Goal: Task Accomplishment & Management: Use online tool/utility

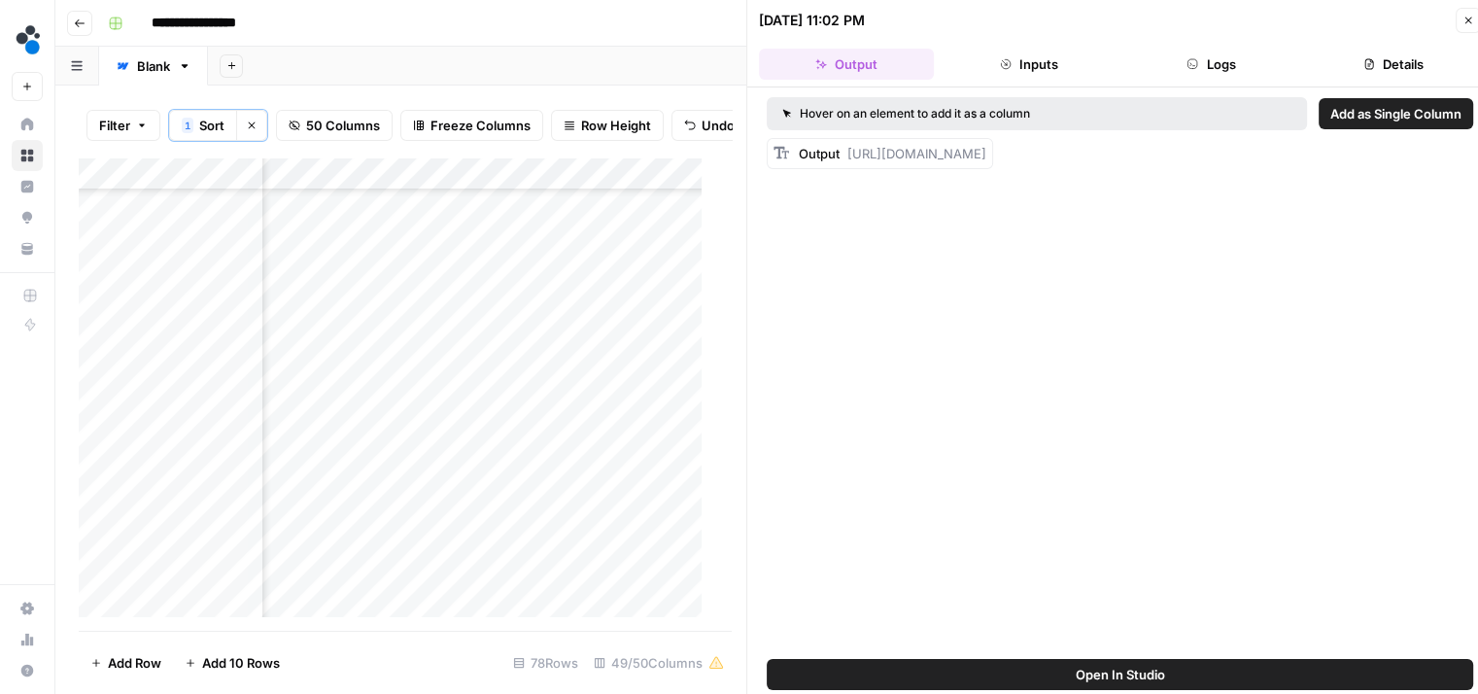
scroll to position [2180, 8548]
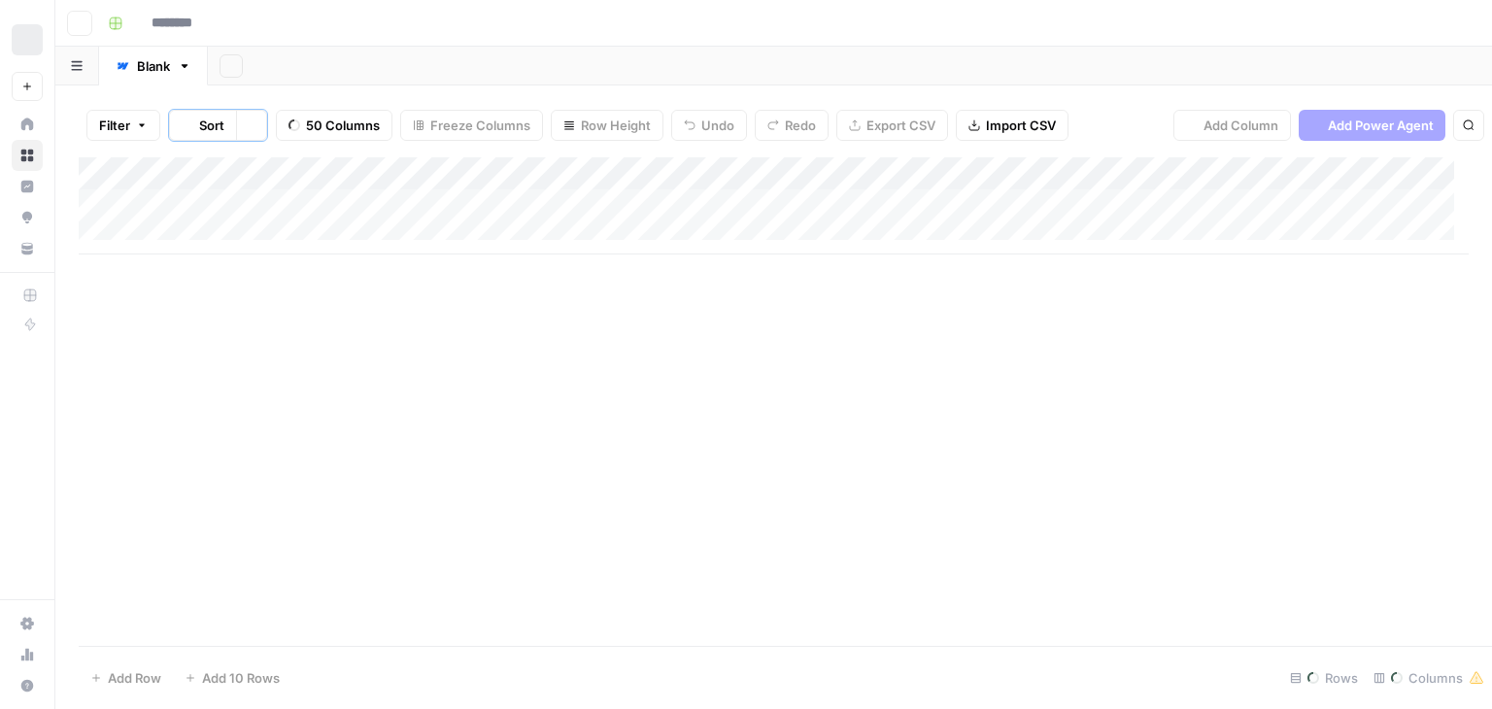
type input "**********"
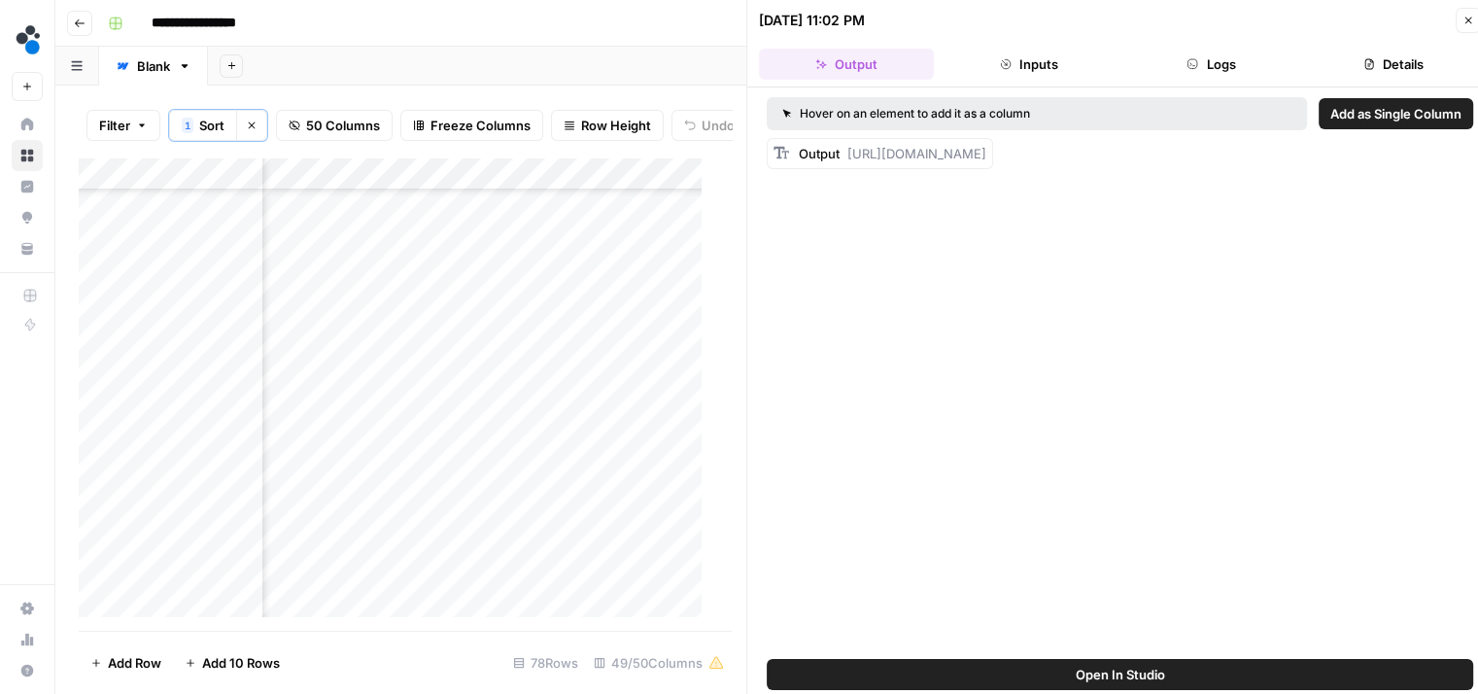
scroll to position [2133, 4924]
click at [630, 464] on div "Add Column" at bounding box center [398, 394] width 638 height 474
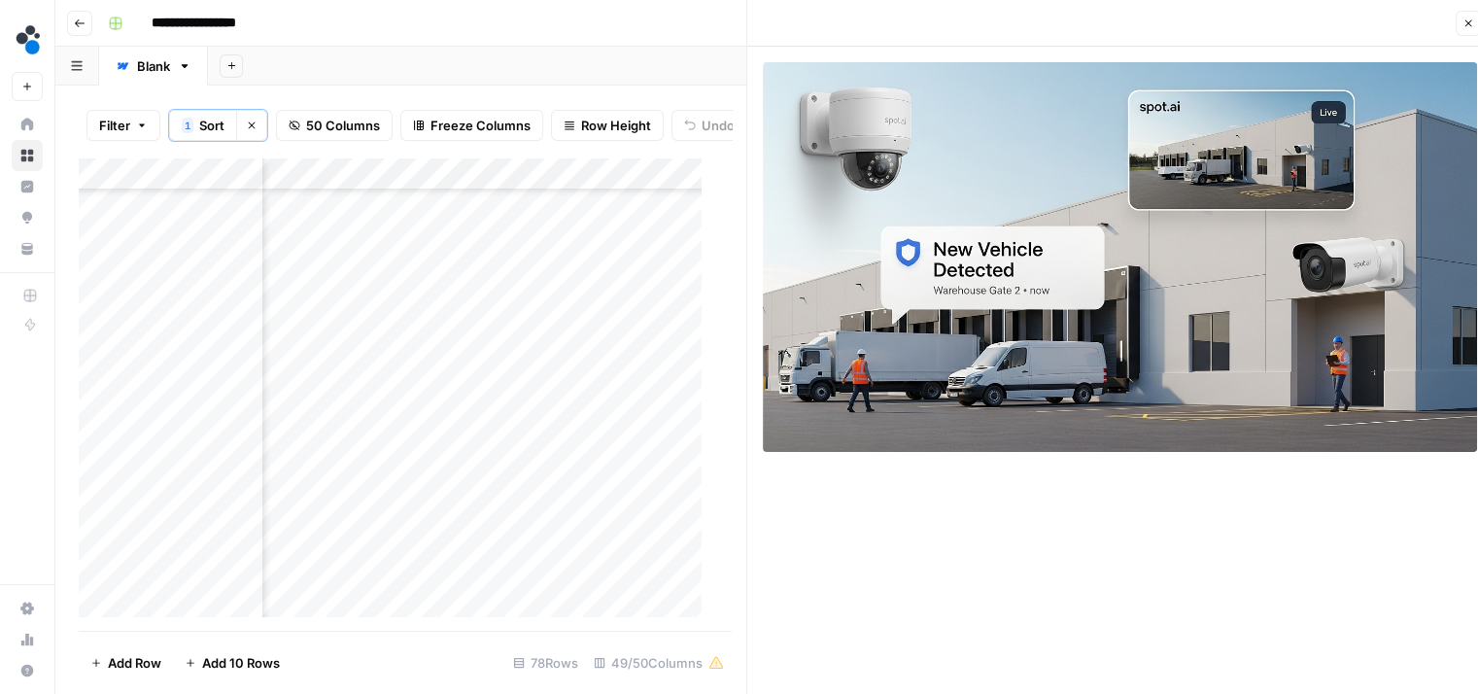
click at [627, 426] on div "Add Column" at bounding box center [398, 394] width 638 height 474
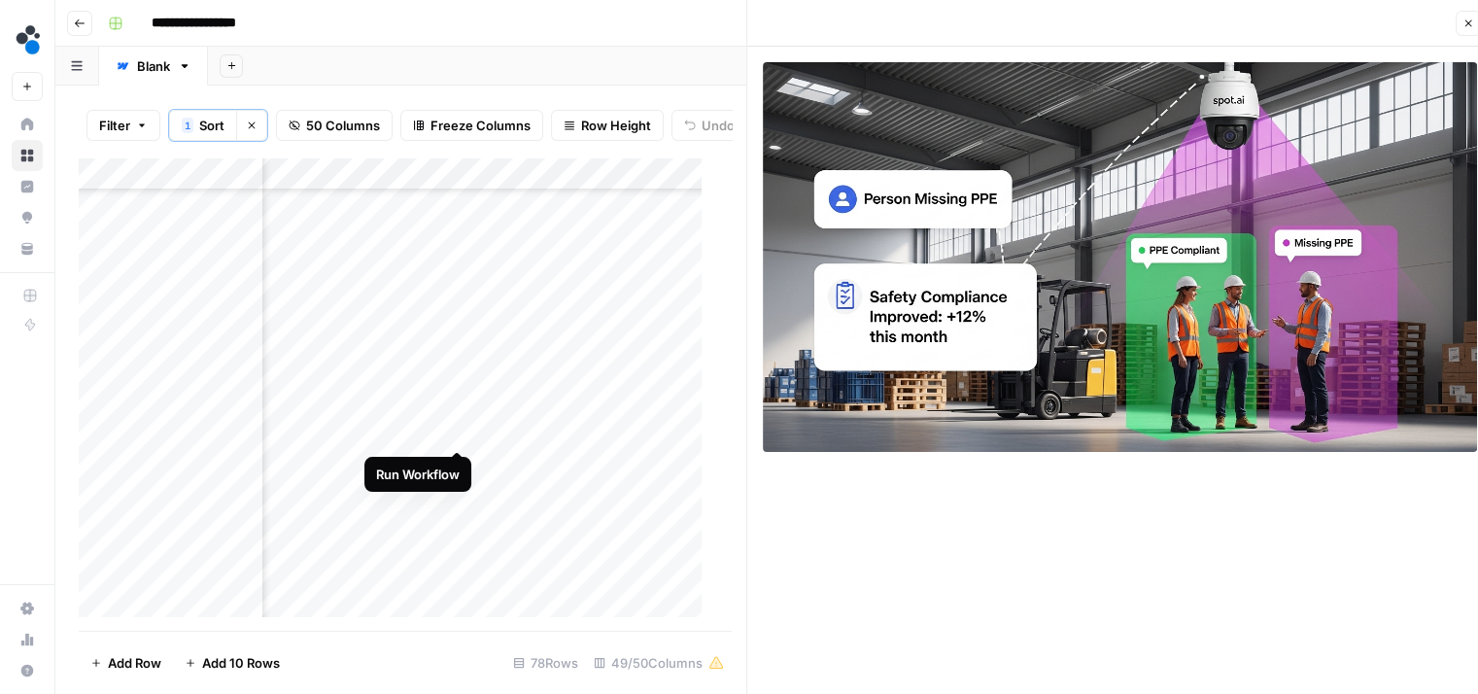
click at [456, 430] on div "Add Column" at bounding box center [398, 394] width 638 height 474
click at [435, 191] on div "Add Column" at bounding box center [398, 394] width 638 height 474
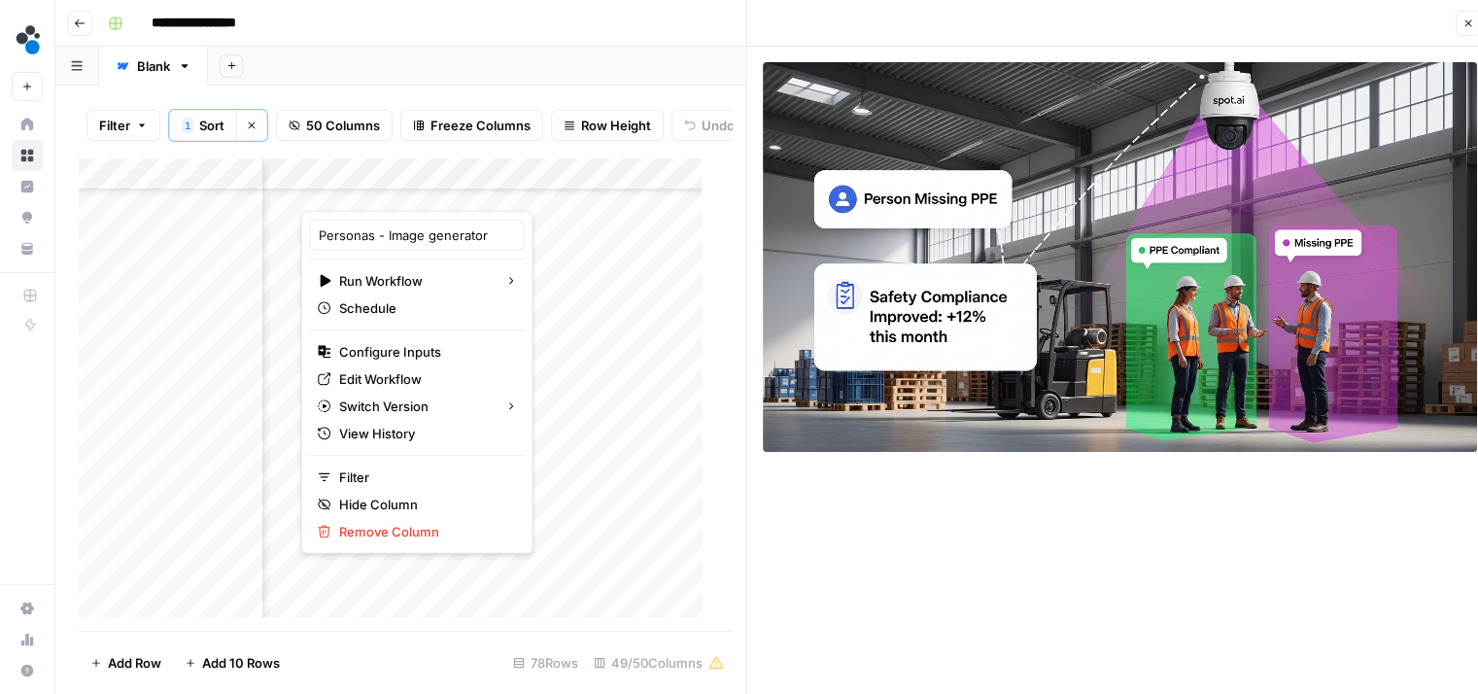
click at [521, 47] on div "Add Sheet" at bounding box center [843, 66] width 1270 height 39
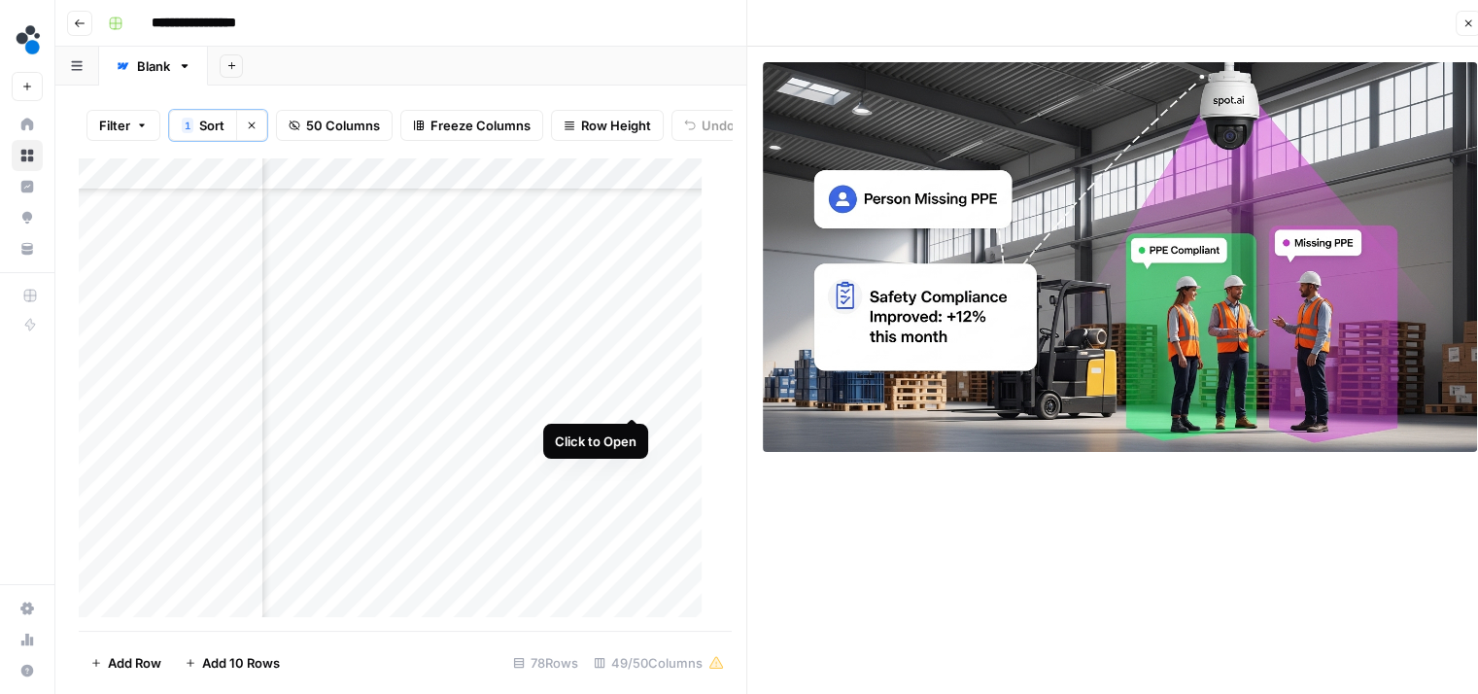
click at [630, 396] on div "Add Column" at bounding box center [398, 394] width 638 height 474
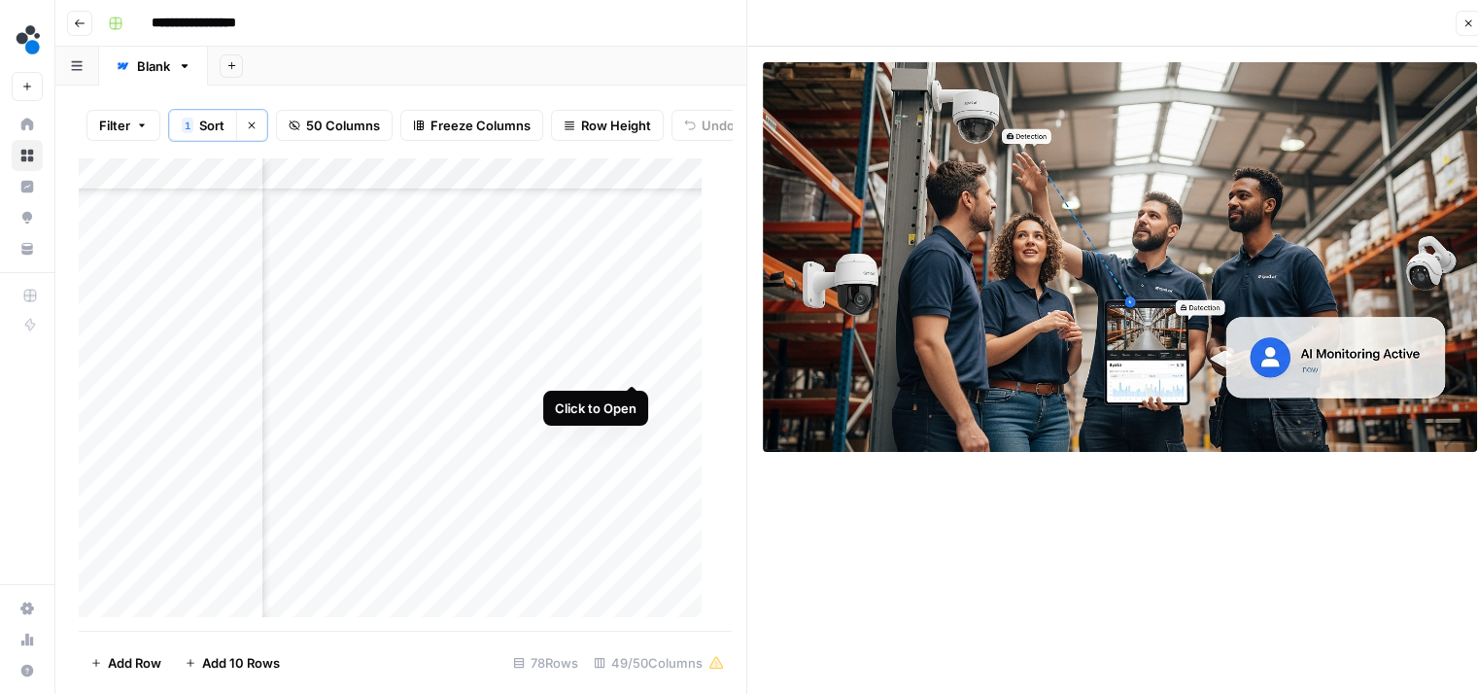
click at [631, 362] on div "Add Column" at bounding box center [398, 394] width 638 height 474
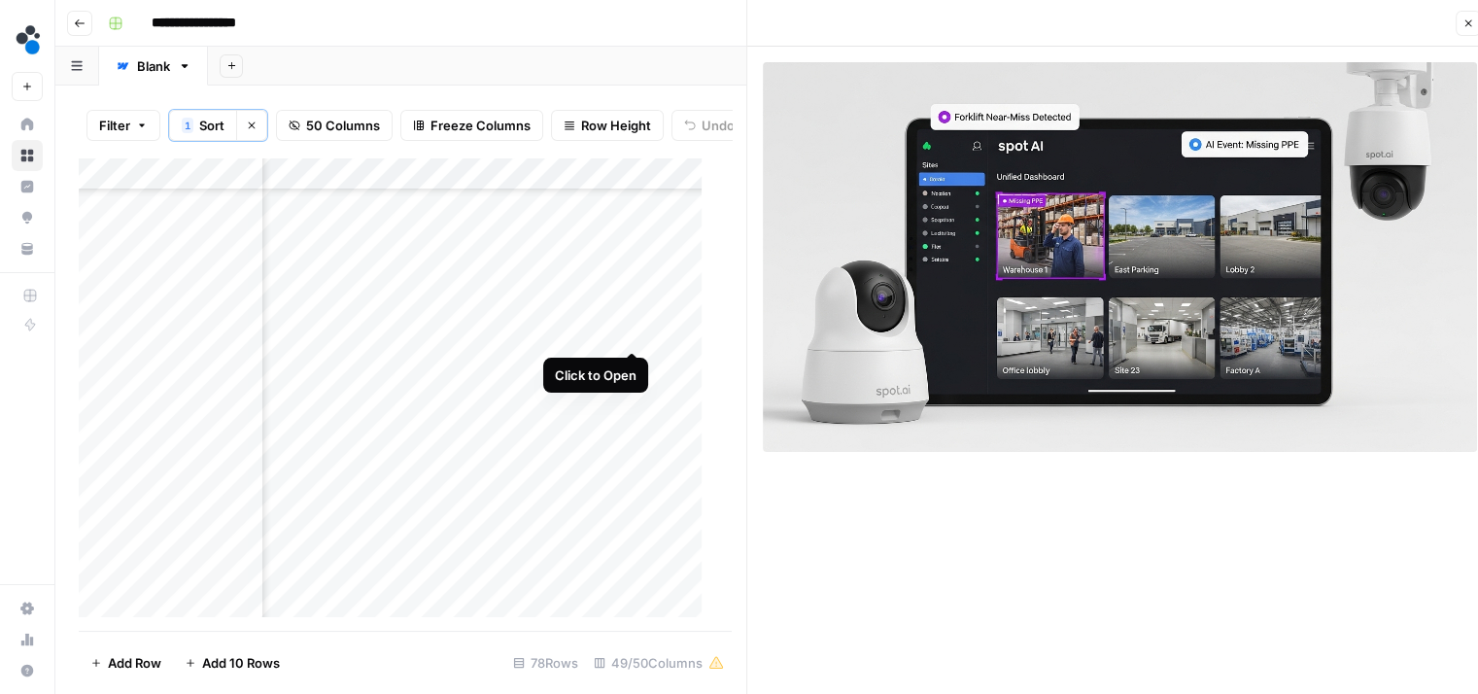
click at [633, 329] on div "Add Column" at bounding box center [398, 394] width 638 height 474
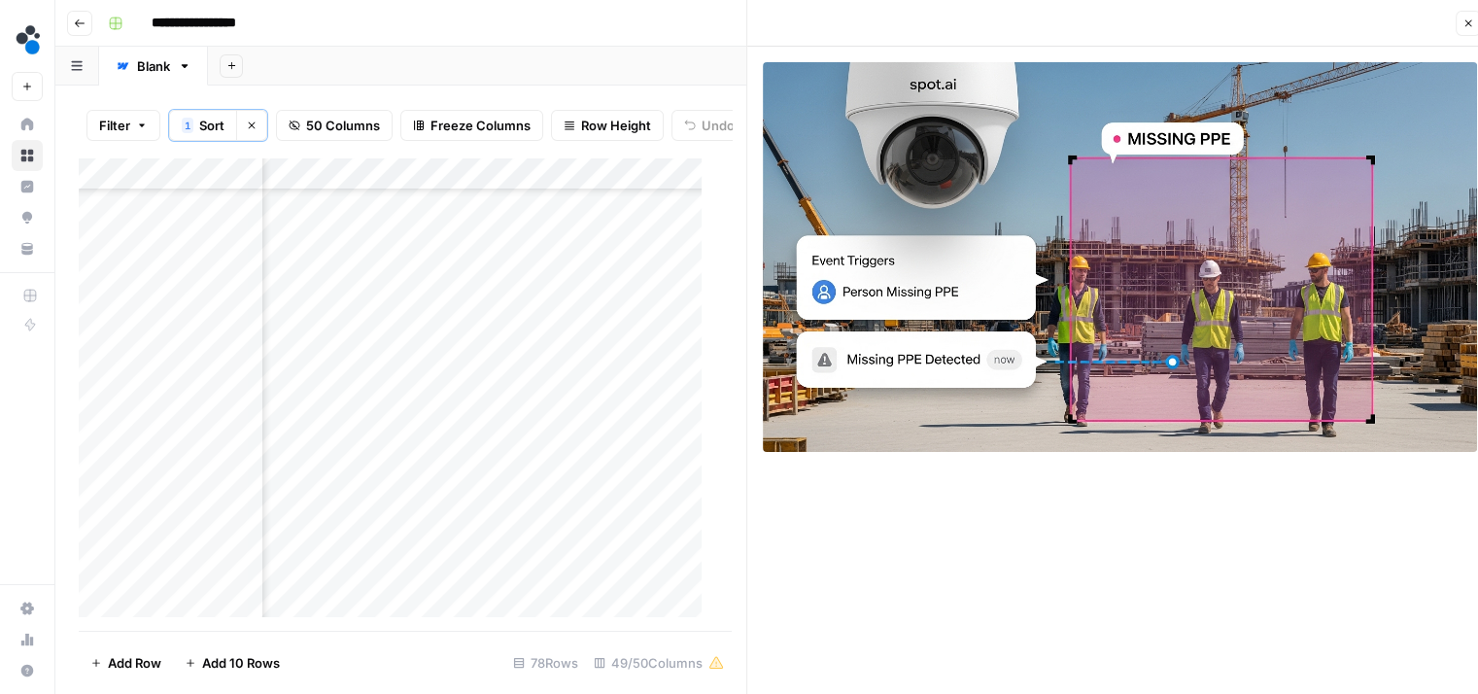
click at [630, 295] on div "Add Column" at bounding box center [398, 394] width 638 height 474
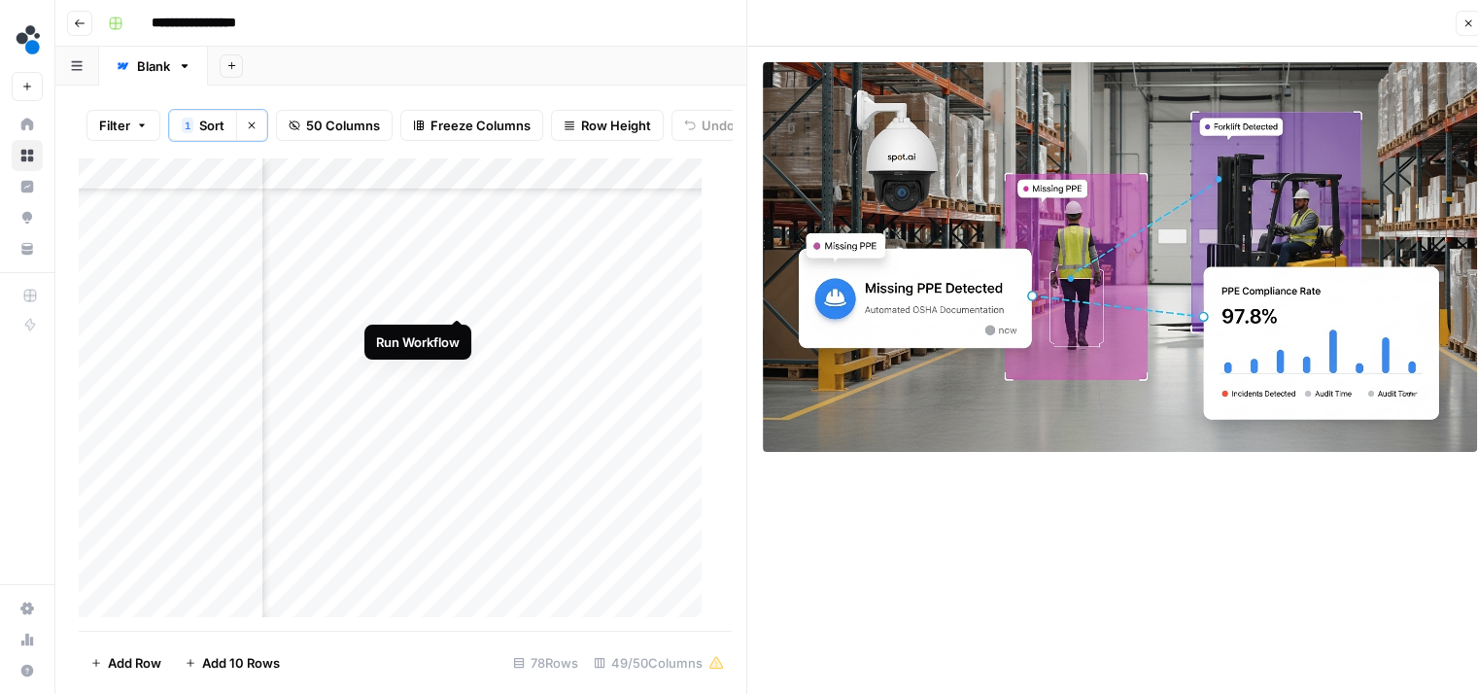
click at [455, 297] on div "Add Column" at bounding box center [398, 394] width 638 height 474
click at [431, 429] on div "Add Column" at bounding box center [398, 394] width 638 height 474
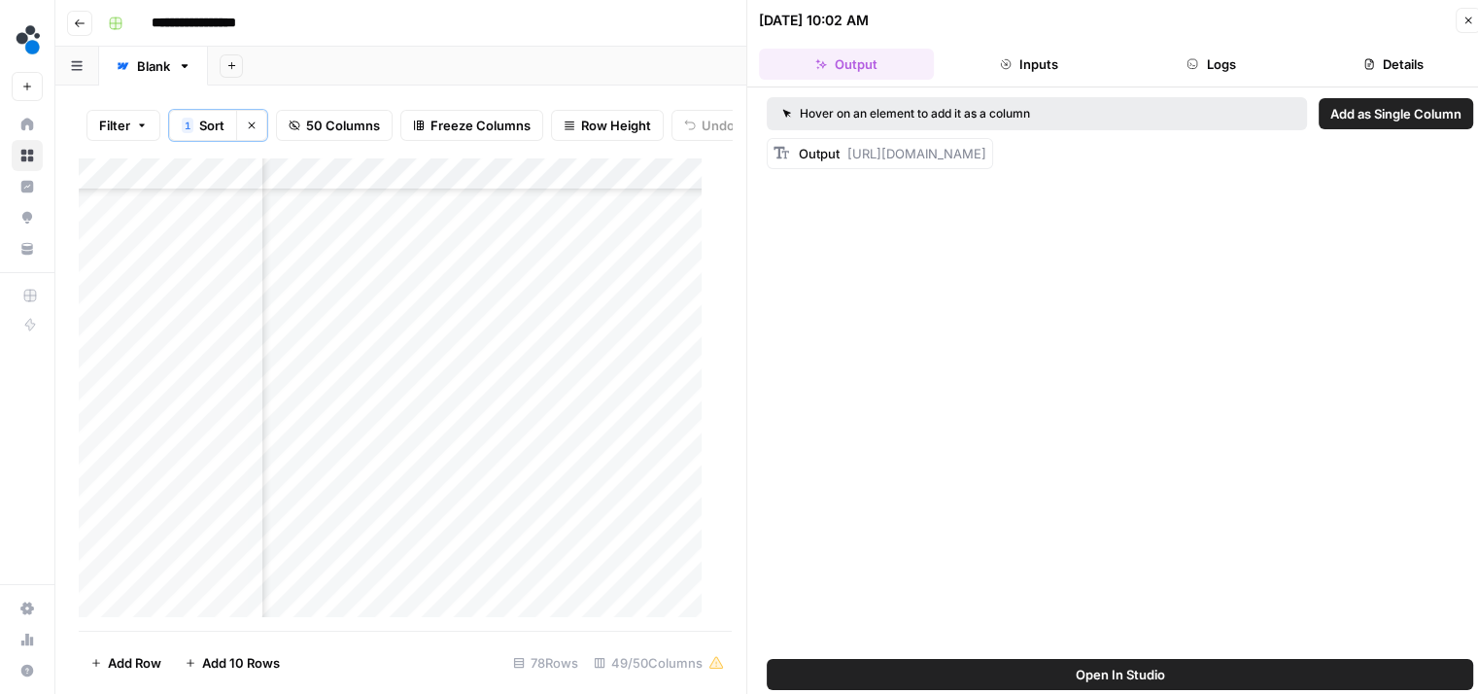
click at [1183, 53] on button "Logs" at bounding box center [1211, 64] width 175 height 31
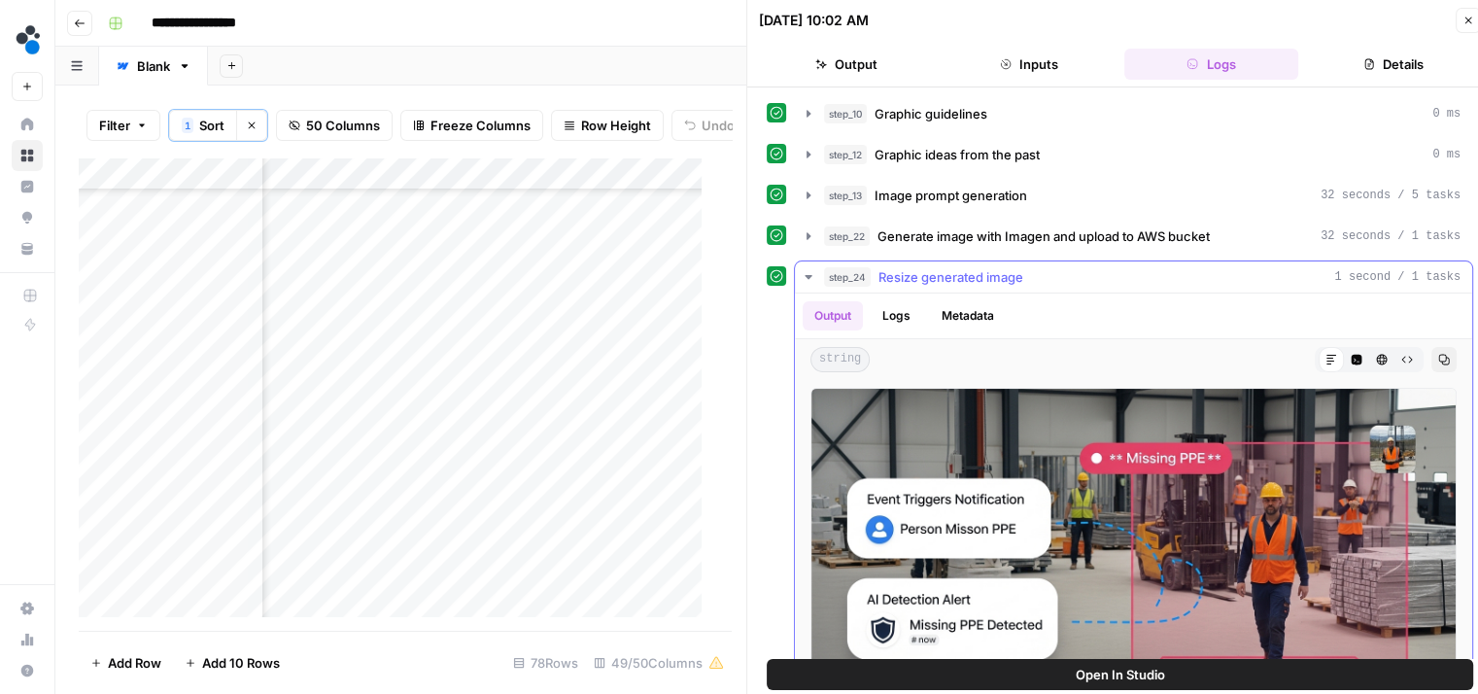
scroll to position [89, 0]
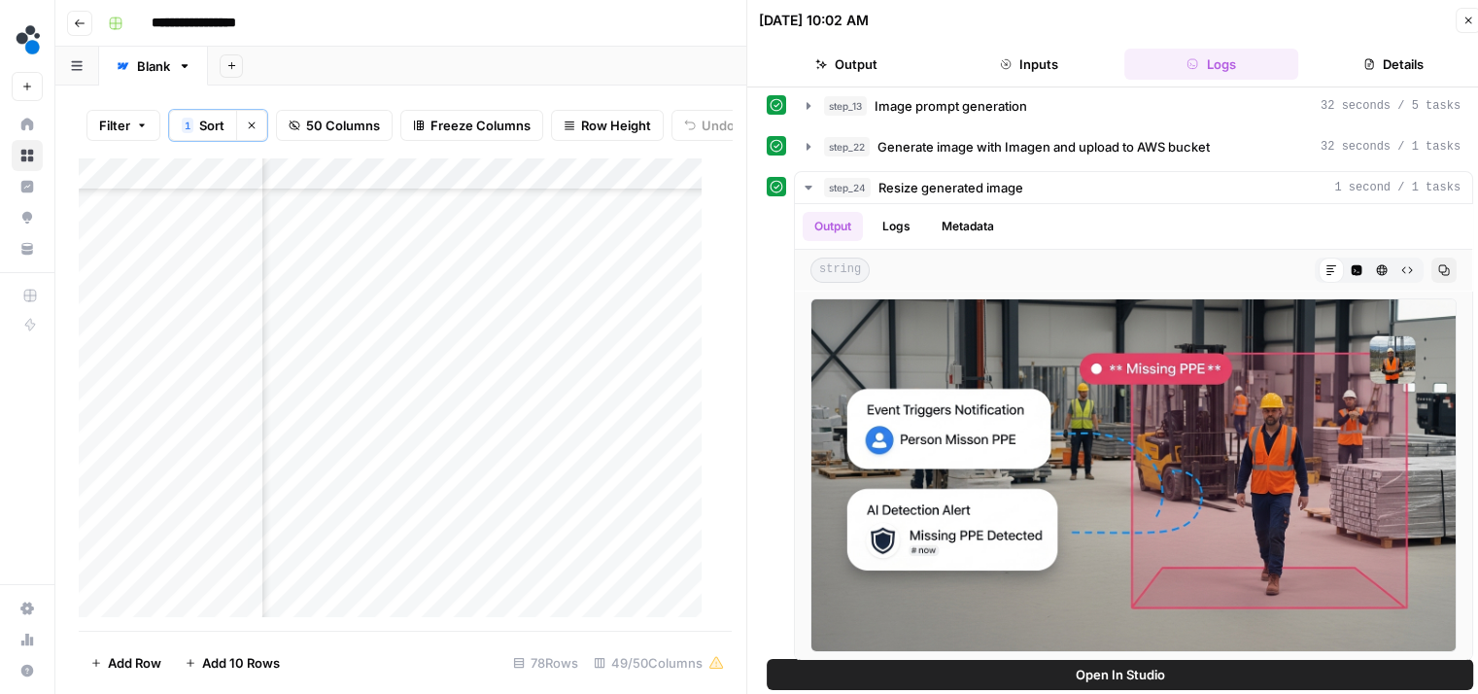
click at [435, 186] on div "Add Column" at bounding box center [398, 394] width 638 height 474
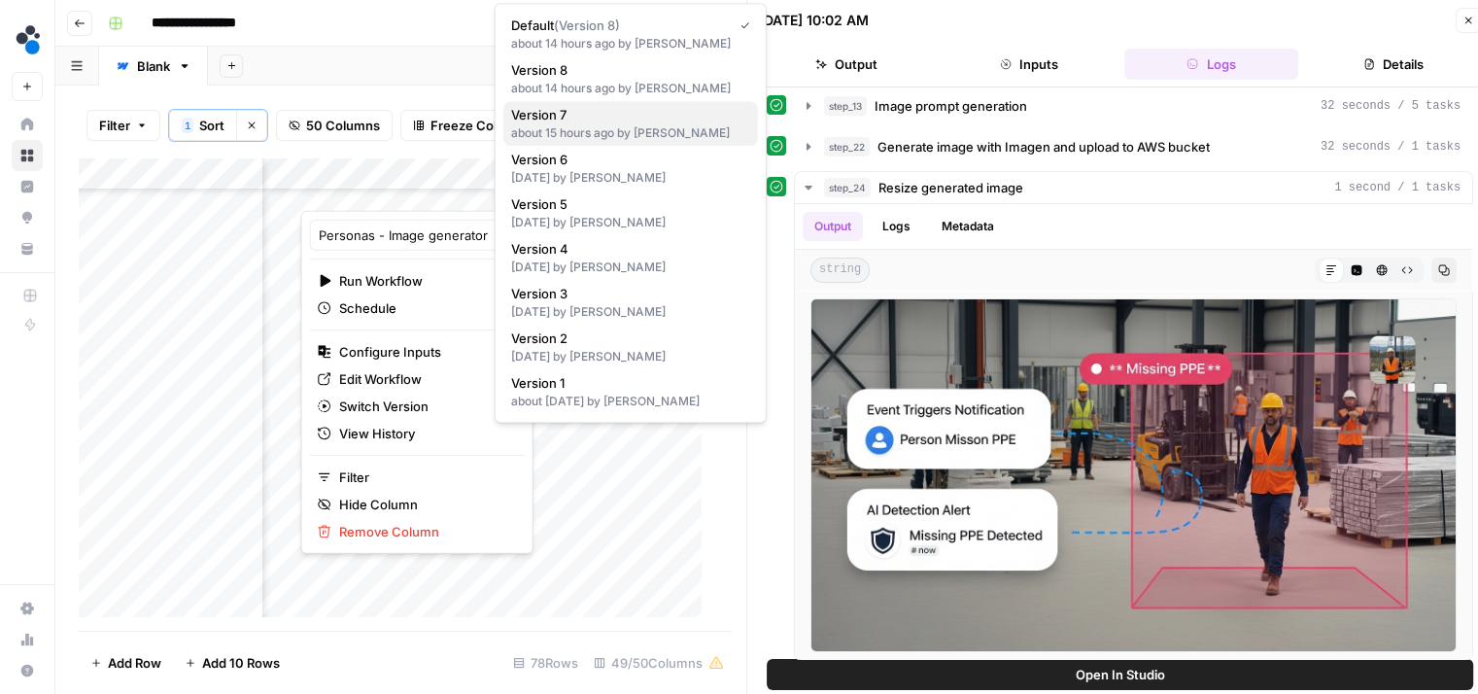
click at [620, 129] on div "about 15 hours ago by Jan Głębocki" at bounding box center [630, 132] width 239 height 17
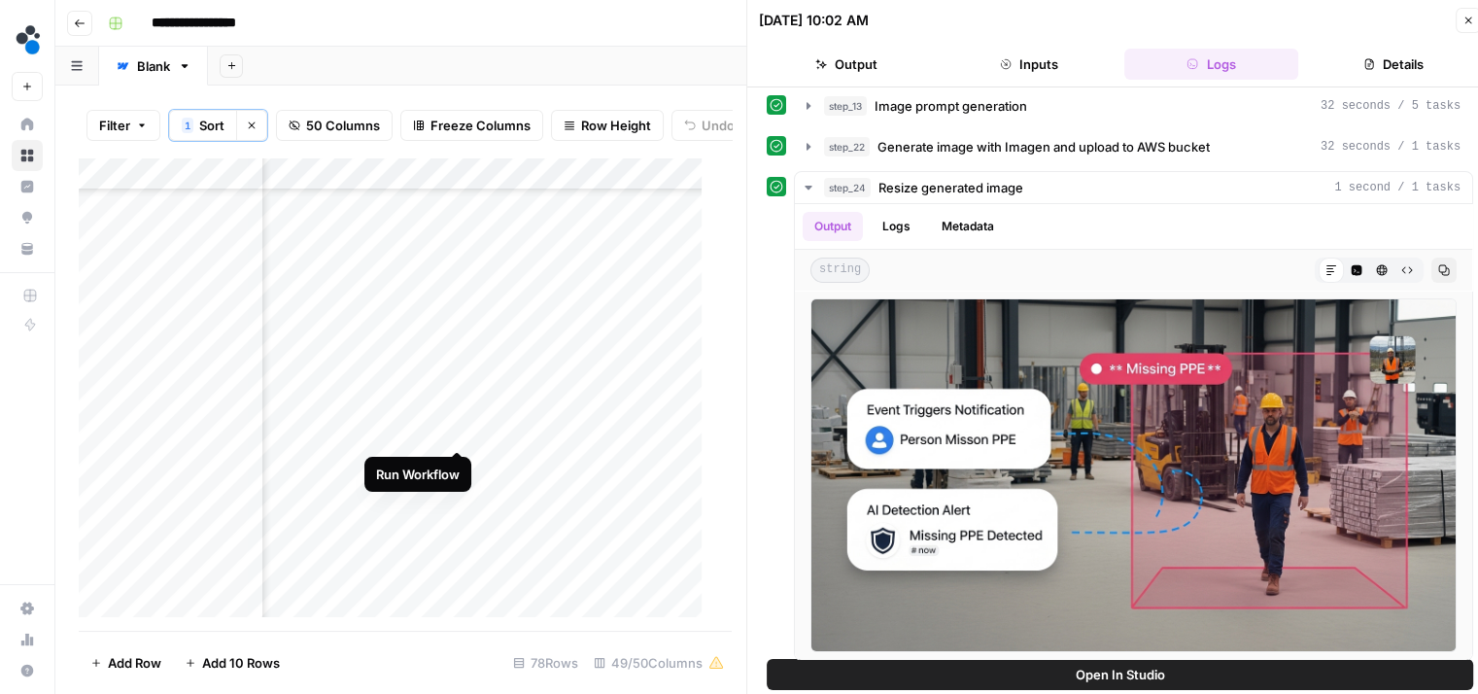
click at [456, 426] on div "Add Column" at bounding box center [398, 394] width 638 height 474
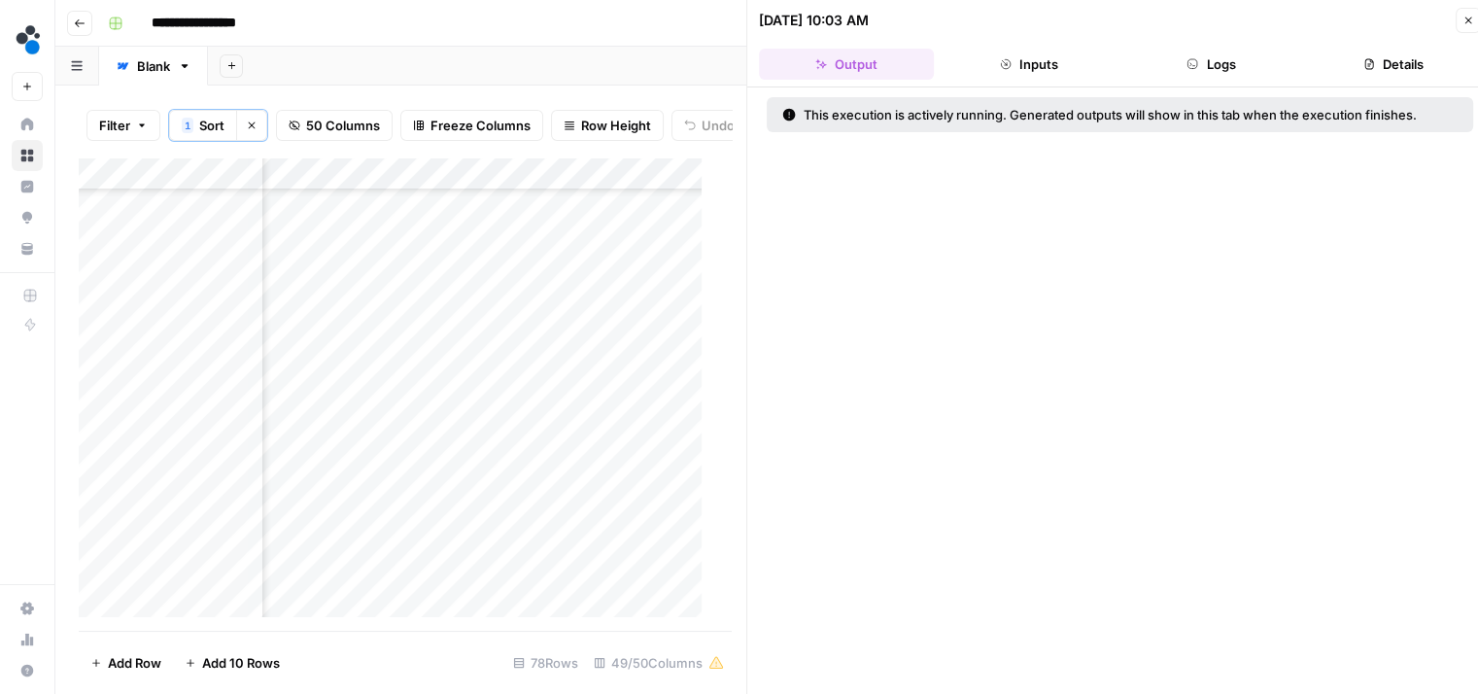
click at [431, 303] on div "Add Column" at bounding box center [398, 394] width 638 height 474
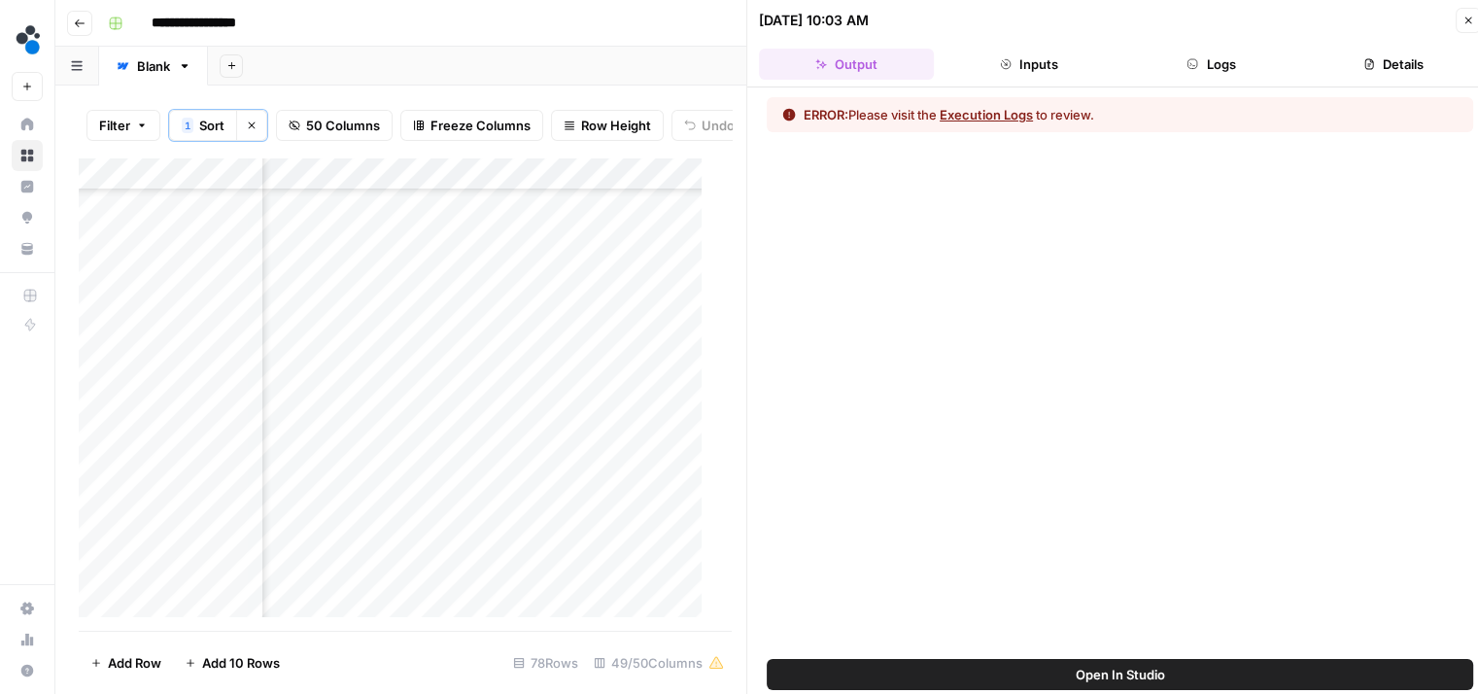
click at [1172, 66] on button "Logs" at bounding box center [1211, 64] width 175 height 31
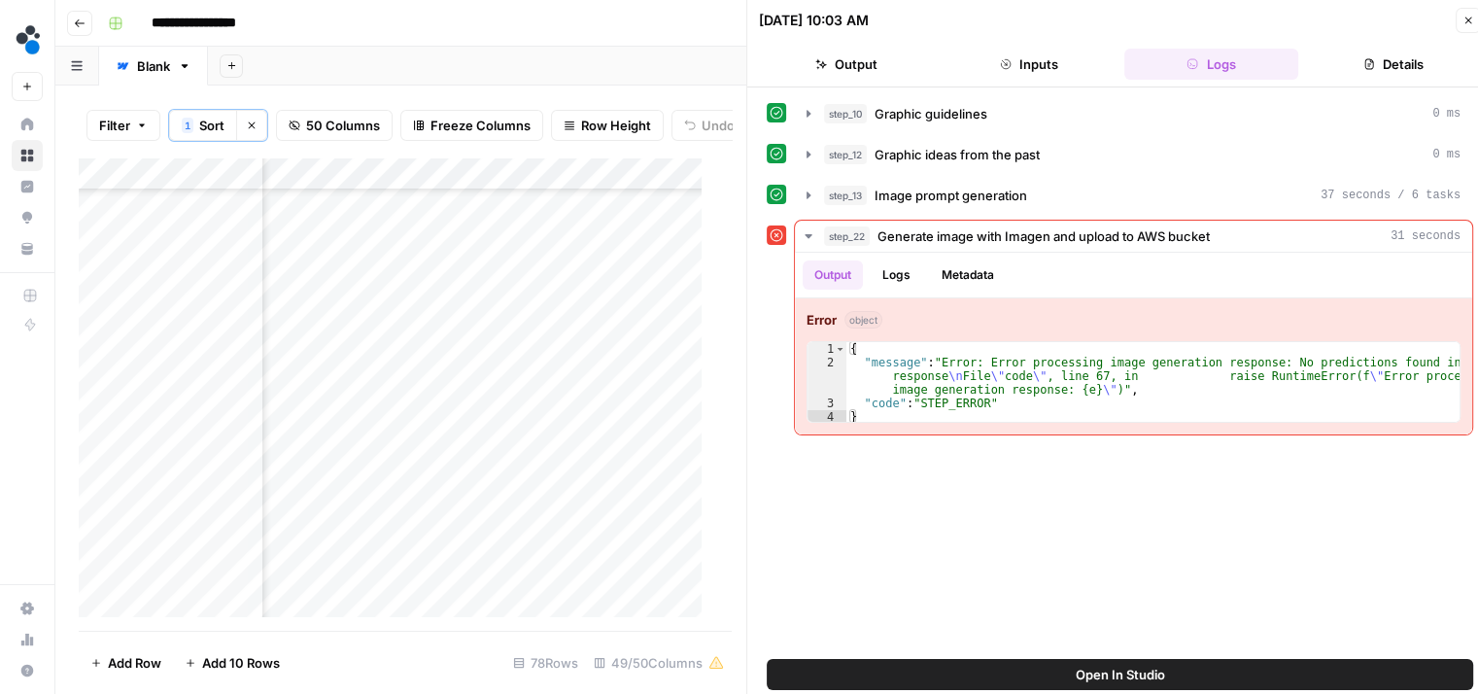
click at [438, 189] on div "Add Column" at bounding box center [398, 394] width 638 height 474
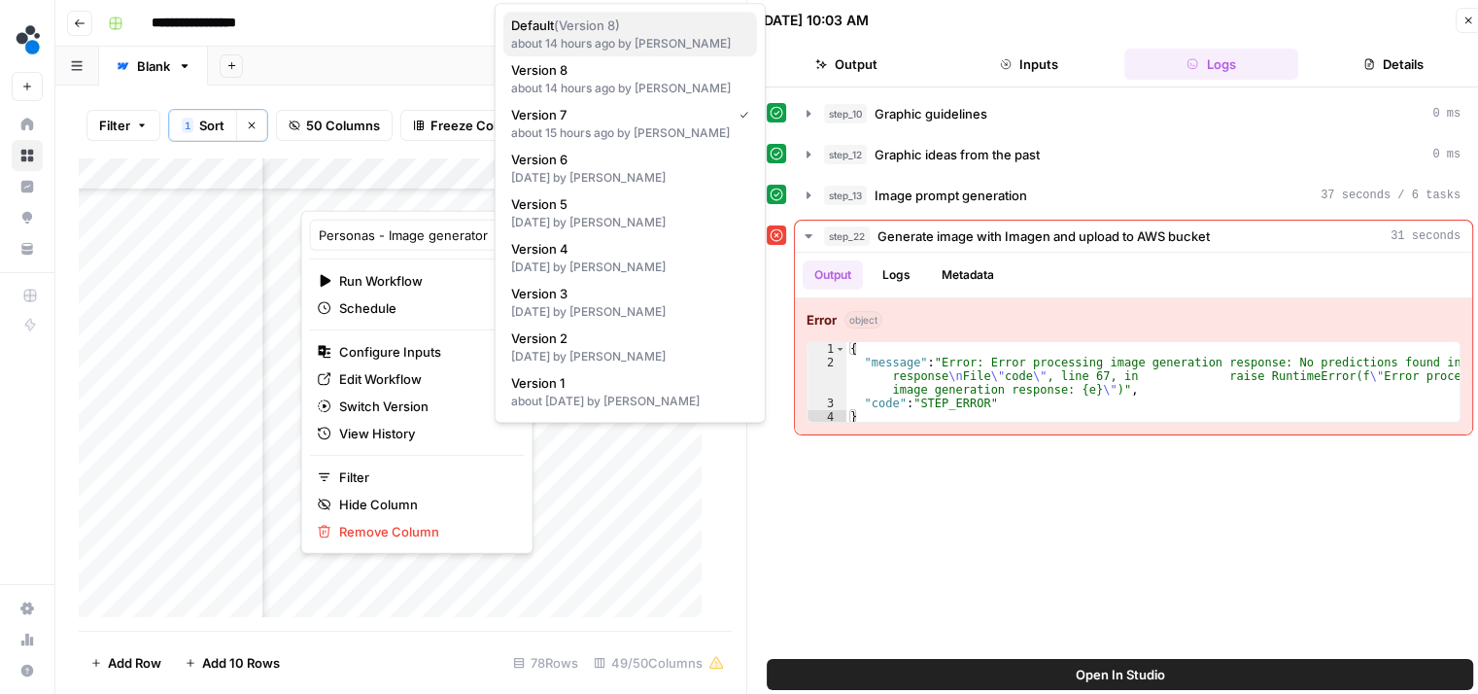
click at [632, 40] on div "about 14 hours ago by Jan Głębocki" at bounding box center [630, 43] width 238 height 17
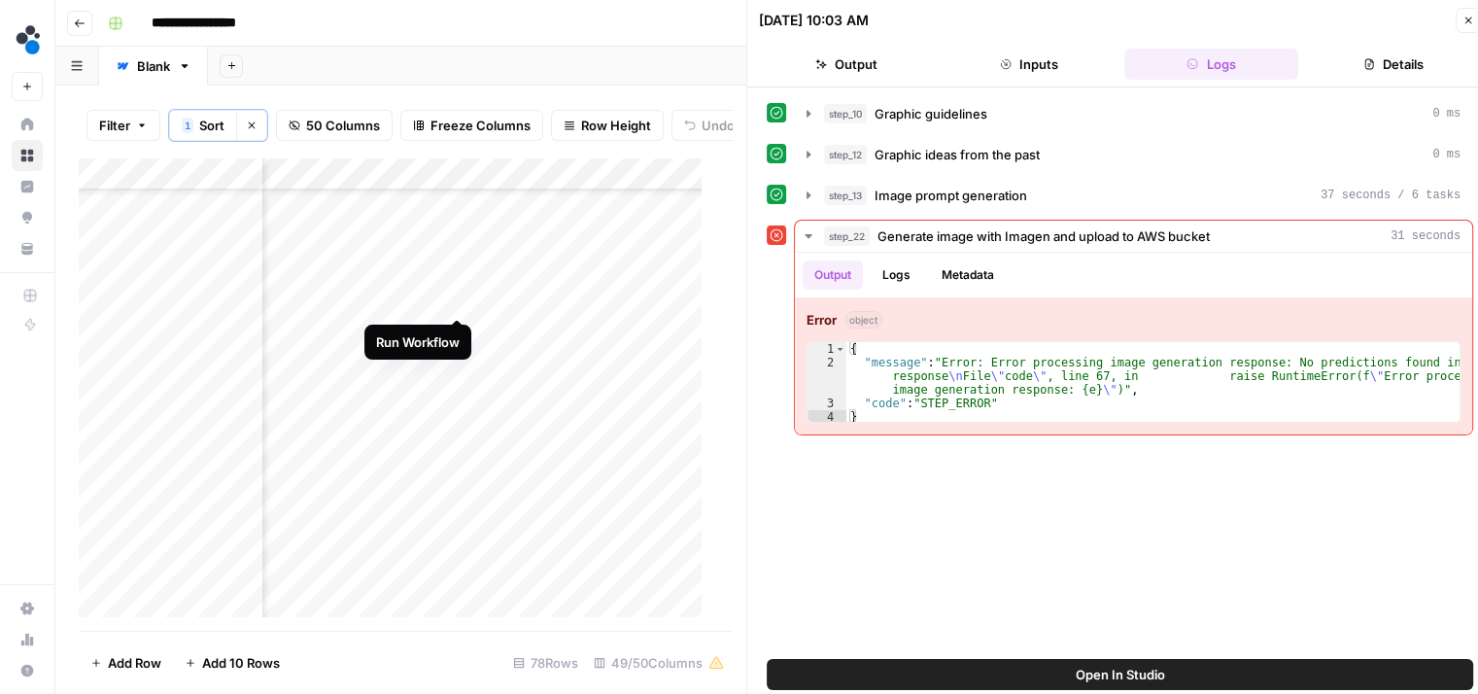
click at [454, 294] on div "Add Column" at bounding box center [398, 394] width 638 height 474
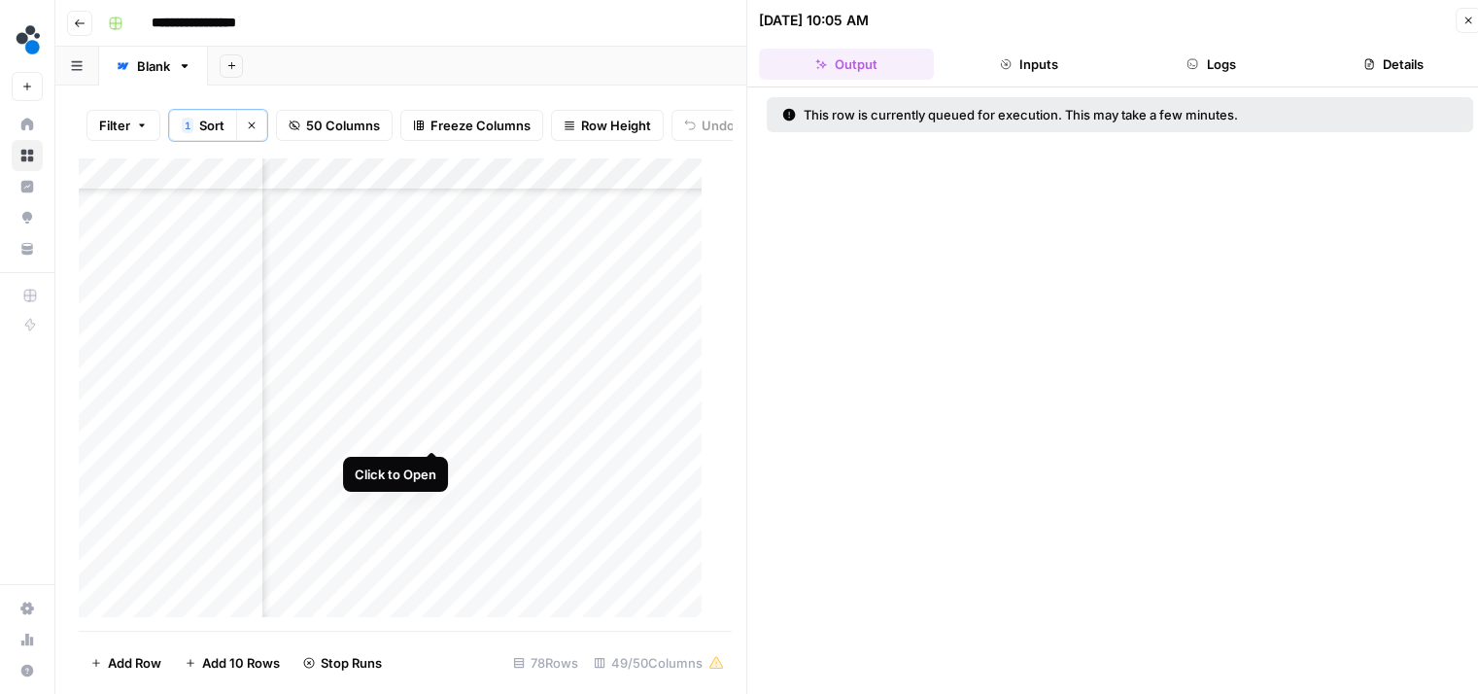
click at [434, 428] on div "Add Column" at bounding box center [398, 394] width 638 height 474
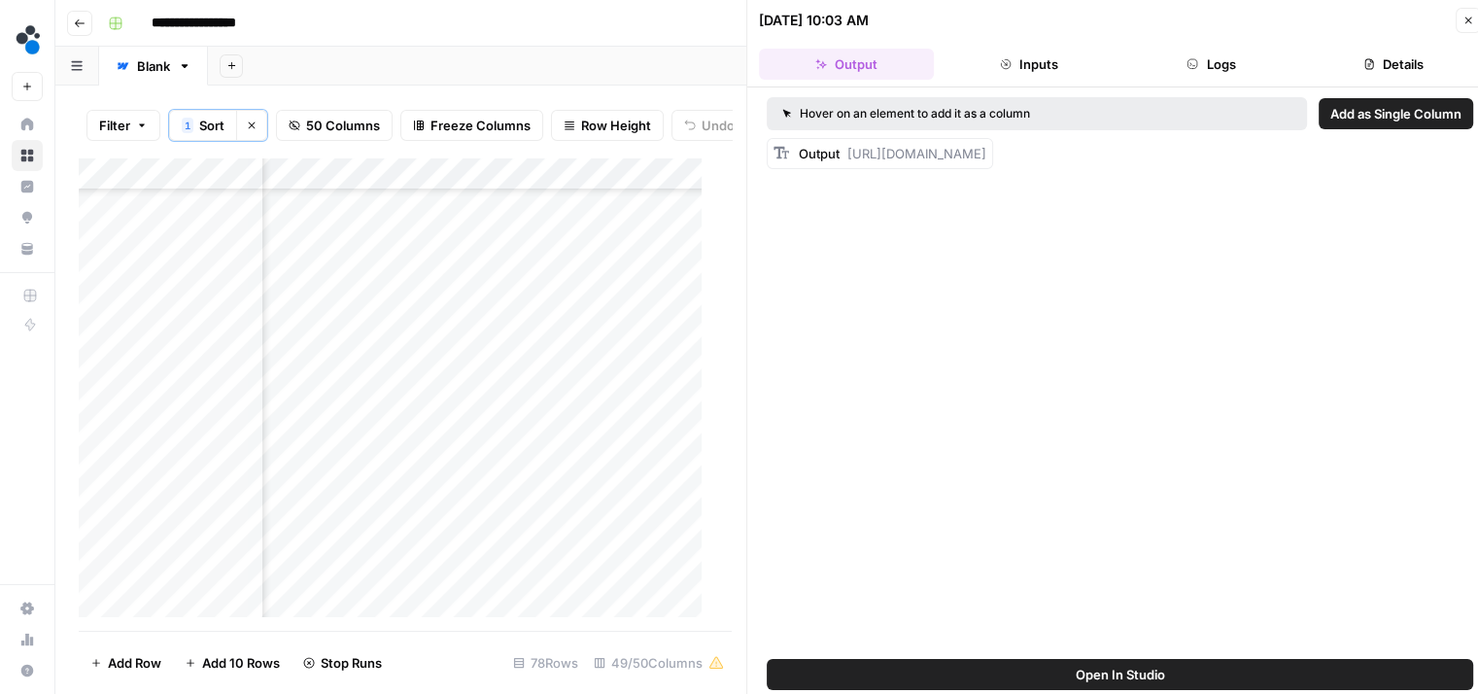
click at [1174, 51] on button "Logs" at bounding box center [1211, 64] width 175 height 31
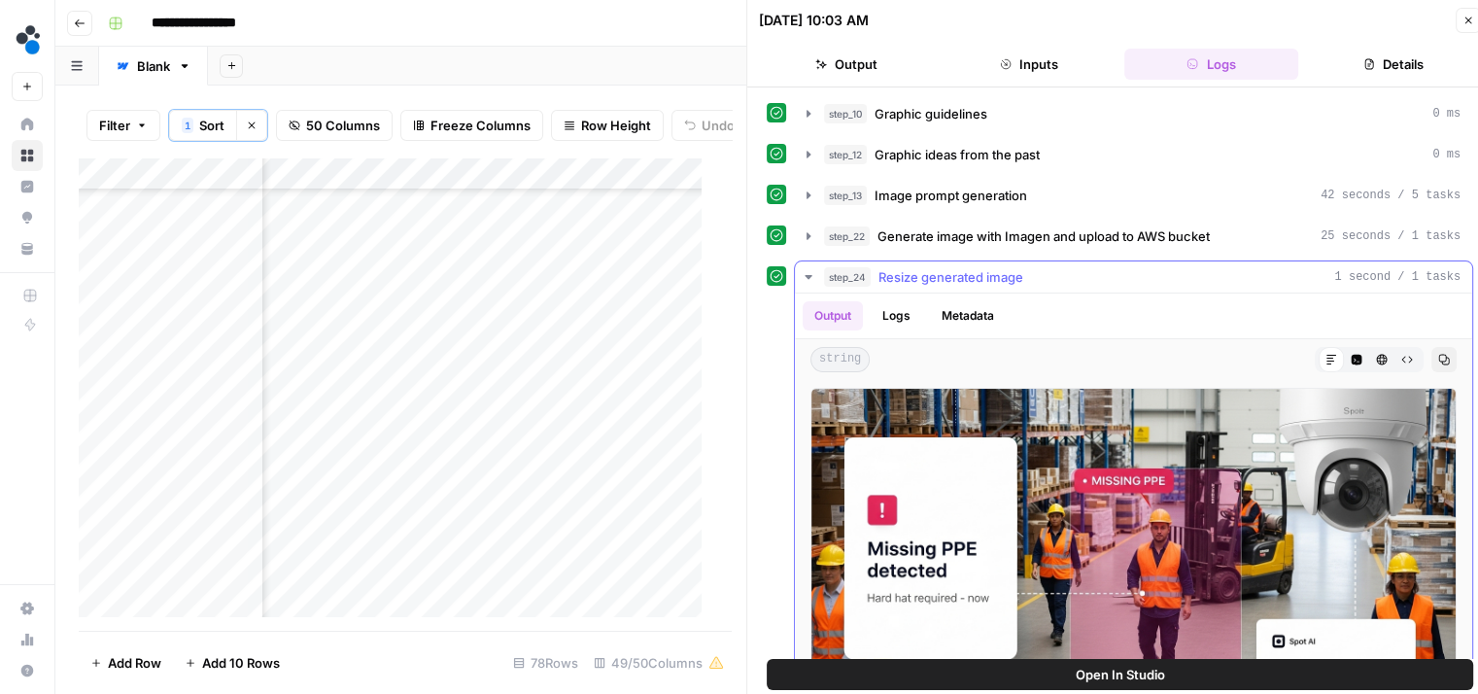
scroll to position [89, 0]
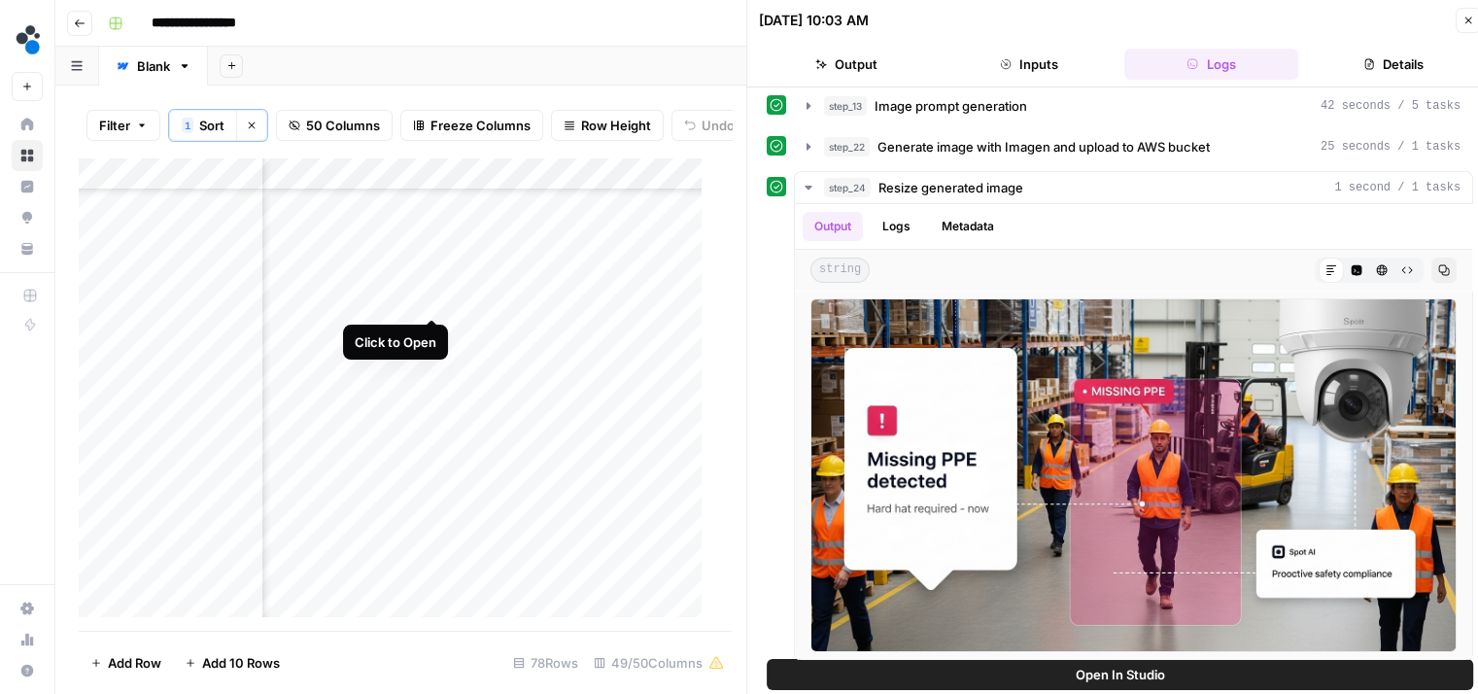
click at [429, 296] on div "Add Column" at bounding box center [398, 394] width 638 height 474
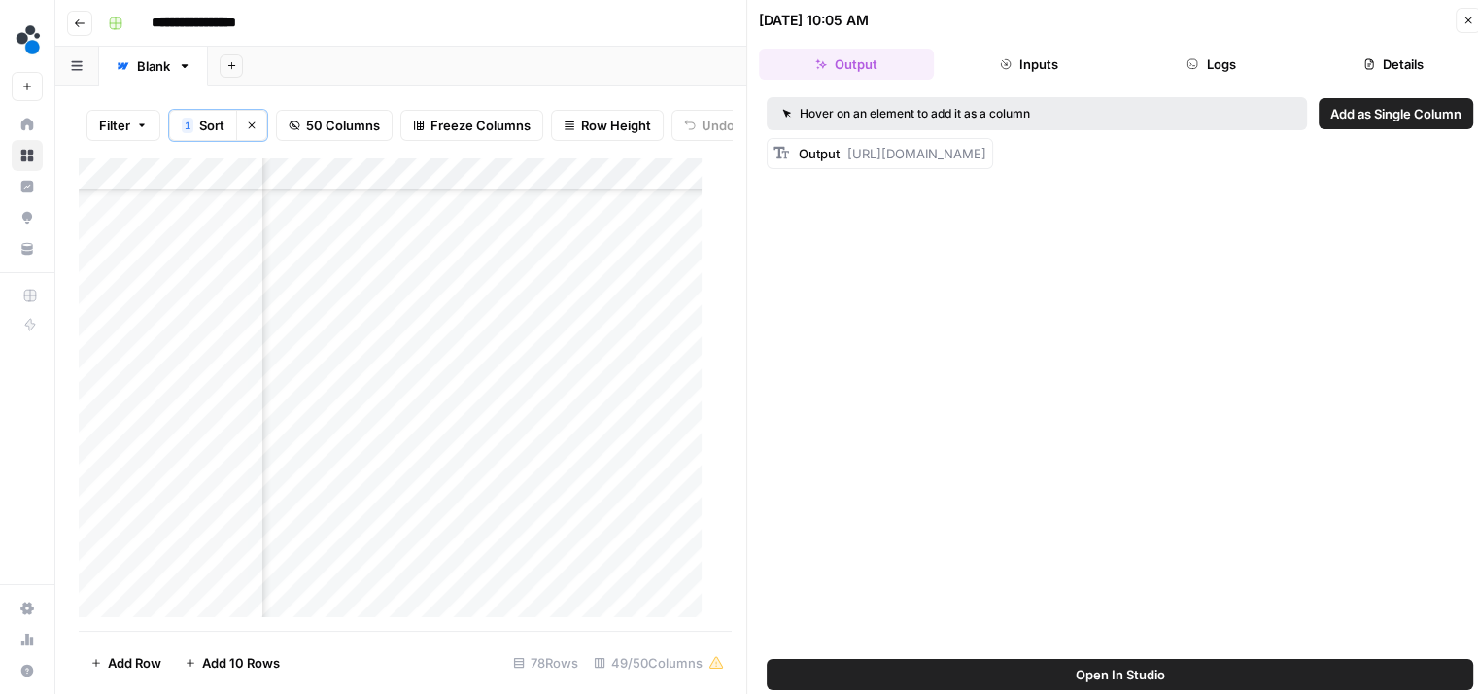
click at [1177, 79] on header "09/19/25 at 10:05 AM Close Output Inputs Logs Details" at bounding box center [1119, 43] width 745 height 87
click at [1218, 61] on button "Logs" at bounding box center [1211, 64] width 175 height 31
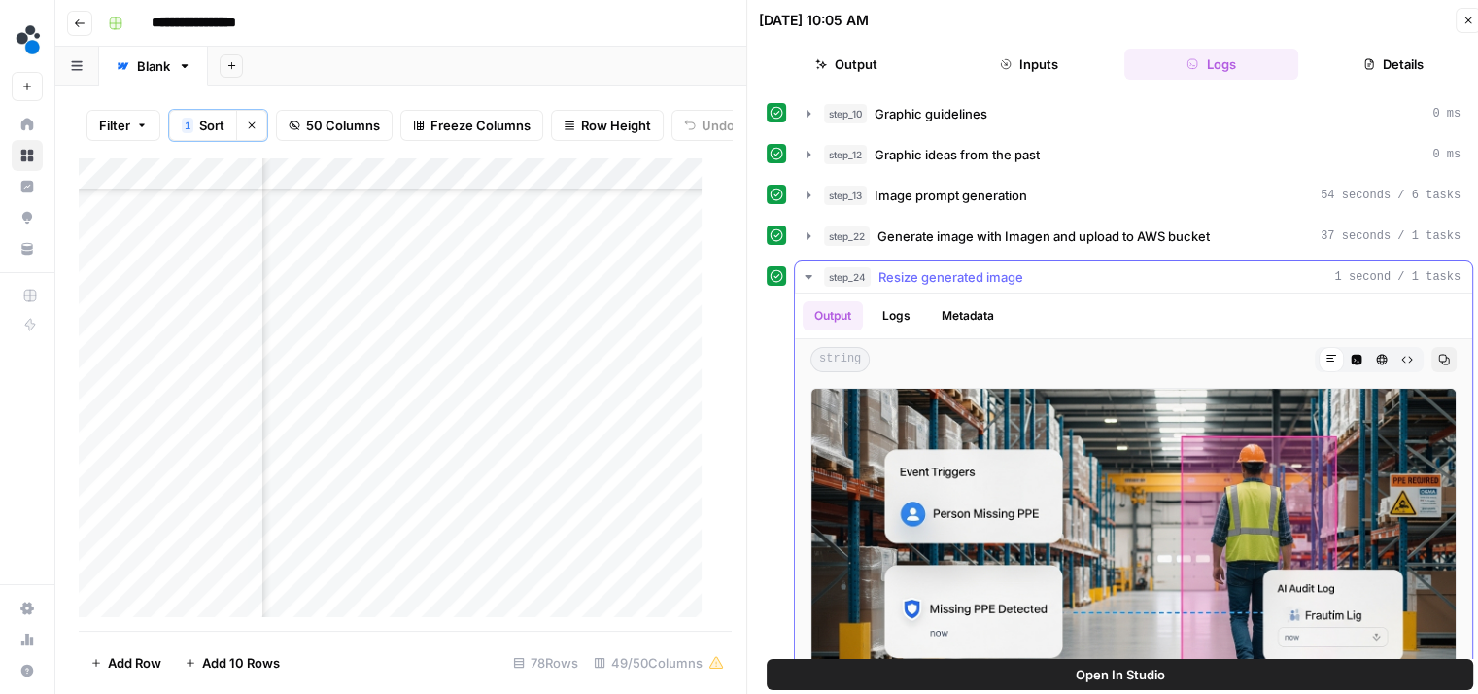
scroll to position [89, 0]
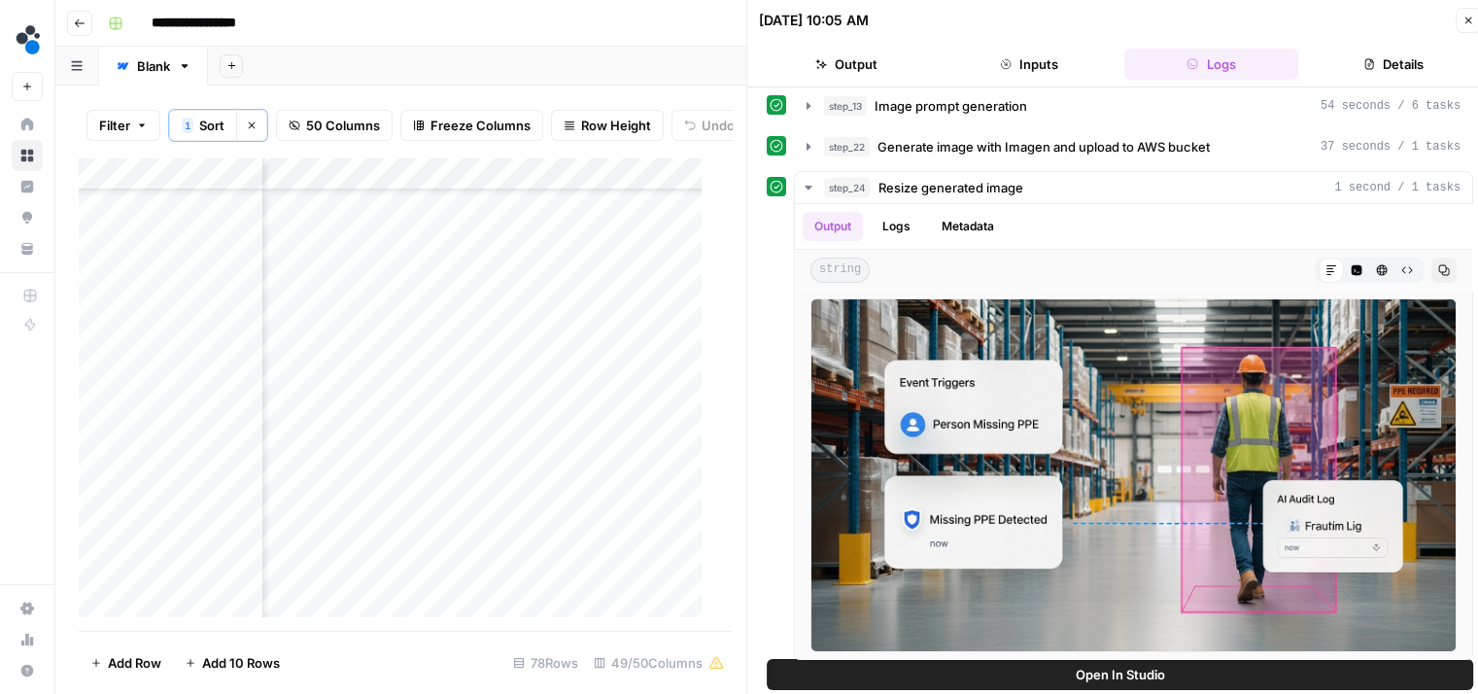
click at [435, 185] on div "Add Column" at bounding box center [398, 394] width 638 height 474
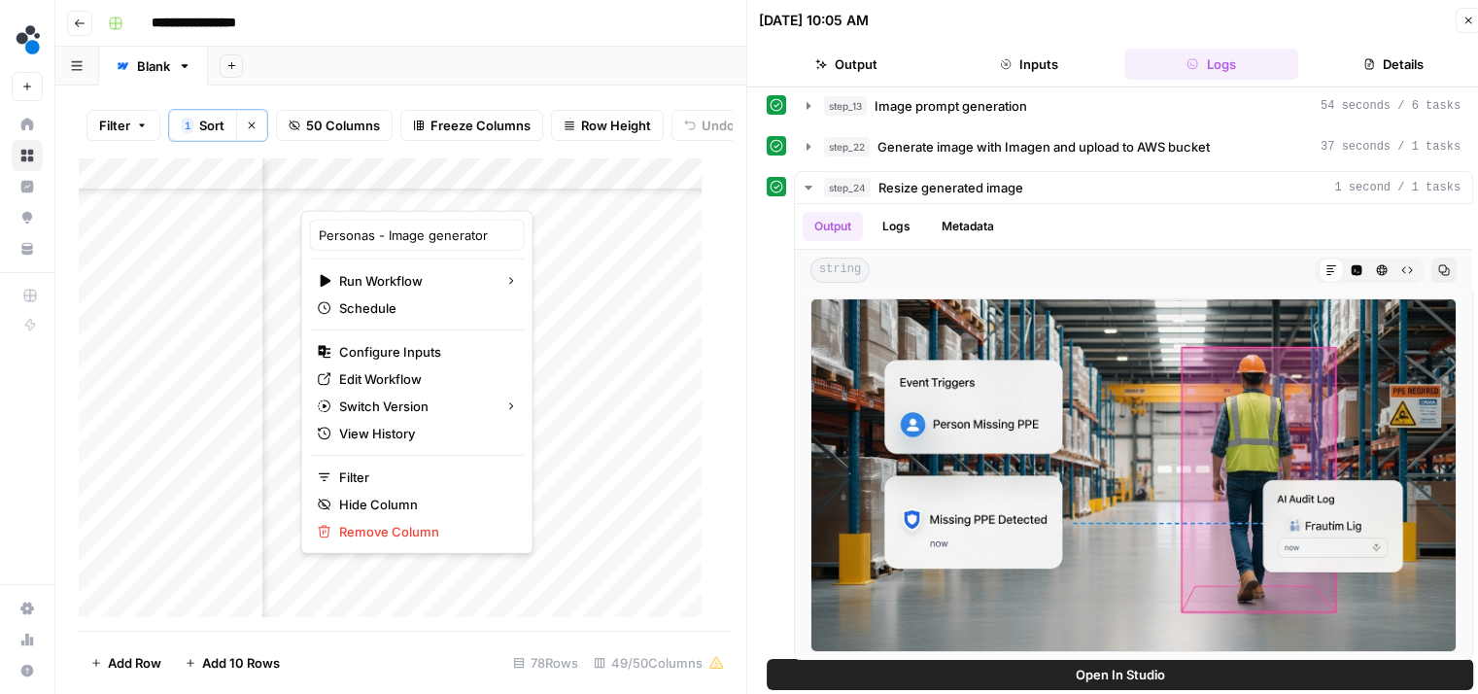
click at [354, 15] on div "**********" at bounding box center [779, 23] width 1358 height 31
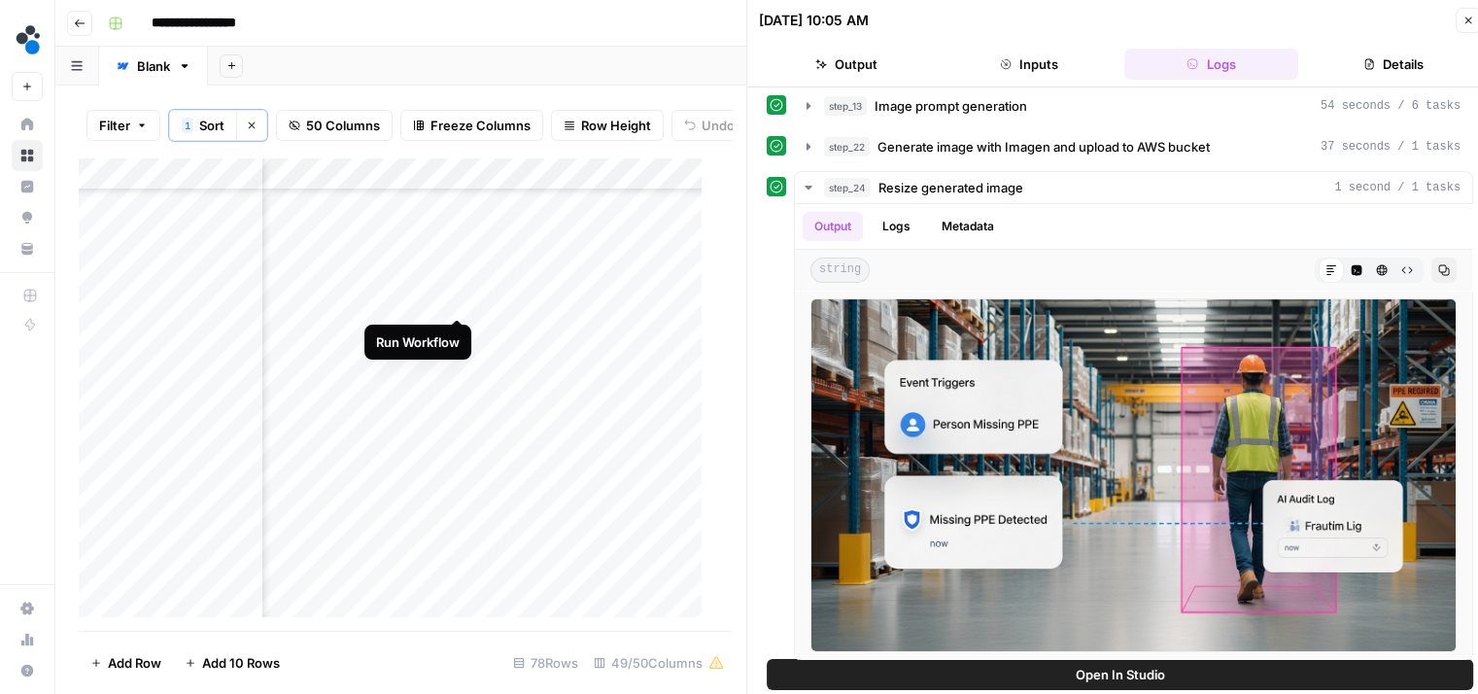
click at [451, 299] on div "Add Column" at bounding box center [398, 394] width 638 height 474
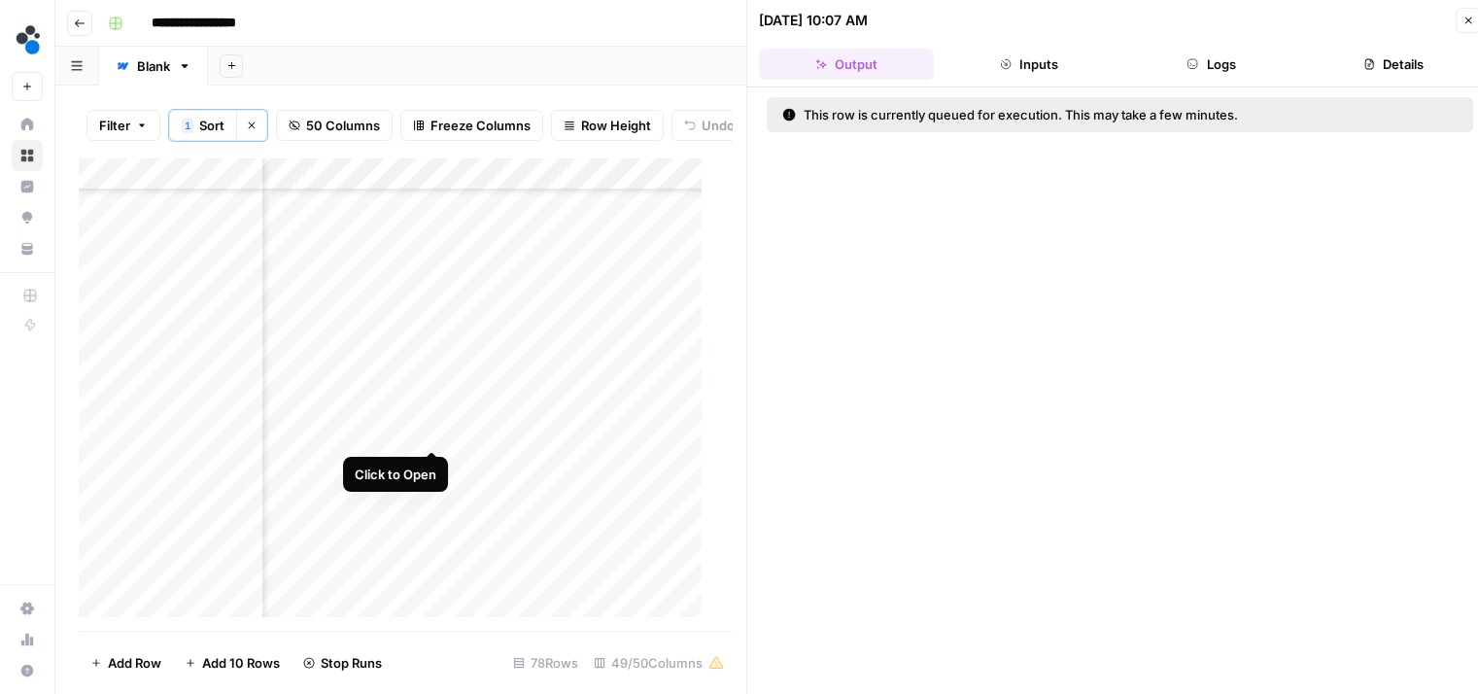
click at [427, 428] on div "Add Column" at bounding box center [398, 394] width 638 height 474
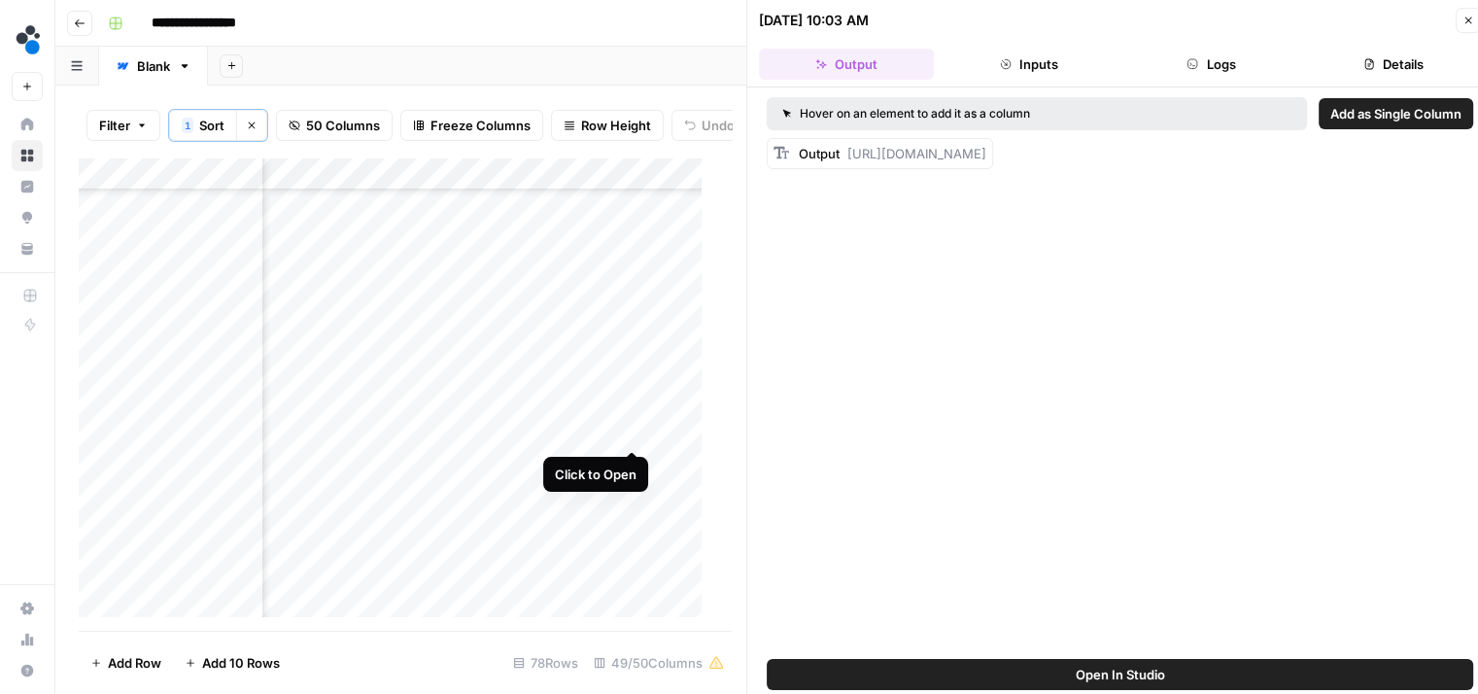
click at [629, 432] on div "Add Column" at bounding box center [398, 394] width 638 height 474
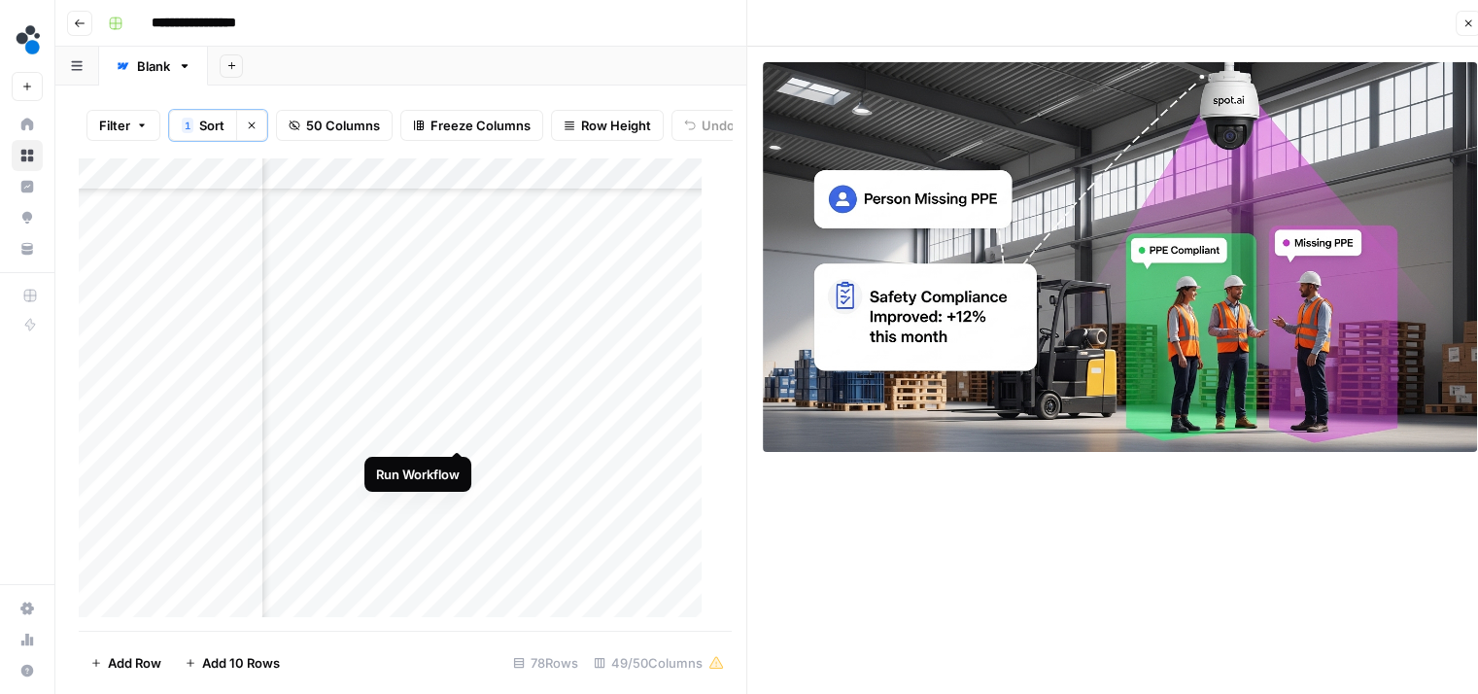
click at [455, 430] on div "Add Column" at bounding box center [398, 394] width 638 height 474
click at [434, 299] on div "Add Column" at bounding box center [398, 394] width 638 height 474
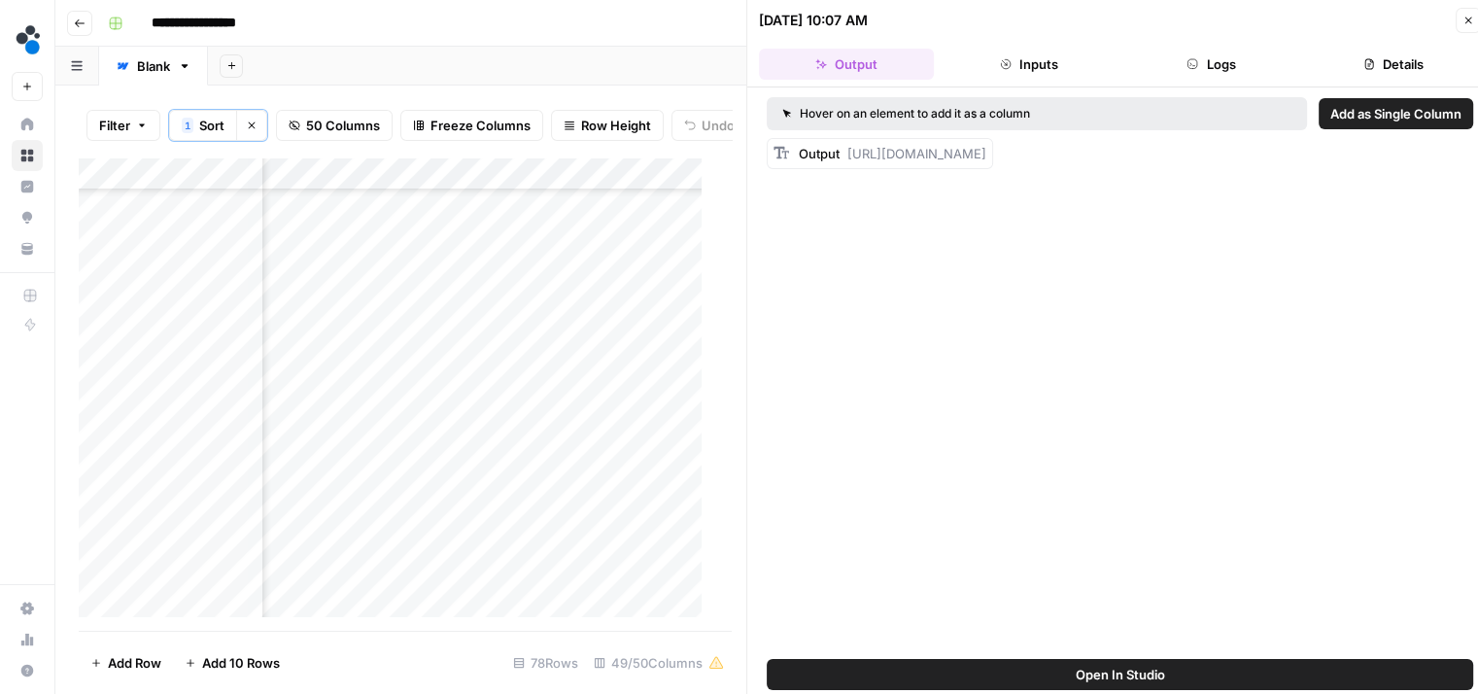
click at [1158, 60] on button "Logs" at bounding box center [1211, 64] width 175 height 31
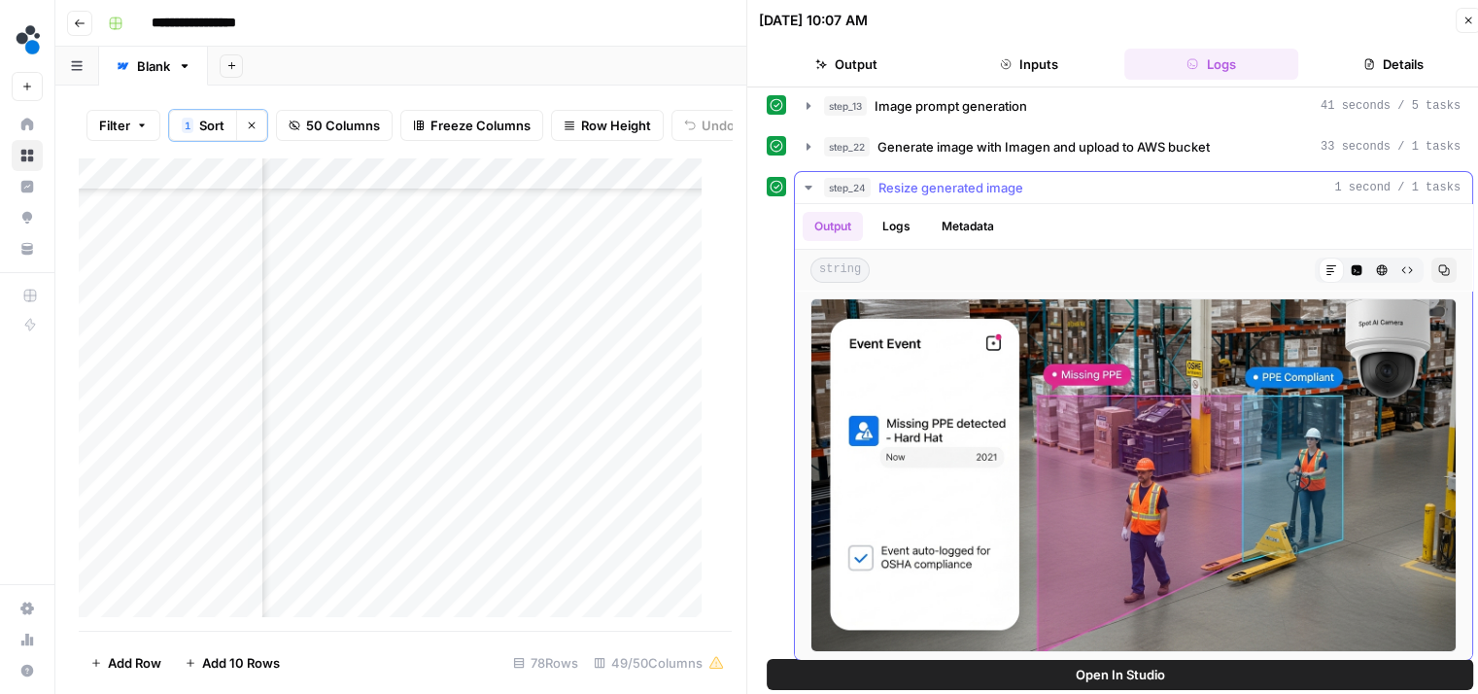
scroll to position [88, 0]
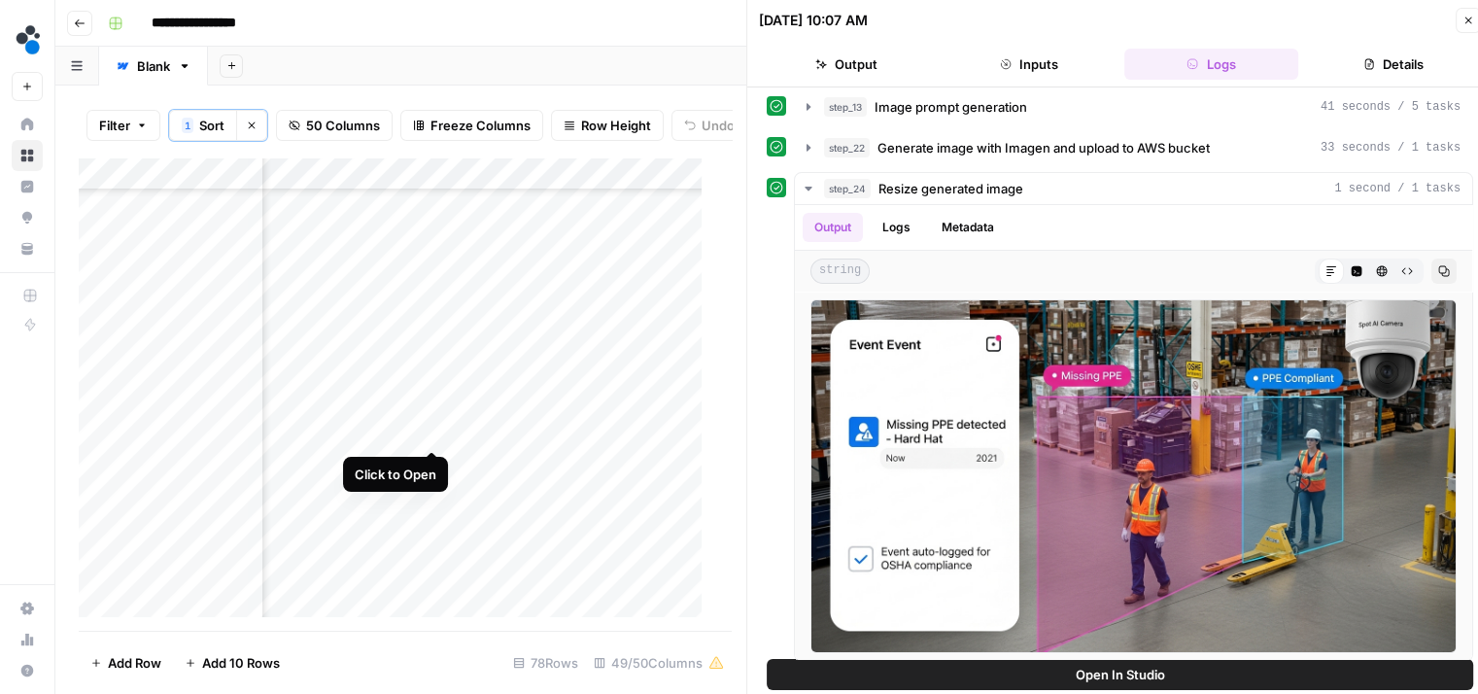
click at [434, 431] on div "Add Column" at bounding box center [398, 394] width 638 height 474
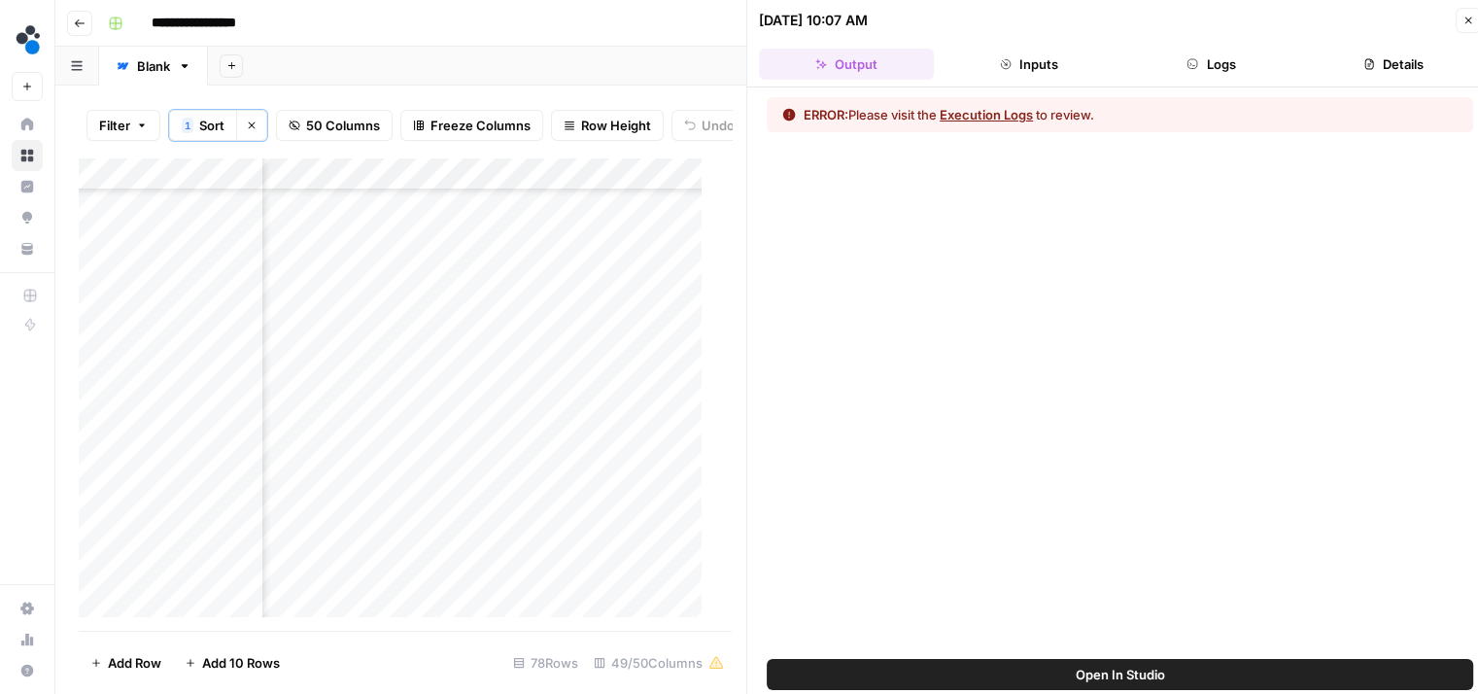
click at [1159, 72] on button "Logs" at bounding box center [1211, 64] width 175 height 31
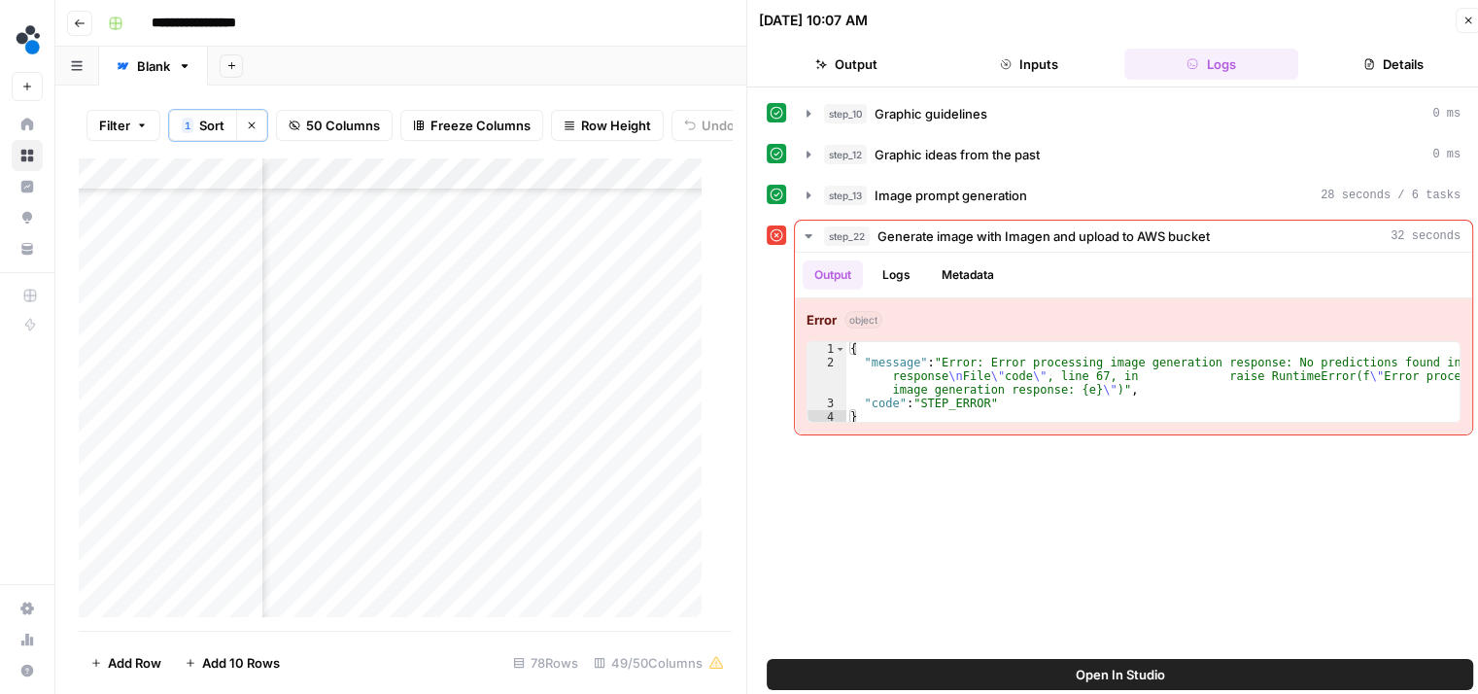
scroll to position [2133, 7079]
click at [469, 395] on div "Add Column" at bounding box center [398, 394] width 638 height 474
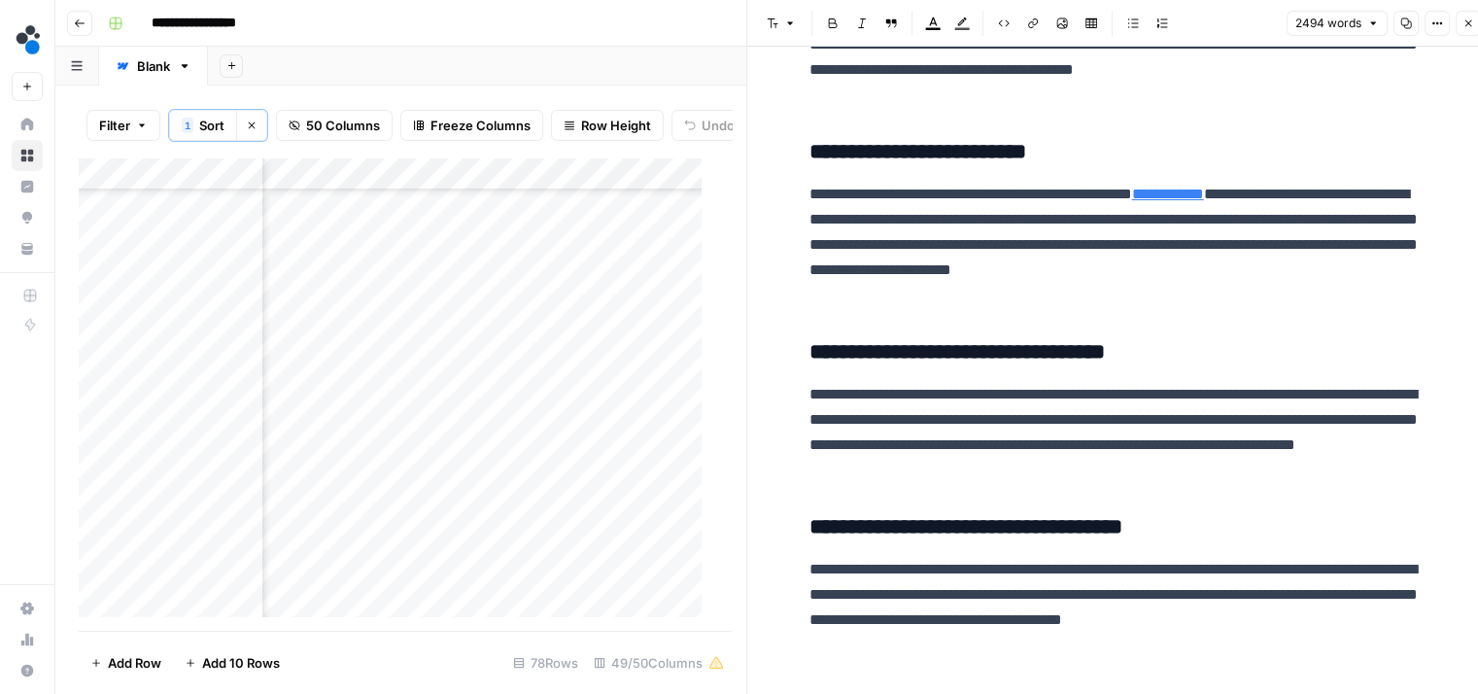
scroll to position [2133, 4928]
click at [630, 430] on div "Add Column" at bounding box center [398, 394] width 638 height 474
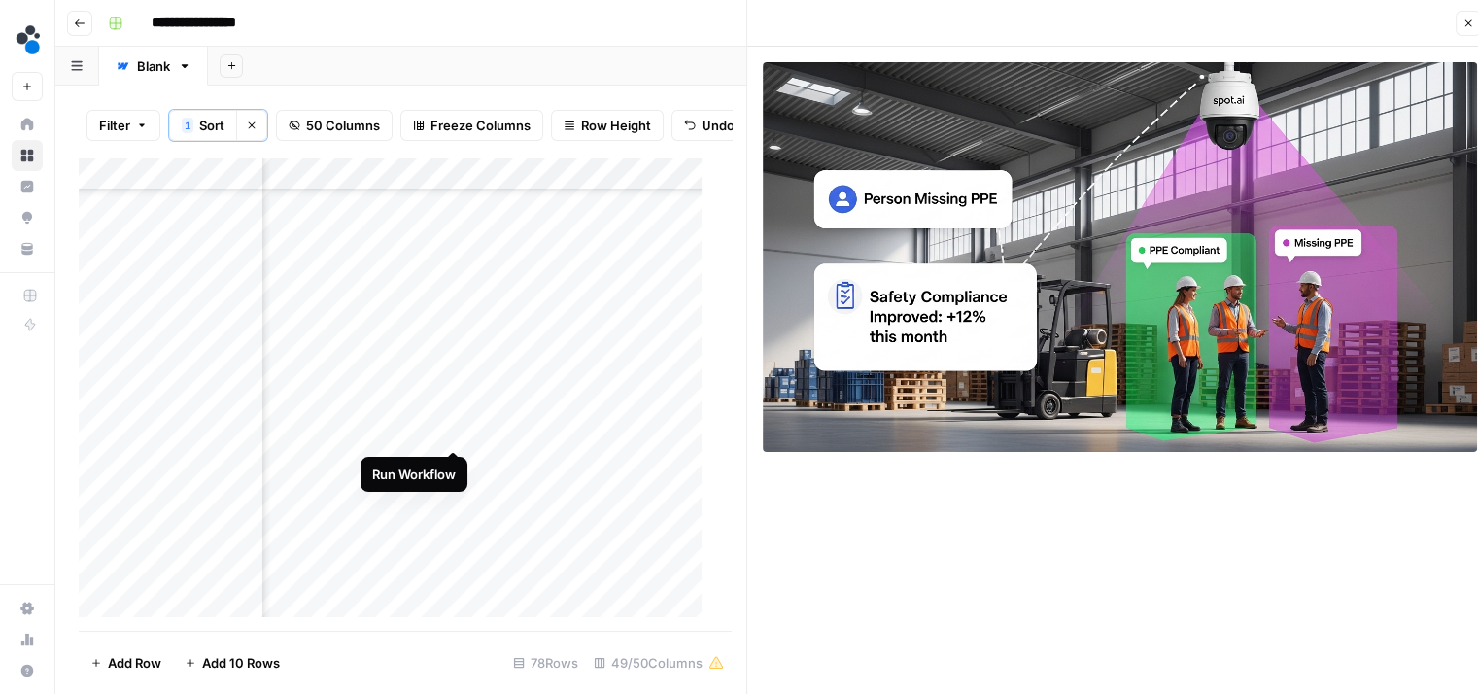
click at [454, 428] on div "Add Column" at bounding box center [398, 394] width 638 height 474
click at [426, 432] on div "Add Column" at bounding box center [398, 394] width 638 height 474
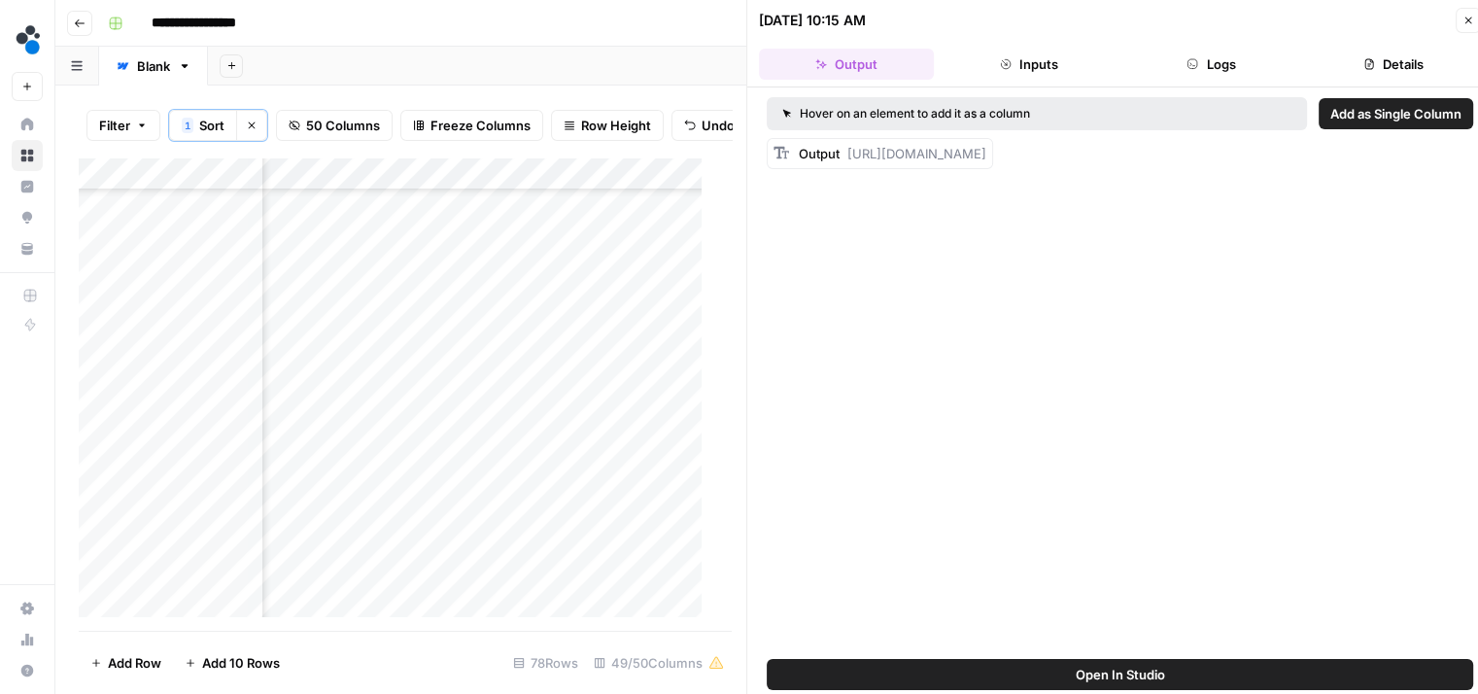
click at [1190, 79] on button "Logs" at bounding box center [1211, 64] width 175 height 31
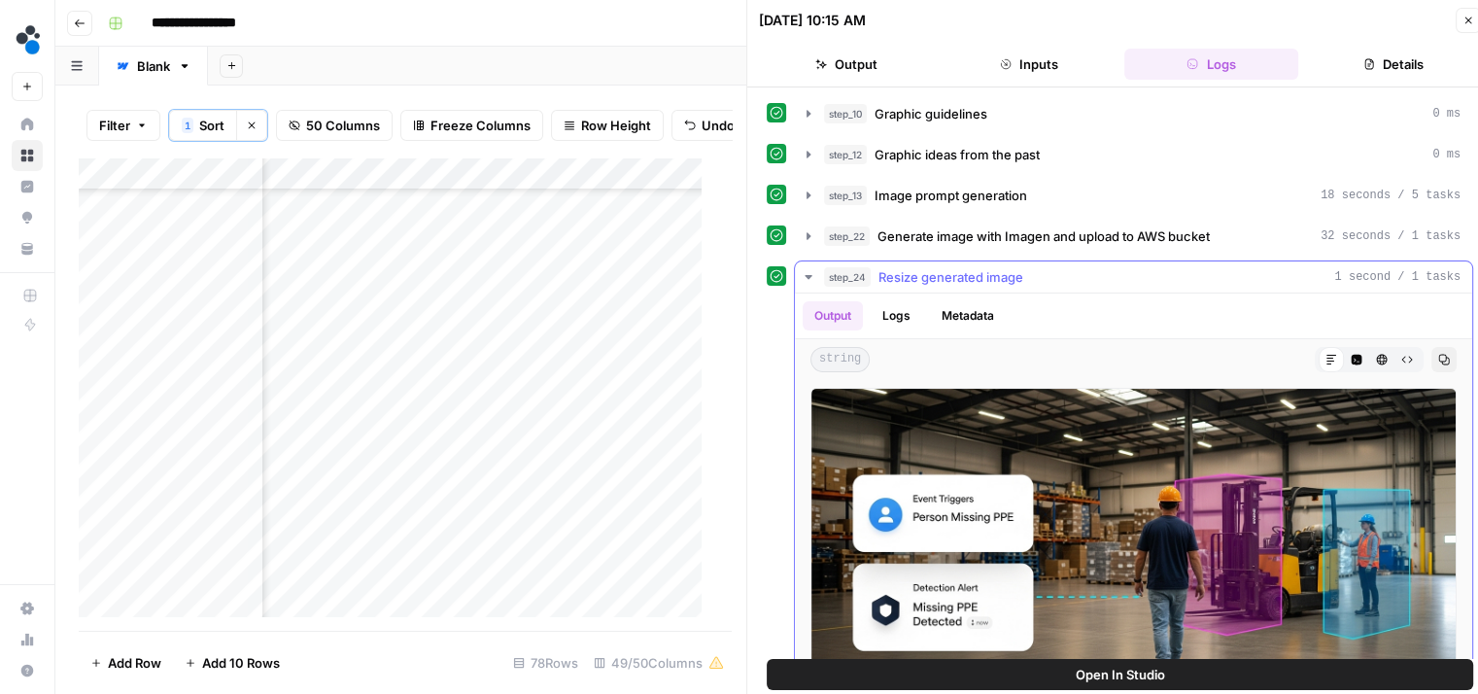
scroll to position [89, 0]
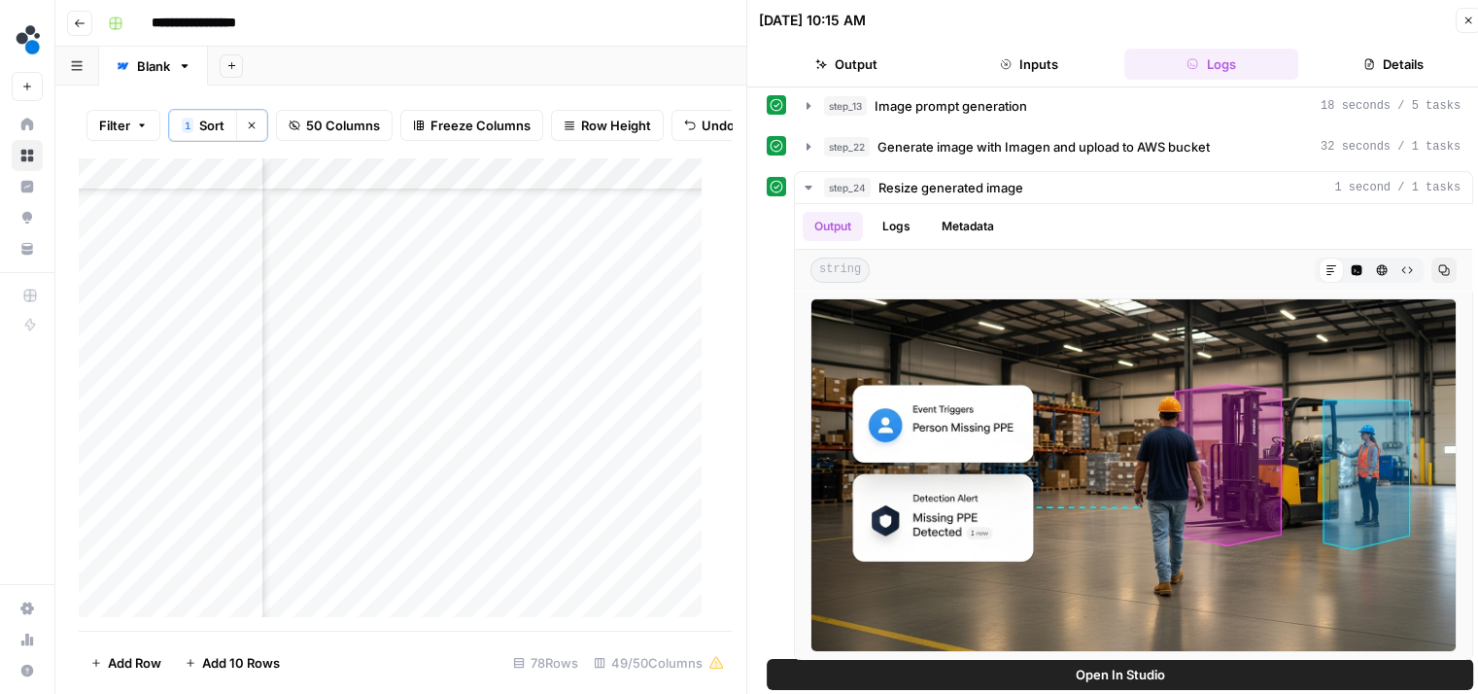
click at [881, 50] on button "Output" at bounding box center [846, 64] width 175 height 31
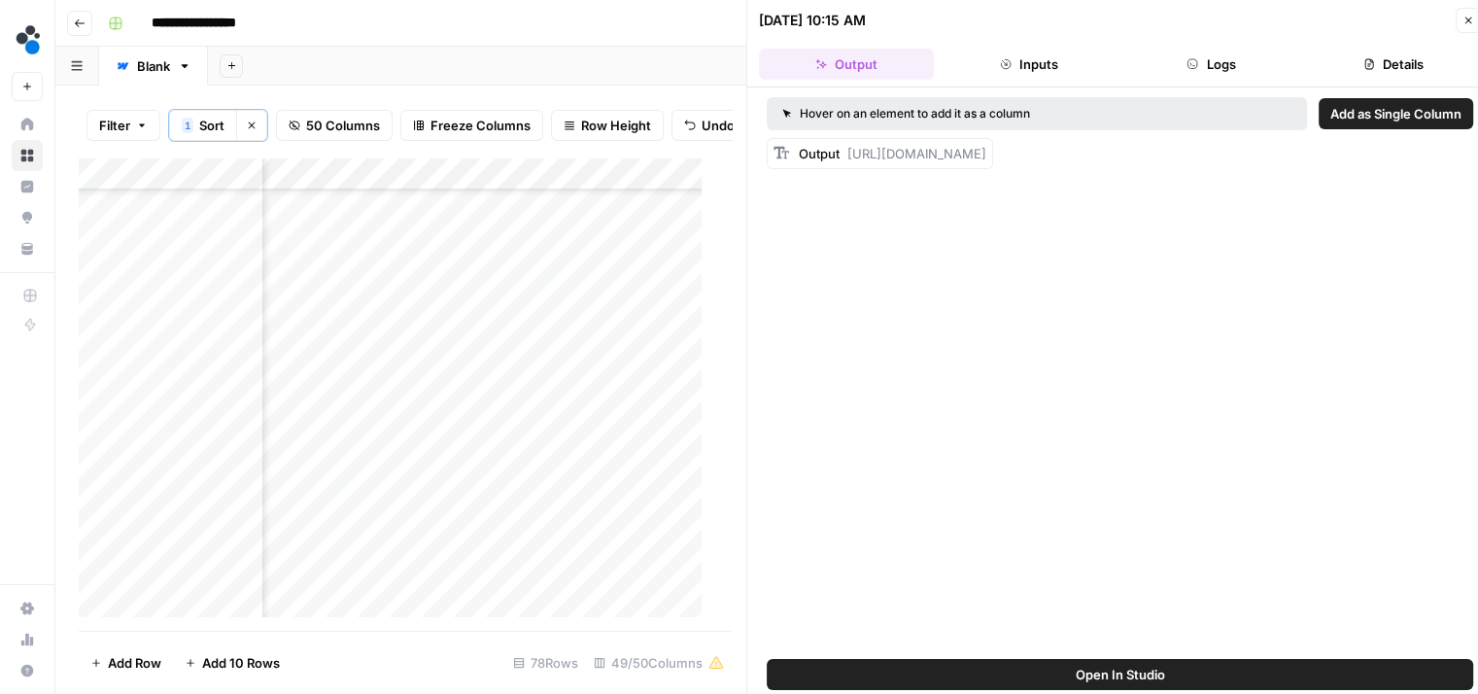
scroll to position [0, 0]
drag, startPoint x: 855, startPoint y: 230, endPoint x: 846, endPoint y: 156, distance: 74.3
click at [846, 156] on div "Output https://cdn.airops.com/rails/active_storage/representations/proxy/eyJfcm…" at bounding box center [892, 153] width 187 height 19
copy span "https://cdn.airops.com/rails/active_storage/representations/proxy/eyJfcmFpbHMiO…"
click at [577, 426] on div "Add Column" at bounding box center [398, 394] width 638 height 474
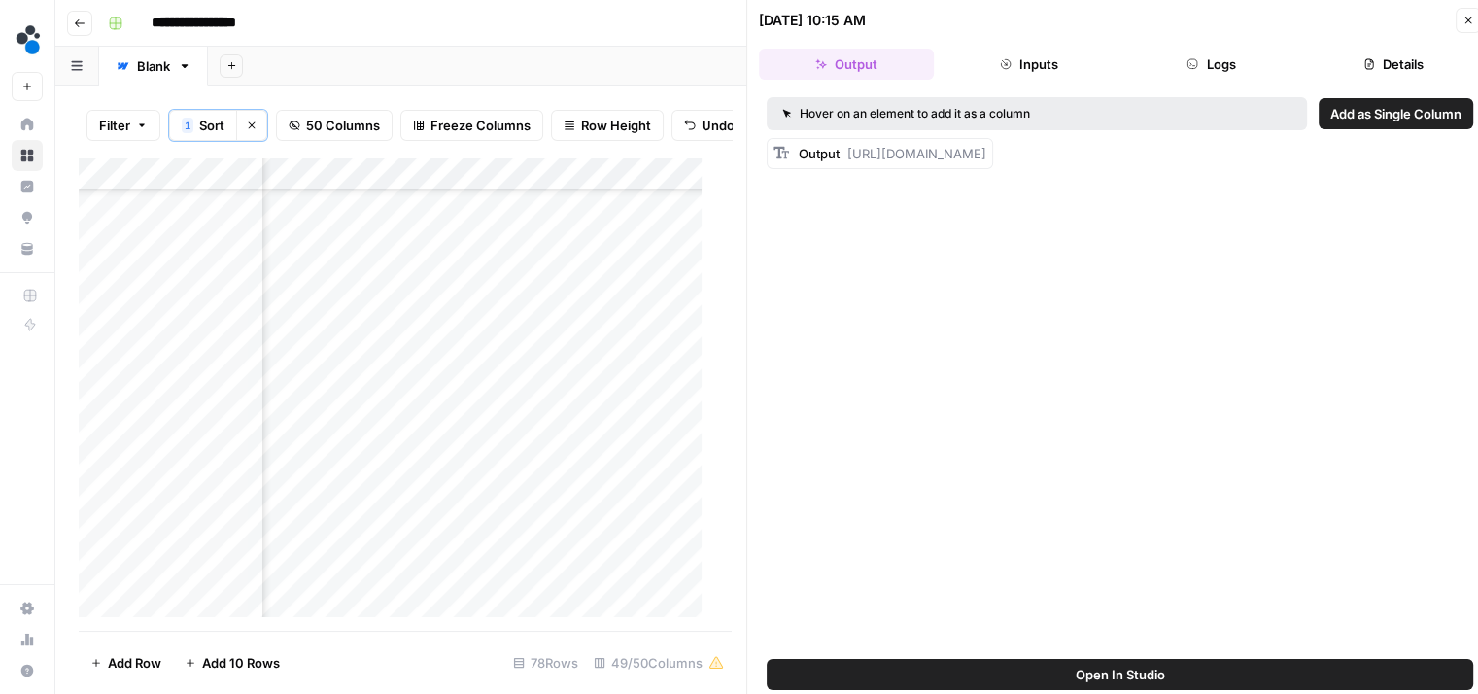
click at [590, 426] on div "Add Column" at bounding box center [398, 394] width 638 height 474
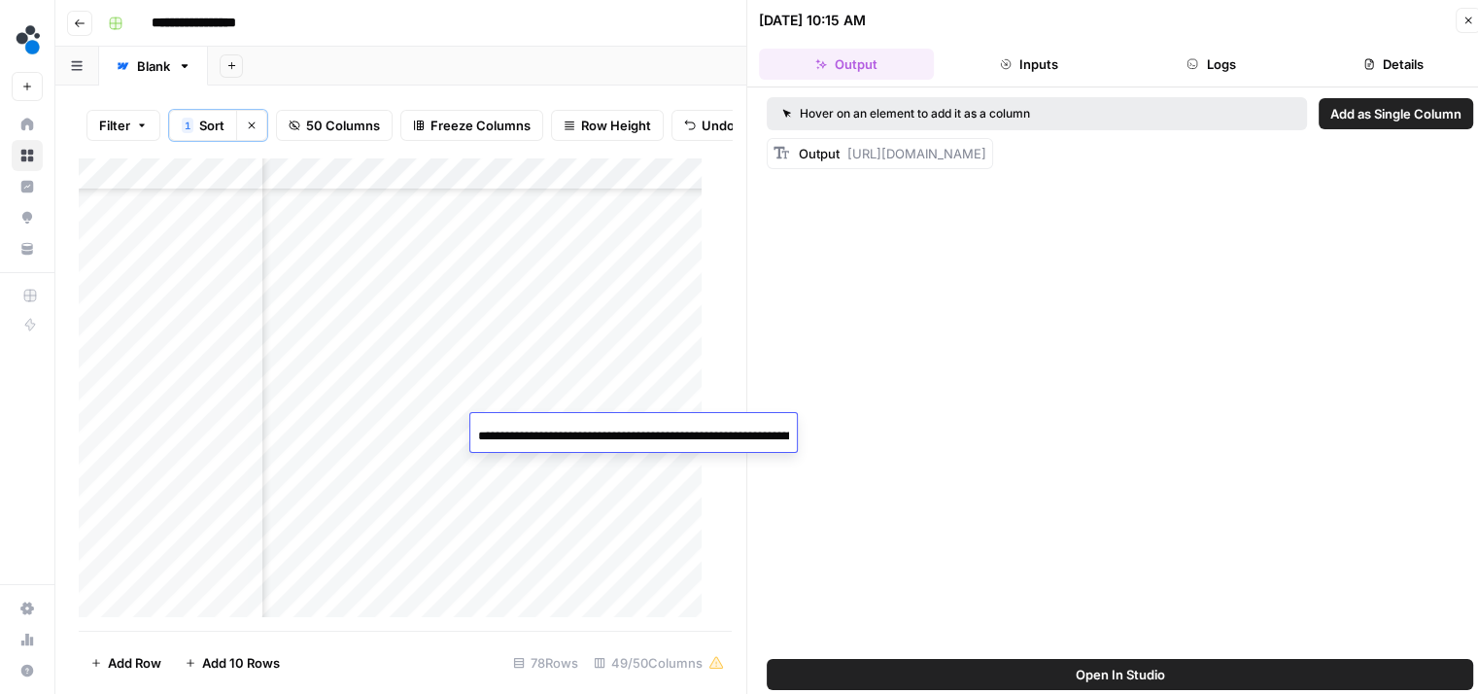
click at [590, 426] on input "**********" at bounding box center [633, 436] width 311 height 23
type input "**********"
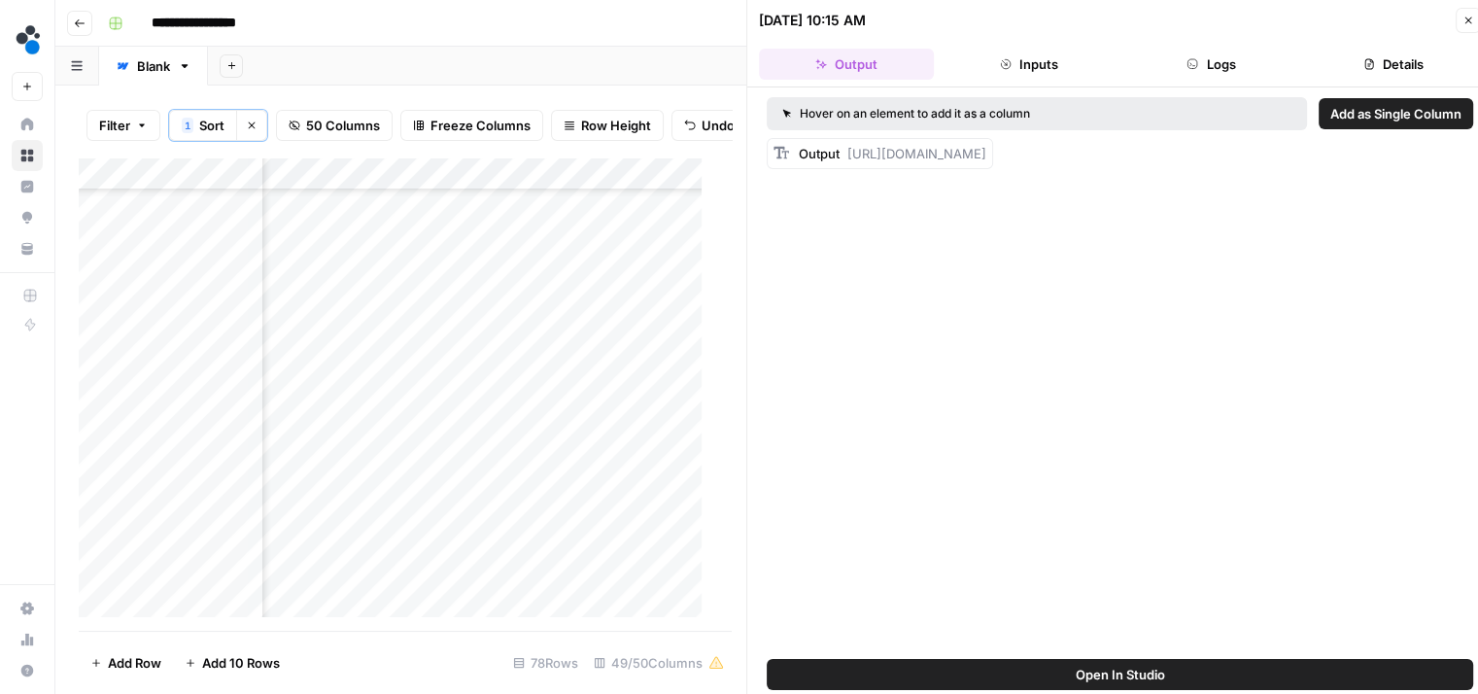
click at [537, 426] on div "Add Column" at bounding box center [398, 394] width 638 height 474
click at [492, 430] on div "Add Column" at bounding box center [398, 394] width 638 height 474
click at [394, 294] on div "Add Column" at bounding box center [398, 394] width 638 height 474
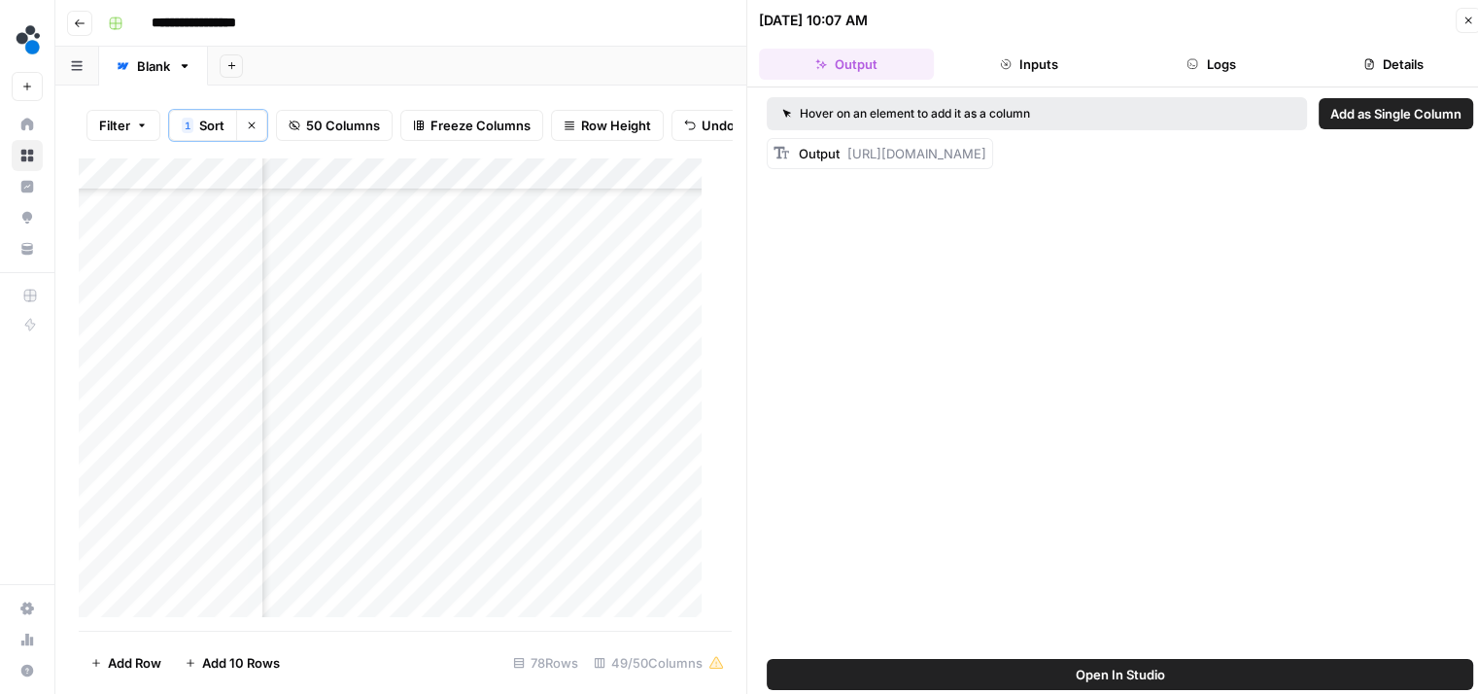
click at [1209, 69] on button "Logs" at bounding box center [1211, 64] width 175 height 31
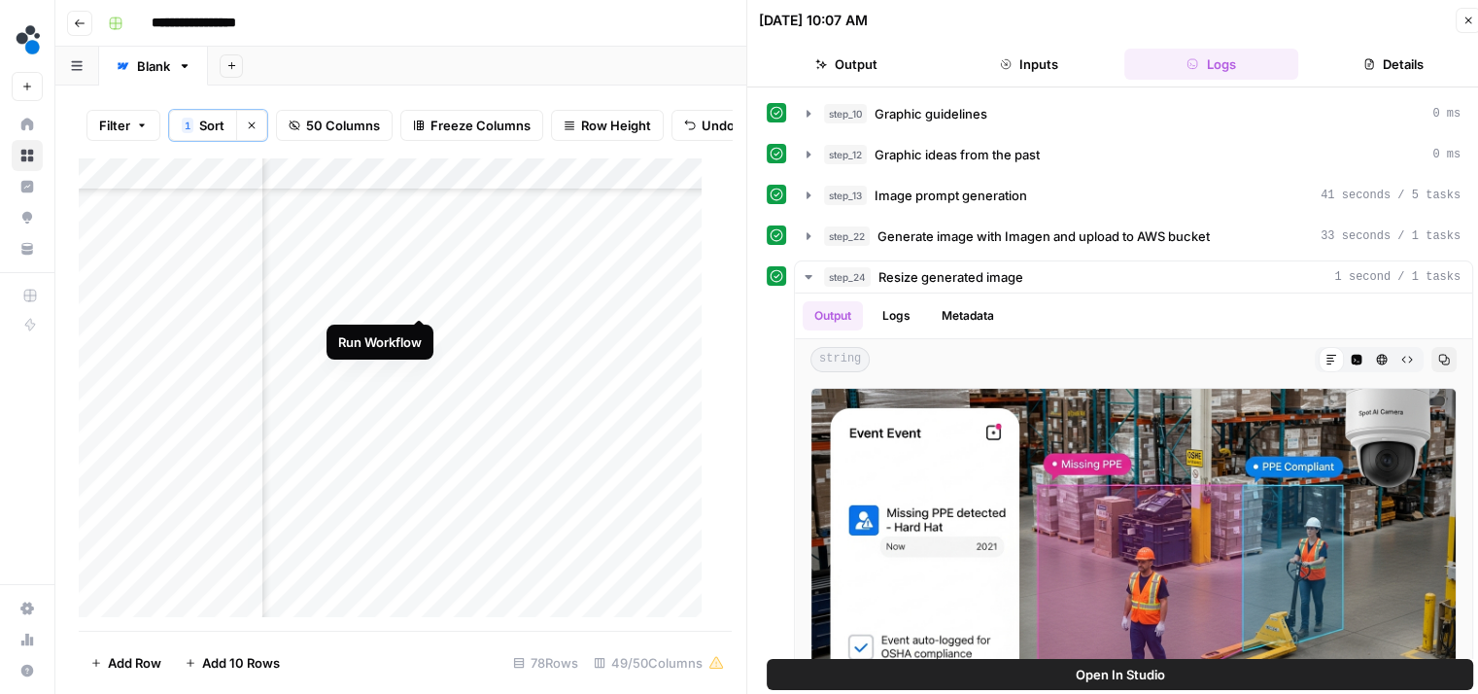
click at [420, 296] on div "Add Column" at bounding box center [398, 394] width 638 height 474
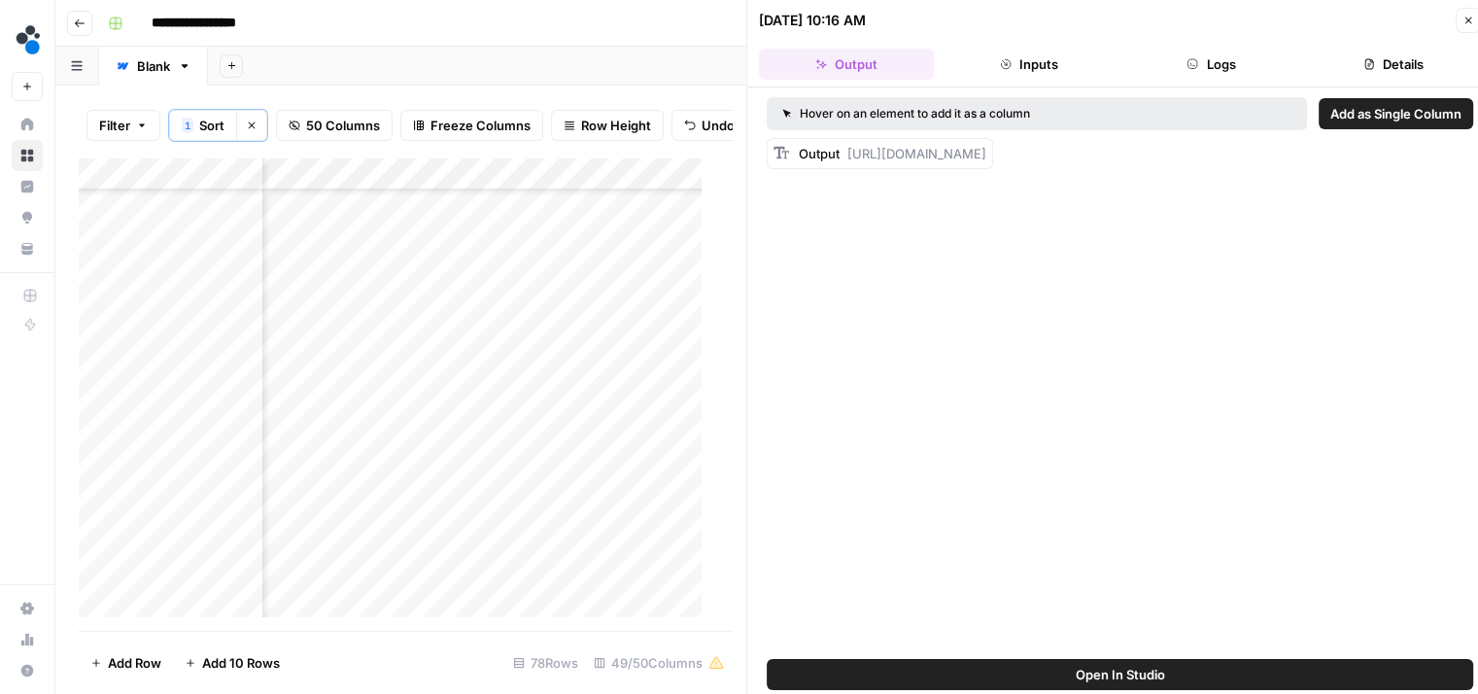
click at [1208, 72] on button "Logs" at bounding box center [1211, 64] width 175 height 31
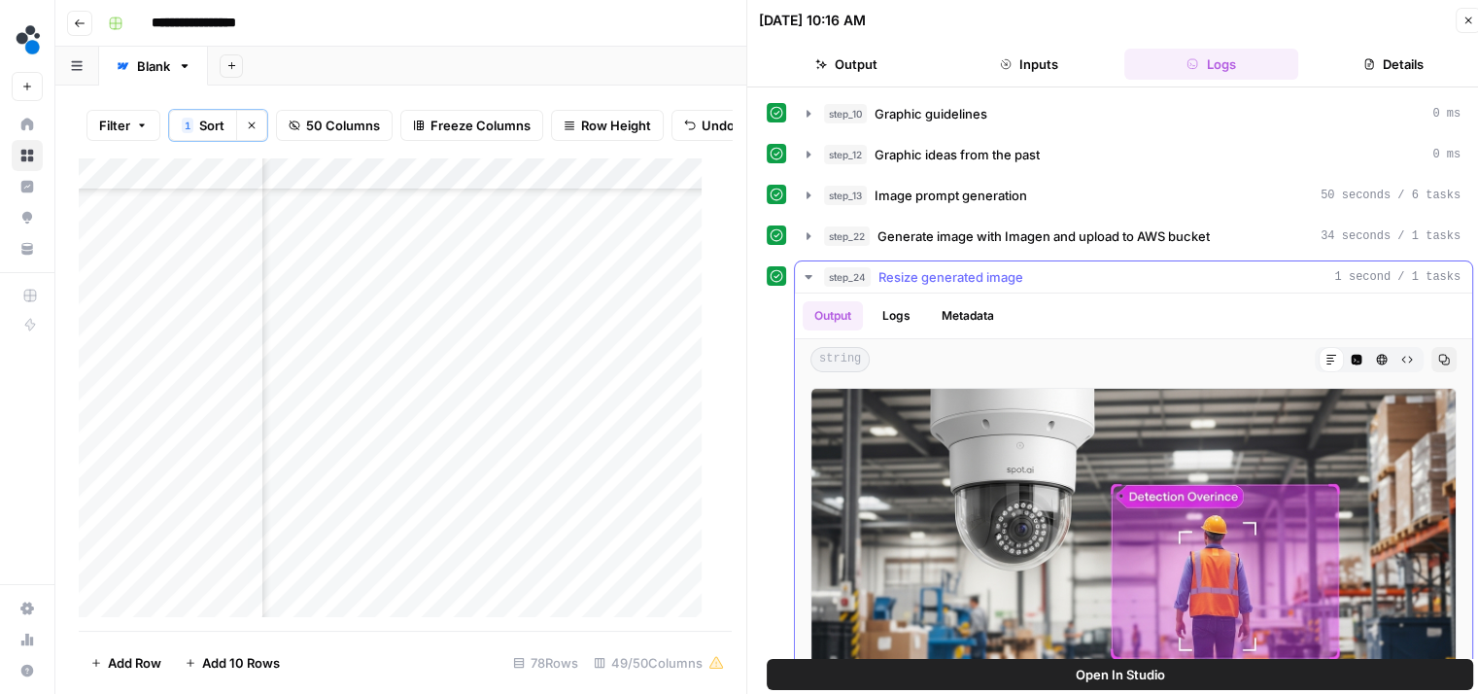
scroll to position [89, 0]
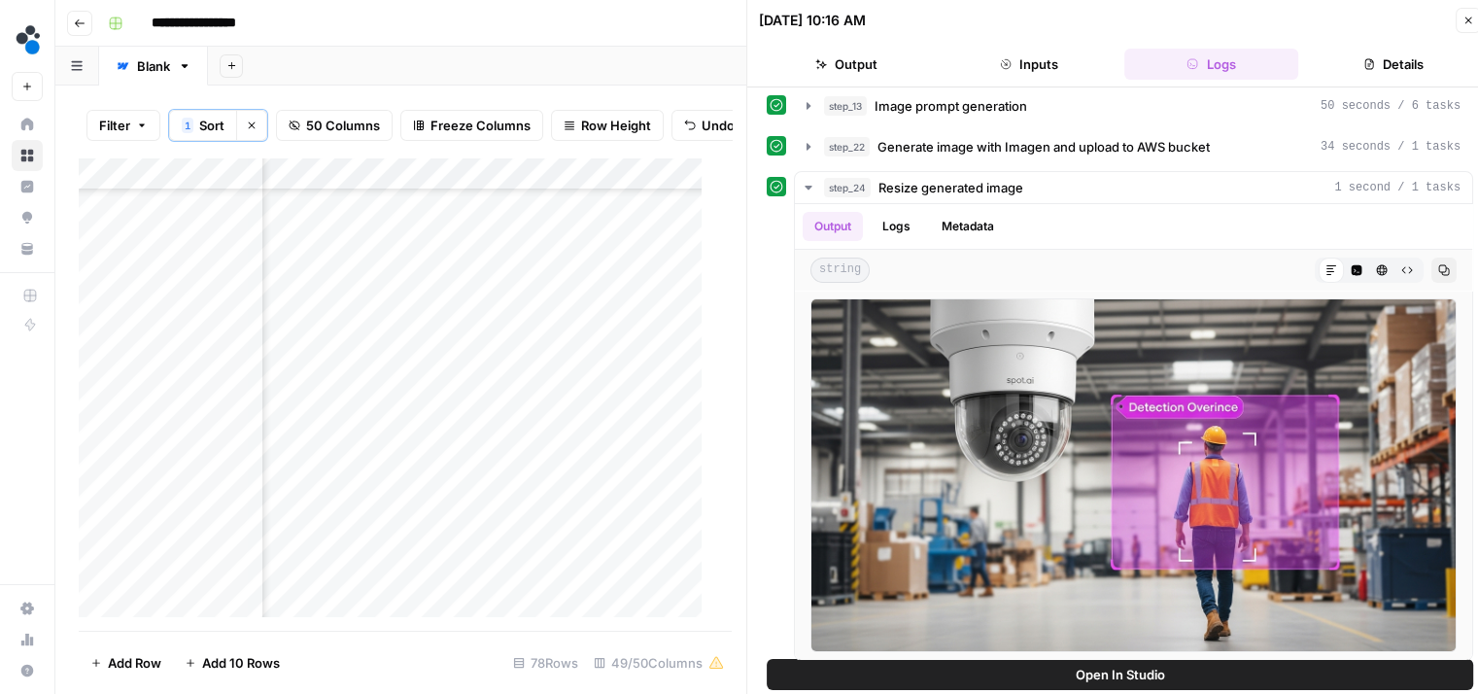
click at [851, 51] on button "Output" at bounding box center [846, 64] width 175 height 31
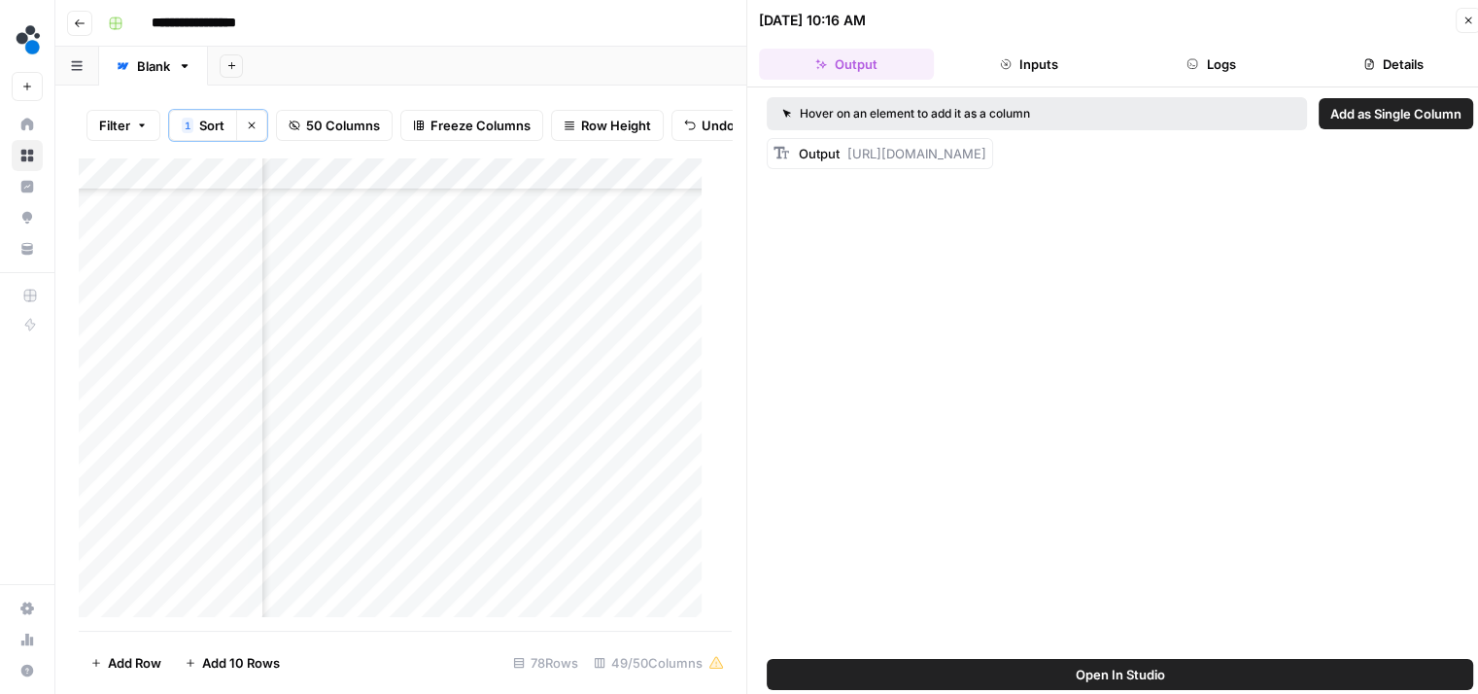
scroll to position [0, 0]
drag, startPoint x: 865, startPoint y: 230, endPoint x: 847, endPoint y: 155, distance: 76.8
click at [847, 155] on div "Output https://cdn.airops.com/rails/active_storage/representations/proxy/eyJfcm…" at bounding box center [892, 153] width 187 height 19
copy span "https://cdn.airops.com/rails/active_storage/representations/proxy/eyJfcmFpbHMiO…"
click at [593, 299] on div "Add Column" at bounding box center [398, 394] width 638 height 474
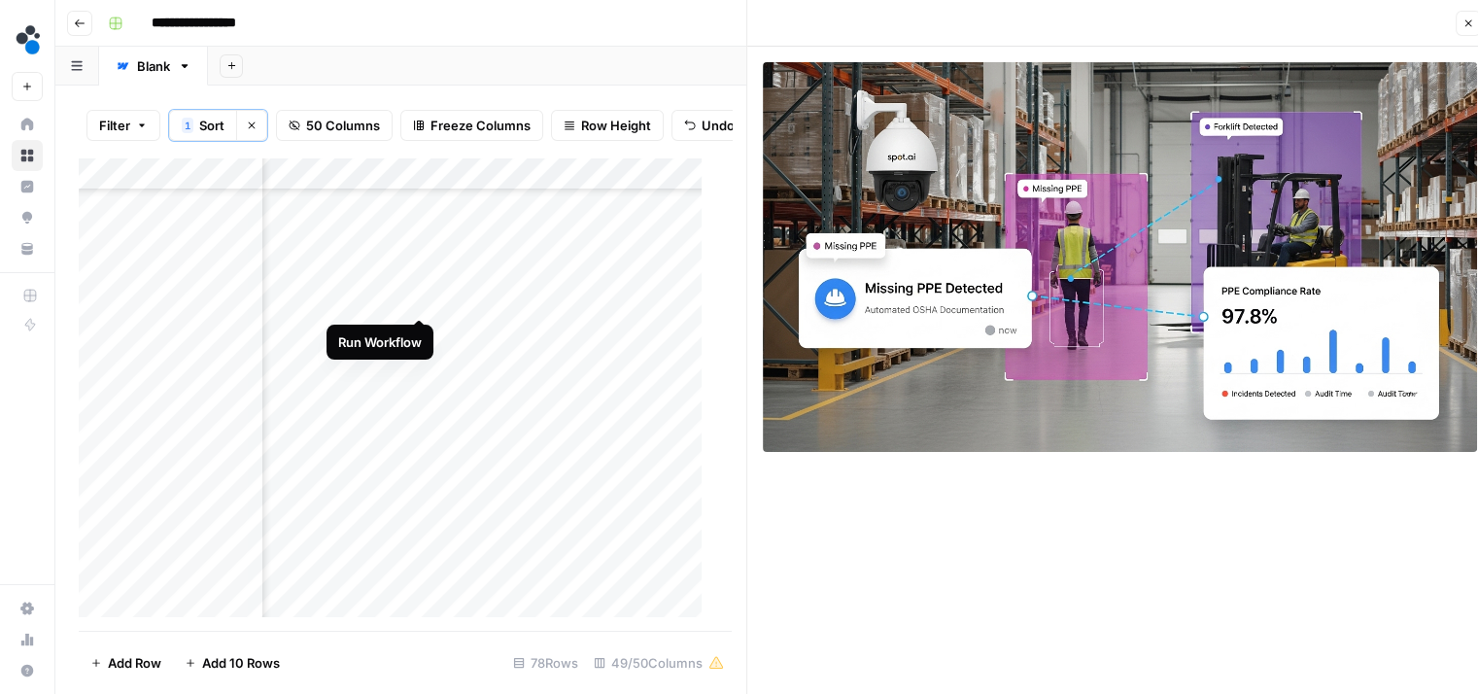
click at [420, 297] on div "Add Column" at bounding box center [398, 394] width 638 height 474
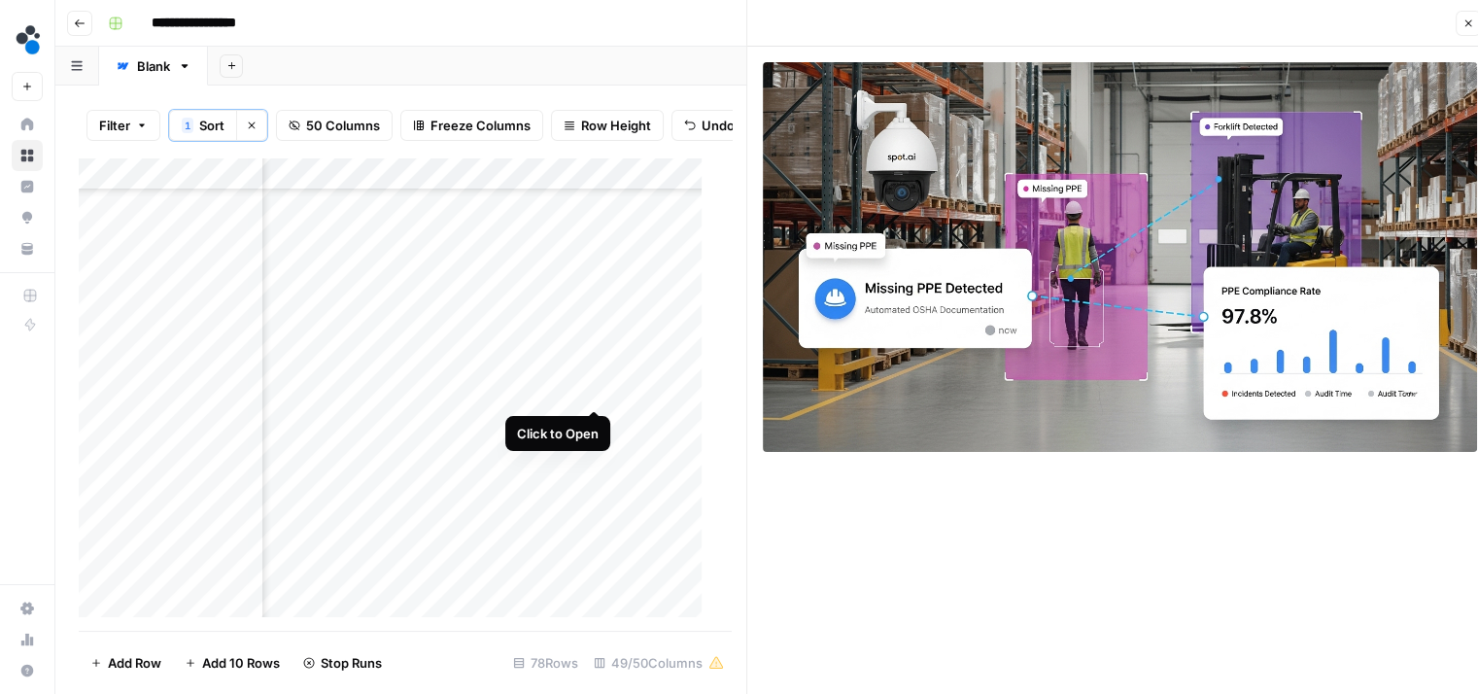
click at [592, 390] on div "Add Column" at bounding box center [398, 394] width 638 height 474
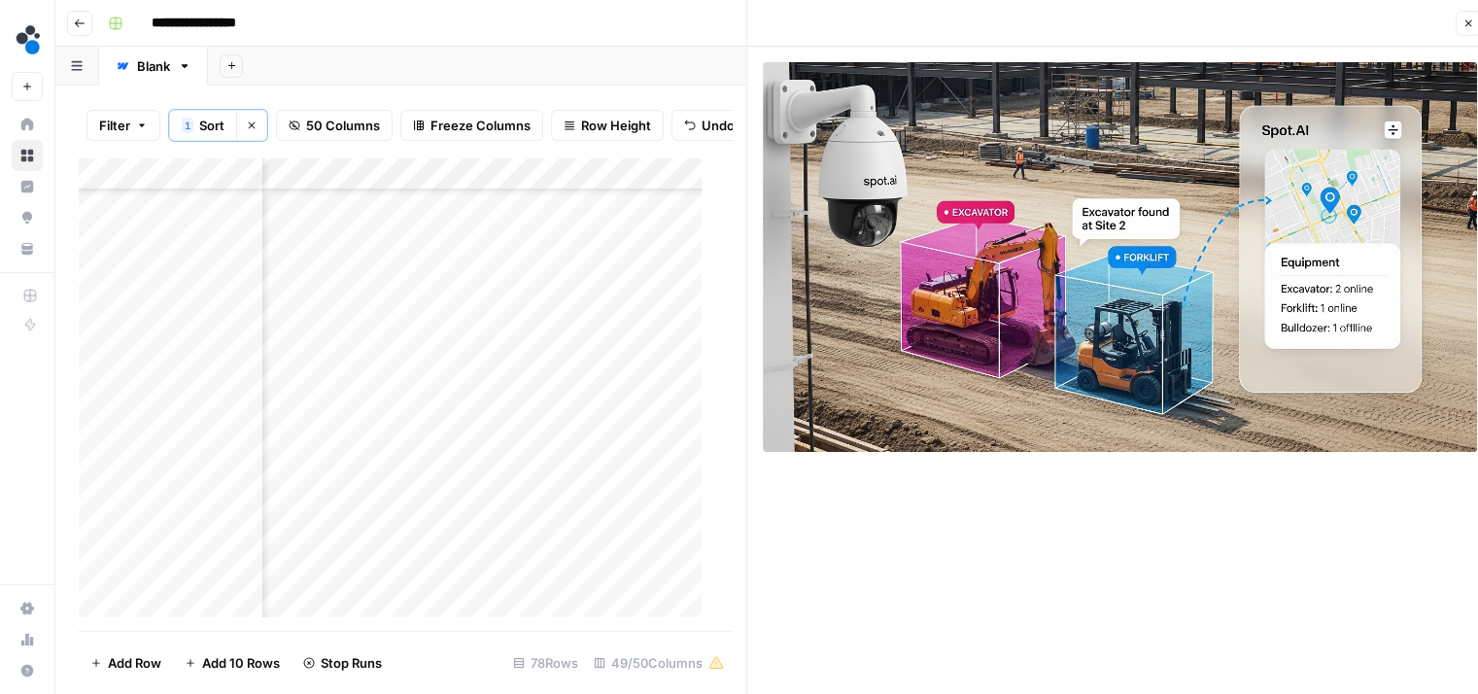
click at [595, 357] on div "Add Column" at bounding box center [398, 394] width 638 height 474
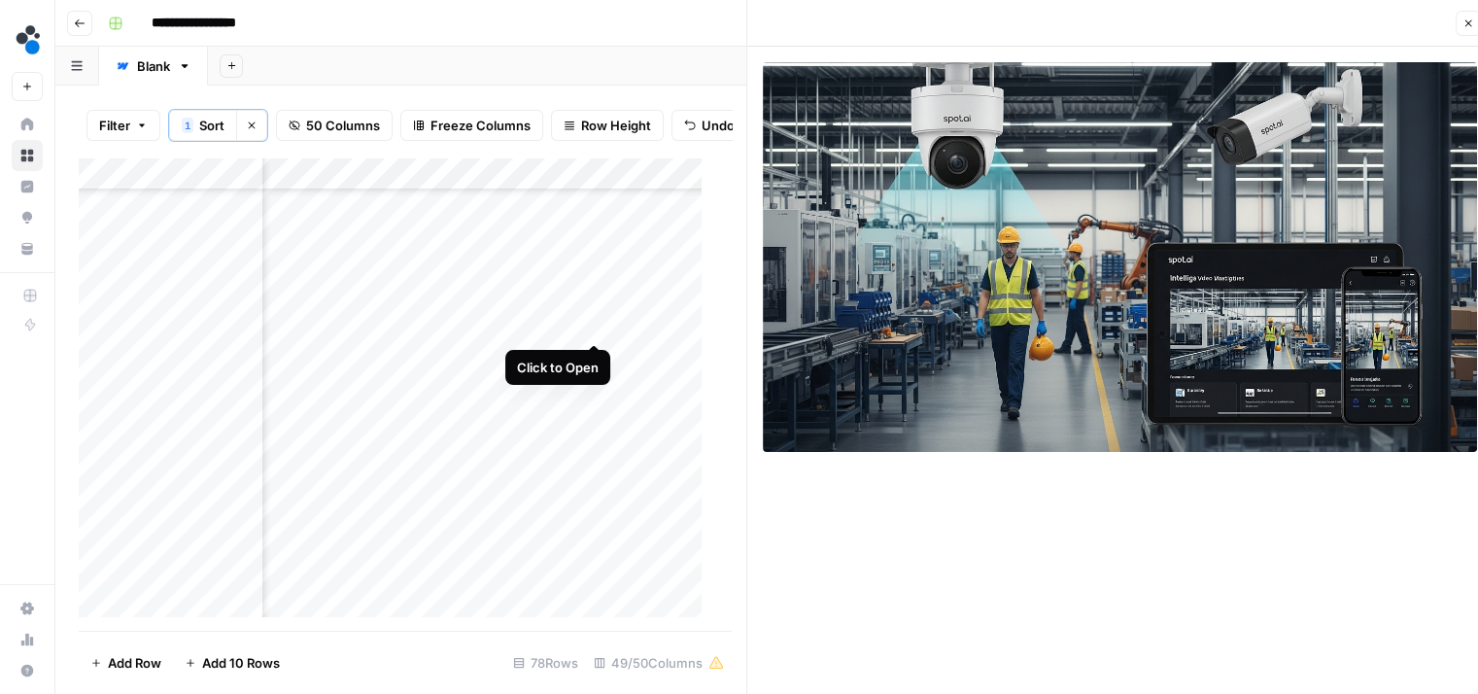
click at [595, 325] on div "Add Column" at bounding box center [398, 394] width 638 height 474
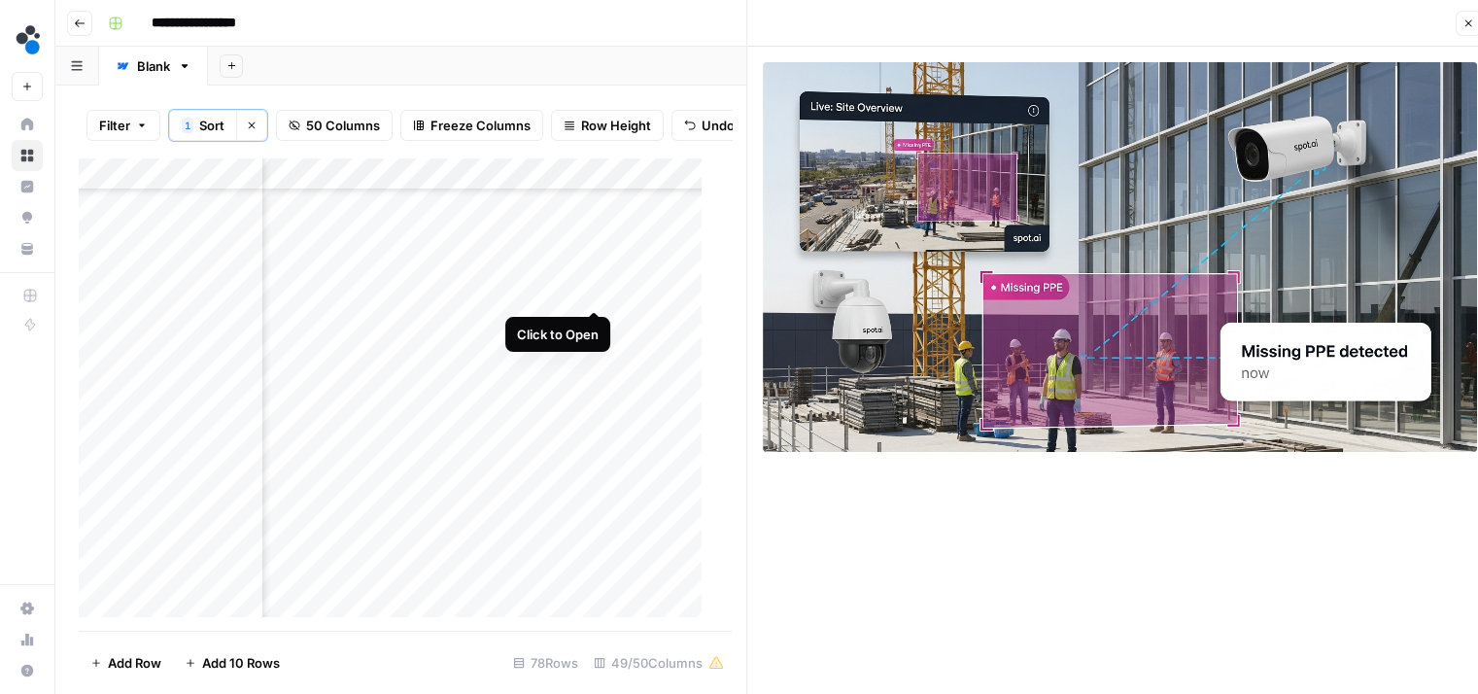
click at [594, 290] on div "Add Column" at bounding box center [398, 394] width 638 height 474
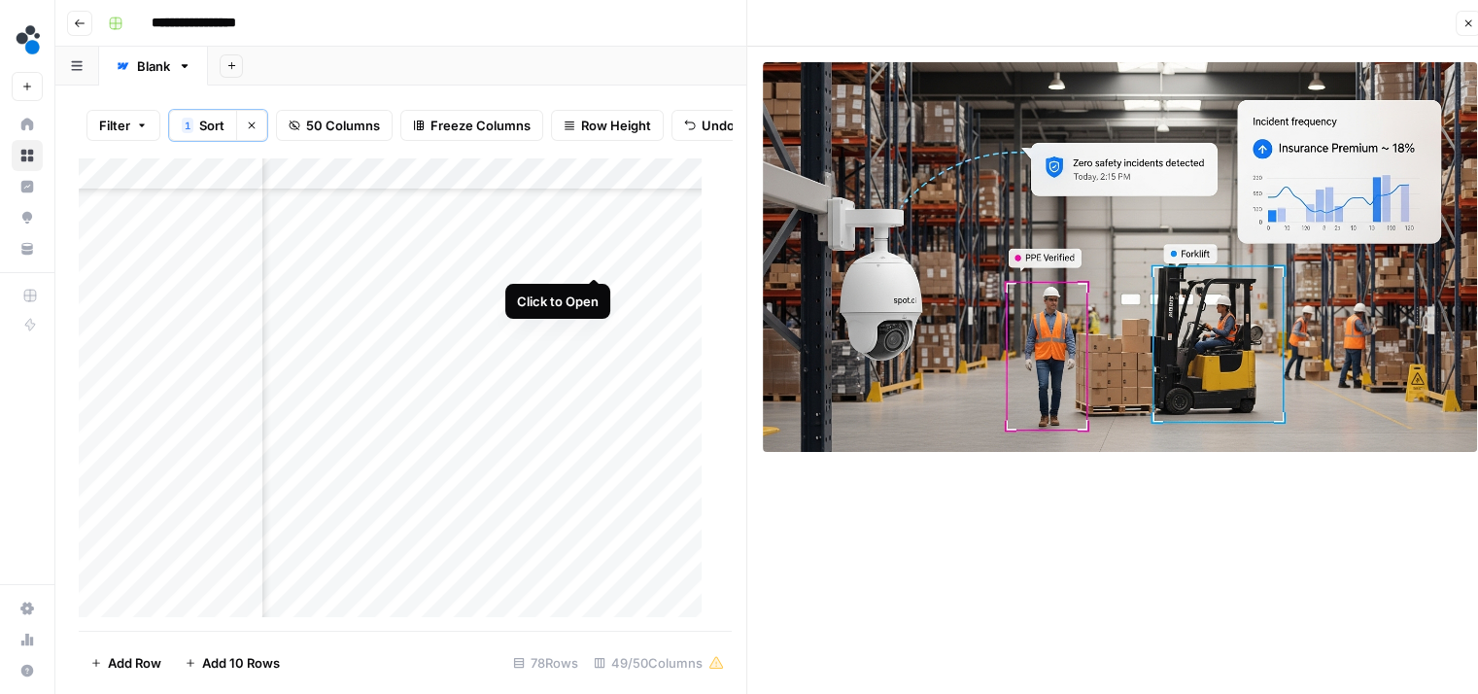
click at [591, 257] on div "Add Column" at bounding box center [398, 394] width 638 height 474
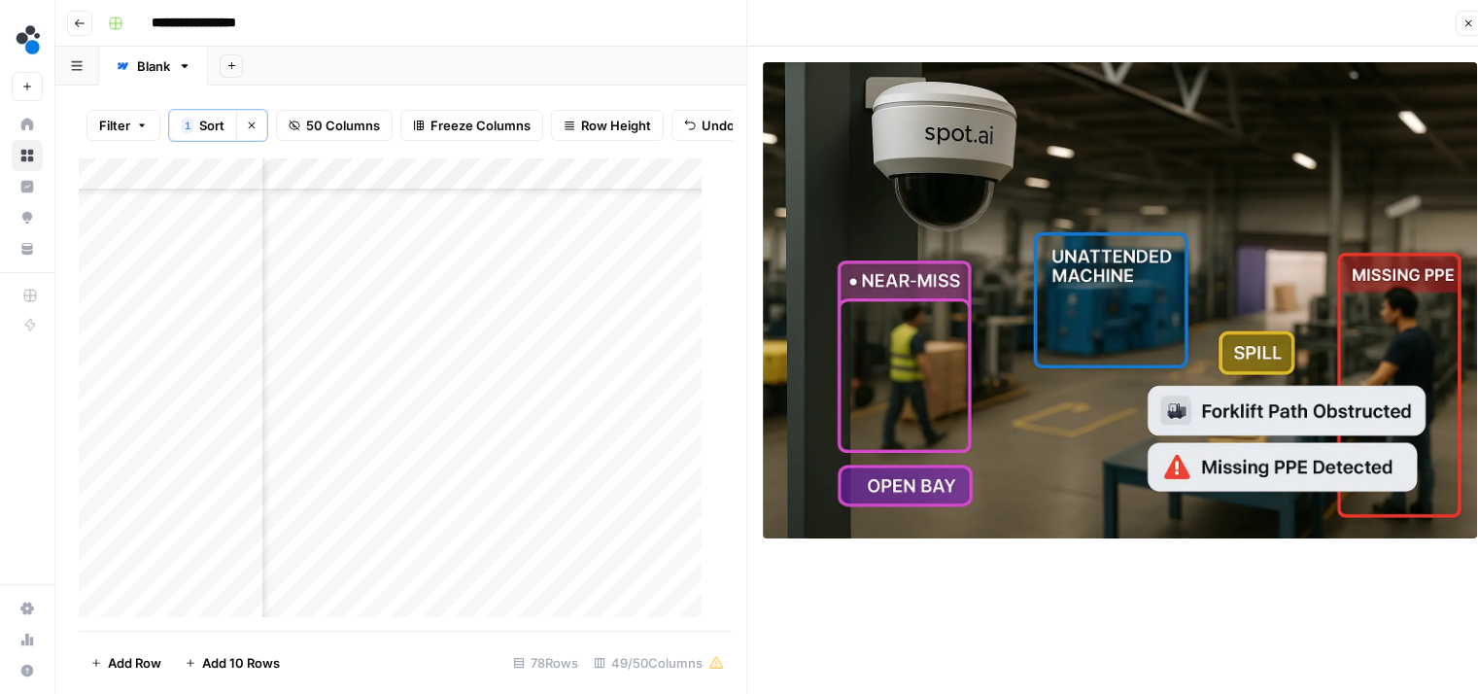
scroll to position [1878, 4962]
click at [590, 354] on div "Add Column" at bounding box center [398, 394] width 638 height 474
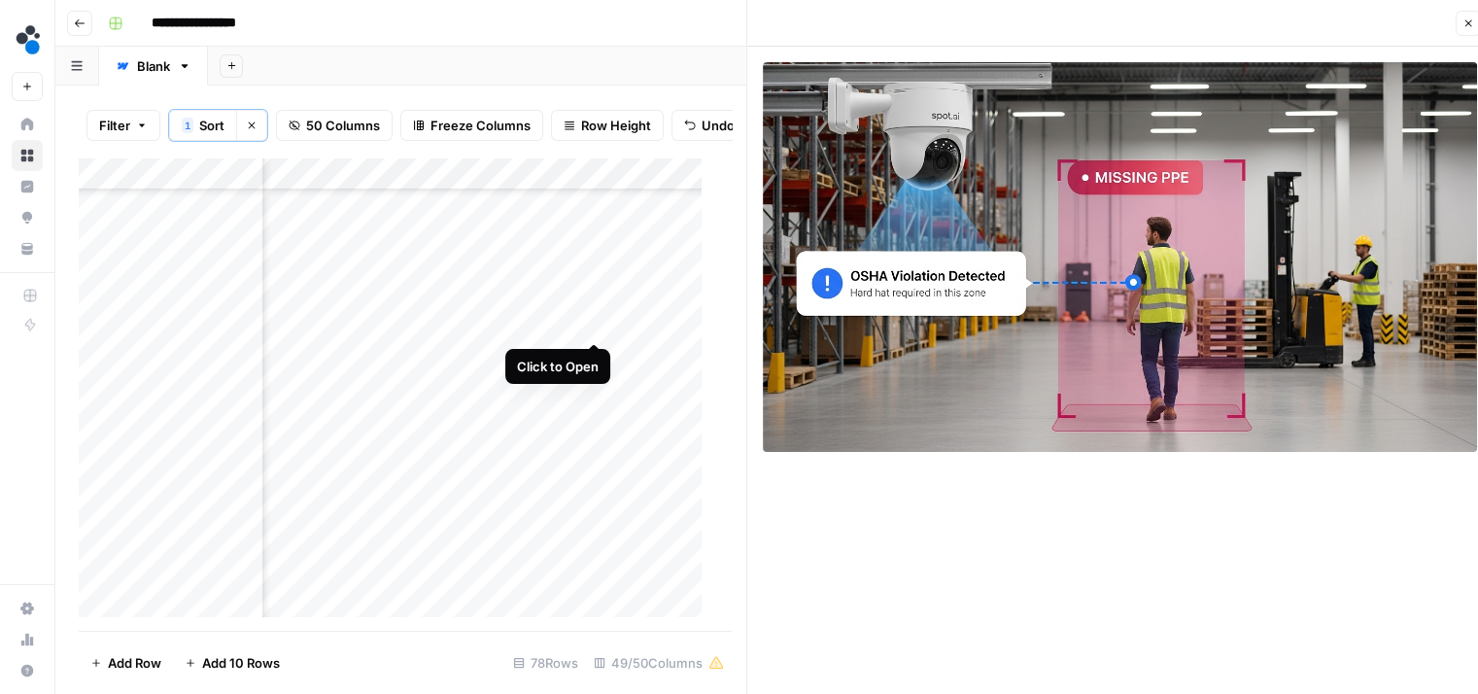
click at [595, 321] on div "Add Column" at bounding box center [398, 394] width 638 height 474
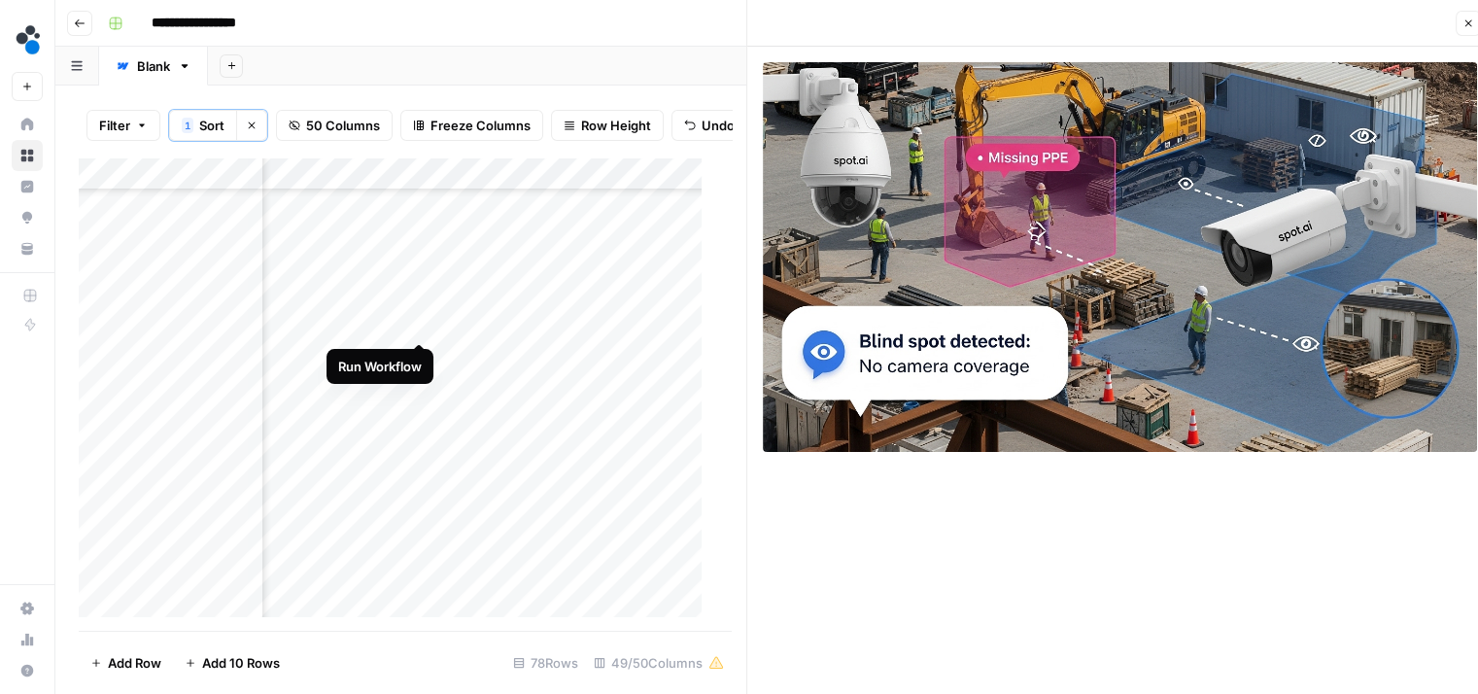
click at [420, 322] on div "Add Column" at bounding box center [398, 394] width 638 height 474
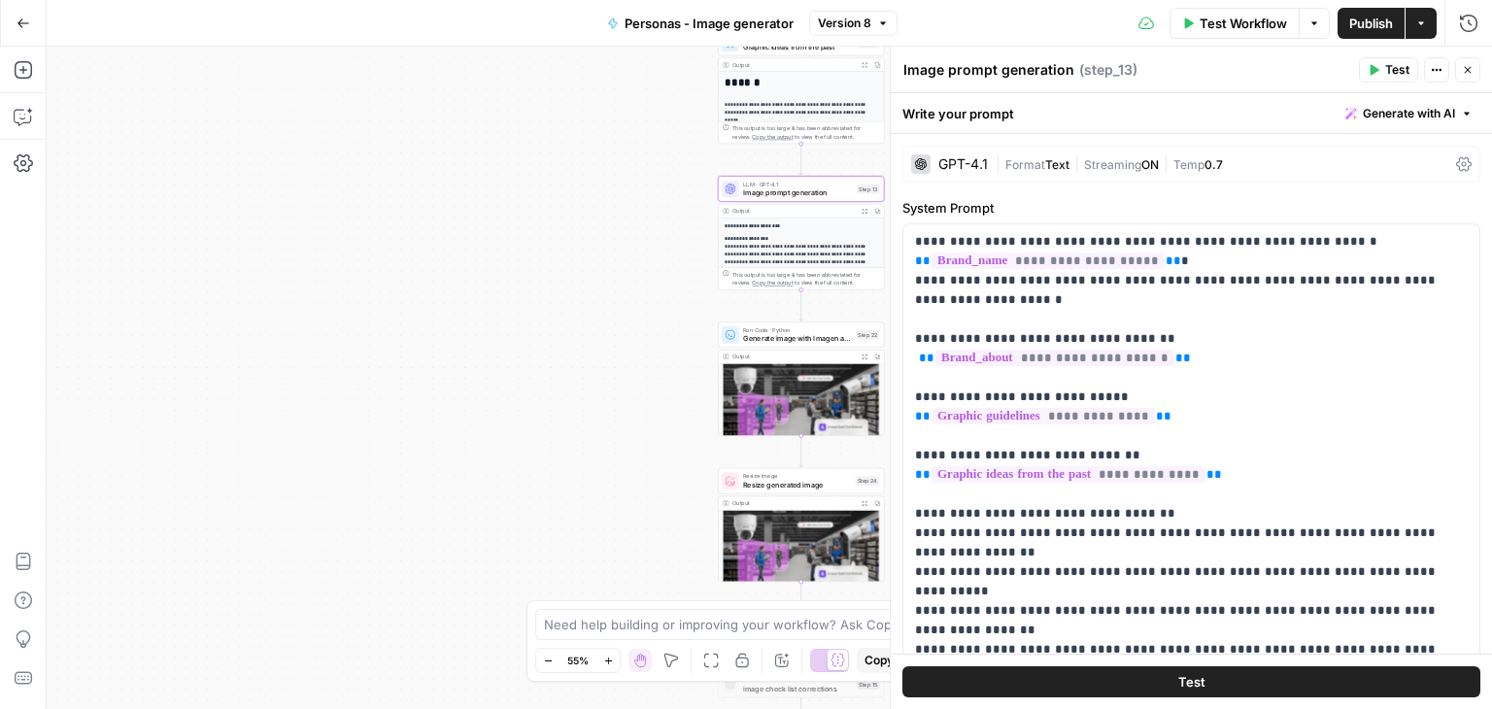
scroll to position [618, 0]
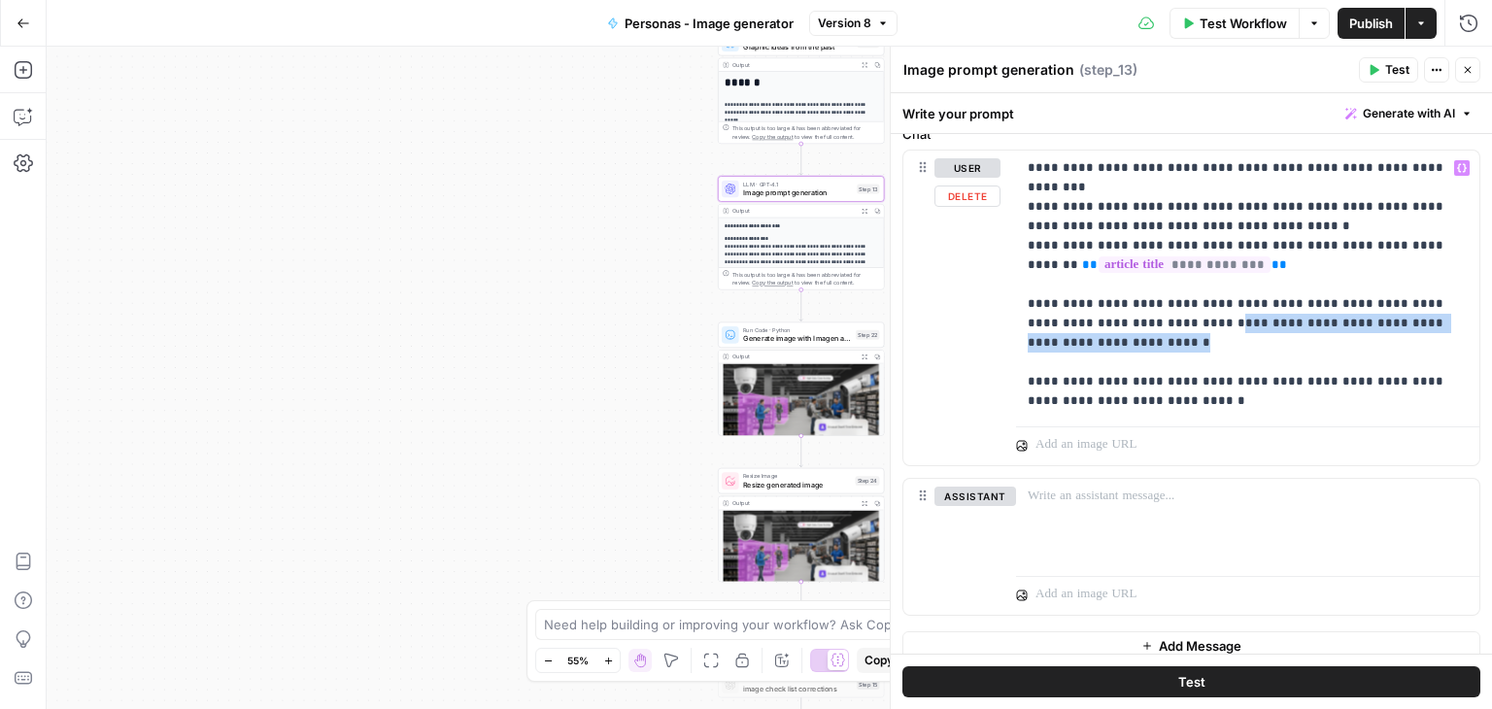
drag, startPoint x: 1150, startPoint y: 340, endPoint x: 1159, endPoint y: 325, distance: 17.0
click at [1159, 325] on p "**********" at bounding box center [1241, 284] width 426 height 253
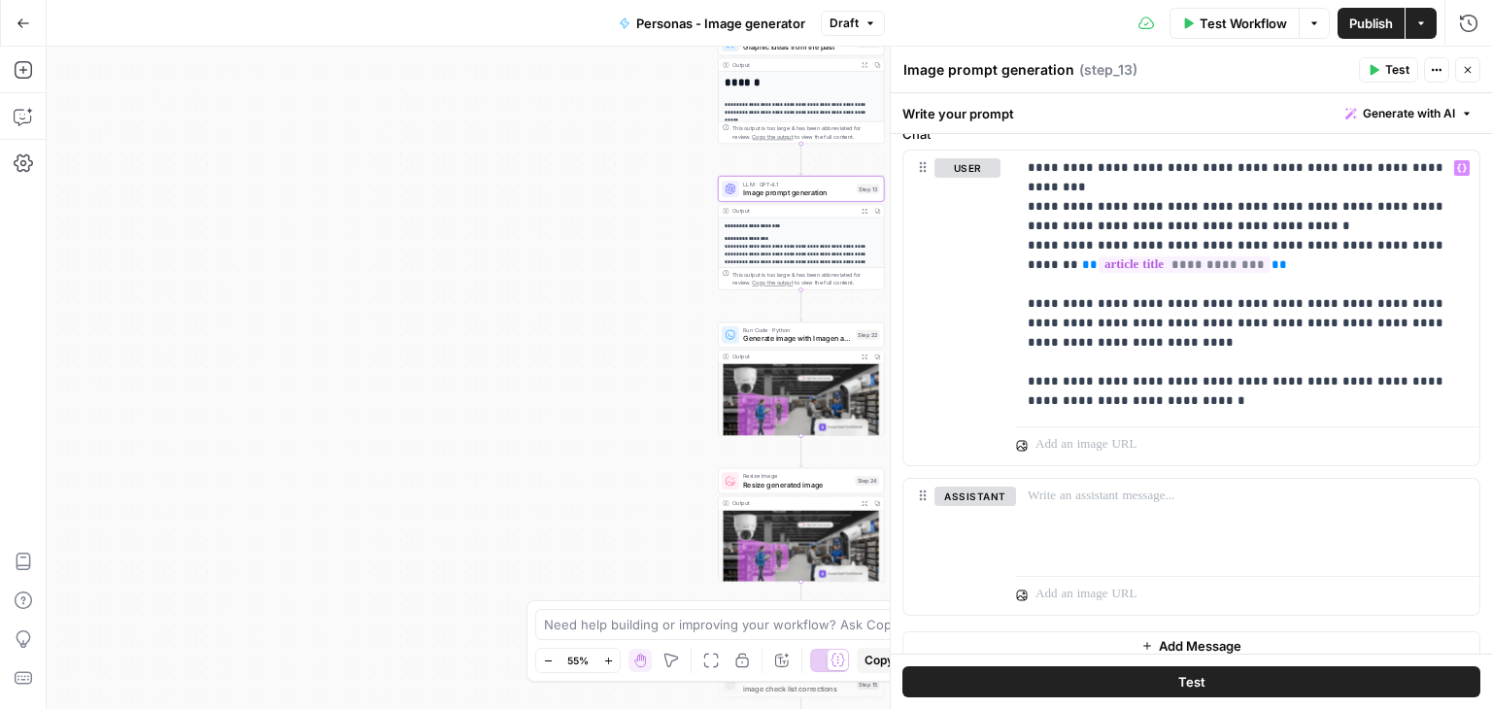
click at [1372, 24] on span "Publish" at bounding box center [1371, 23] width 44 height 19
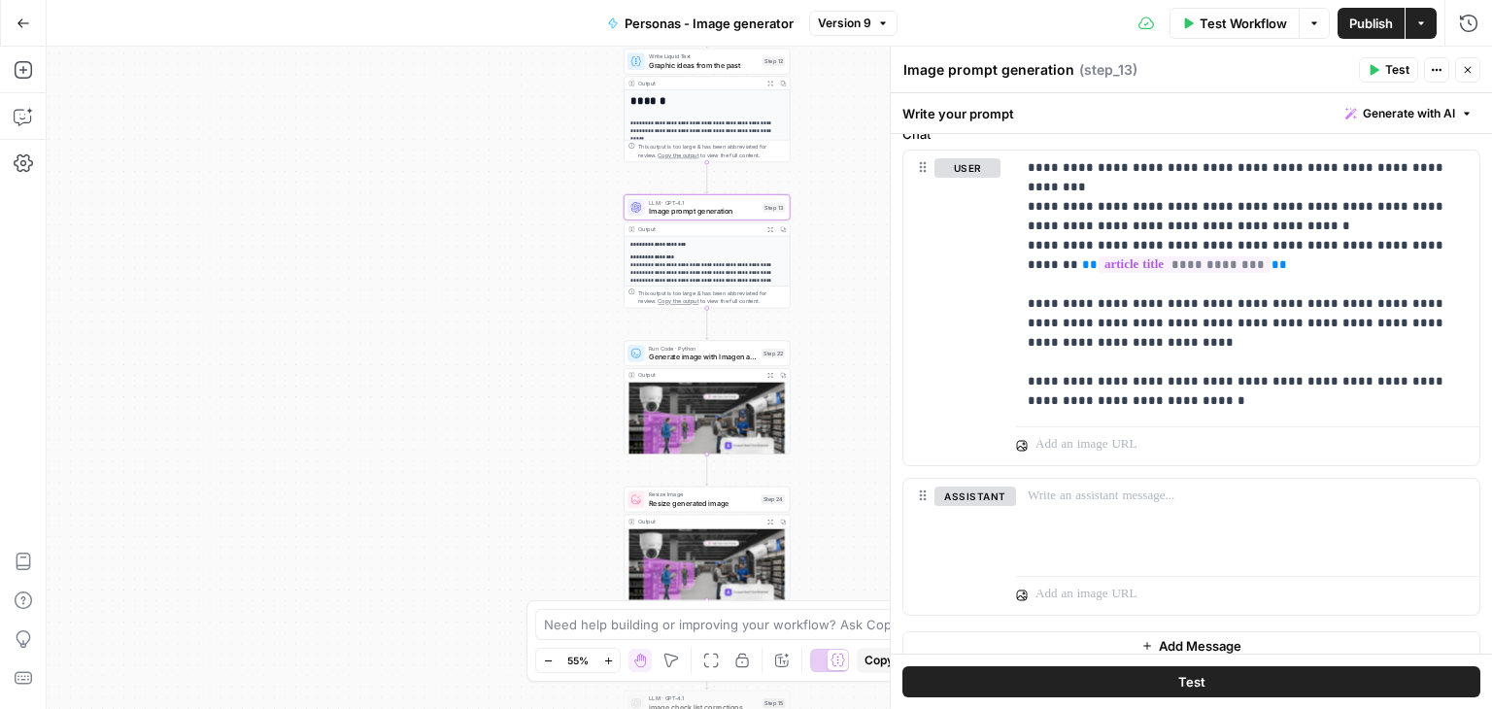
drag, startPoint x: 564, startPoint y: 298, endPoint x: 470, endPoint y: 317, distance: 96.0
click at [470, 317] on div "**********" at bounding box center [770, 378] width 1446 height 663
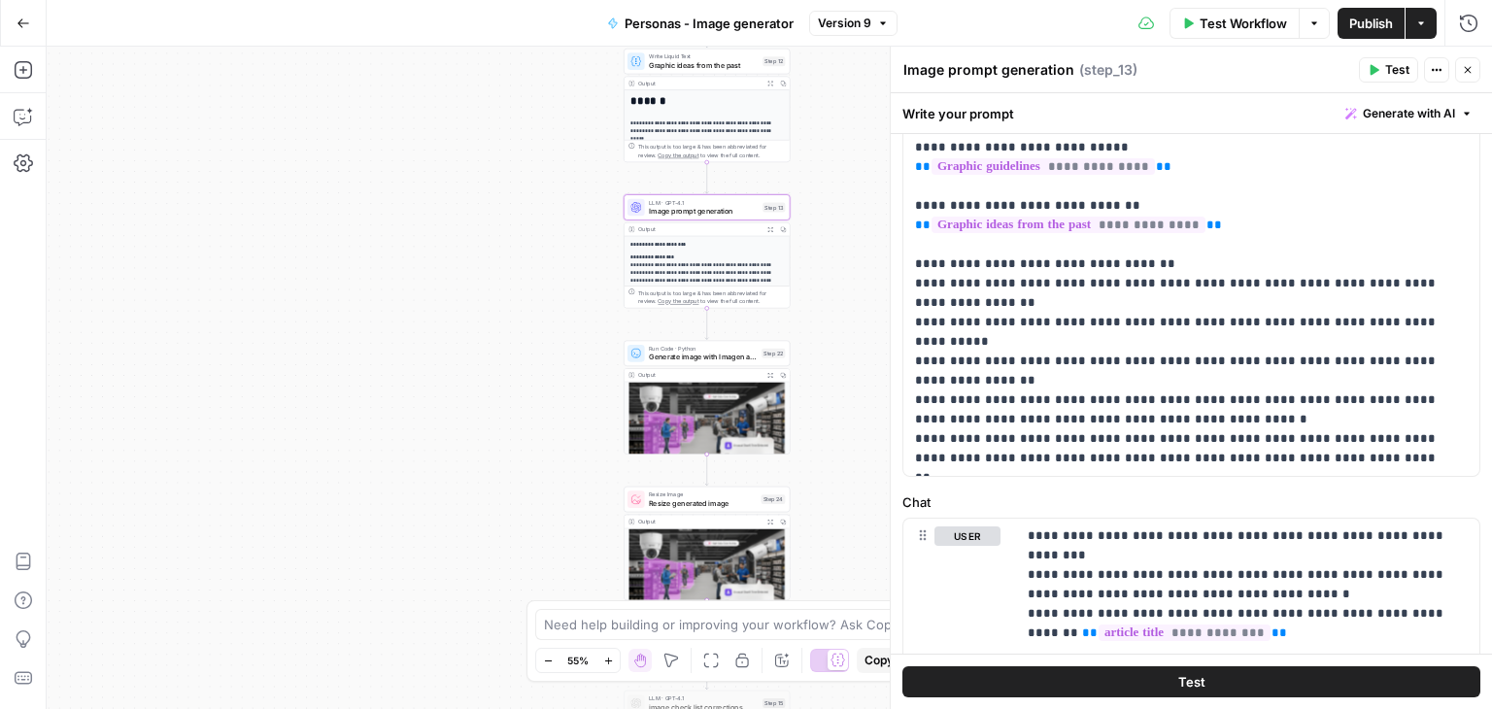
scroll to position [250, 0]
click at [1185, 366] on p "**********" at bounding box center [1184, 226] width 538 height 486
click at [683, 267] on p "**********" at bounding box center [702, 285] width 145 height 63
click at [701, 358] on span "Generate image with Imagen and upload to AWS bucket" at bounding box center [703, 357] width 109 height 11
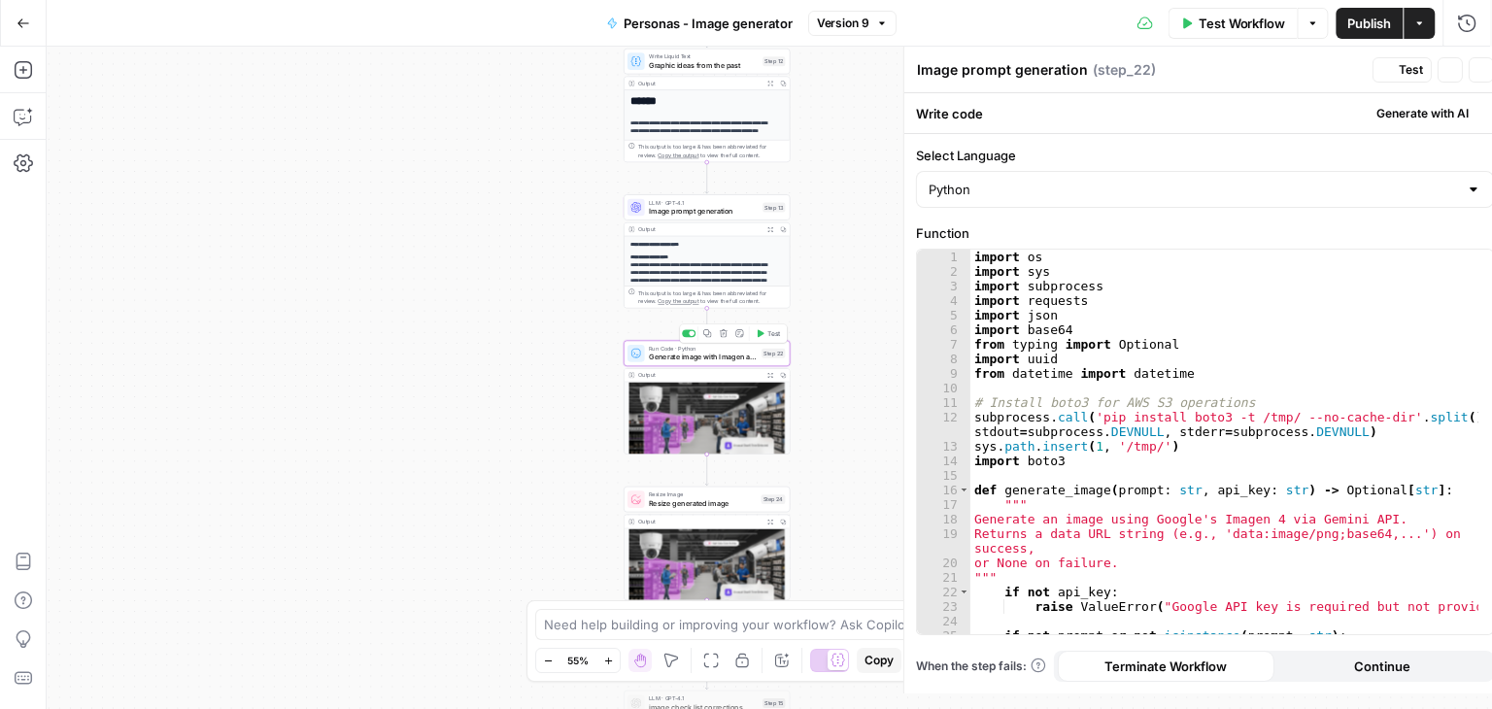
type textarea "Generate image with Imagen and upload to AWS bucket"
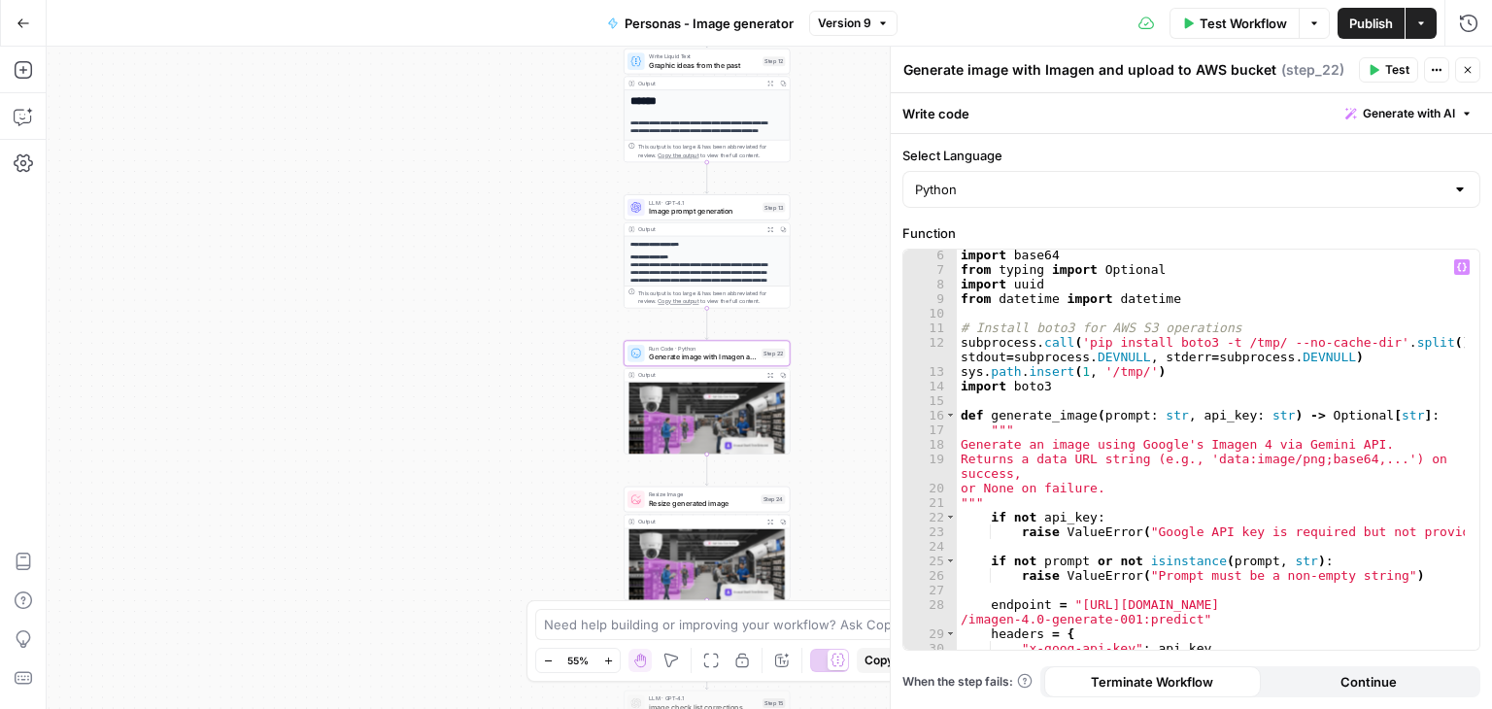
scroll to position [50, 0]
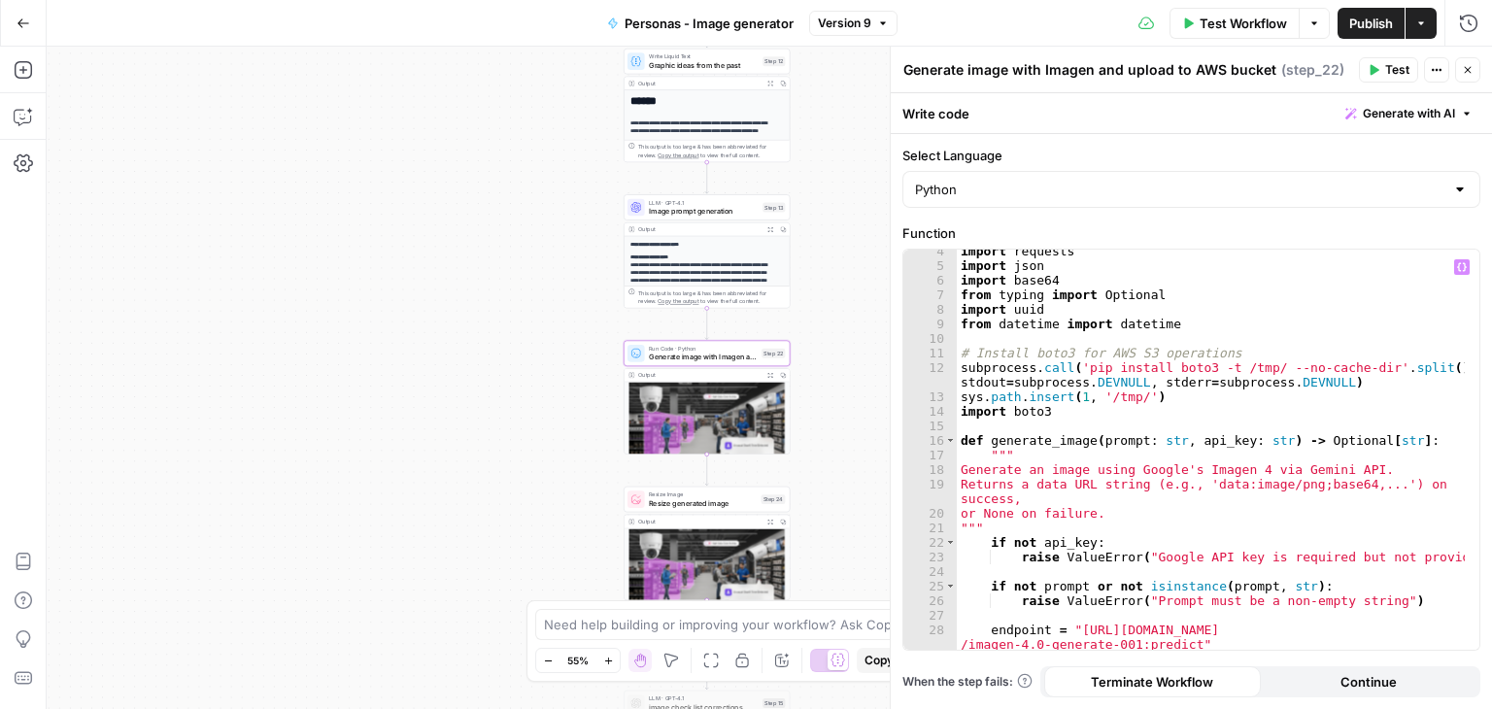
type textarea "**********"
click at [1112, 443] on div "import requests import json import base64 from typing import Optional import uu…" at bounding box center [1211, 458] width 509 height 429
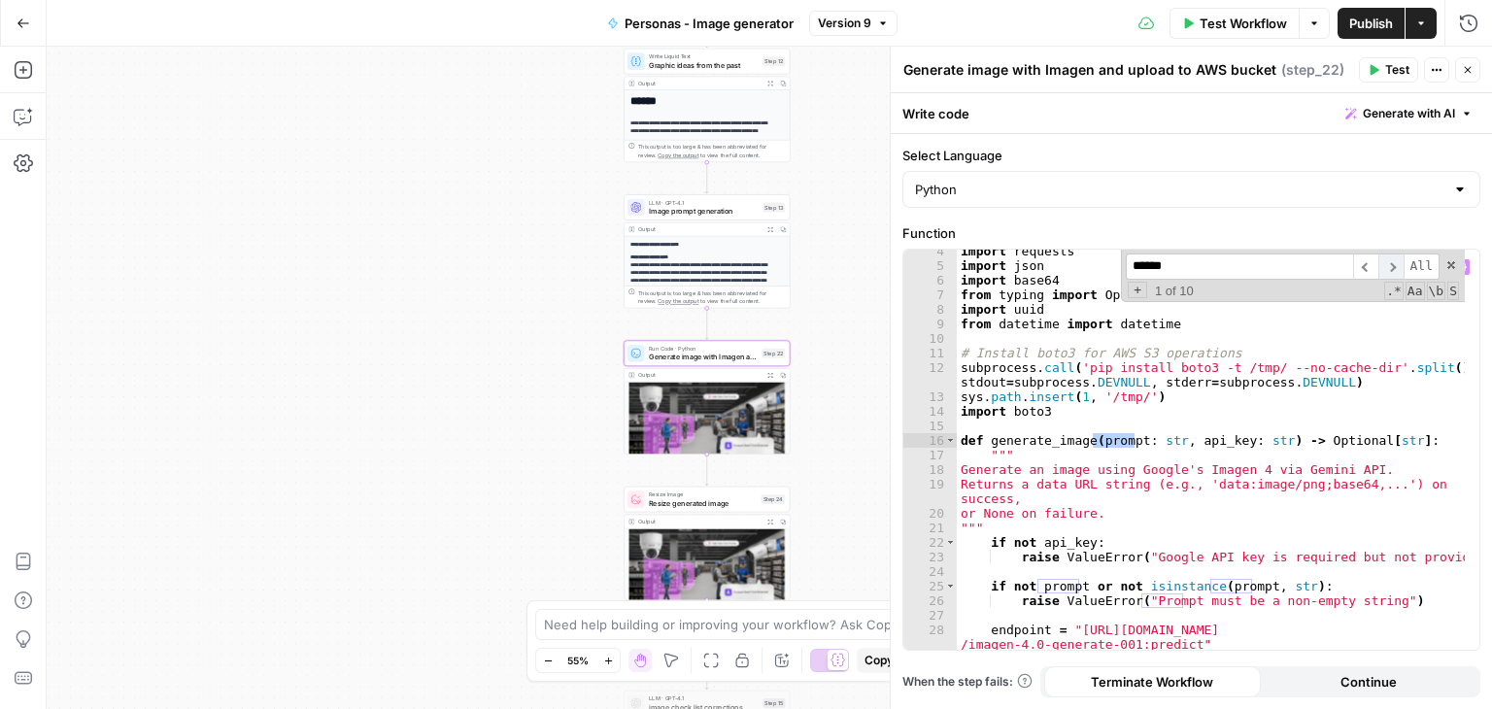
click at [1391, 261] on span "​" at bounding box center [1391, 267] width 25 height 26
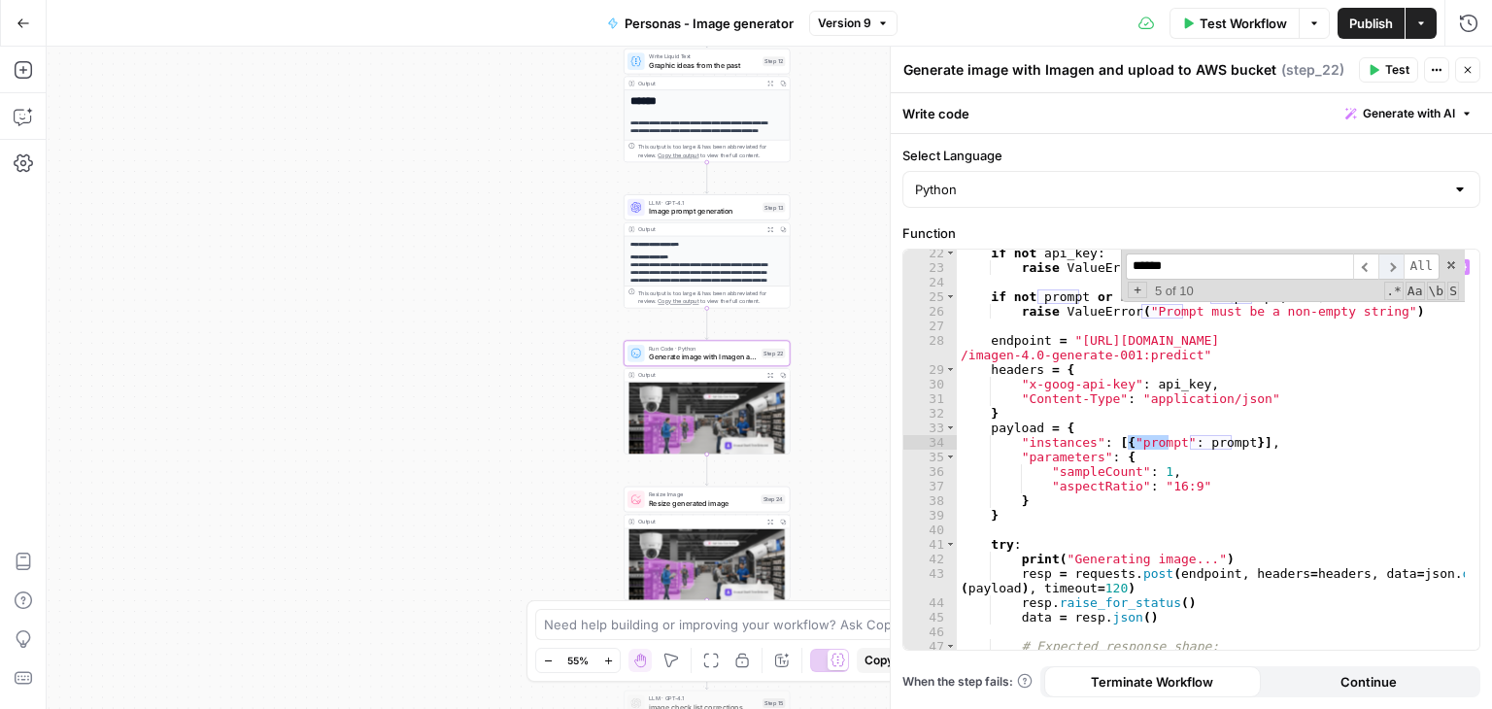
scroll to position [338, 0]
click at [1391, 261] on span "​" at bounding box center [1391, 267] width 25 height 26
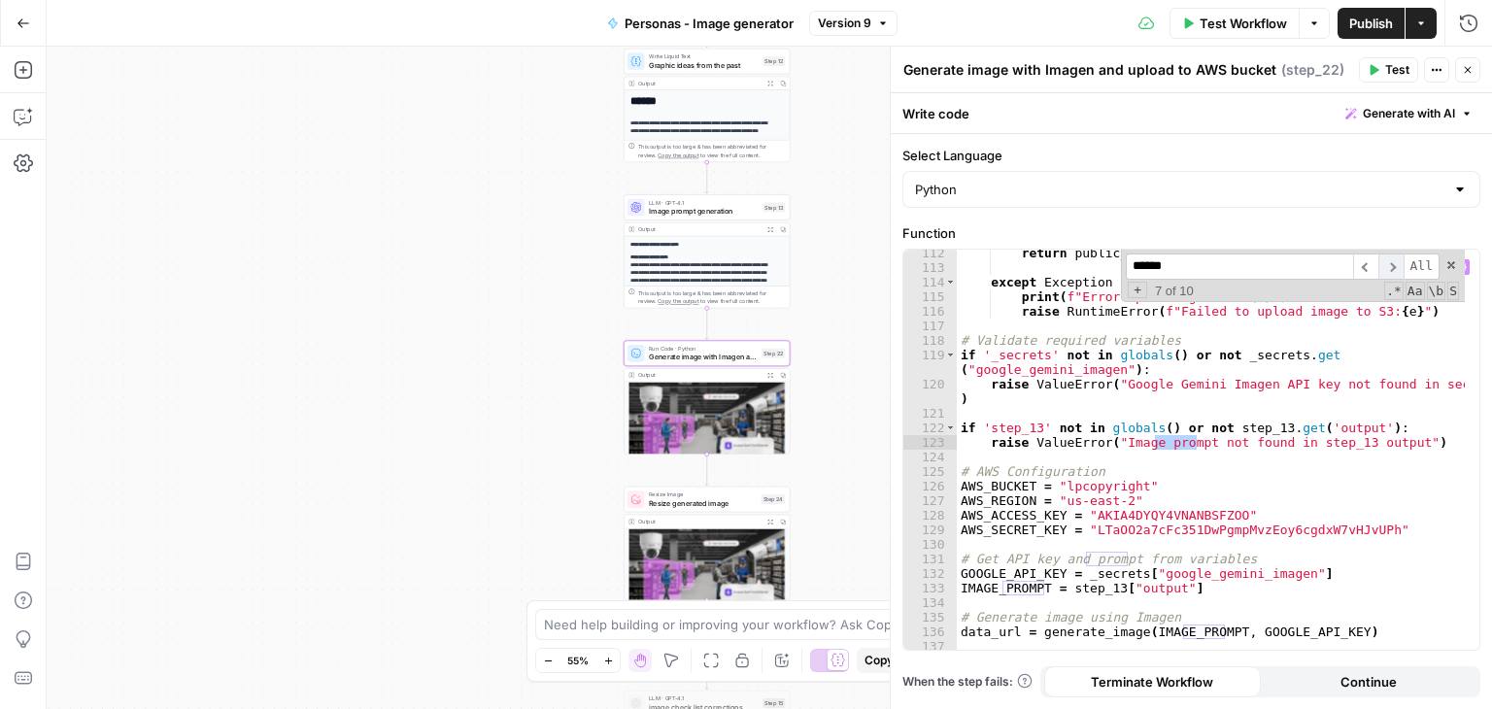
scroll to position [1753, 0]
click at [1391, 261] on span "​" at bounding box center [1391, 267] width 25 height 26
click at [711, 208] on span "Image prompt generation" at bounding box center [704, 211] width 110 height 11
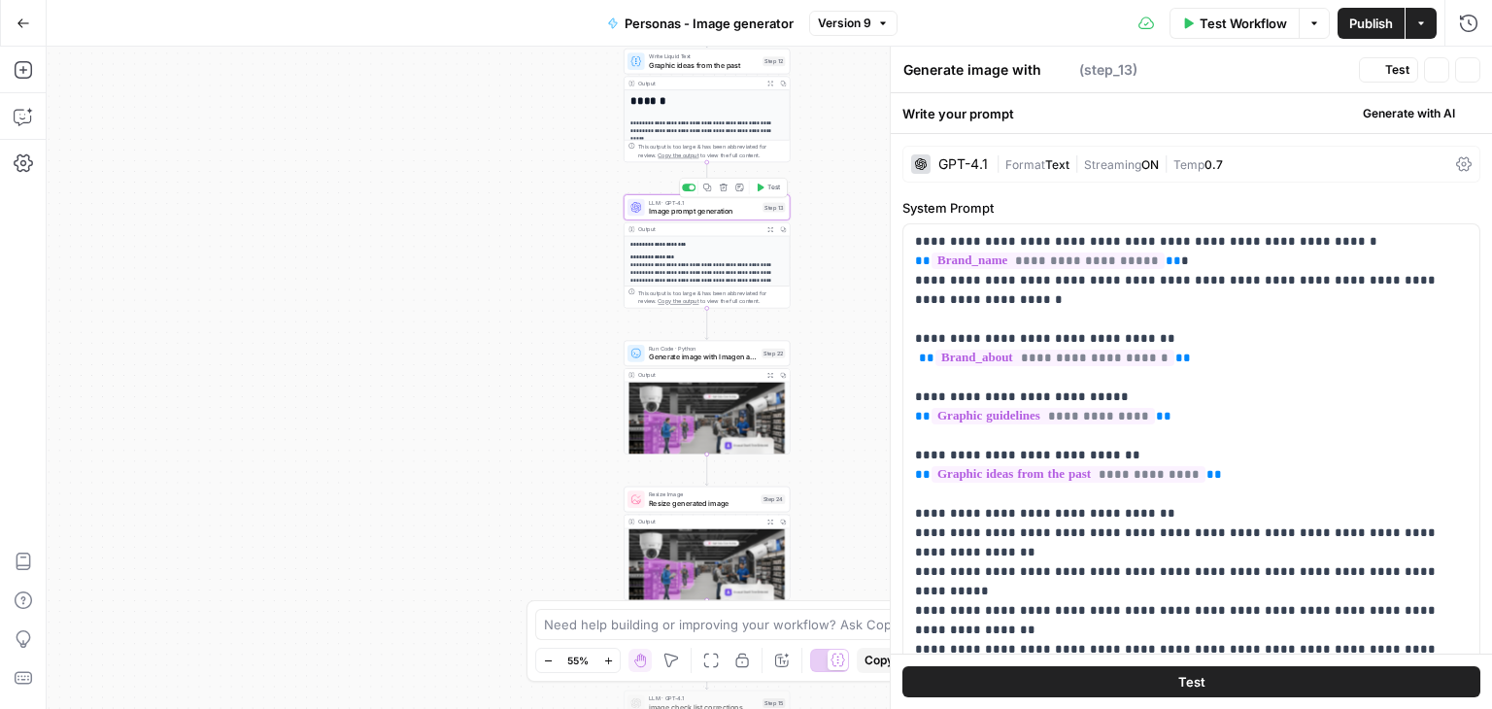
type textarea "Image prompt generation"
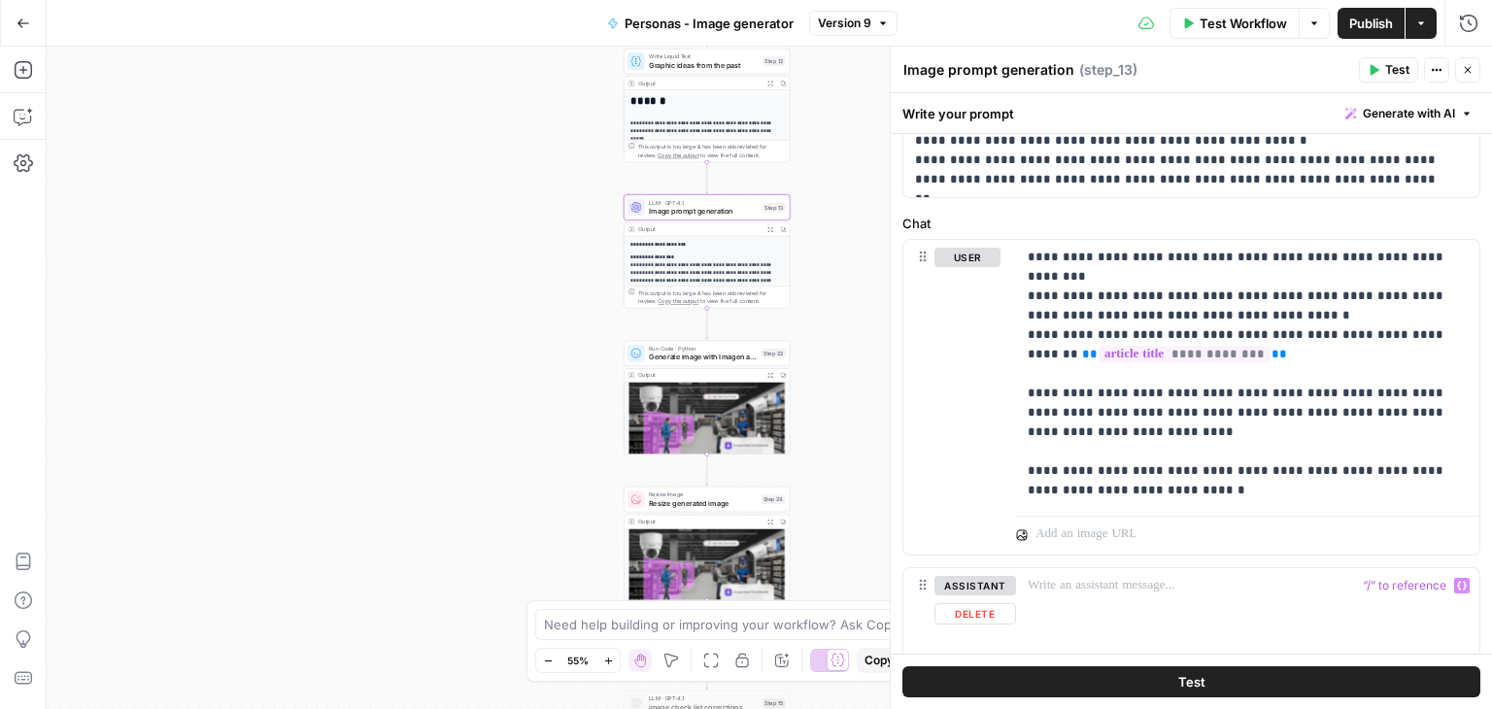
scroll to position [528, 0]
click at [1111, 436] on p "**********" at bounding box center [1241, 375] width 426 height 253
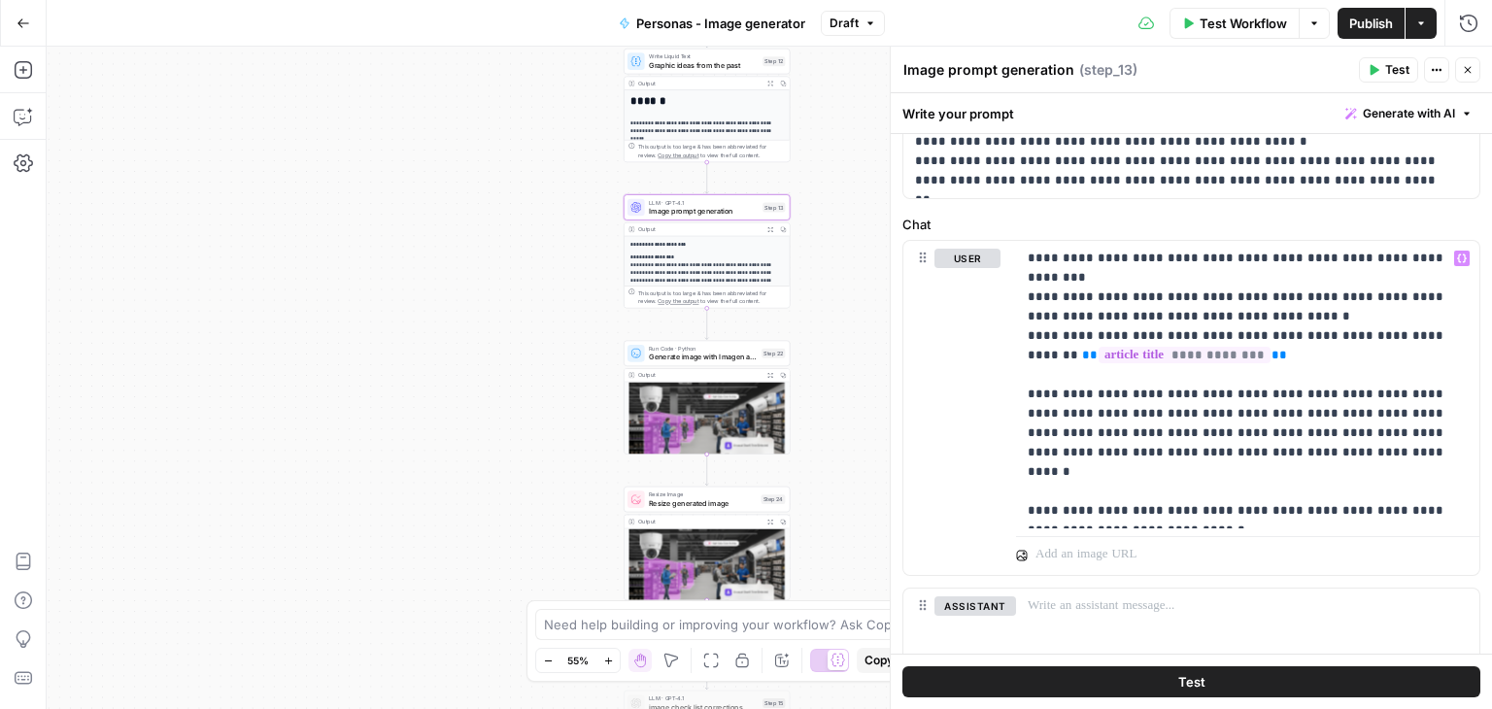
click at [1387, 24] on span "Publish" at bounding box center [1371, 23] width 44 height 19
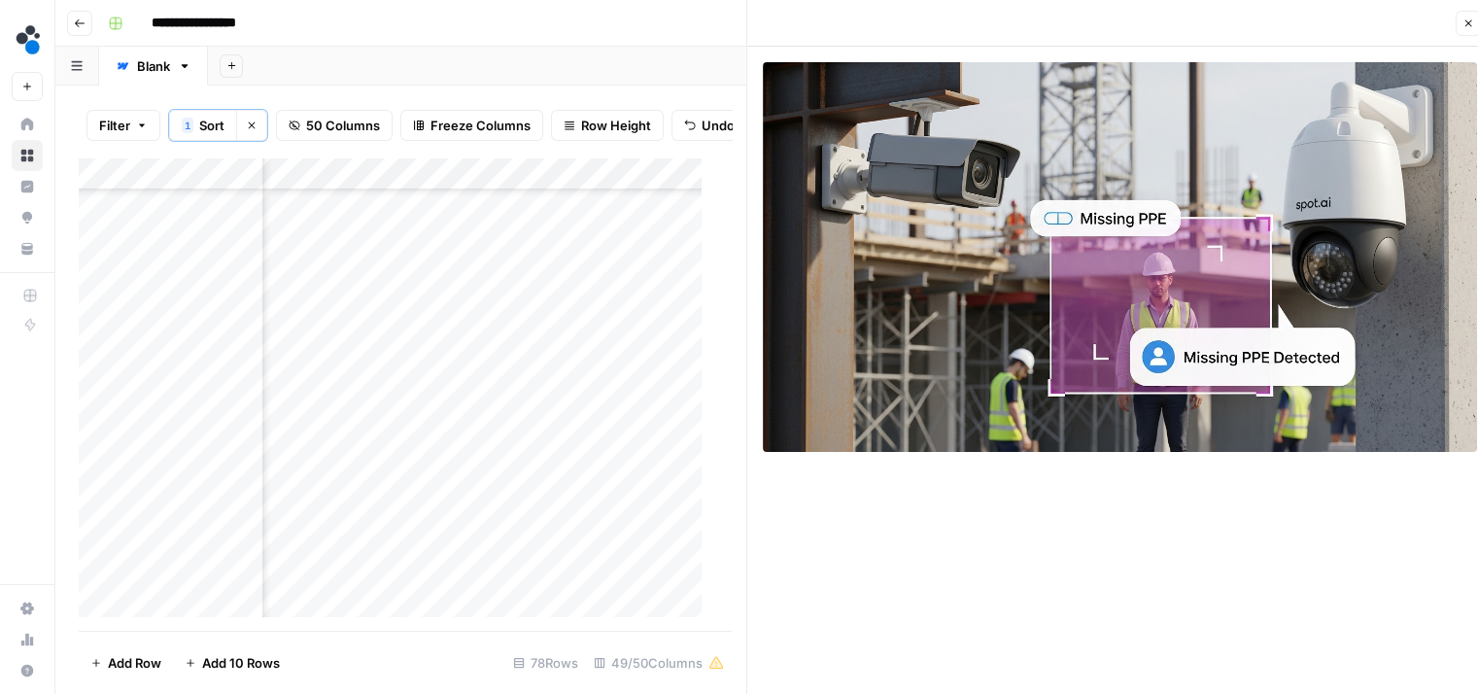
scroll to position [1800, 4962]
click at [595, 267] on div "Add Column" at bounding box center [398, 394] width 638 height 474
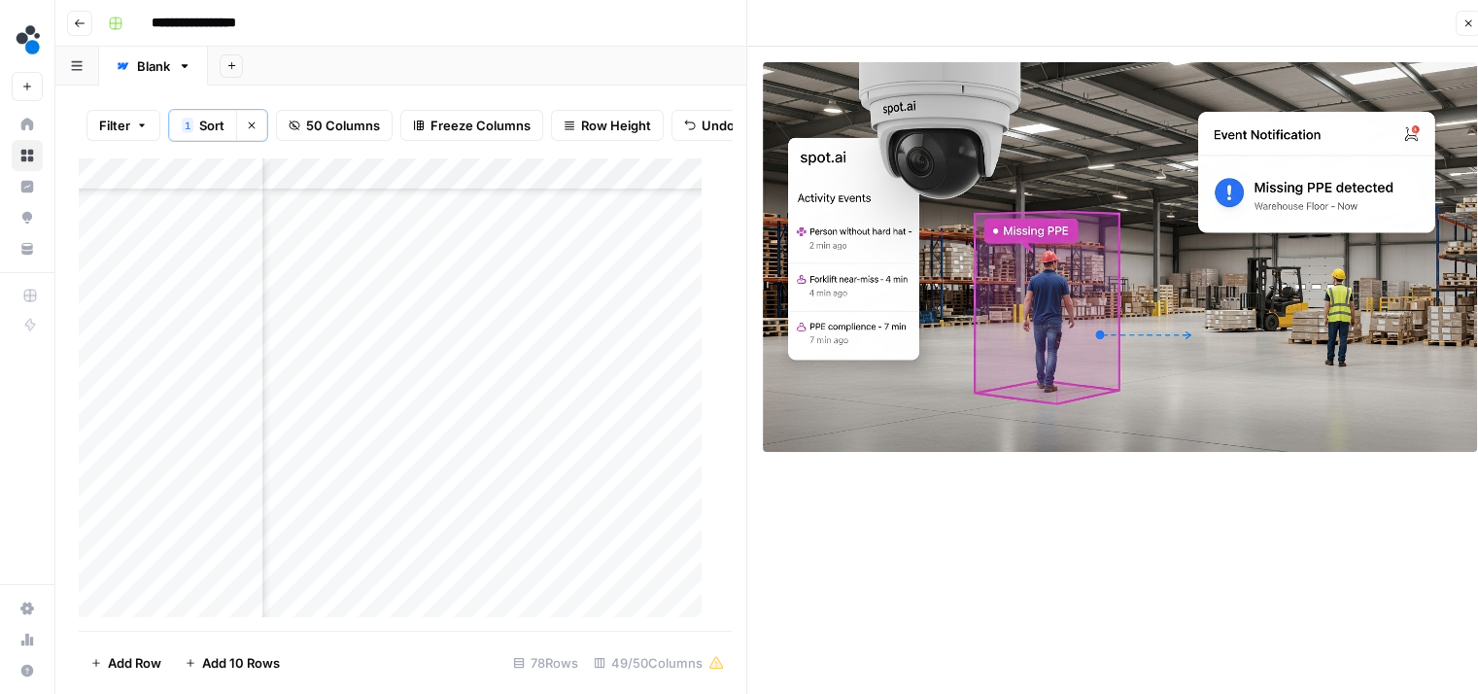
scroll to position [1734, 4962]
click at [594, 301] on div "Add Column" at bounding box center [398, 394] width 638 height 474
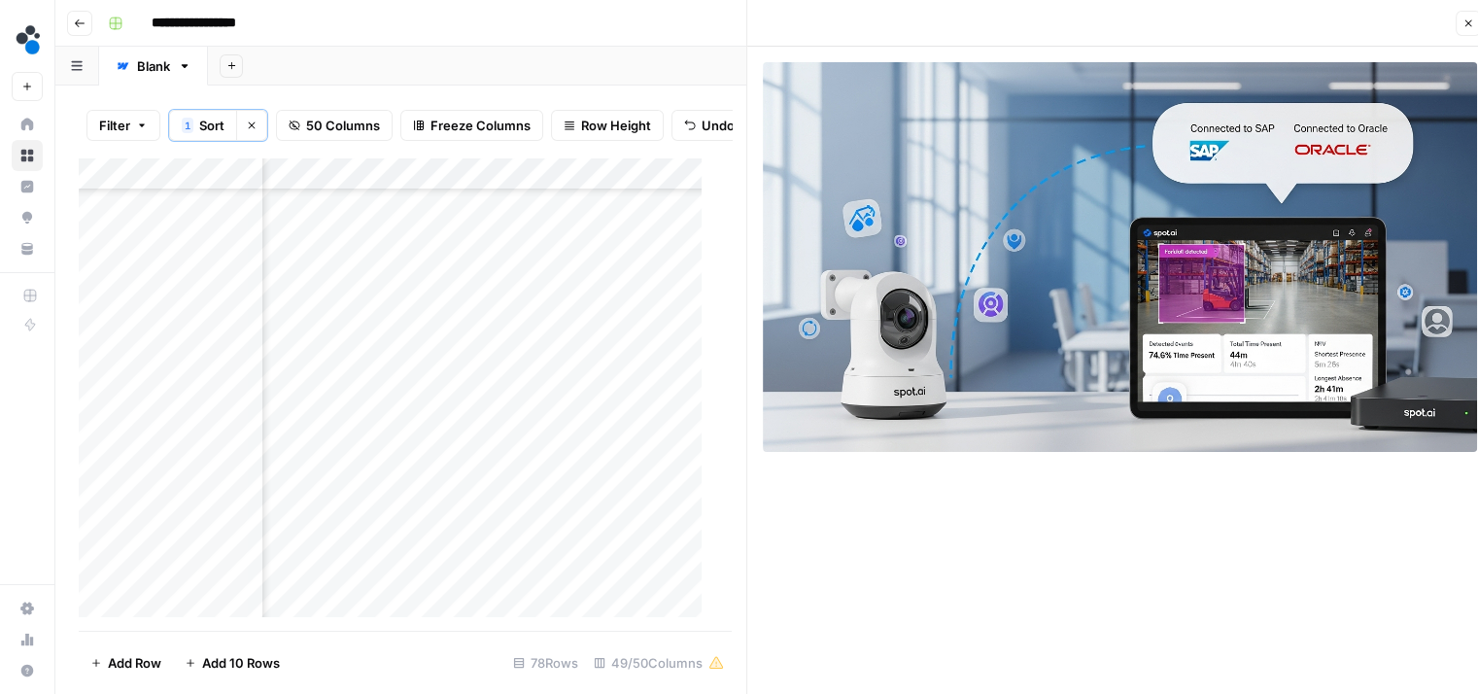
click at [591, 264] on div "Add Column" at bounding box center [398, 394] width 638 height 474
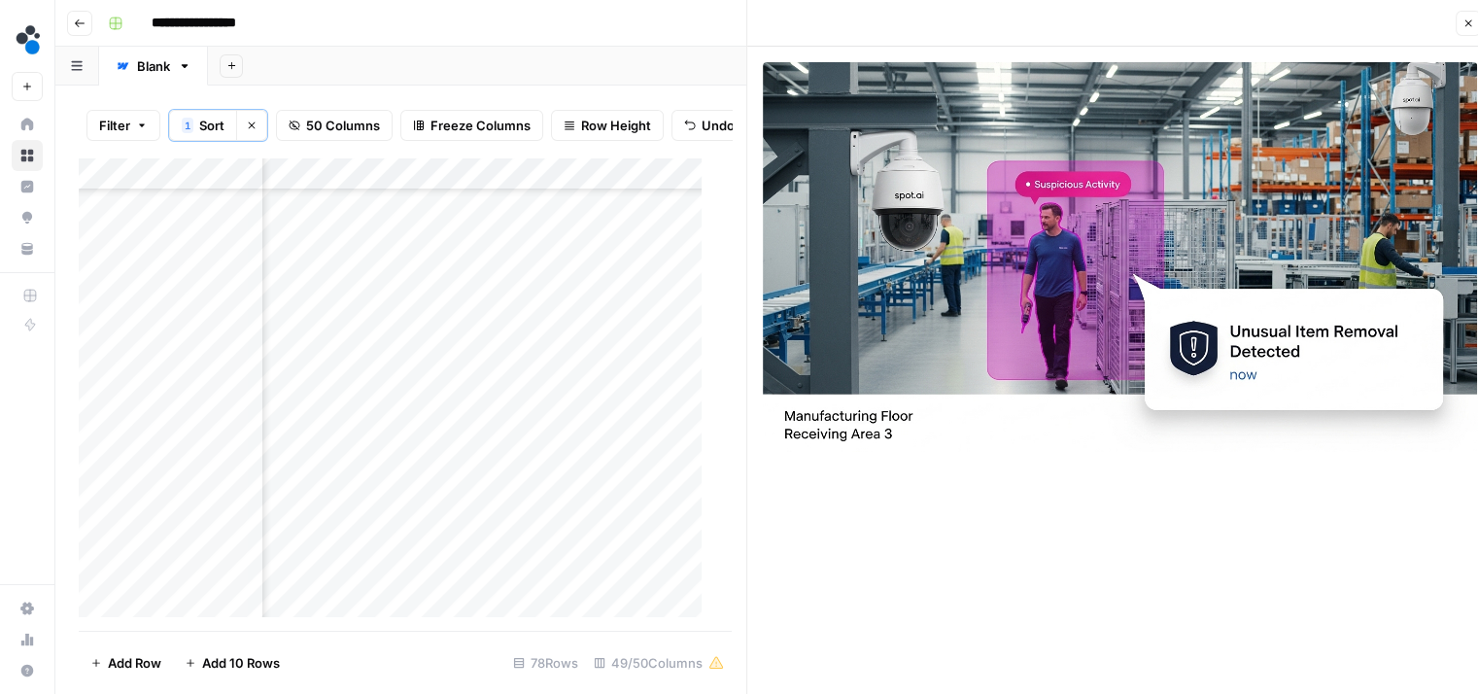
scroll to position [1621, 4962]
click at [593, 345] on div "Add Column" at bounding box center [398, 394] width 638 height 474
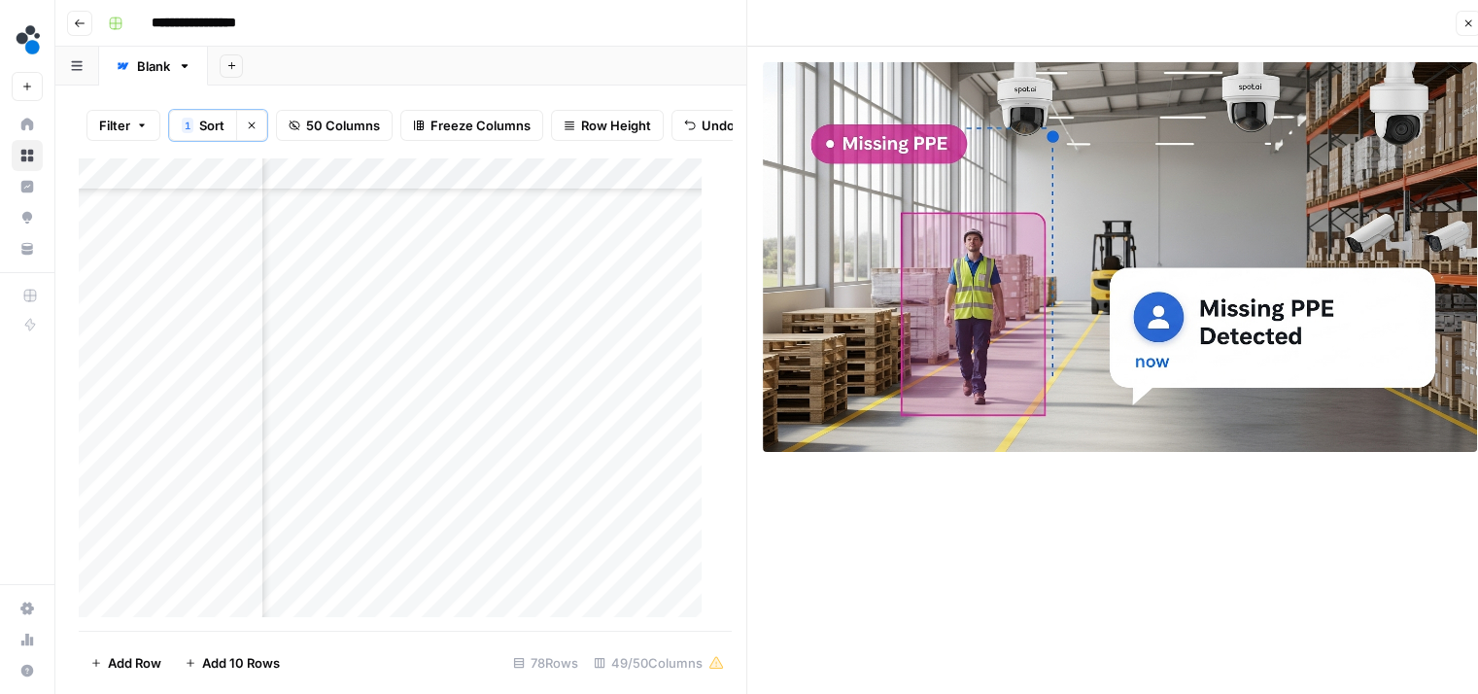
click at [591, 312] on div "Add Column" at bounding box center [398, 394] width 638 height 474
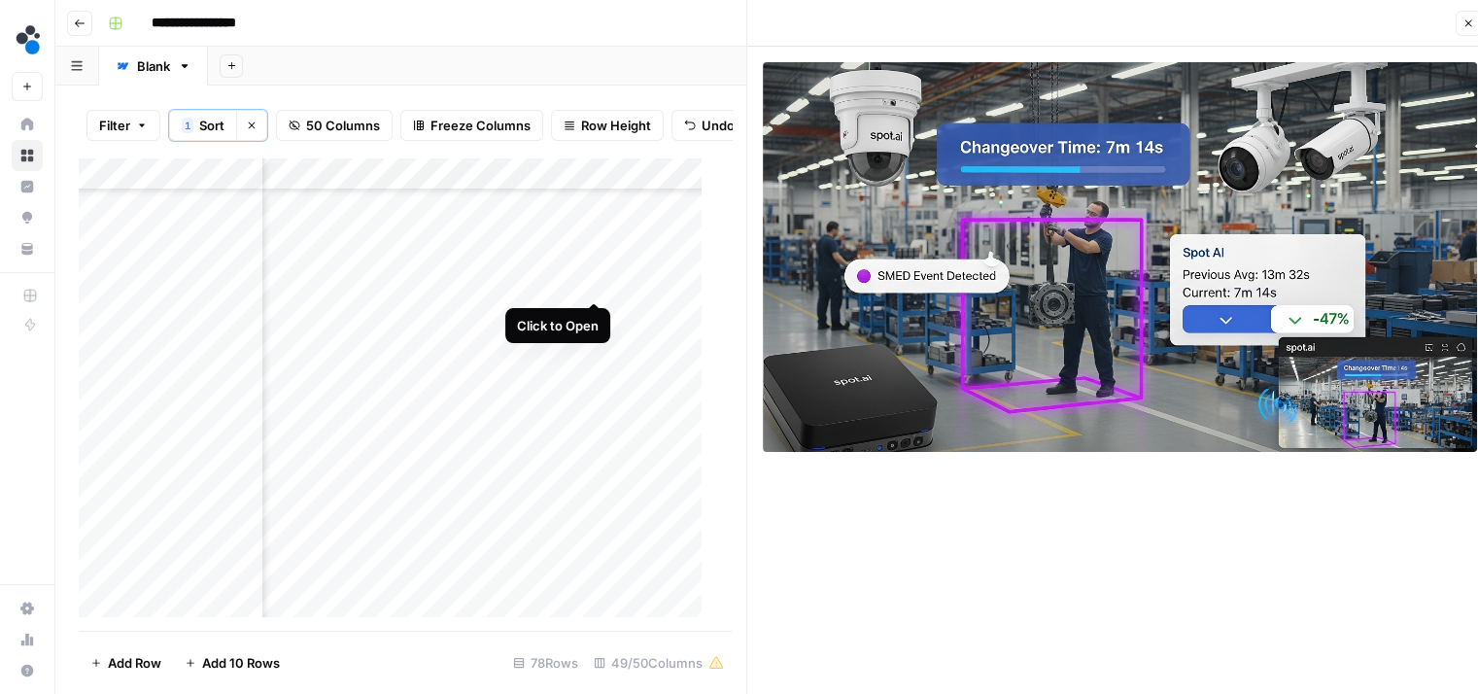
click at [593, 280] on div "Add Column" at bounding box center [398, 394] width 638 height 474
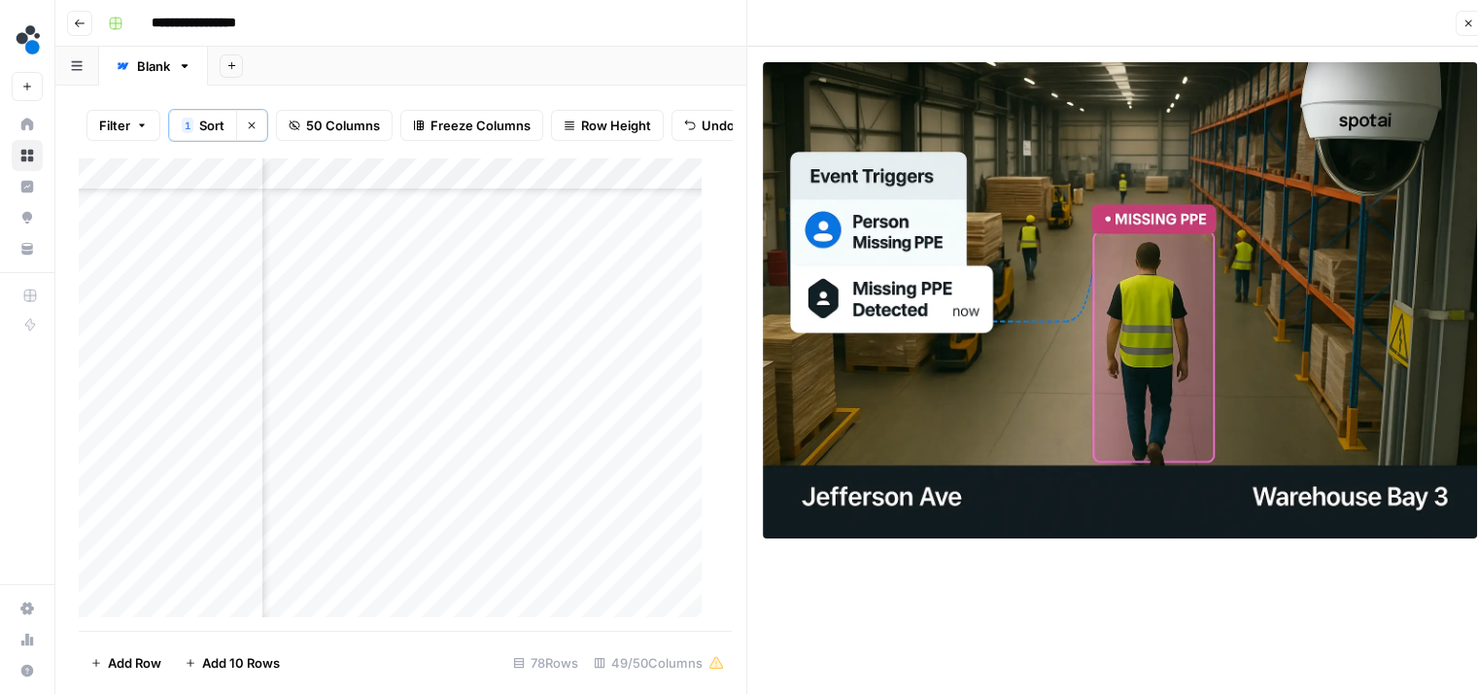
scroll to position [1551, 4962]
click at [591, 318] on div "Add Column" at bounding box center [398, 394] width 638 height 474
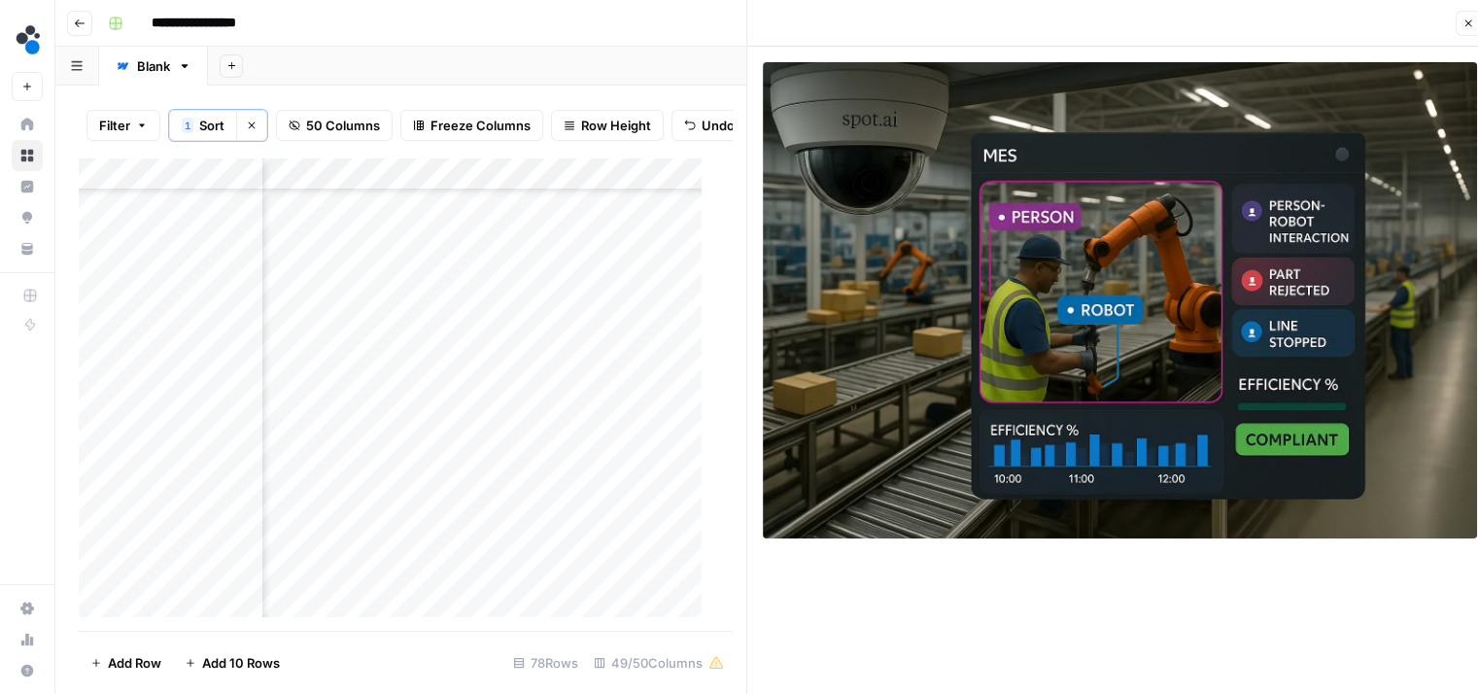
scroll to position [1493, 4962]
click at [589, 345] on div "Add Column" at bounding box center [398, 394] width 638 height 474
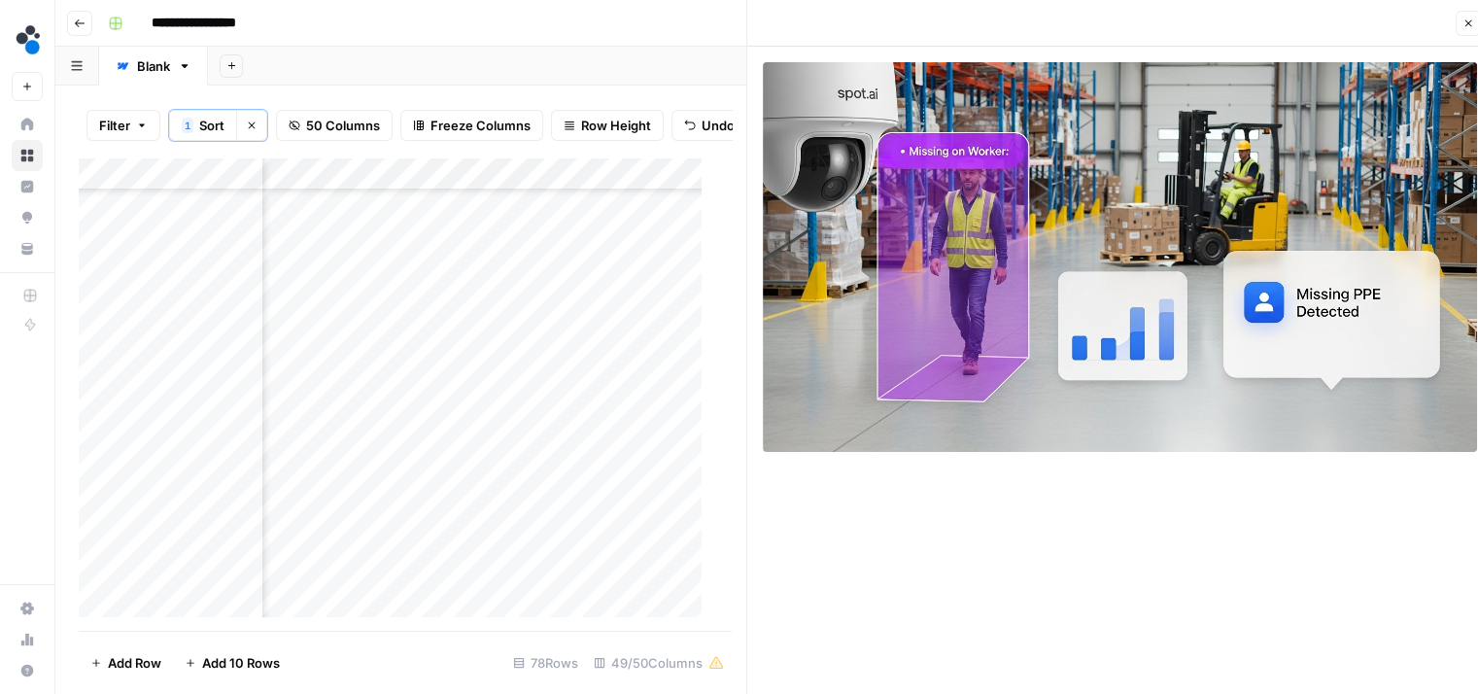
click at [591, 309] on div "Add Column" at bounding box center [398, 394] width 638 height 474
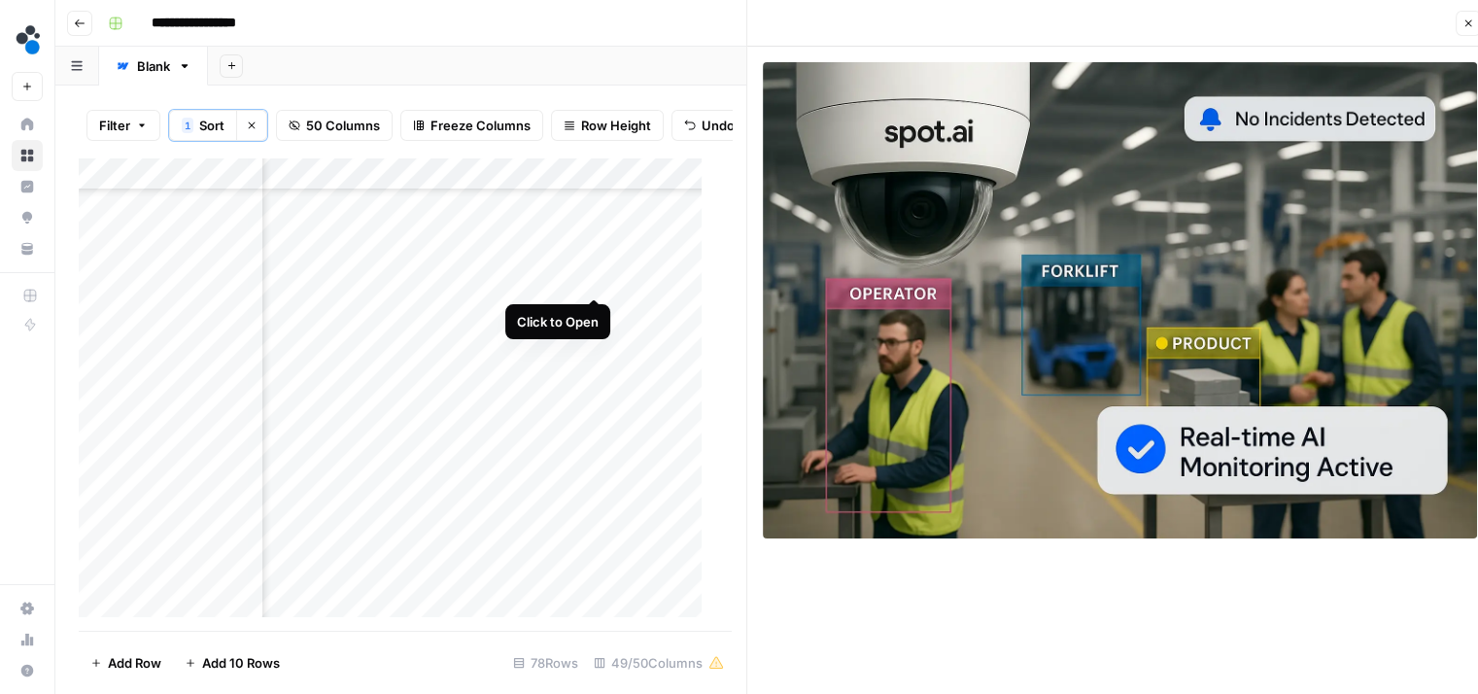
click at [593, 283] on div "Add Column" at bounding box center [398, 394] width 638 height 474
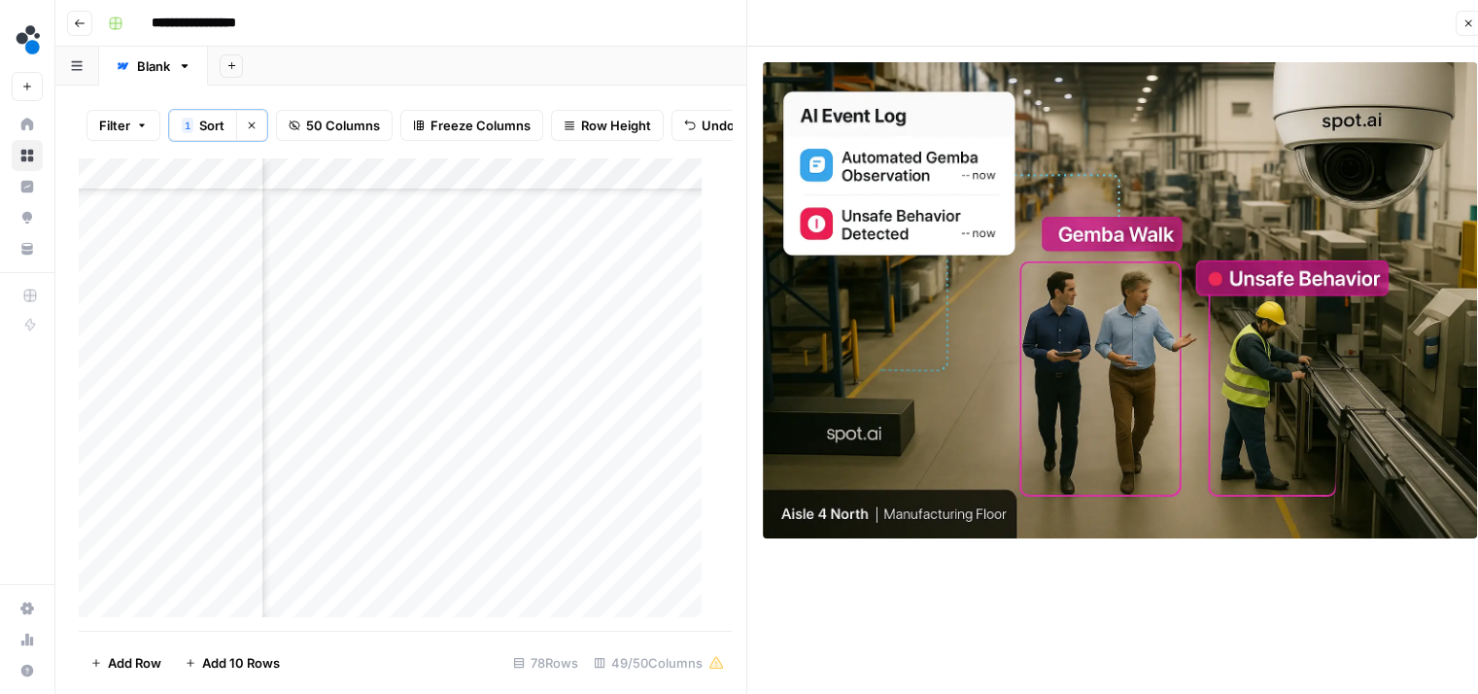
scroll to position [1369, 4962]
click at [593, 370] on div "Add Column" at bounding box center [398, 394] width 638 height 474
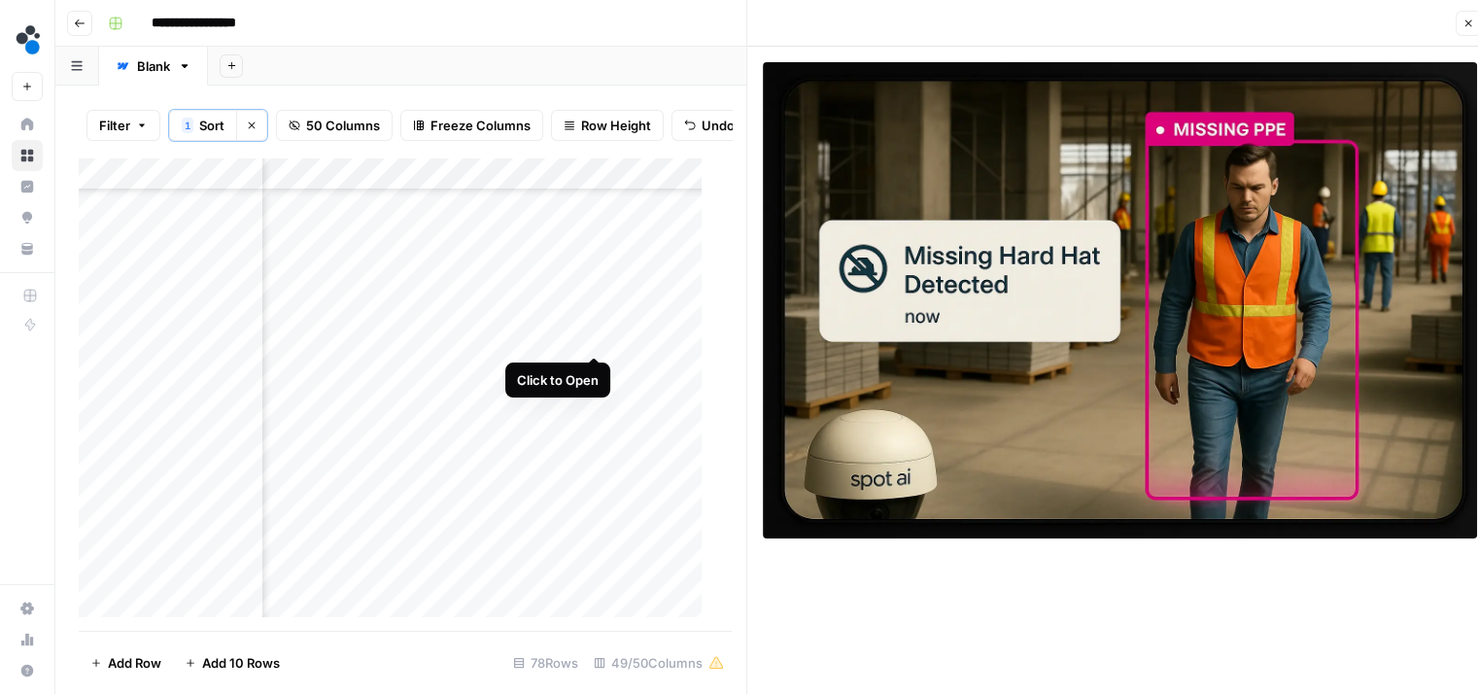
click at [591, 335] on div "Add Column" at bounding box center [398, 394] width 638 height 474
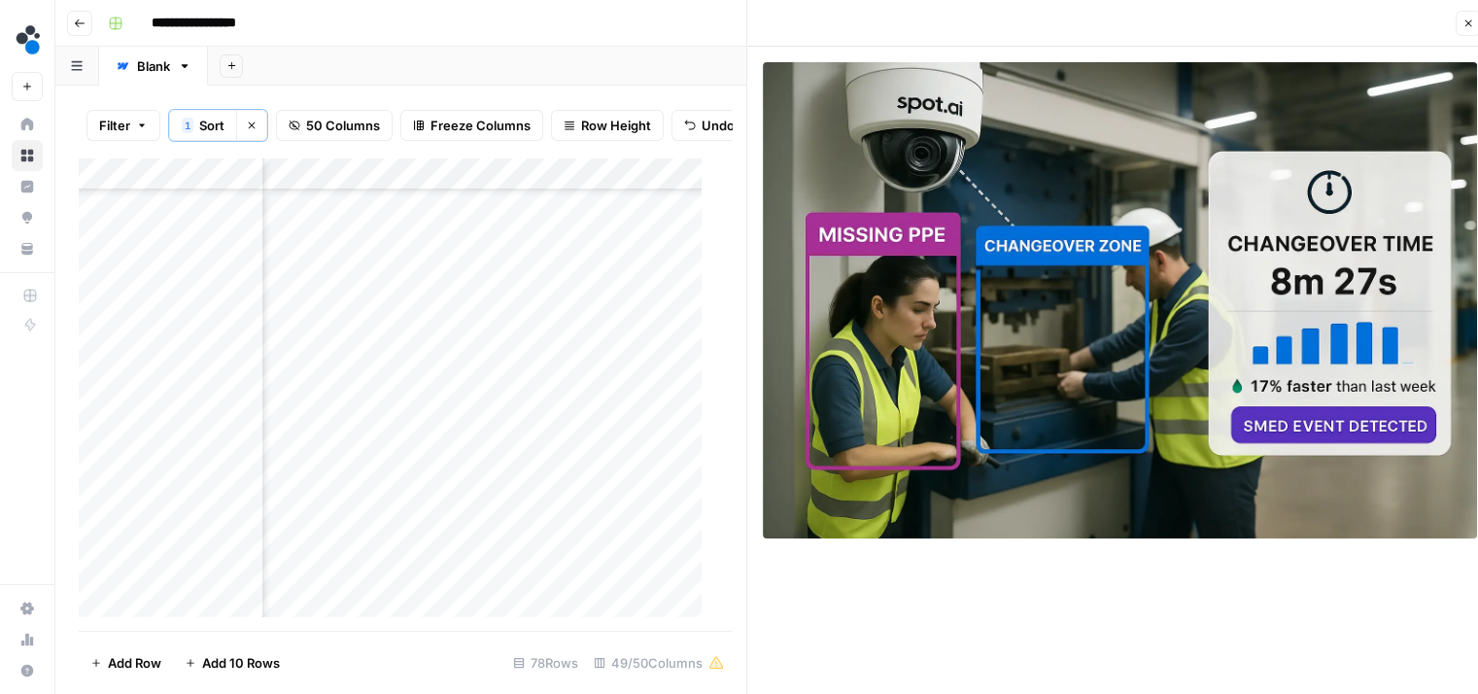
scroll to position [1237, 4962]
click at [590, 432] on div "Add Column" at bounding box center [398, 394] width 638 height 474
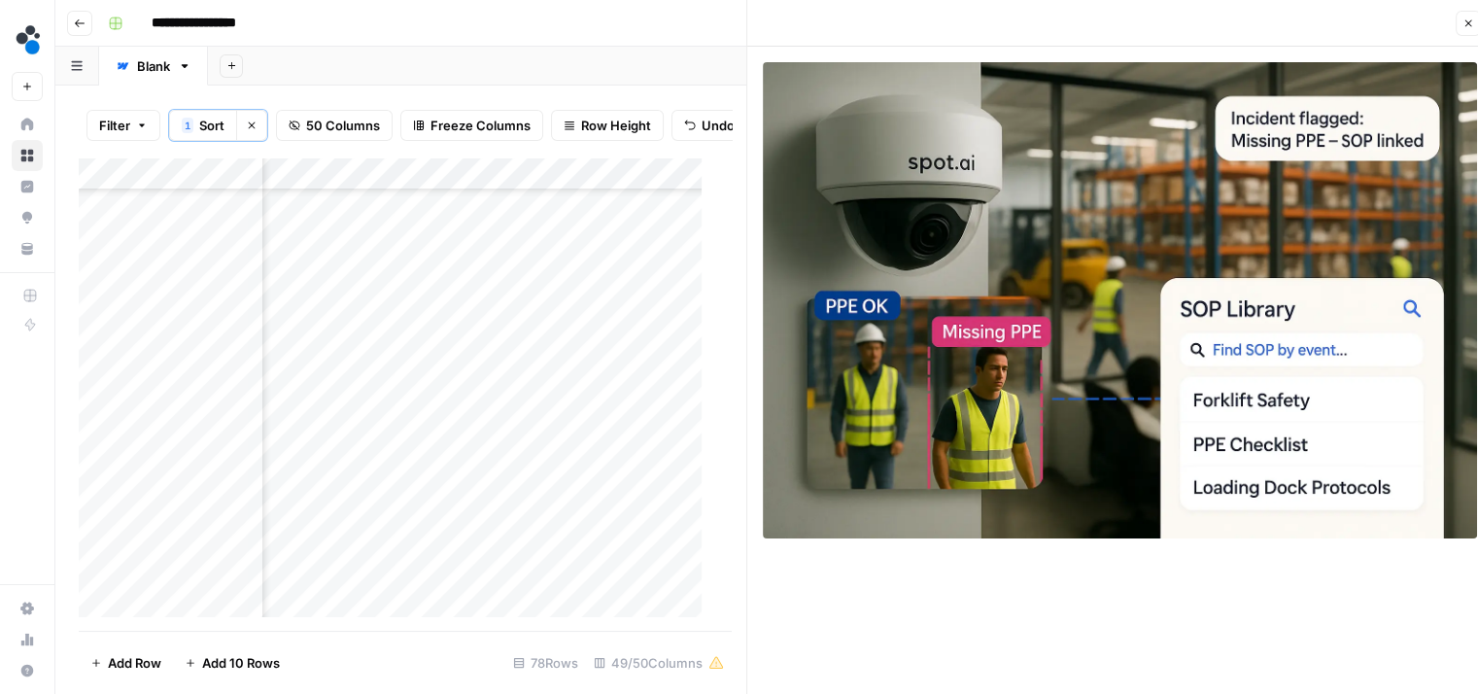
click at [595, 400] on div "Add Column" at bounding box center [398, 394] width 638 height 474
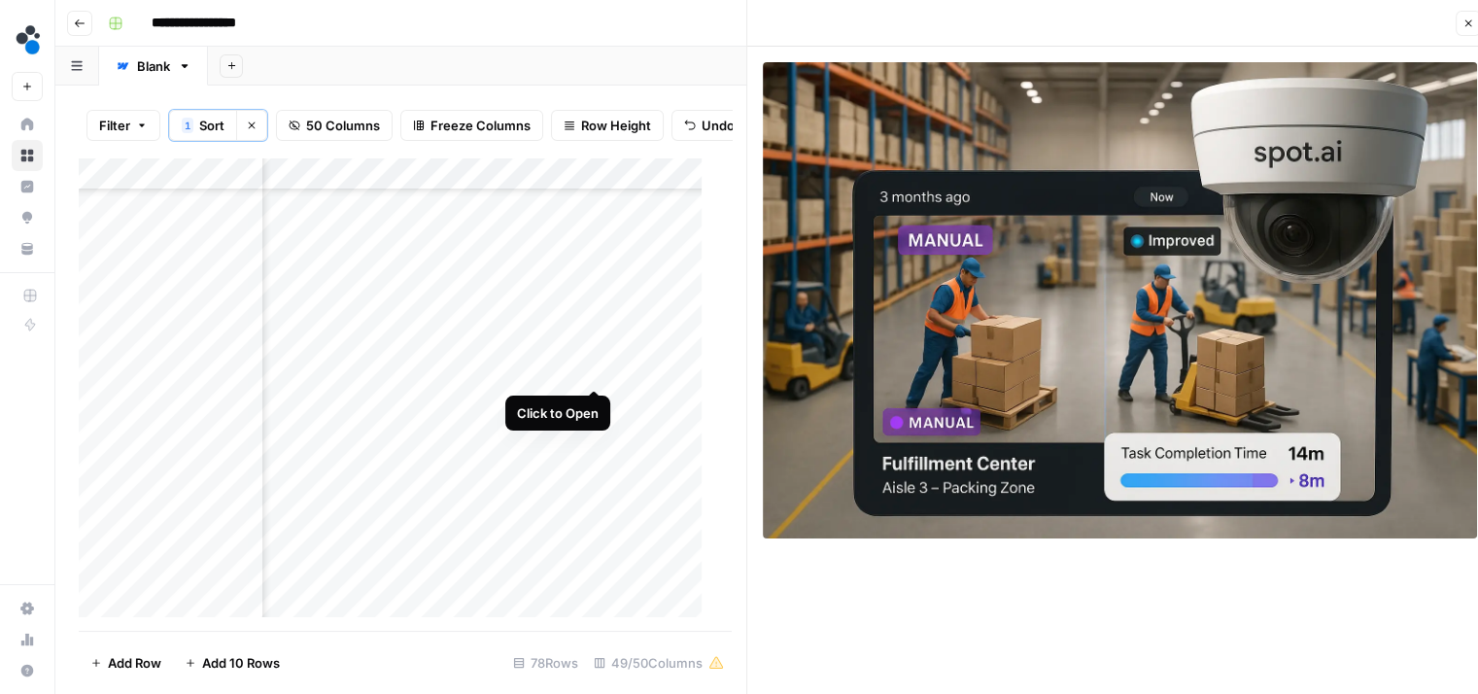
click at [593, 363] on div "Add Column" at bounding box center [398, 394] width 638 height 474
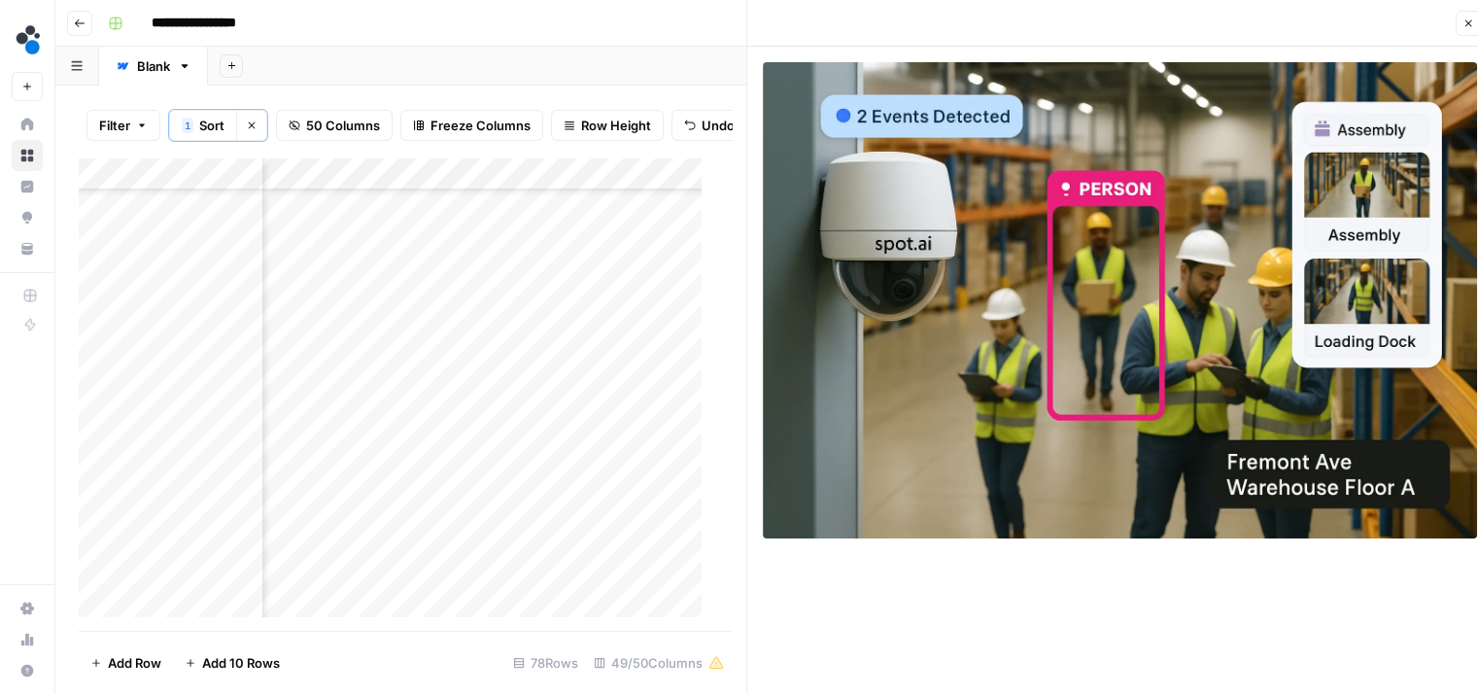
scroll to position [1104, 4962]
click at [589, 470] on div "Add Column" at bounding box center [398, 394] width 638 height 474
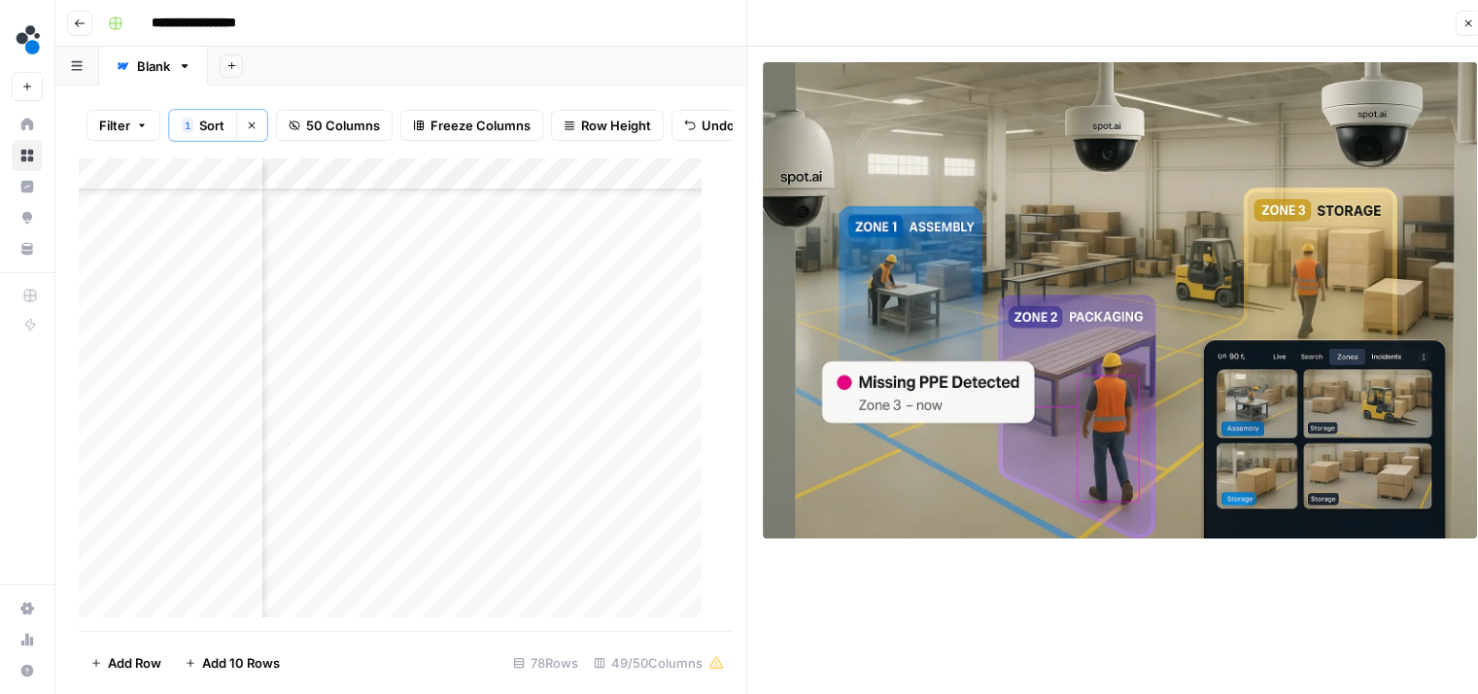
click at [591, 436] on div "Add Column" at bounding box center [398, 394] width 638 height 474
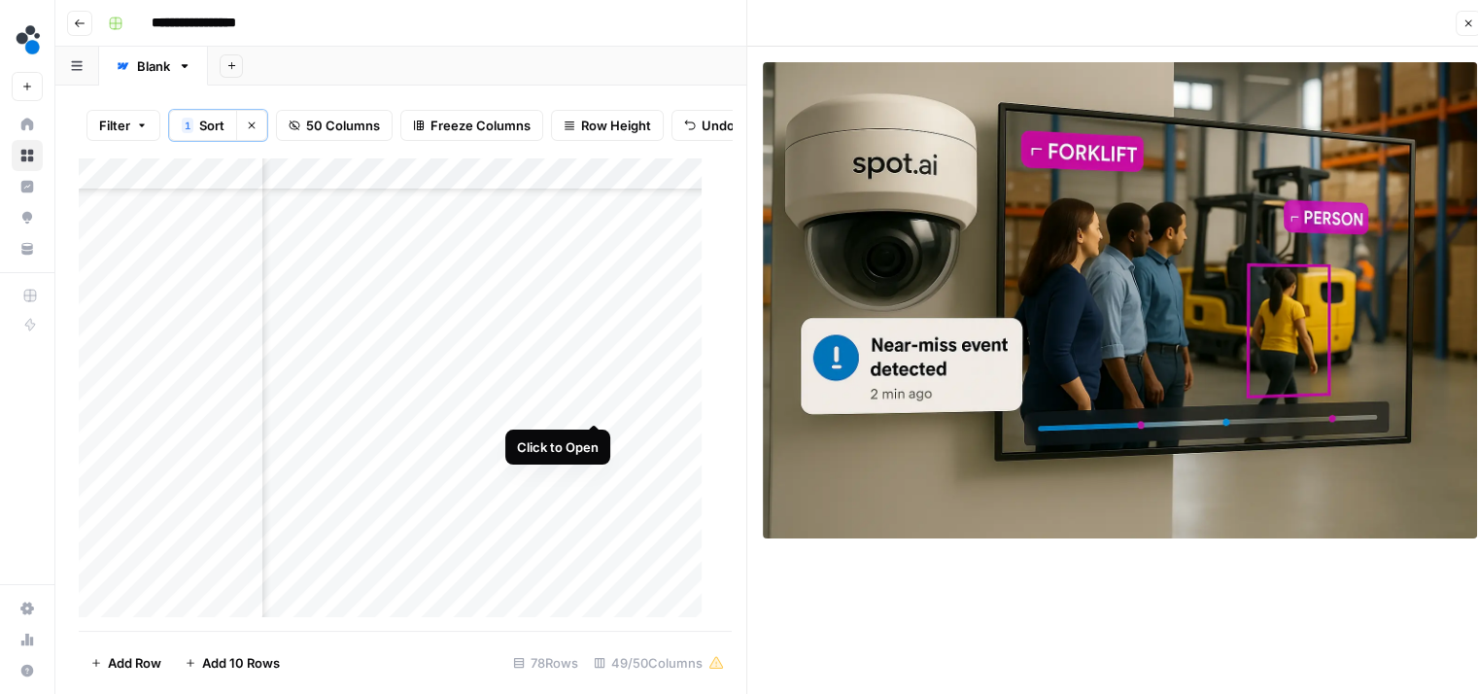
click at [591, 400] on div "Add Column" at bounding box center [398, 394] width 638 height 474
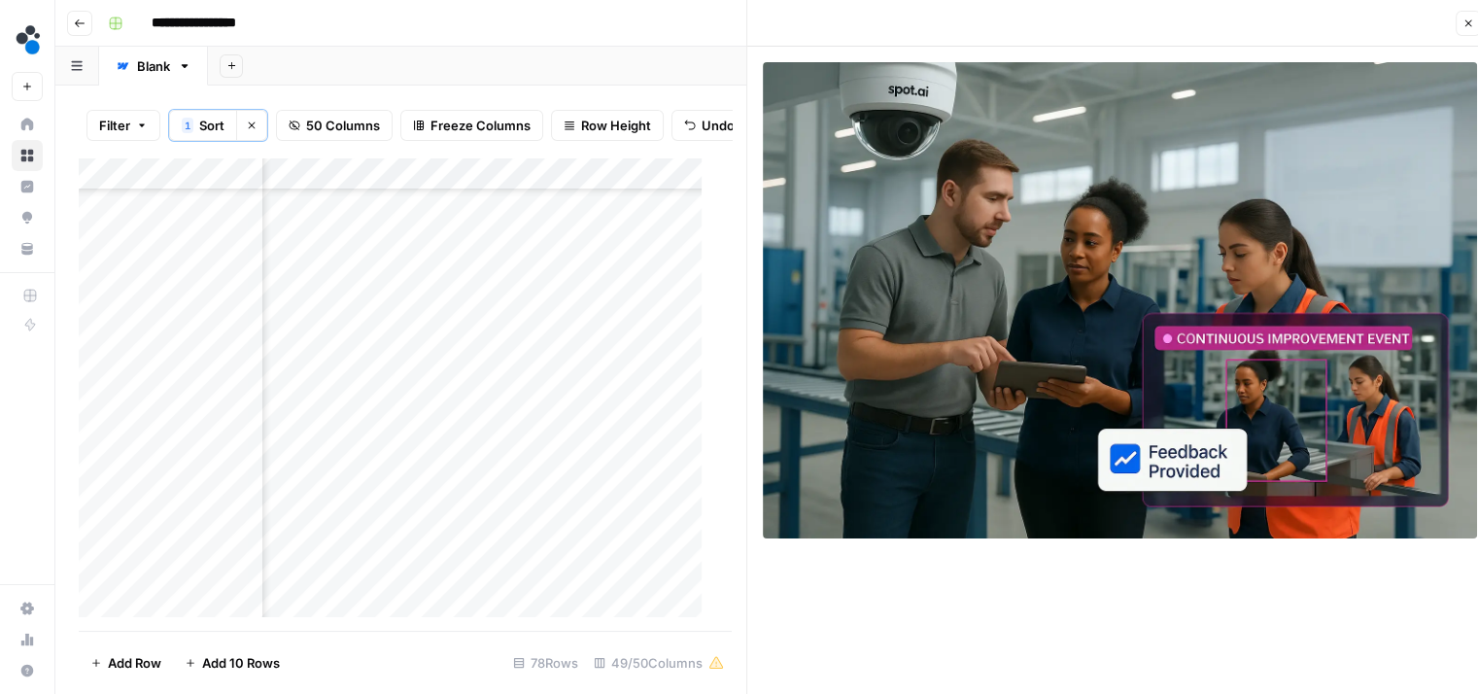
click at [591, 369] on div "Add Column" at bounding box center [398, 394] width 638 height 474
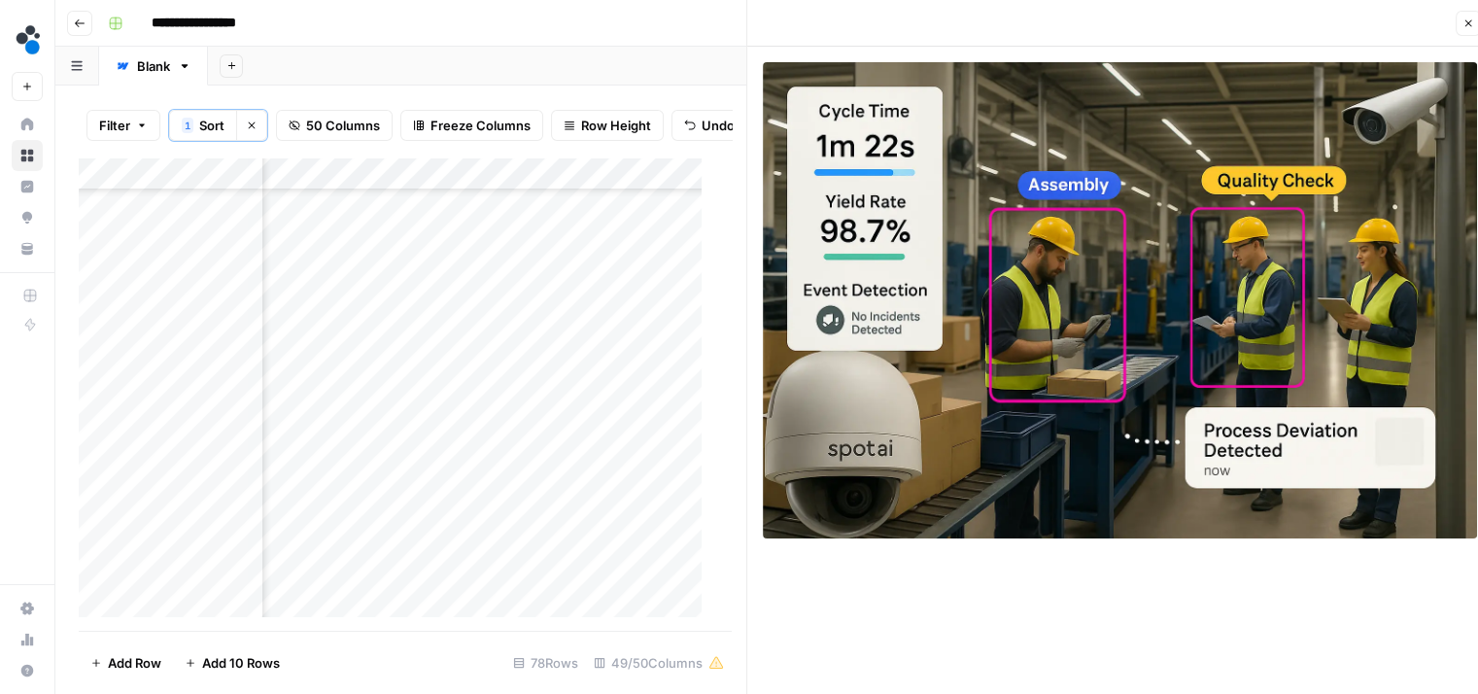
scroll to position [961, 4962]
click at [590, 478] on div "Add Column" at bounding box center [398, 394] width 638 height 474
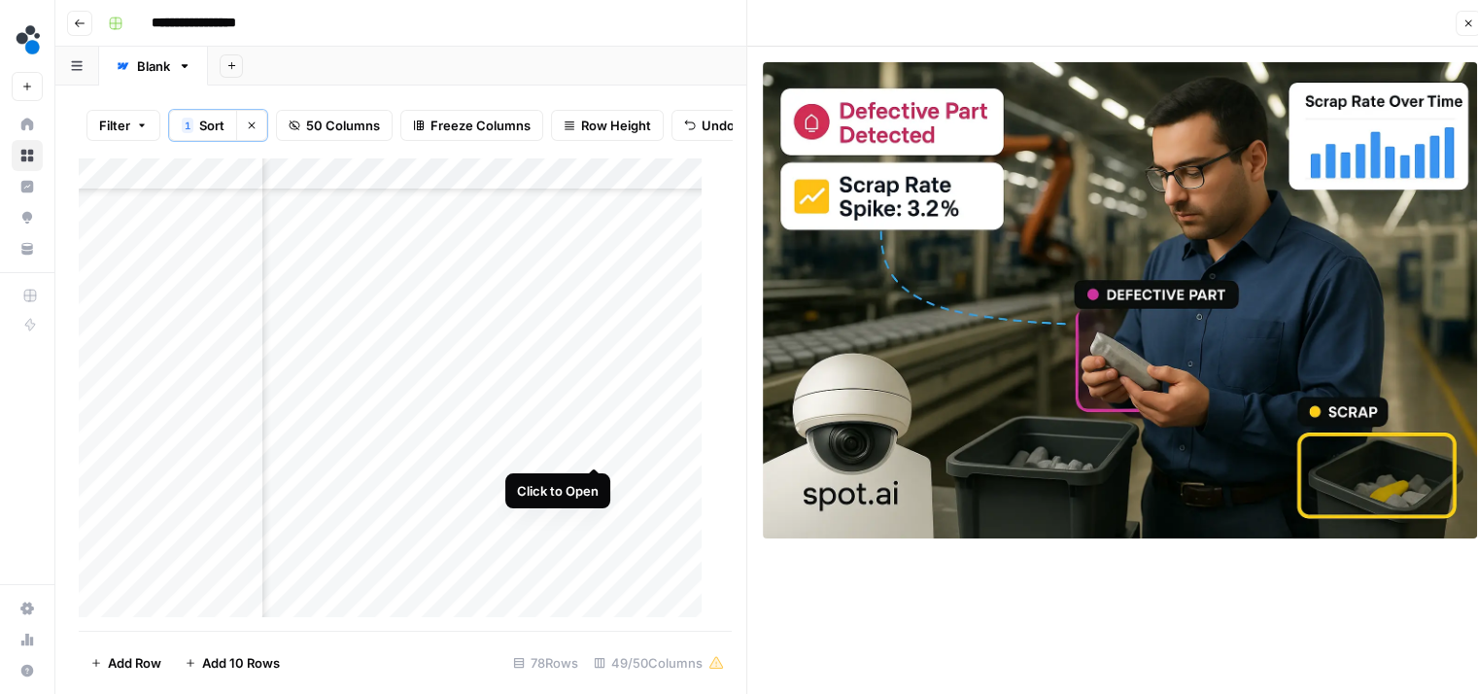
click at [594, 447] on div "Add Column" at bounding box center [398, 394] width 638 height 474
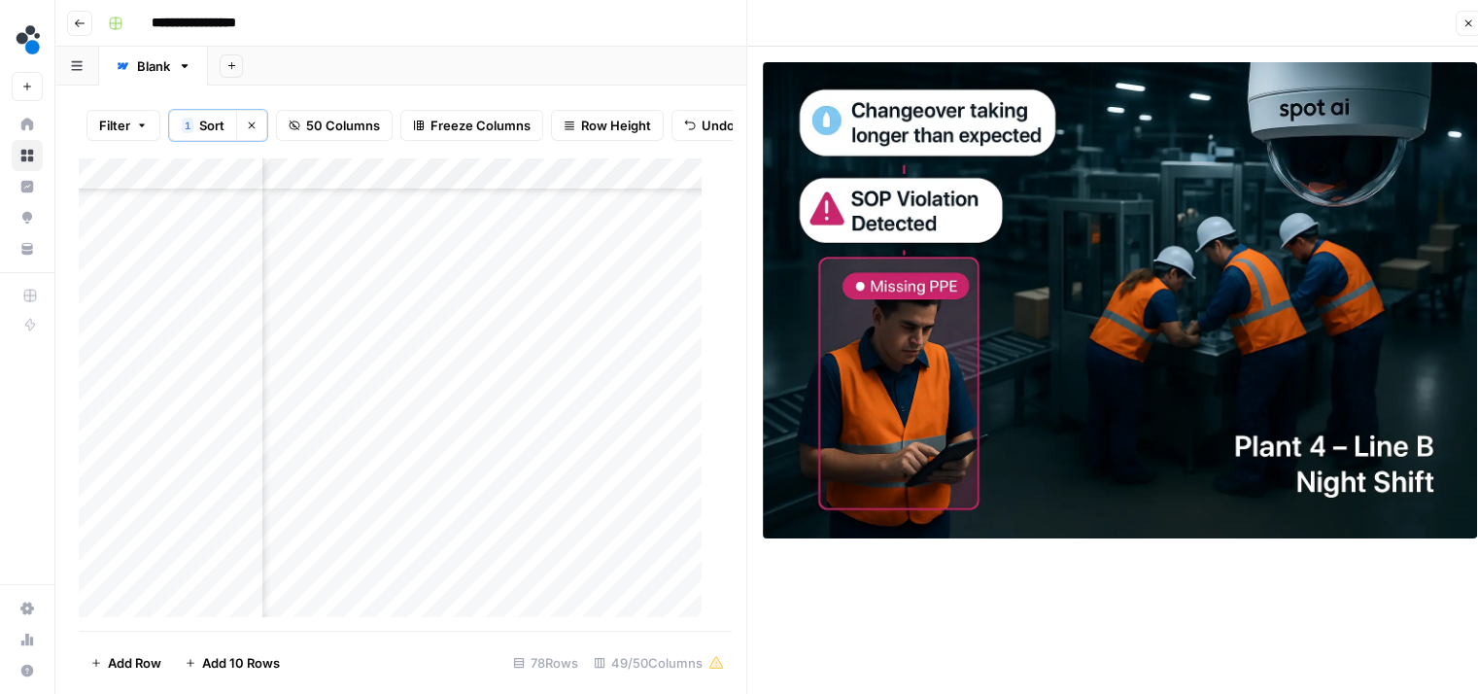
scroll to position [922, 4962]
click at [594, 452] on div "Add Column" at bounding box center [398, 394] width 638 height 474
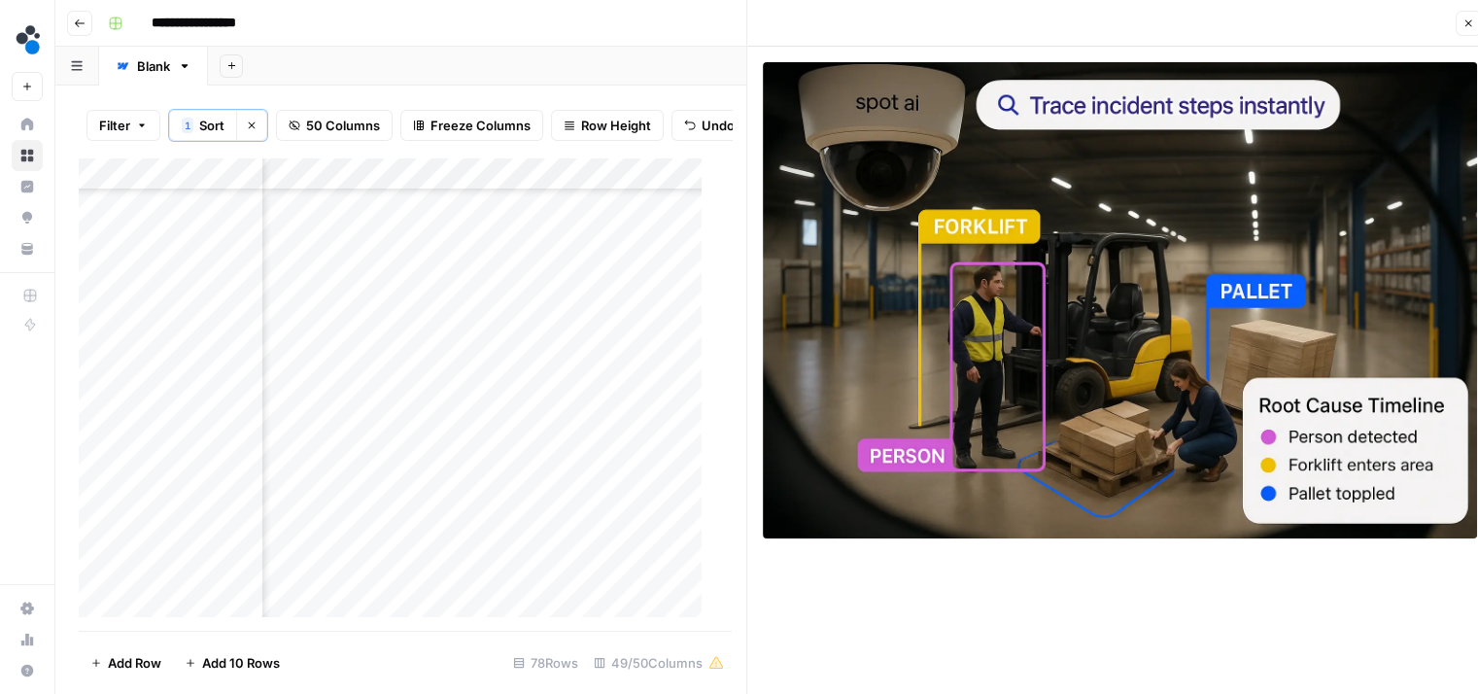
scroll to position [875, 4962]
click at [595, 461] on div "Add Column" at bounding box center [398, 394] width 638 height 474
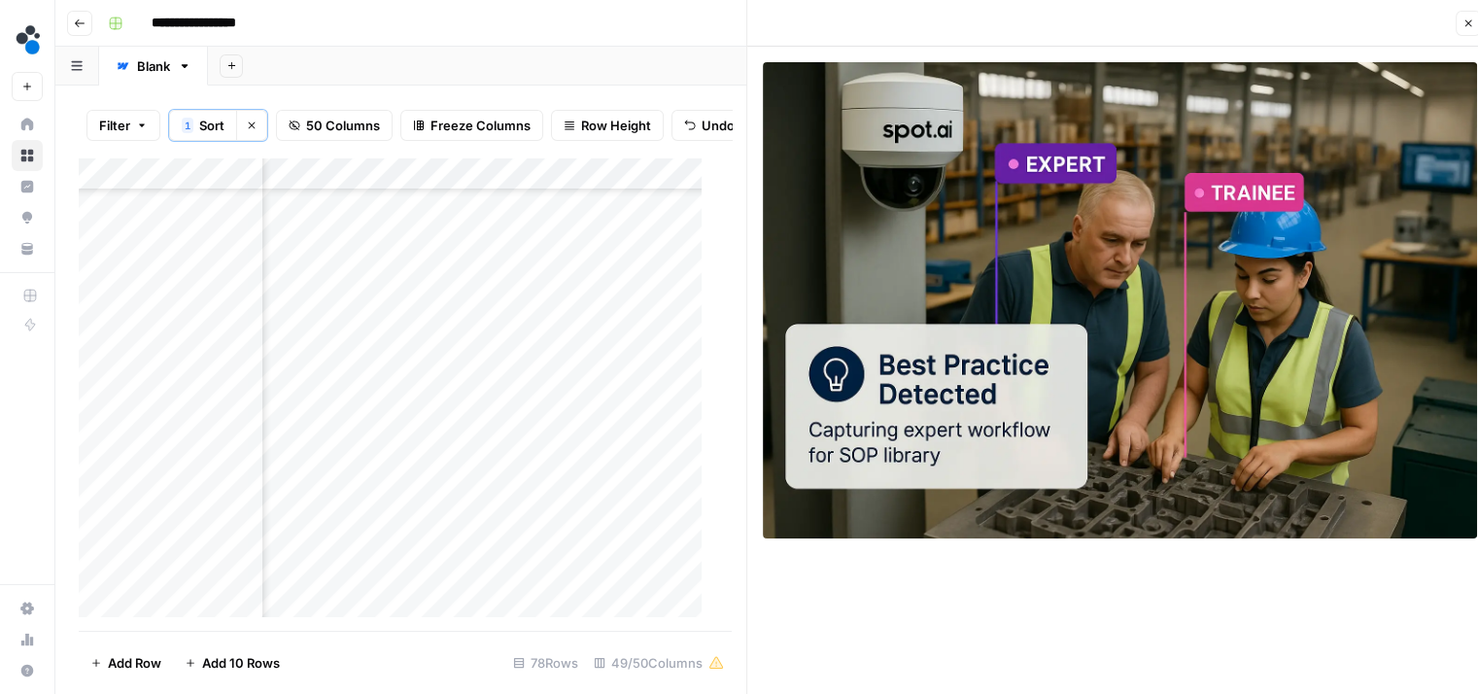
click at [592, 436] on div "Add Column" at bounding box center [398, 394] width 638 height 474
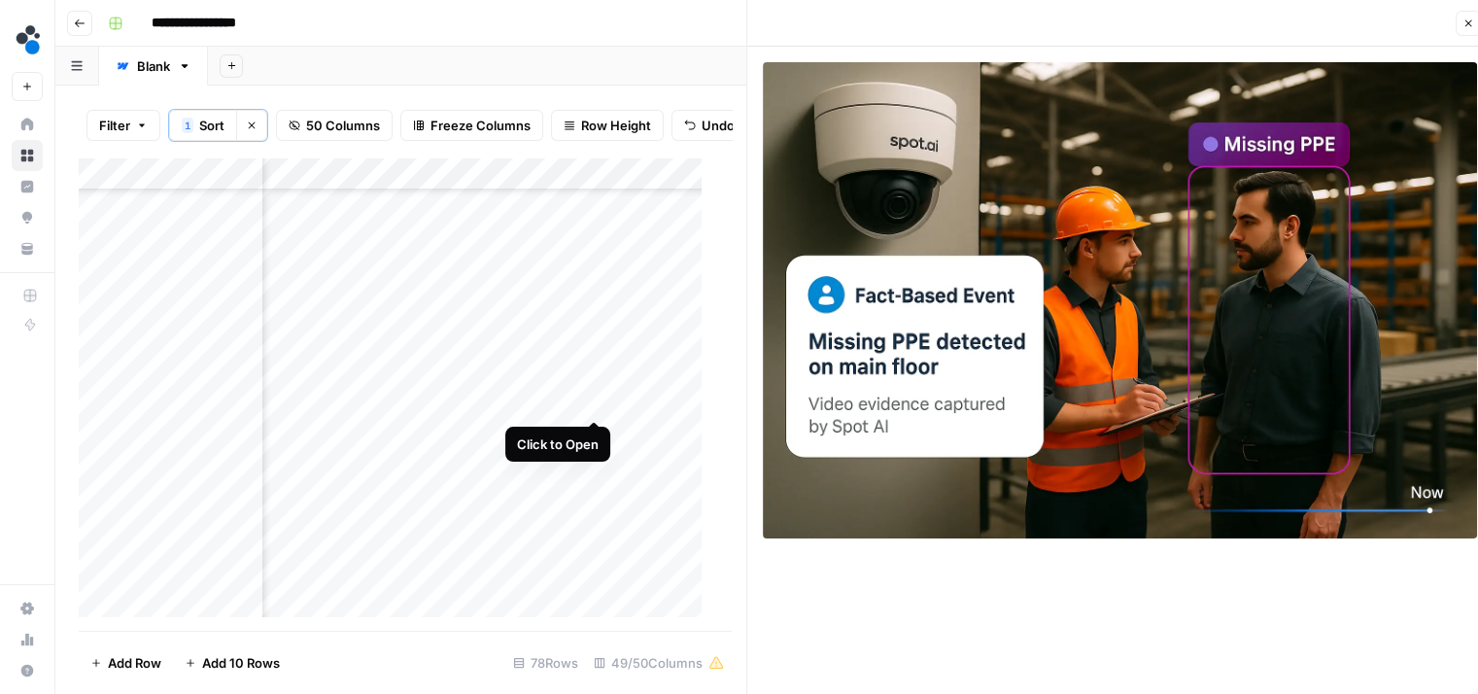
click at [592, 402] on div "Add Column" at bounding box center [398, 394] width 638 height 474
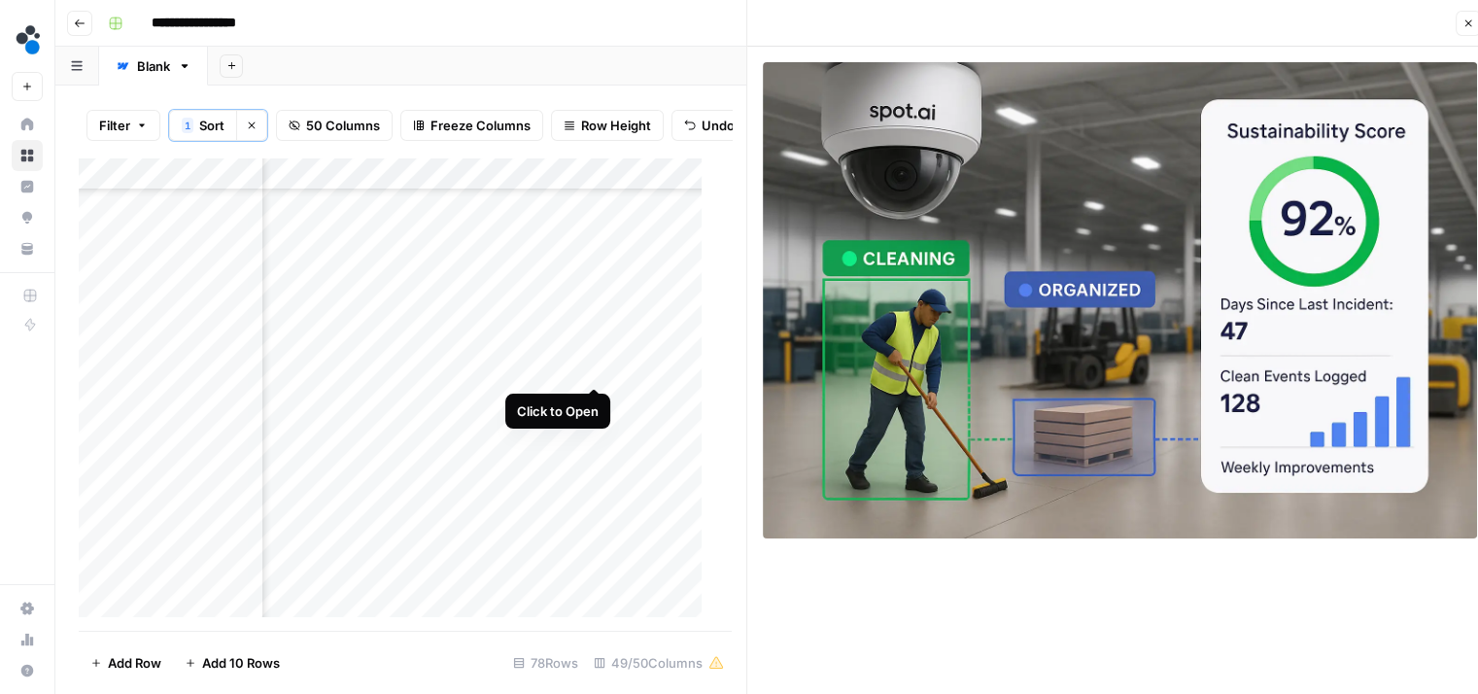
click at [595, 368] on div "Add Column" at bounding box center [398, 394] width 638 height 474
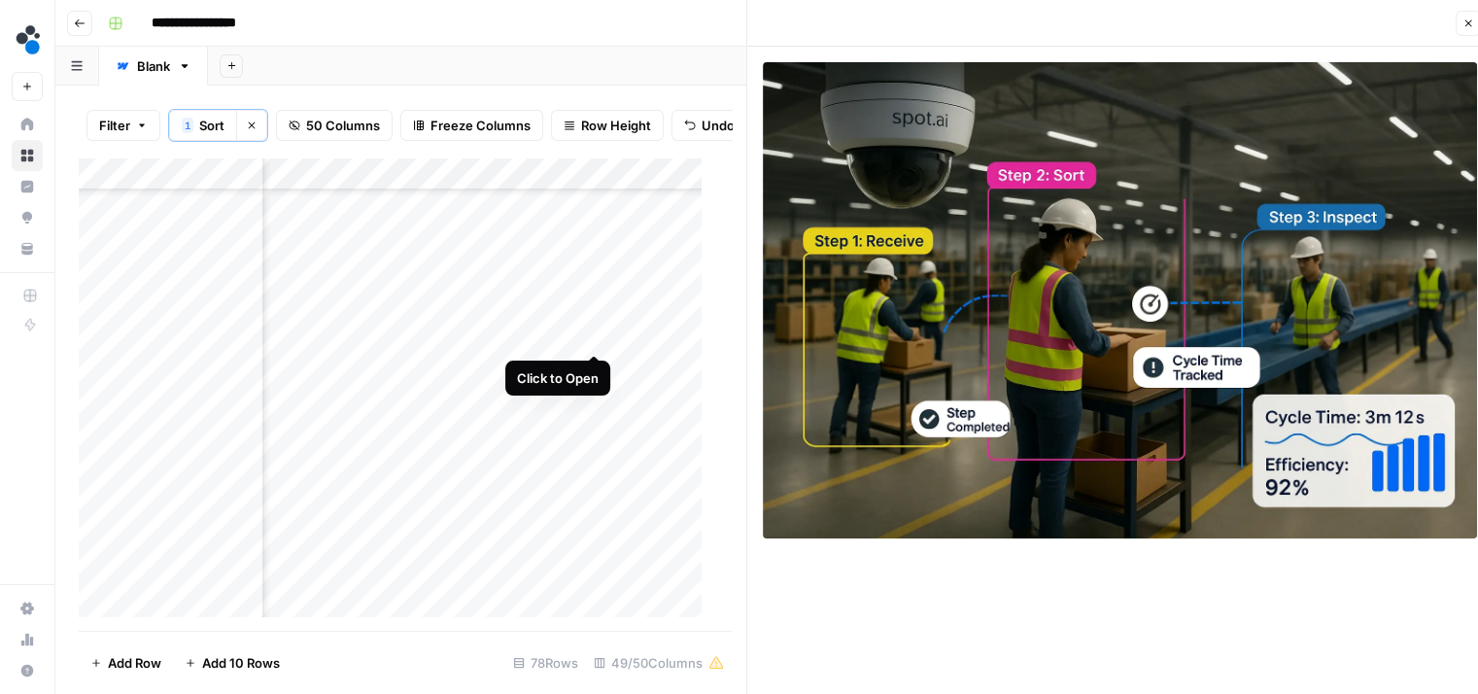
click at [593, 332] on div "Add Column" at bounding box center [398, 394] width 638 height 474
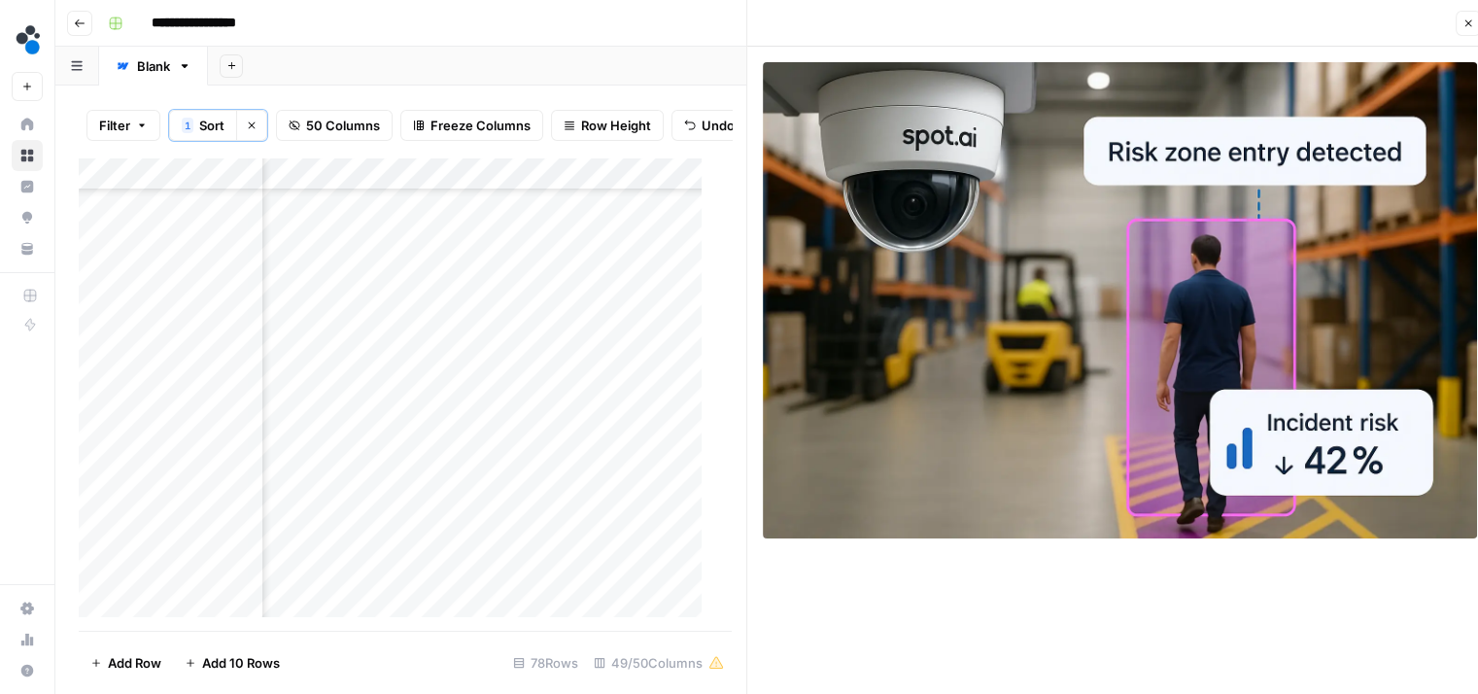
click at [592, 303] on div "Add Column" at bounding box center [398, 394] width 638 height 474
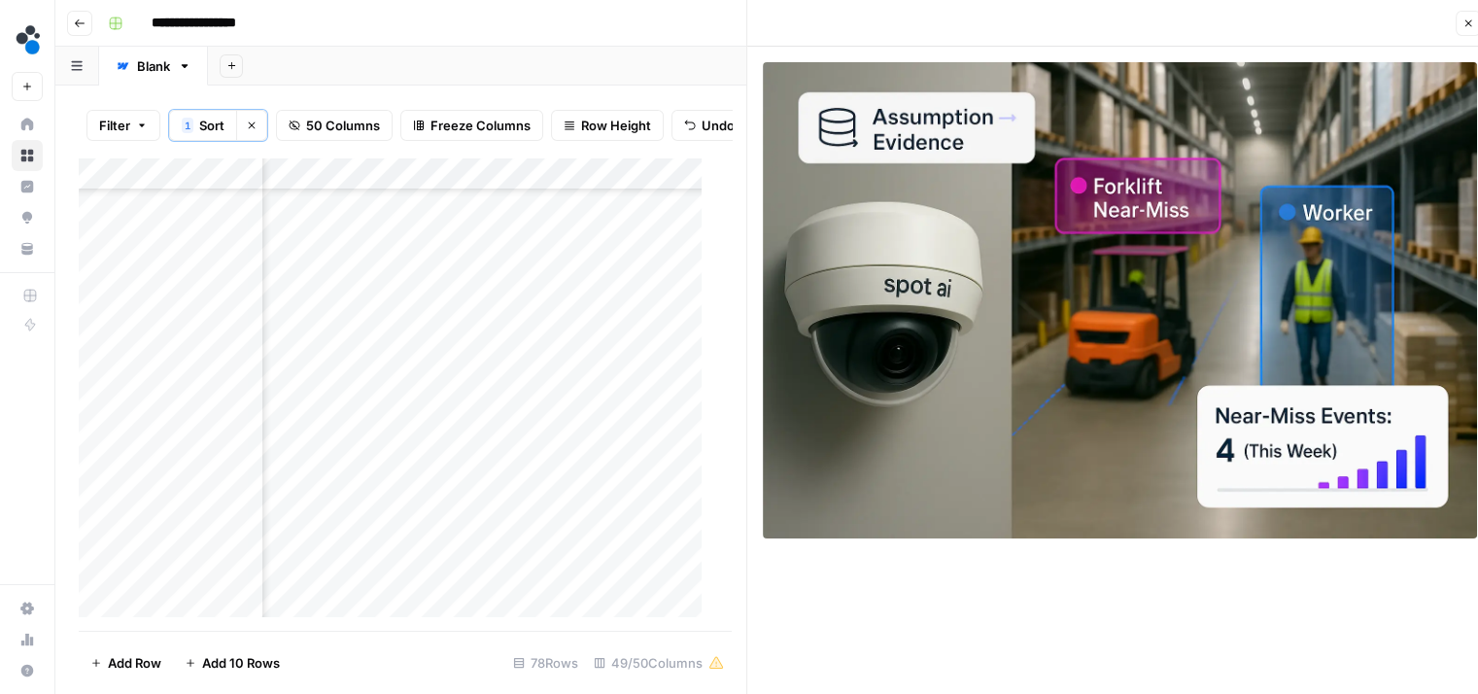
scroll to position [657, 4962]
click at [594, 488] on div "Add Column" at bounding box center [398, 394] width 638 height 474
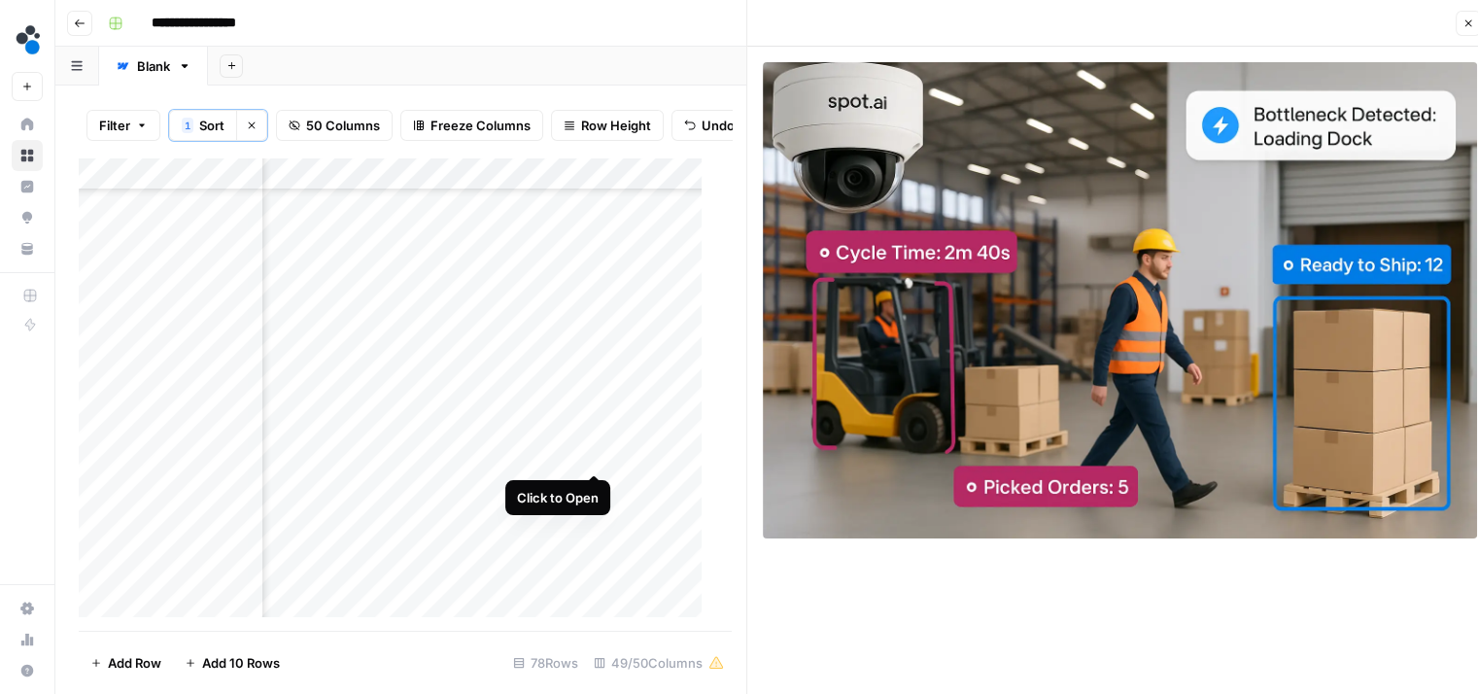
click at [595, 453] on div "Add Column" at bounding box center [398, 394] width 638 height 474
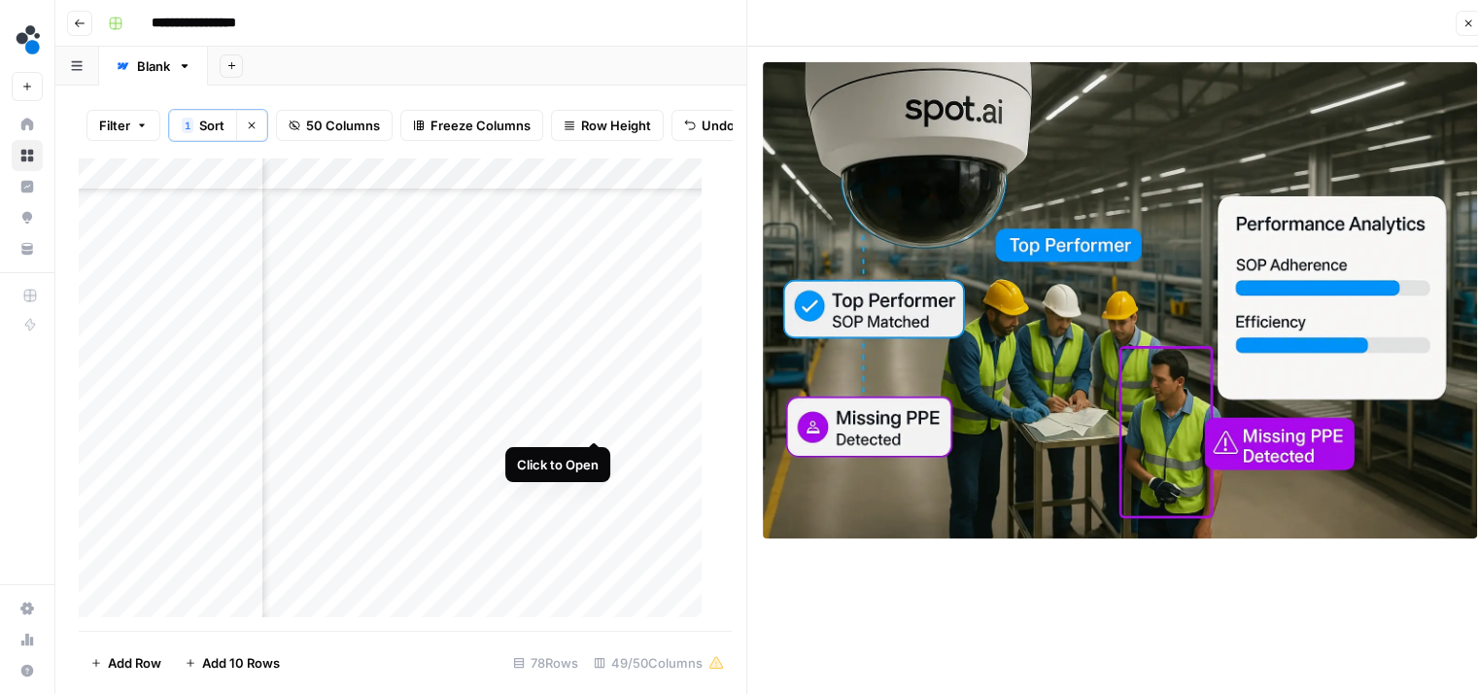
click at [594, 422] on div "Add Column" at bounding box center [398, 394] width 638 height 474
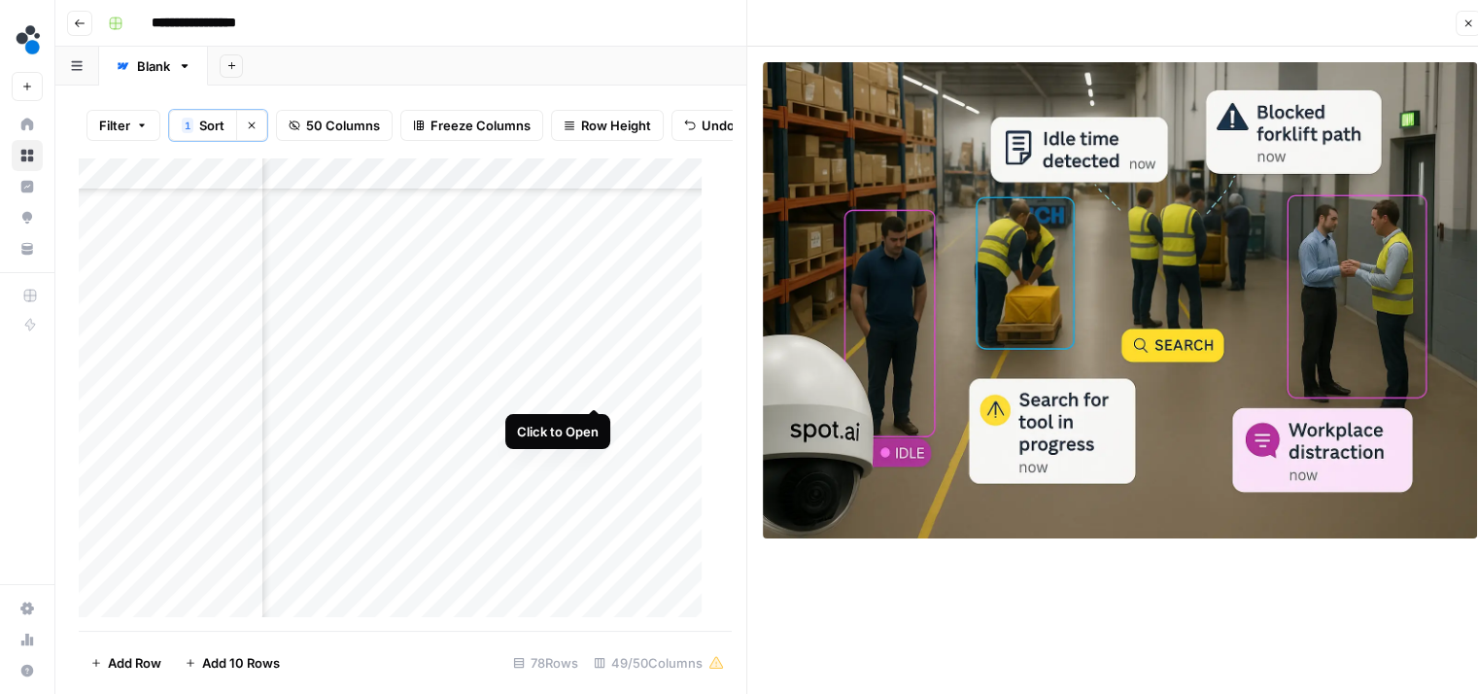
click at [595, 390] on div "Add Column" at bounding box center [398, 394] width 638 height 474
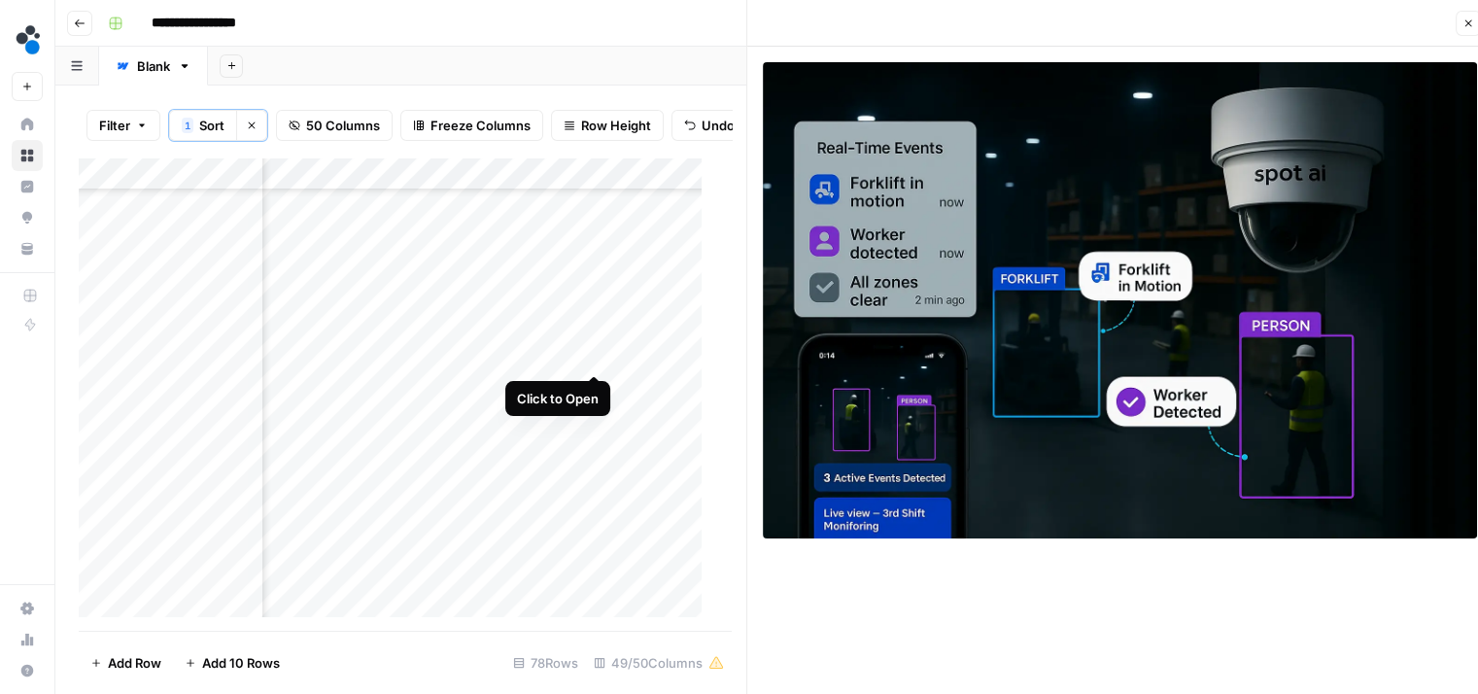
click at [594, 351] on div "Add Column" at bounding box center [398, 394] width 638 height 474
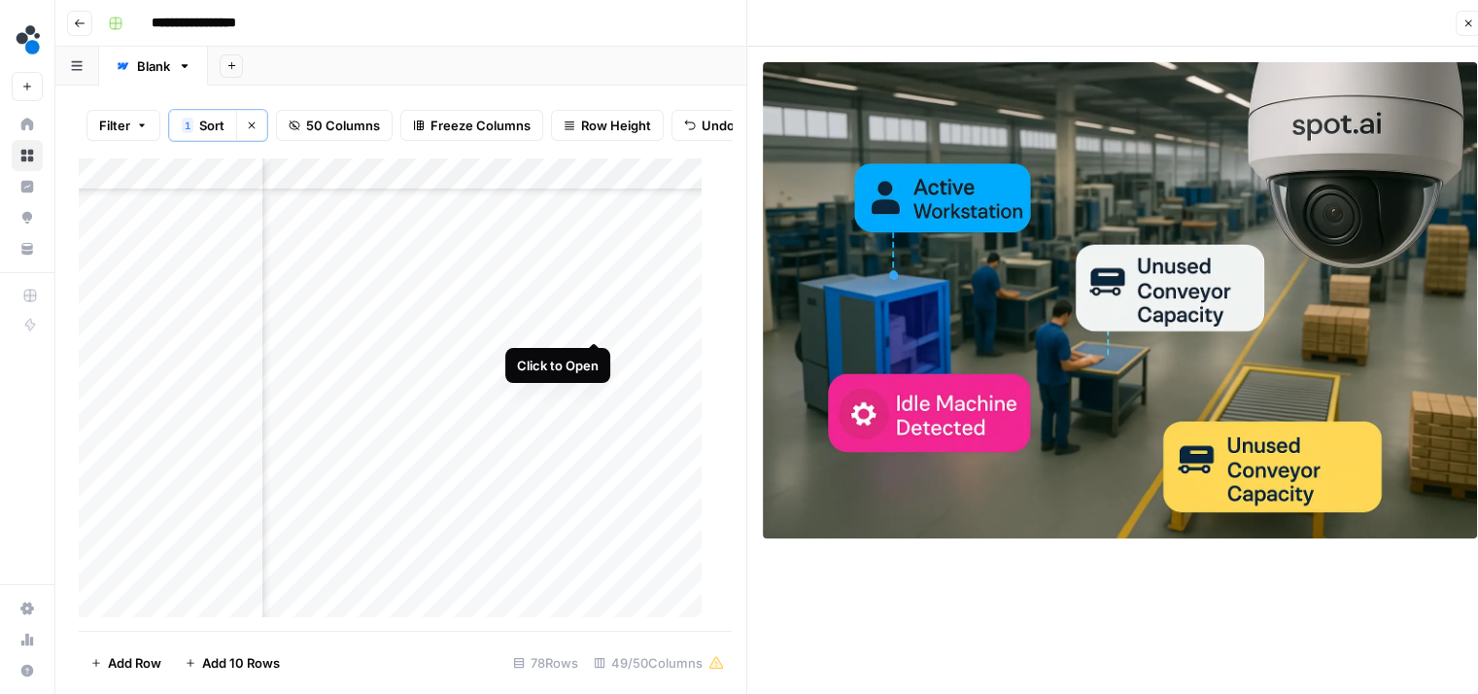
click at [594, 320] on div "Add Column" at bounding box center [398, 394] width 638 height 474
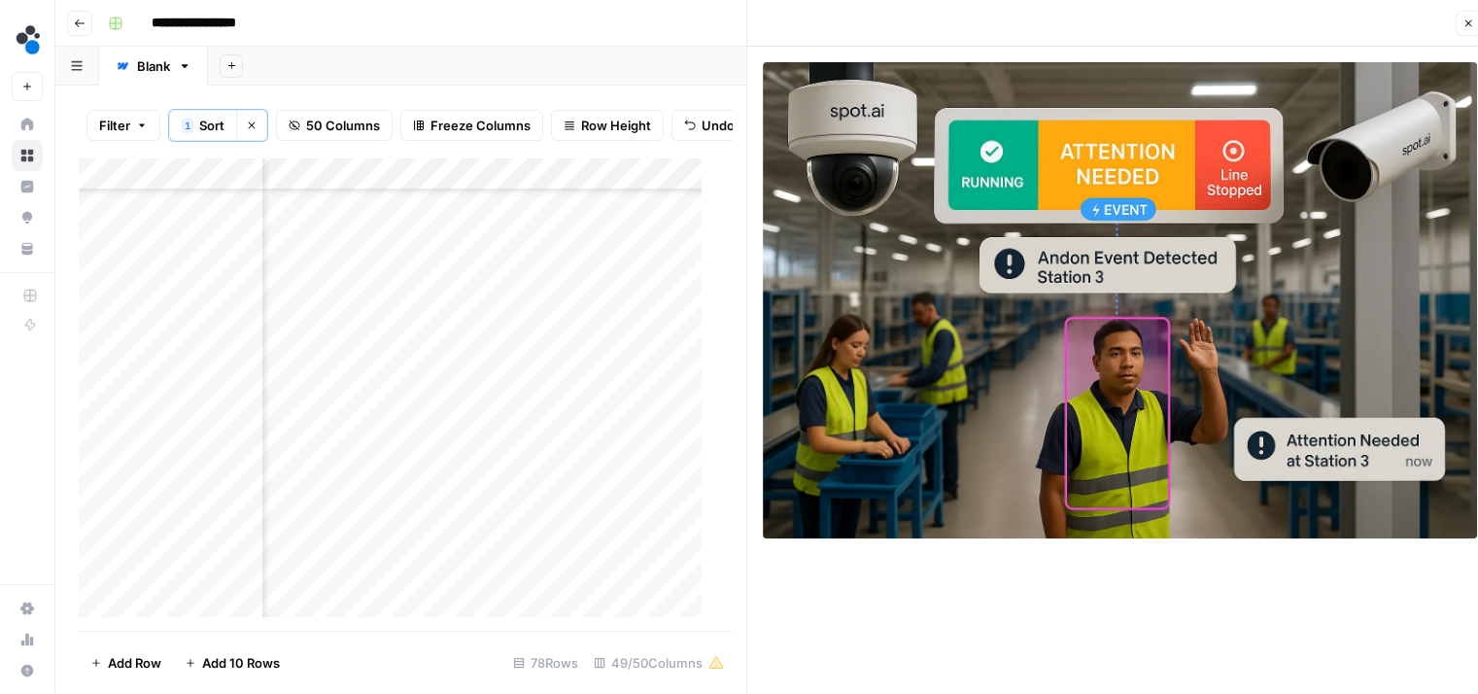
scroll to position [434, 4962]
click at [594, 510] on div "Add Column" at bounding box center [398, 394] width 638 height 474
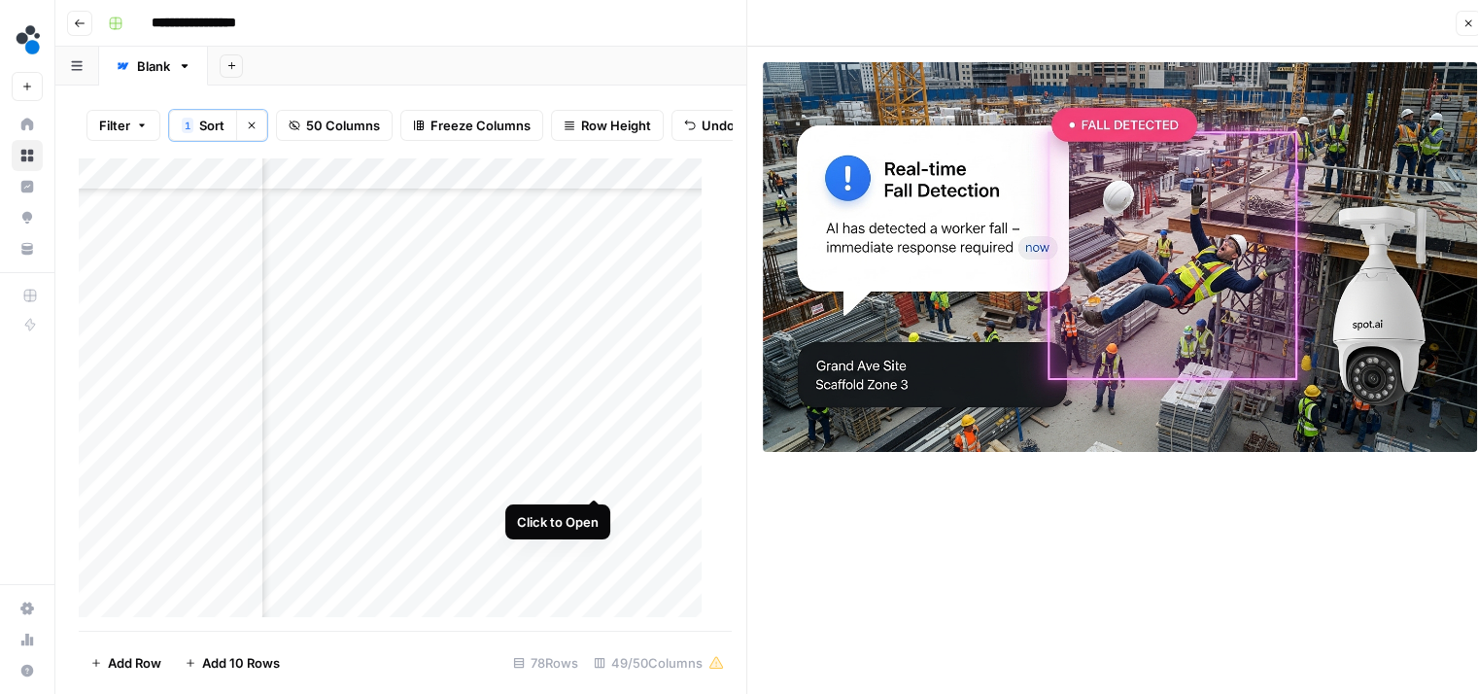
click at [596, 479] on div "Add Column" at bounding box center [398, 394] width 638 height 474
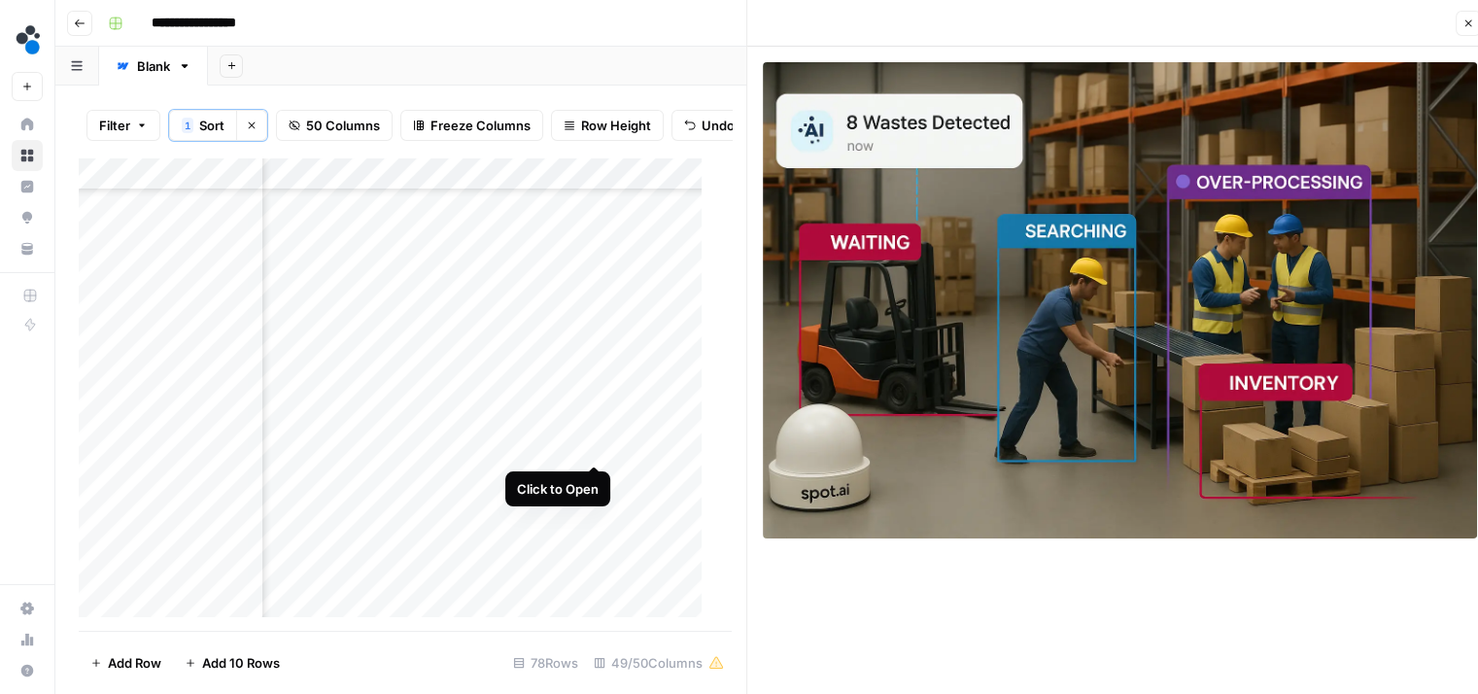
click at [595, 445] on div "Add Column" at bounding box center [398, 394] width 638 height 474
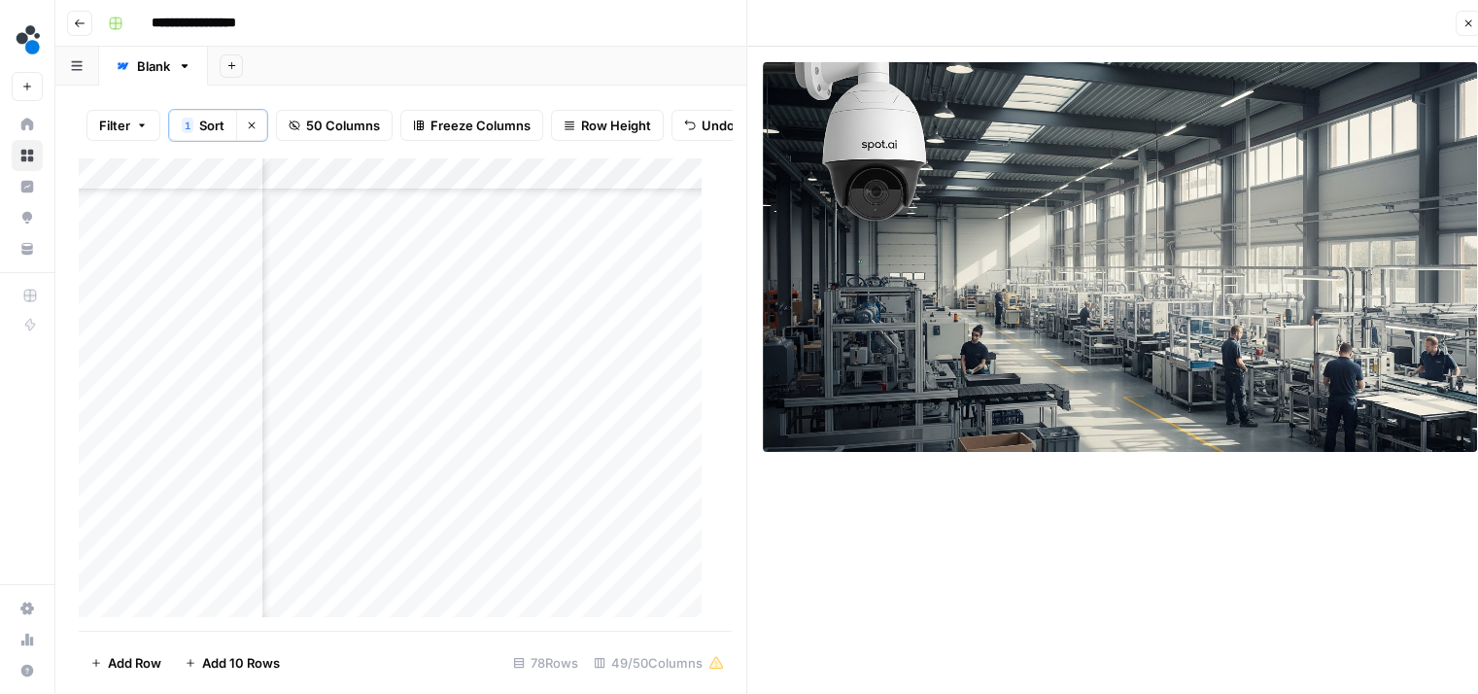
click at [591, 409] on div "Add Column" at bounding box center [398, 394] width 638 height 474
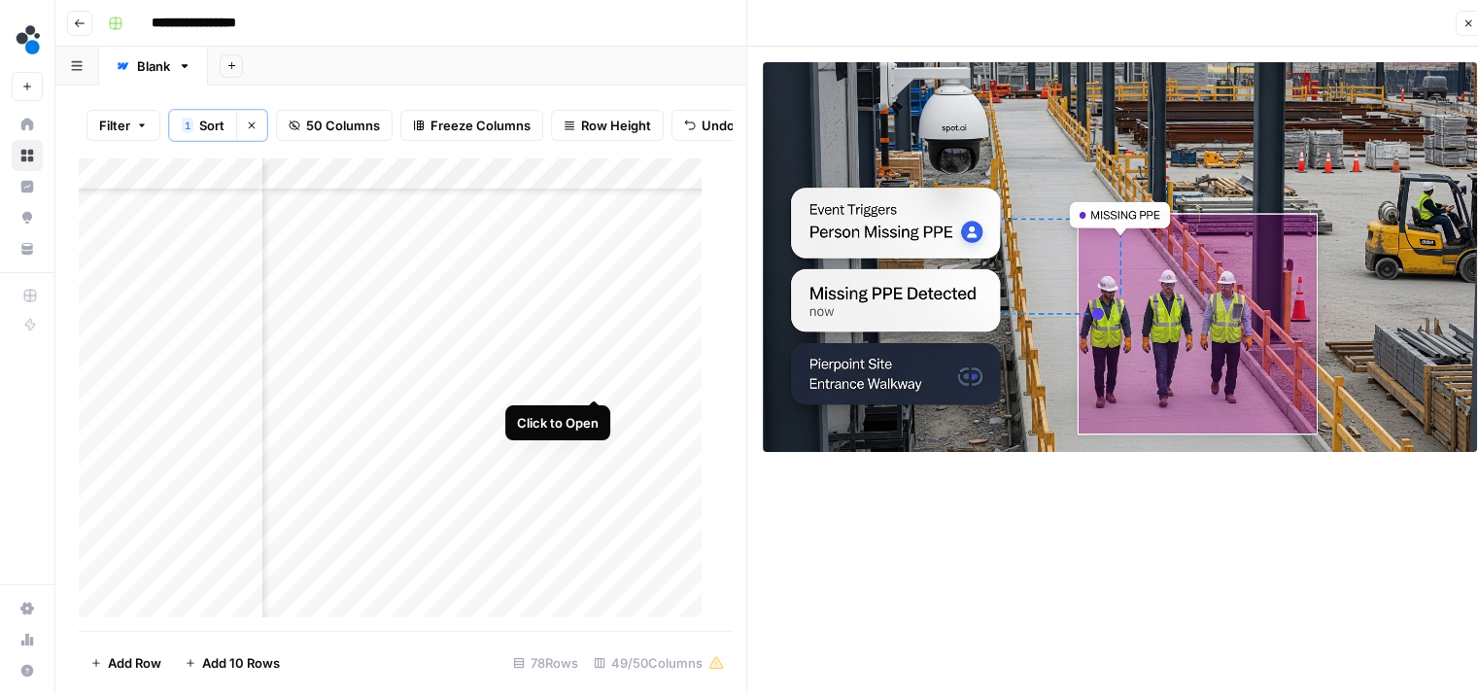
click at [595, 378] on div "Add Column" at bounding box center [398, 394] width 638 height 474
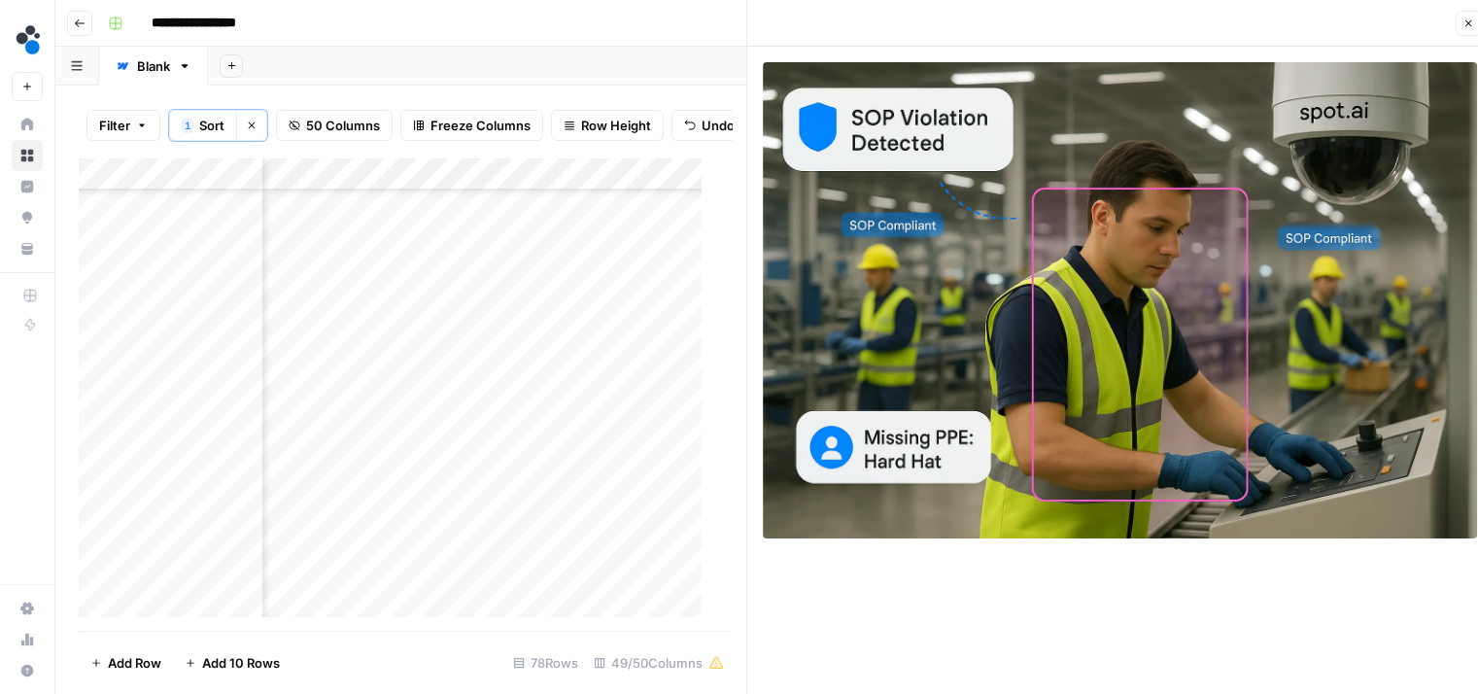
click at [590, 346] on div "Add Column" at bounding box center [398, 394] width 638 height 474
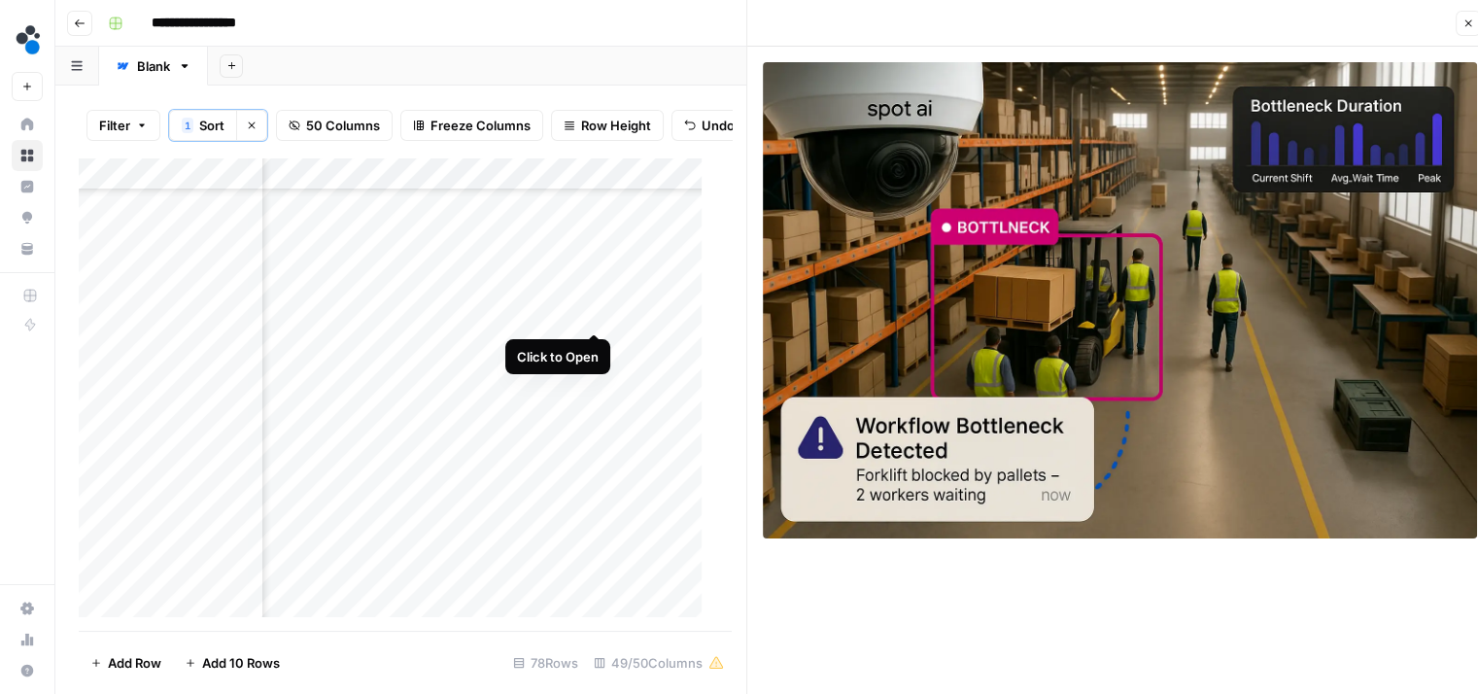
click at [593, 312] on div "Add Column" at bounding box center [398, 394] width 638 height 474
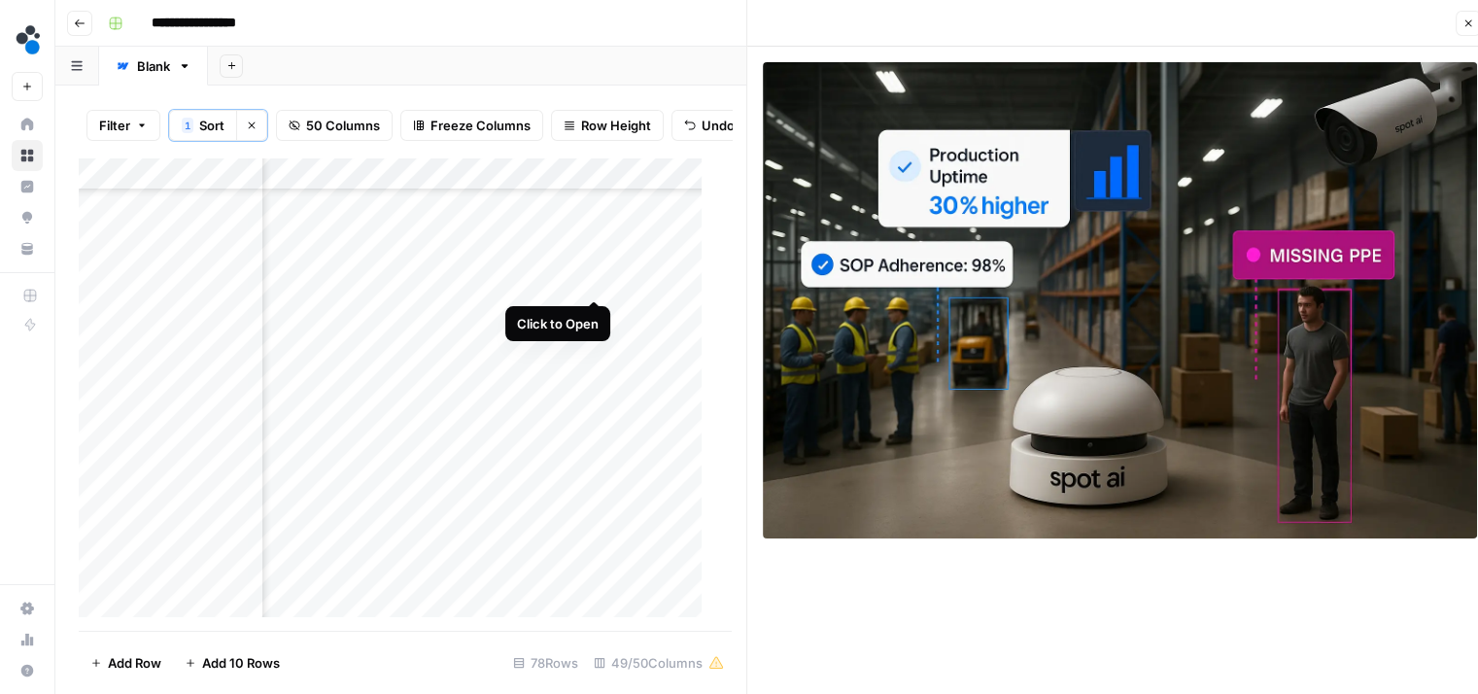
click at [593, 284] on div "Add Column" at bounding box center [398, 394] width 638 height 474
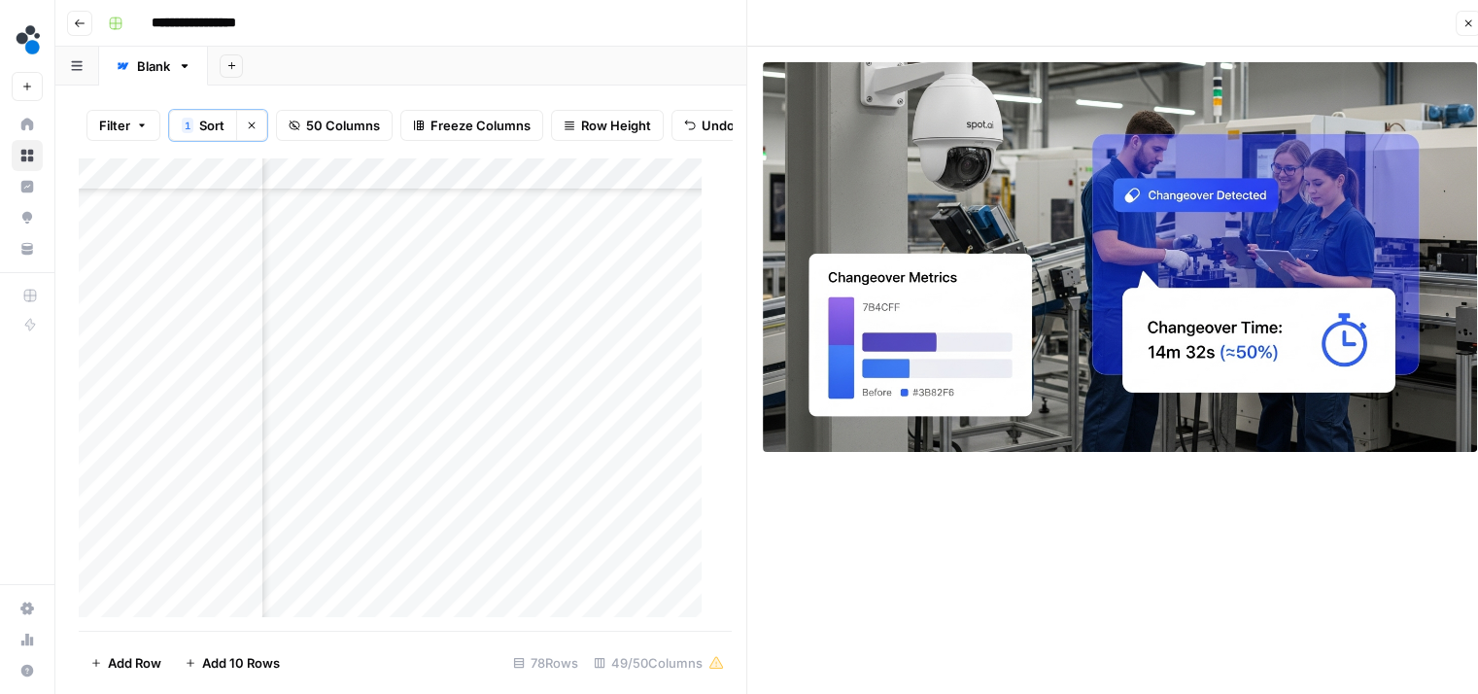
scroll to position [349, 4962]
click at [594, 331] on div "Add Column" at bounding box center [398, 394] width 638 height 474
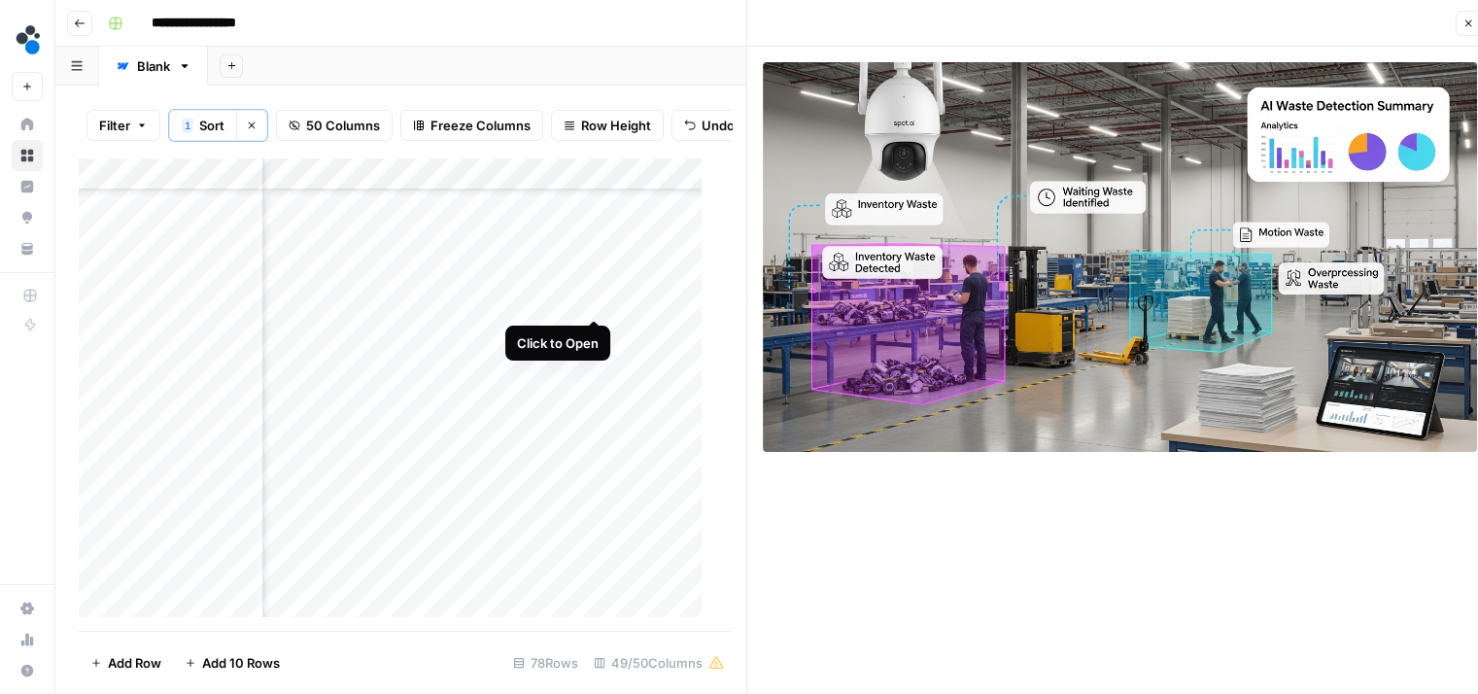
click at [594, 297] on div "Add Column" at bounding box center [398, 394] width 638 height 474
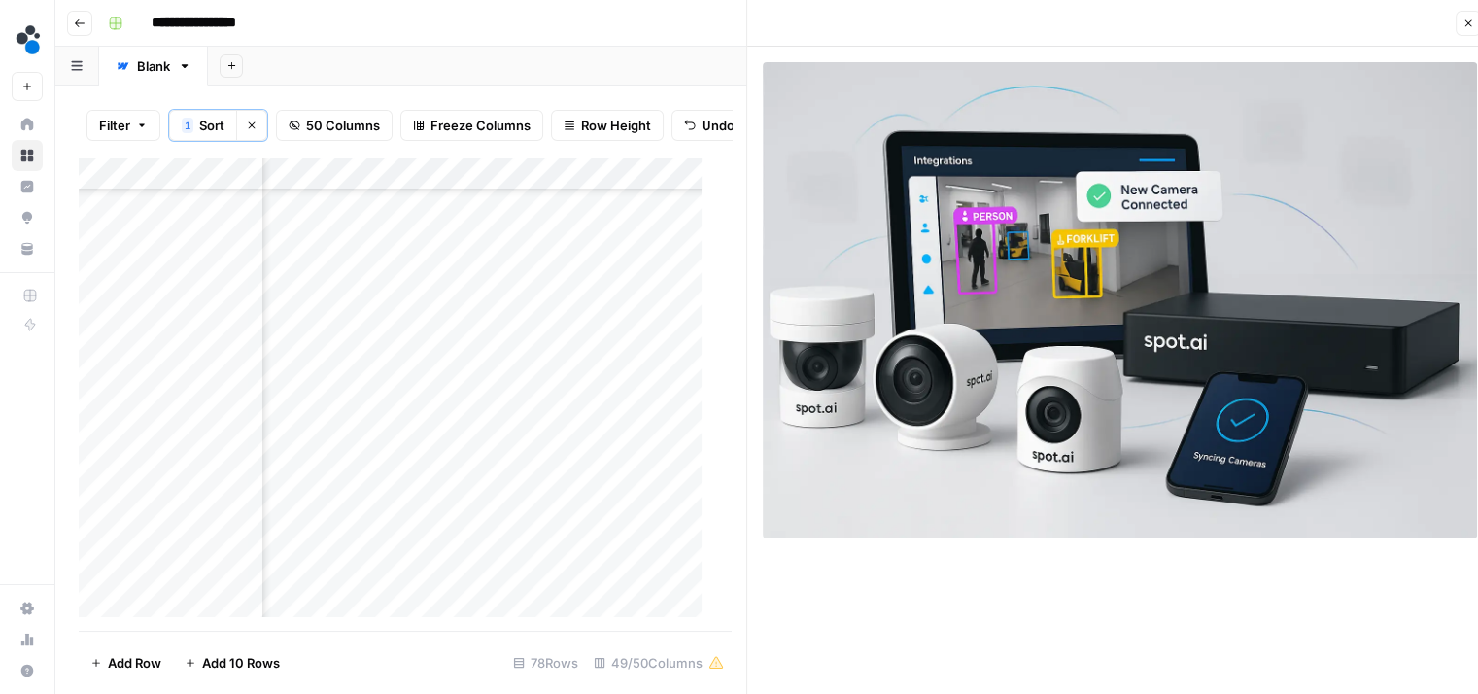
scroll to position [260, 4962]
click at [589, 350] on div "Add Column" at bounding box center [398, 394] width 638 height 474
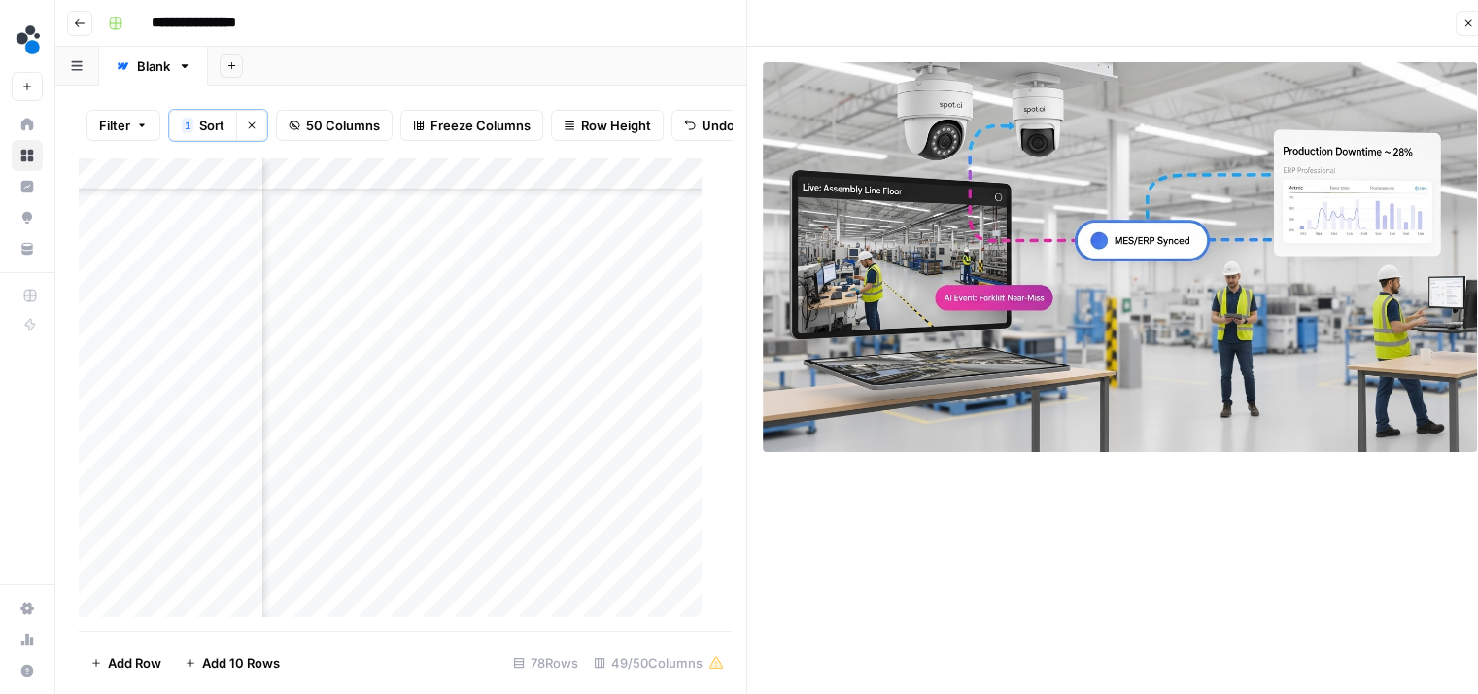
scroll to position [163, 4962]
click at [591, 420] on div "Add Column" at bounding box center [398, 394] width 638 height 474
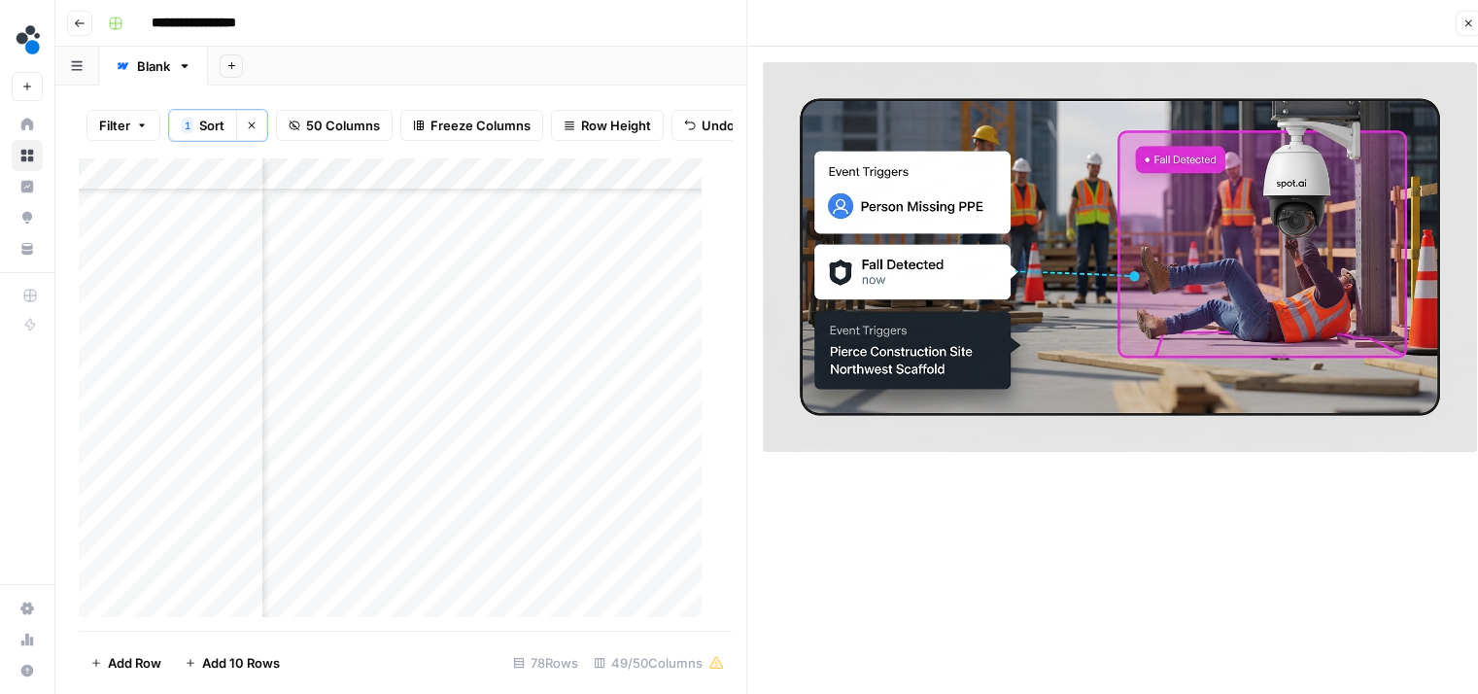
click at [595, 387] on div "Add Column" at bounding box center [398, 394] width 638 height 474
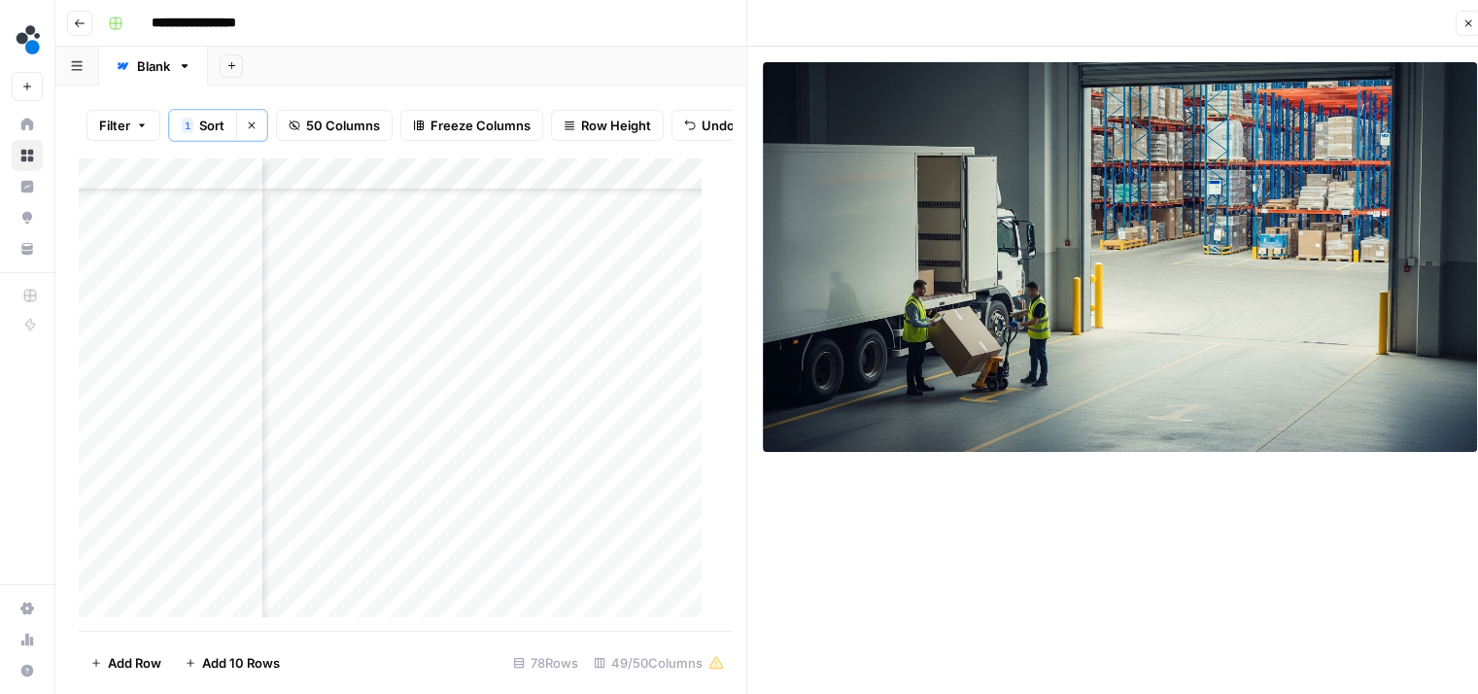
click at [591, 353] on div "Add Column" at bounding box center [398, 394] width 638 height 474
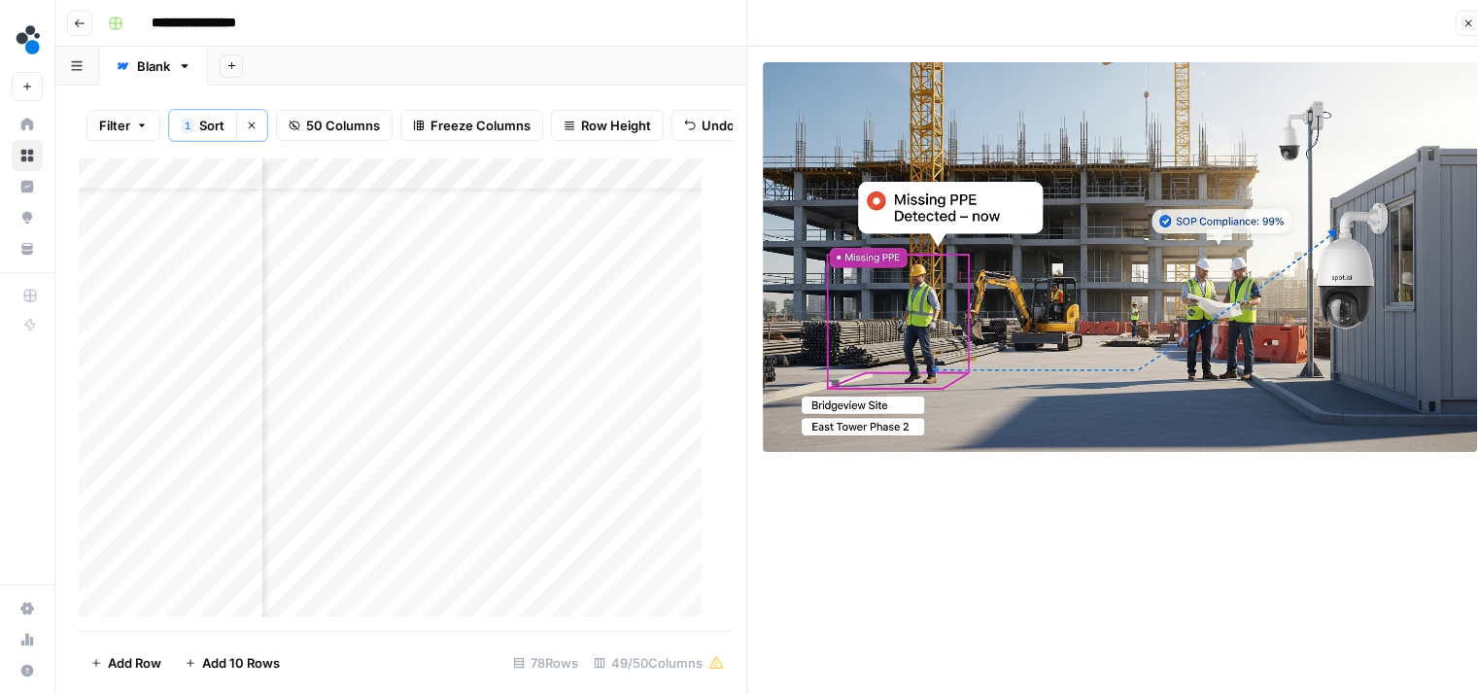
scroll to position [47, 4962]
click at [595, 435] on div "Add Column" at bounding box center [398, 394] width 638 height 474
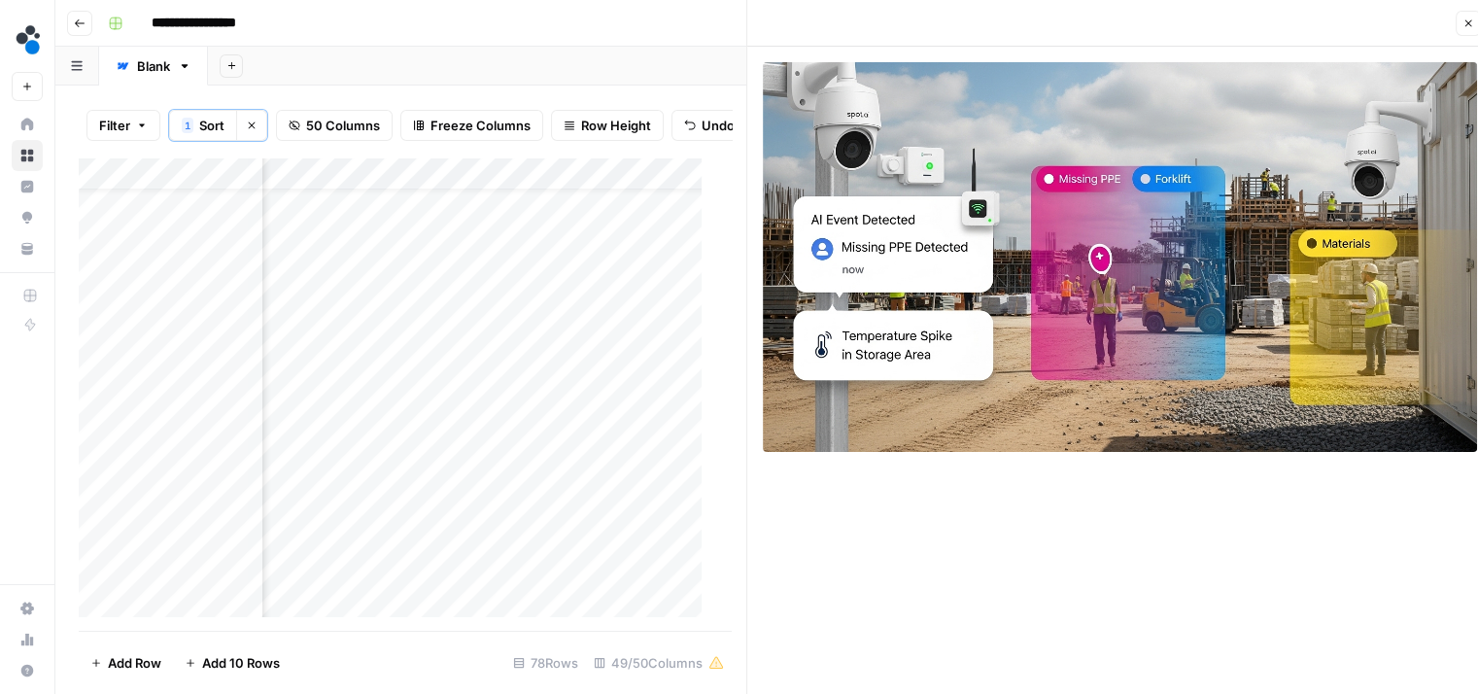
click at [596, 404] on div "Add Column" at bounding box center [398, 394] width 638 height 474
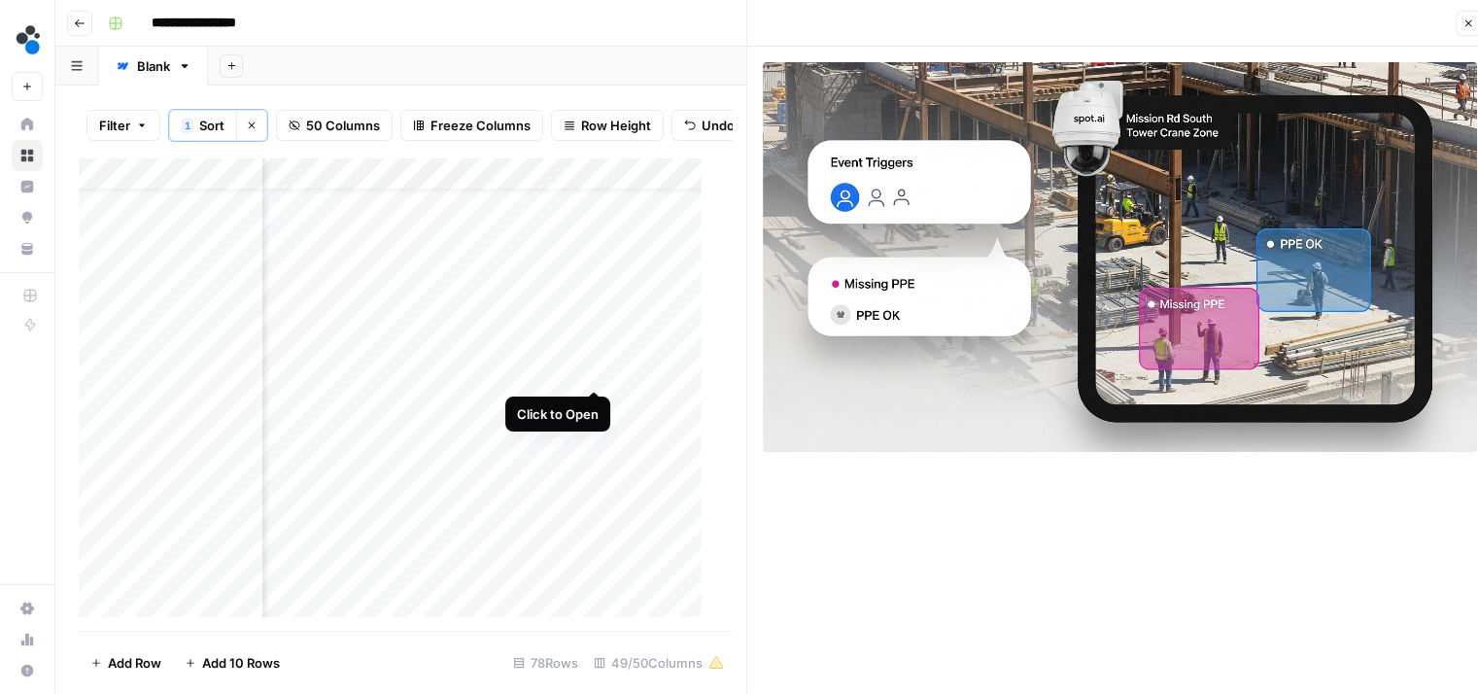
click at [594, 369] on div "Add Column" at bounding box center [398, 394] width 638 height 474
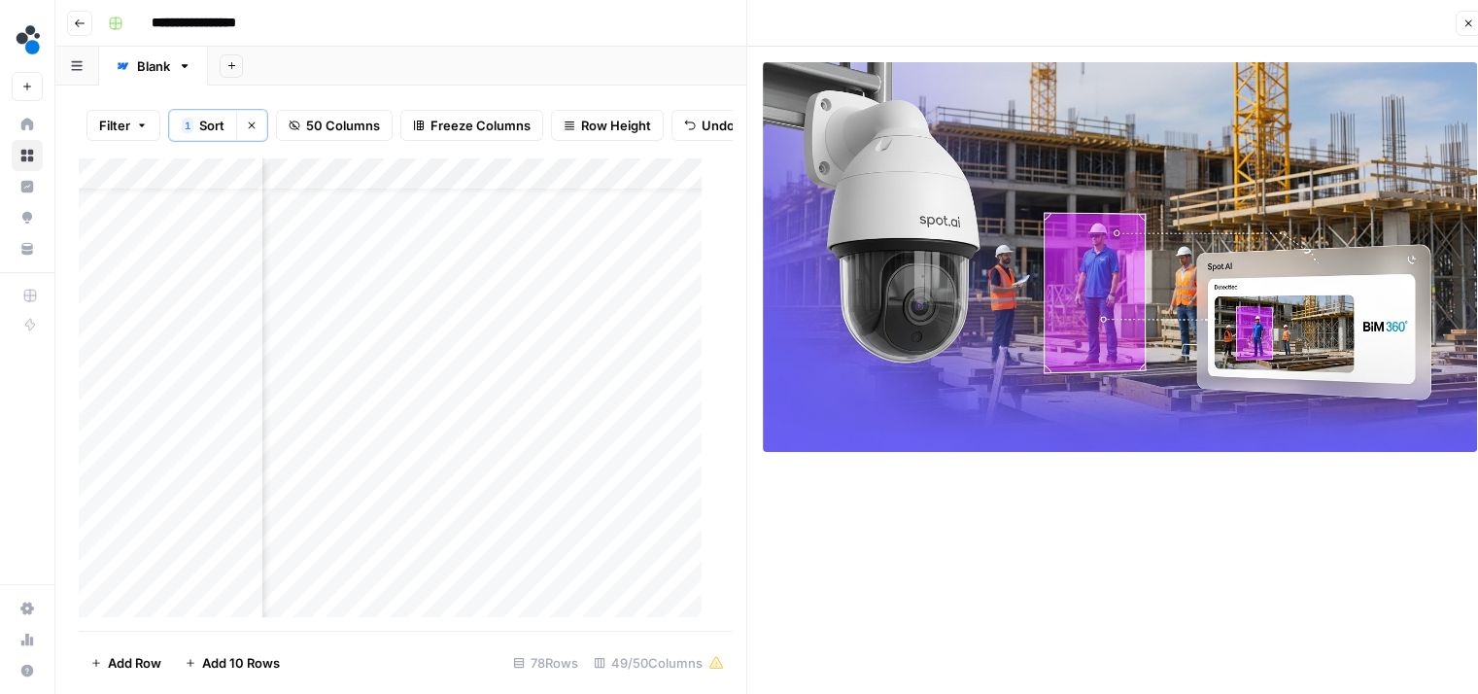
click at [591, 335] on div "Add Column" at bounding box center [398, 394] width 638 height 474
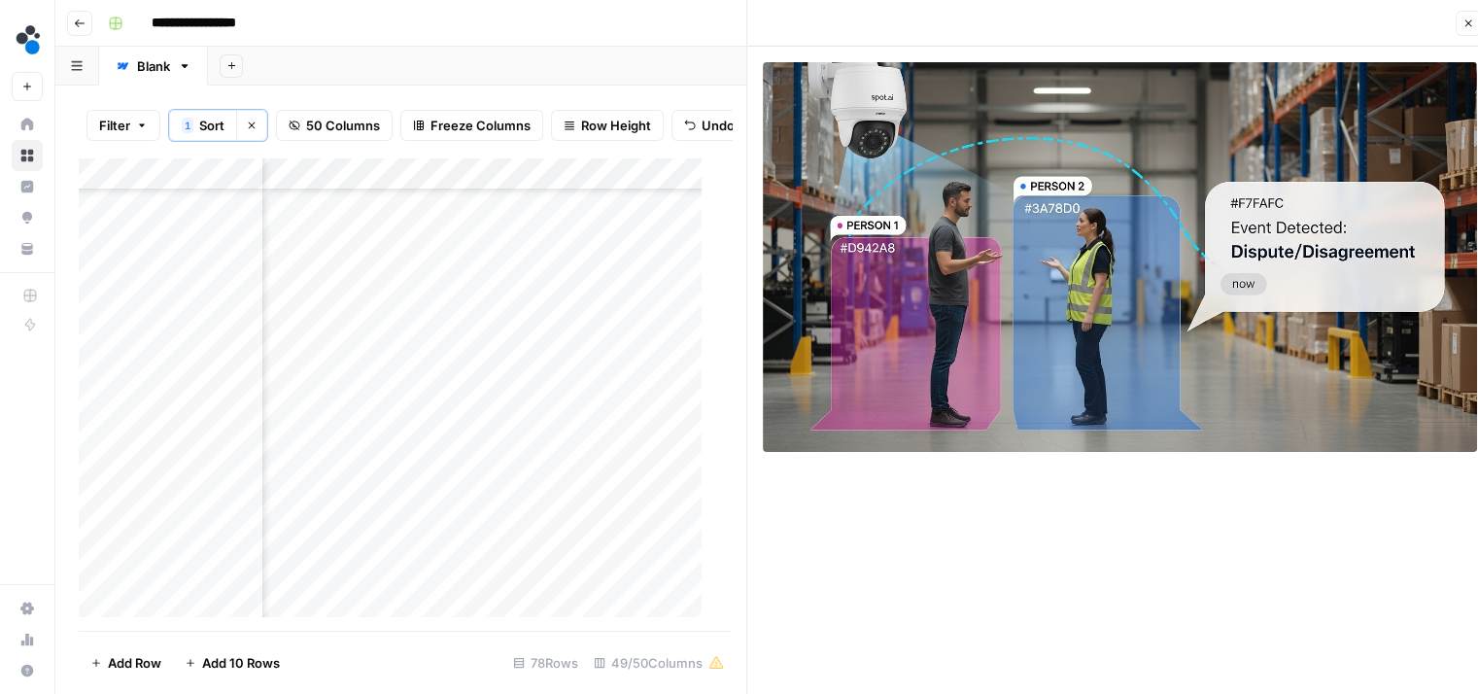
scroll to position [2114, 4962]
click at [396, 316] on div "Add Column" at bounding box center [398, 394] width 638 height 474
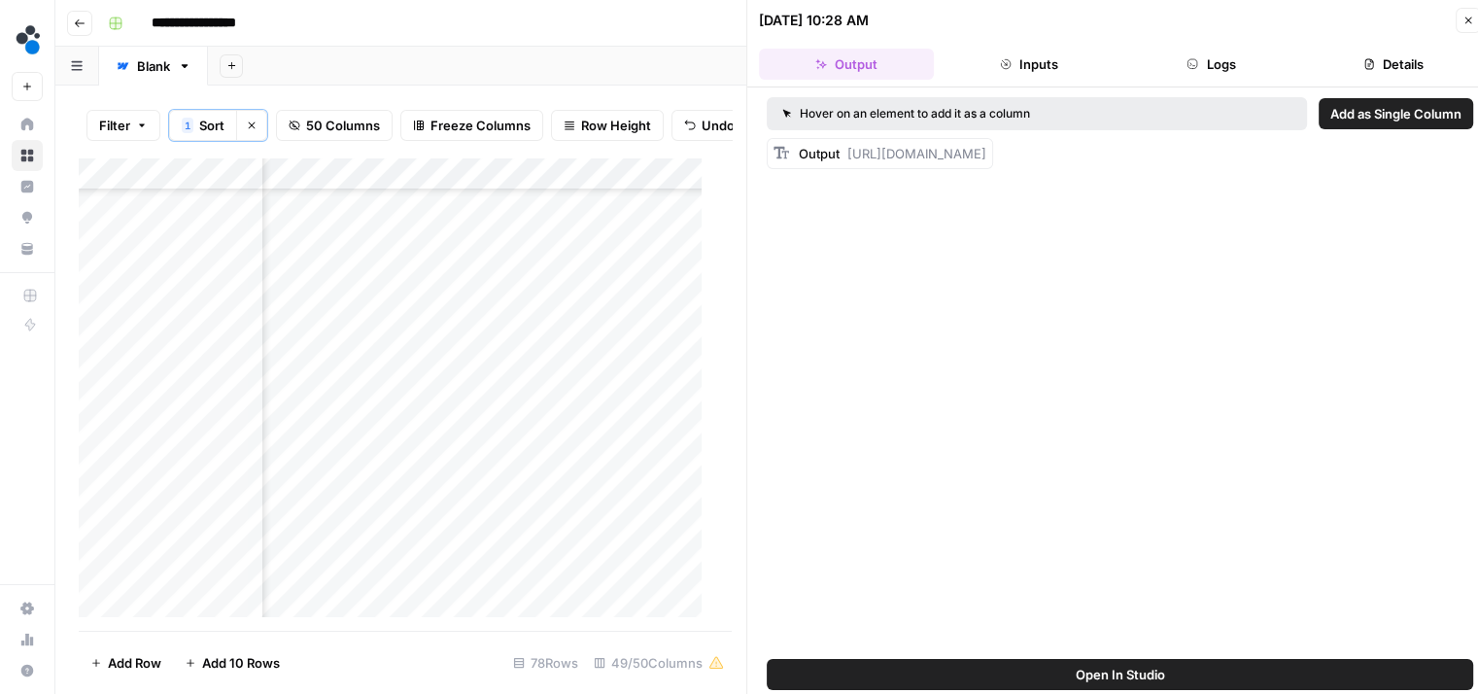
click at [1189, 61] on icon "button" at bounding box center [1192, 64] width 12 height 12
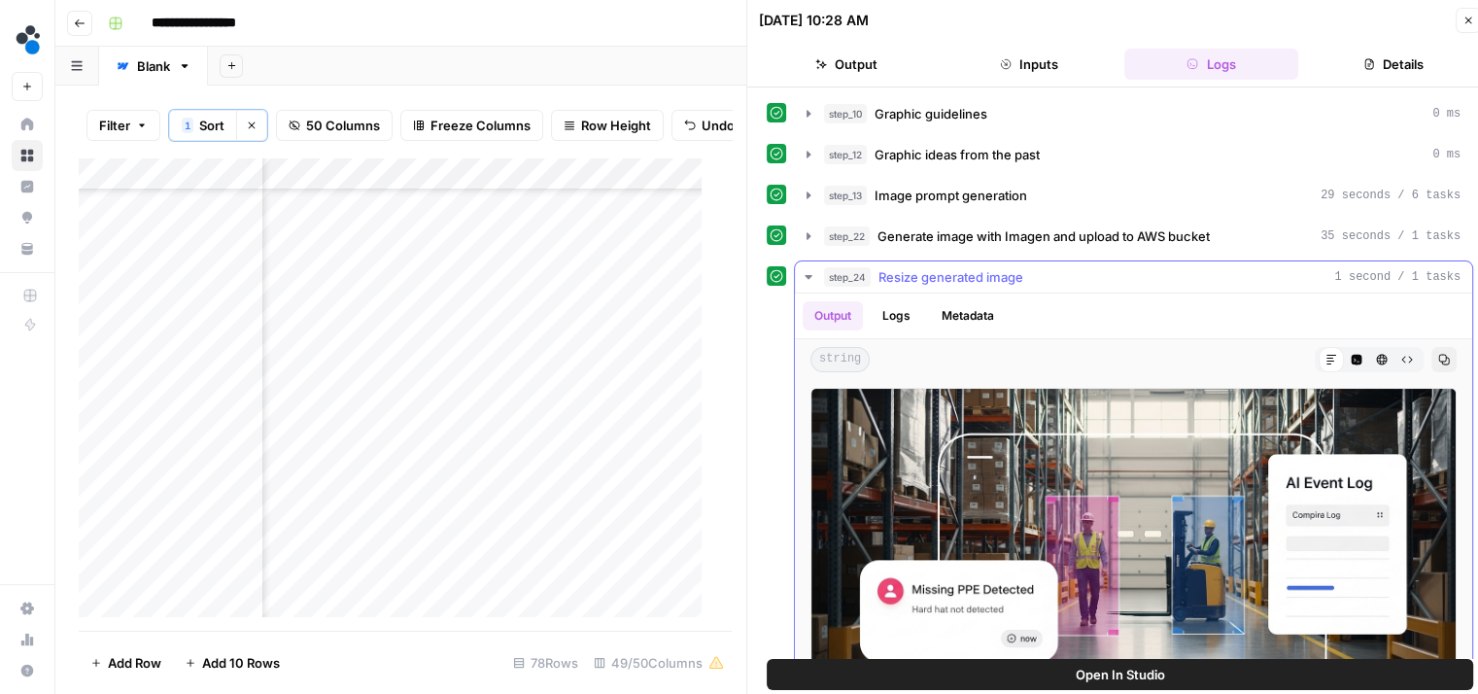
scroll to position [89, 0]
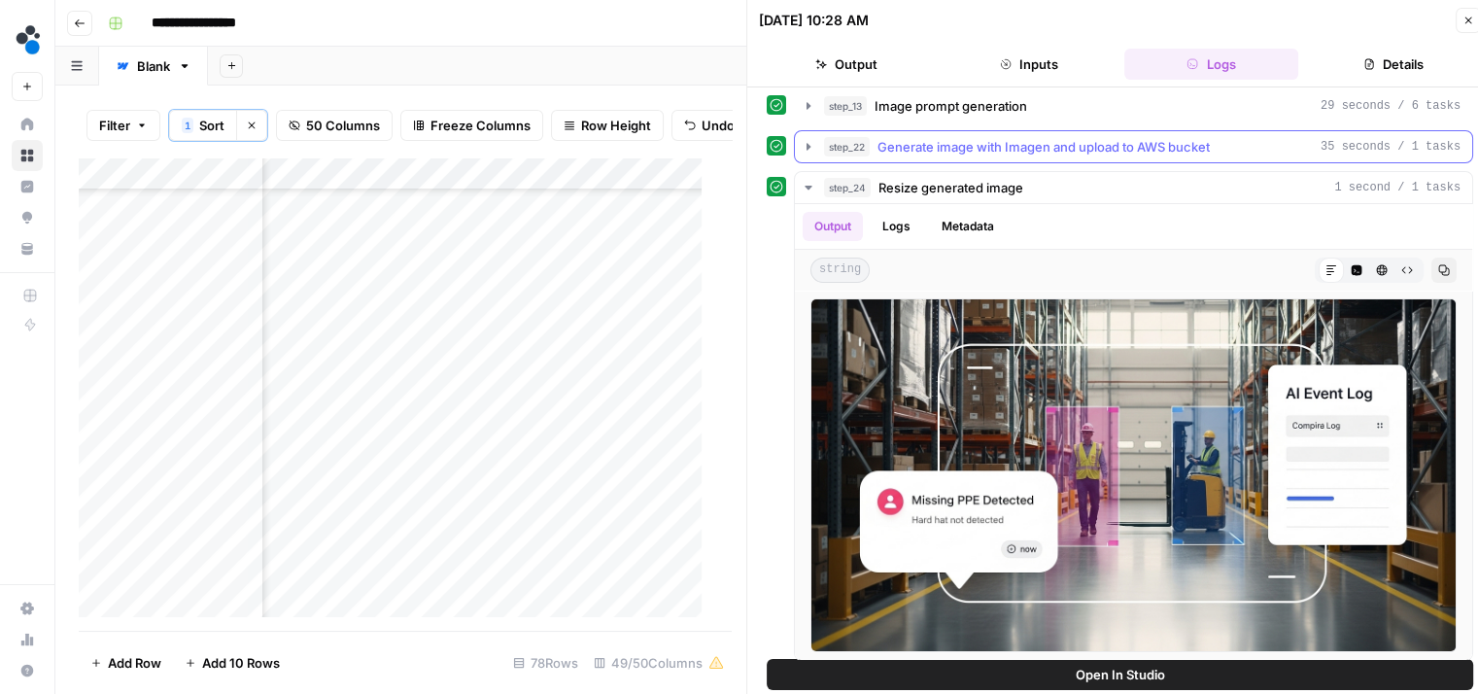
click at [994, 146] on span "Generate image with Imagen and upload to AWS bucket" at bounding box center [1043, 146] width 332 height 19
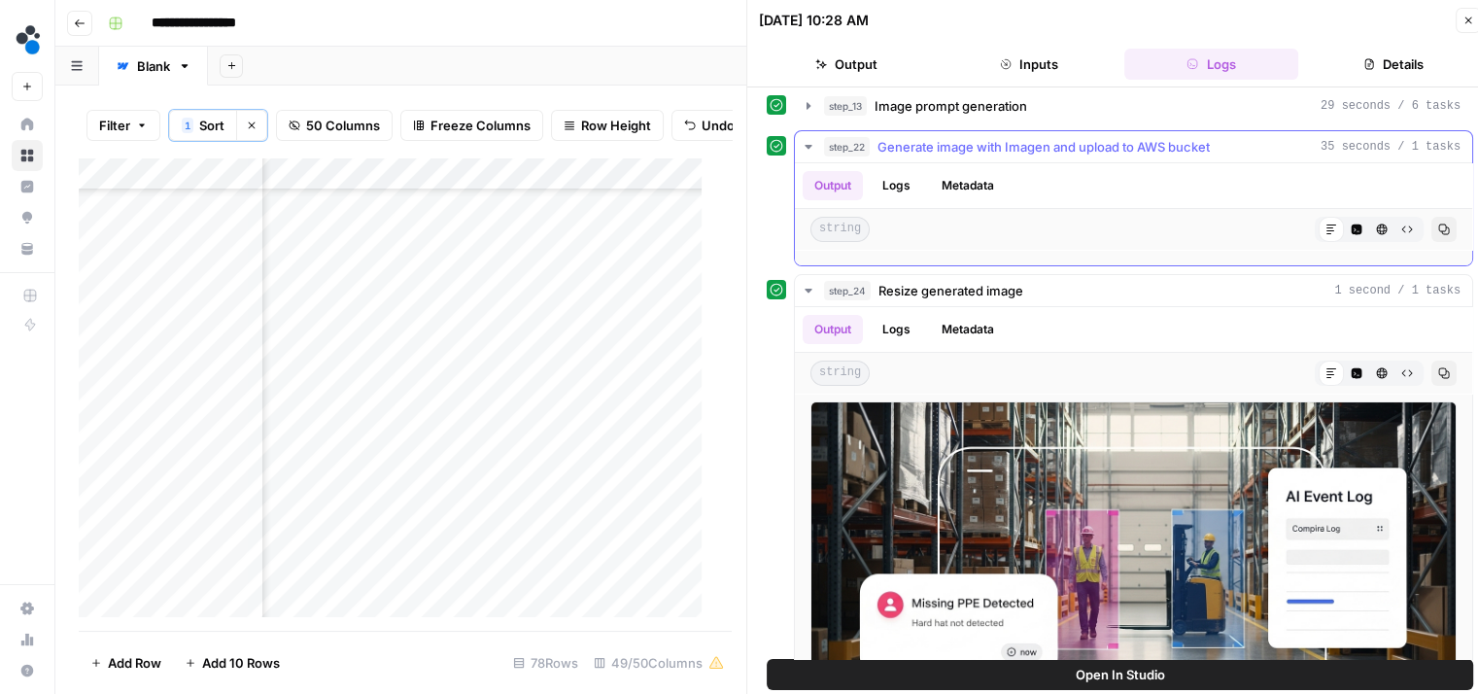
click at [994, 146] on span "Generate image with Imagen and upload to AWS bucket" at bounding box center [1043, 146] width 332 height 19
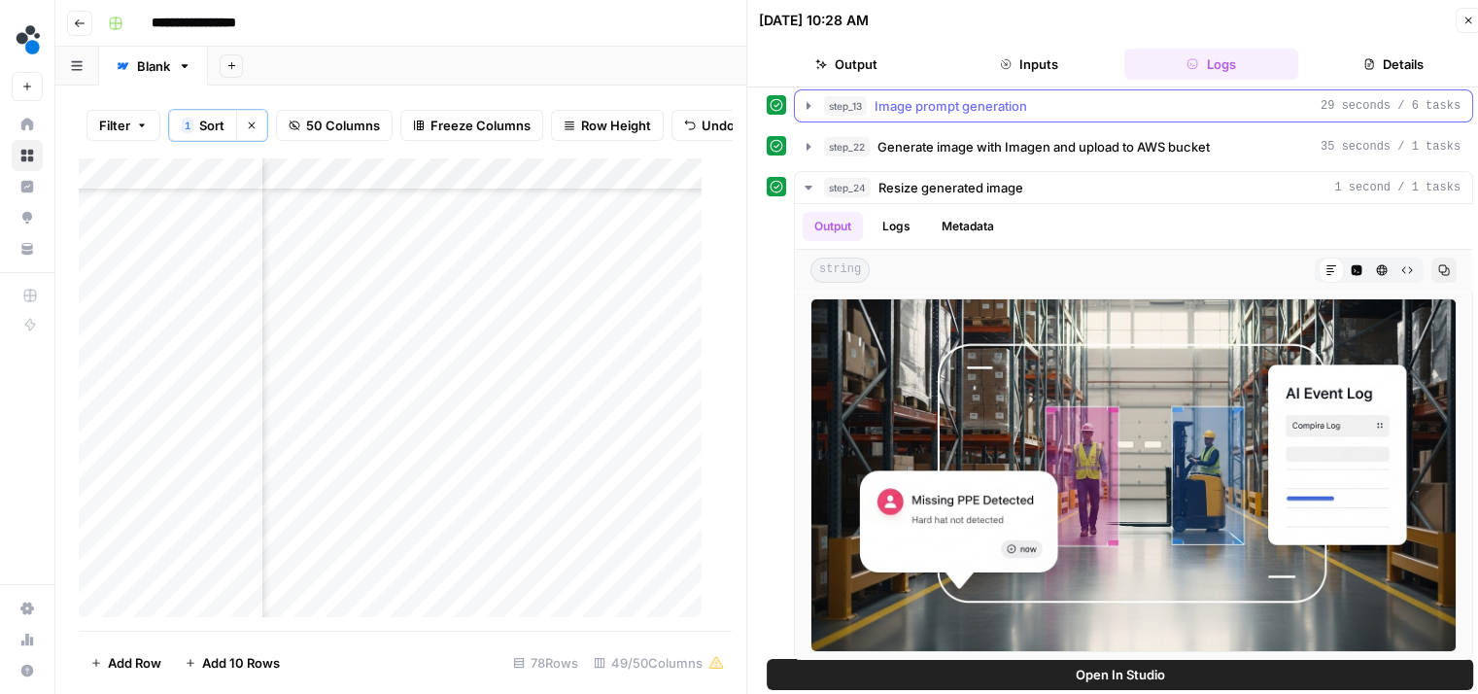
click at [937, 99] on span "Image prompt generation" at bounding box center [950, 105] width 153 height 19
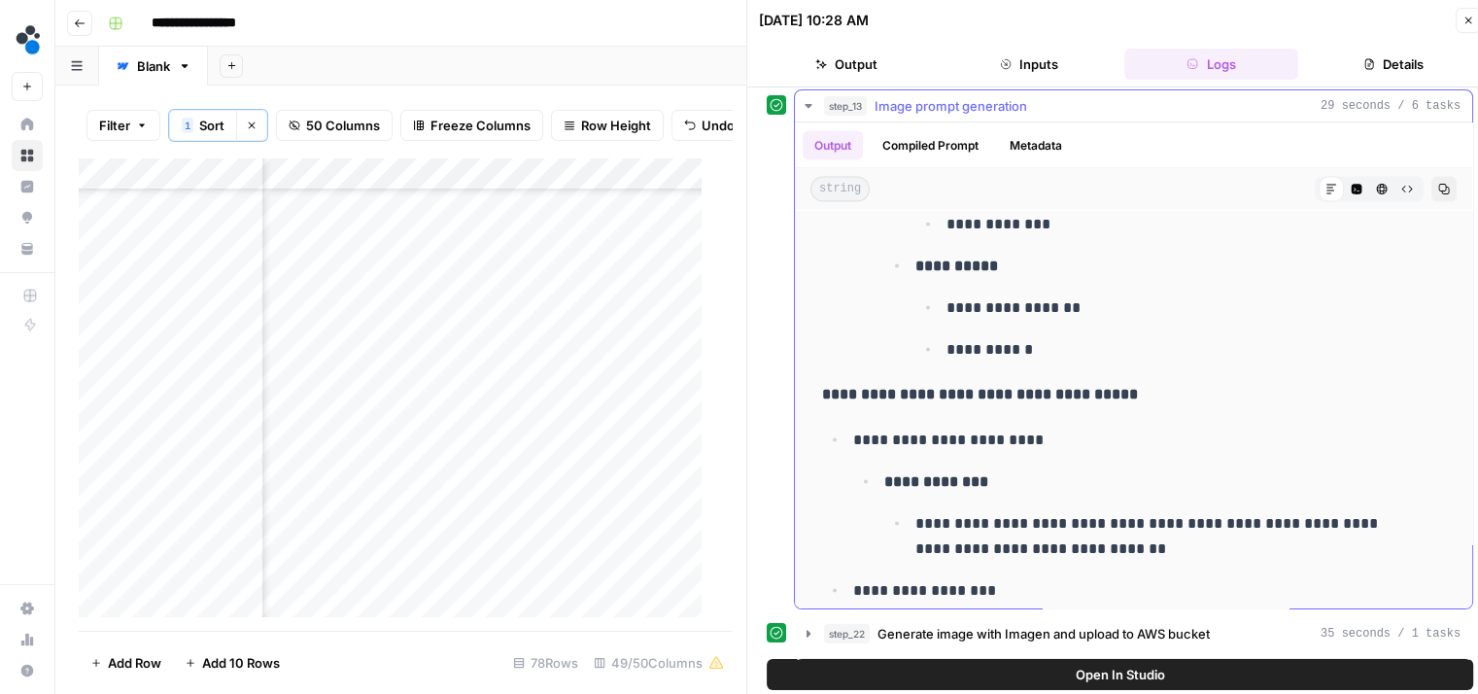
scroll to position [3785, 0]
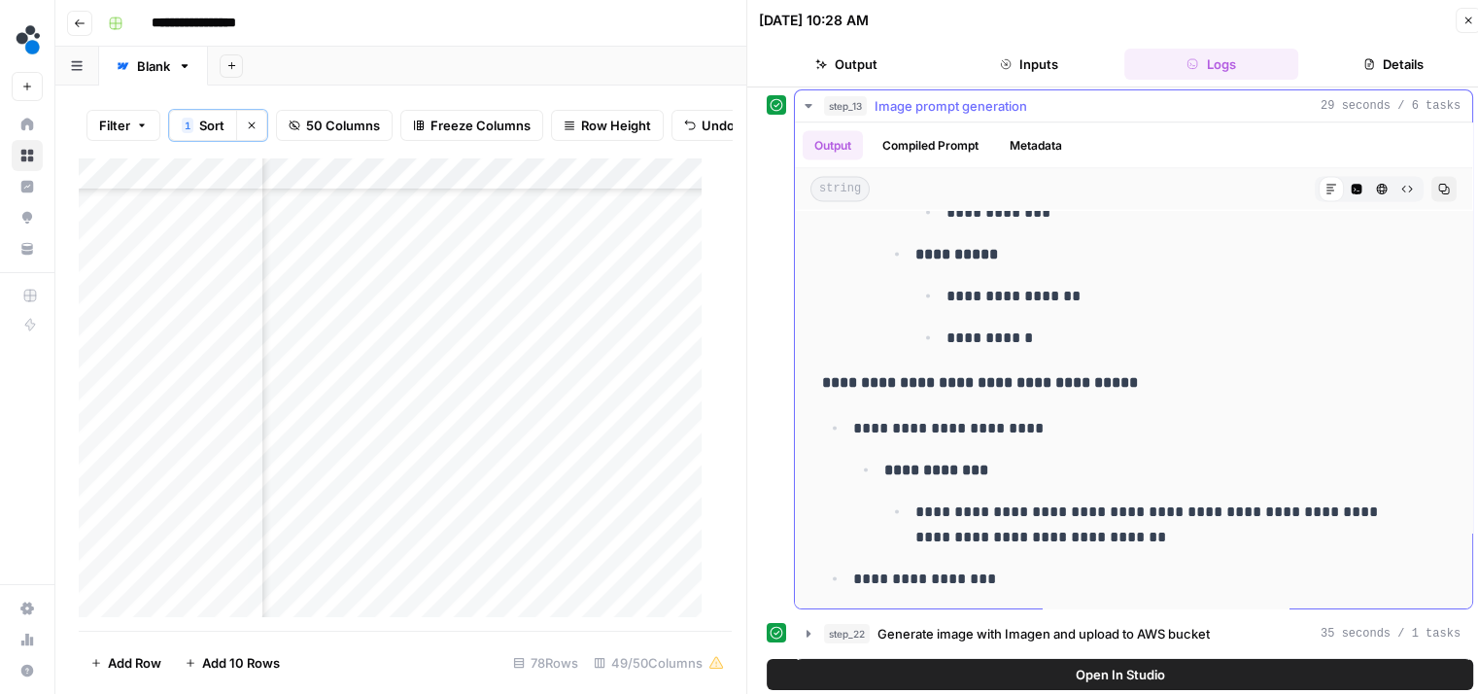
click at [815, 103] on icon "button" at bounding box center [809, 106] width 16 height 16
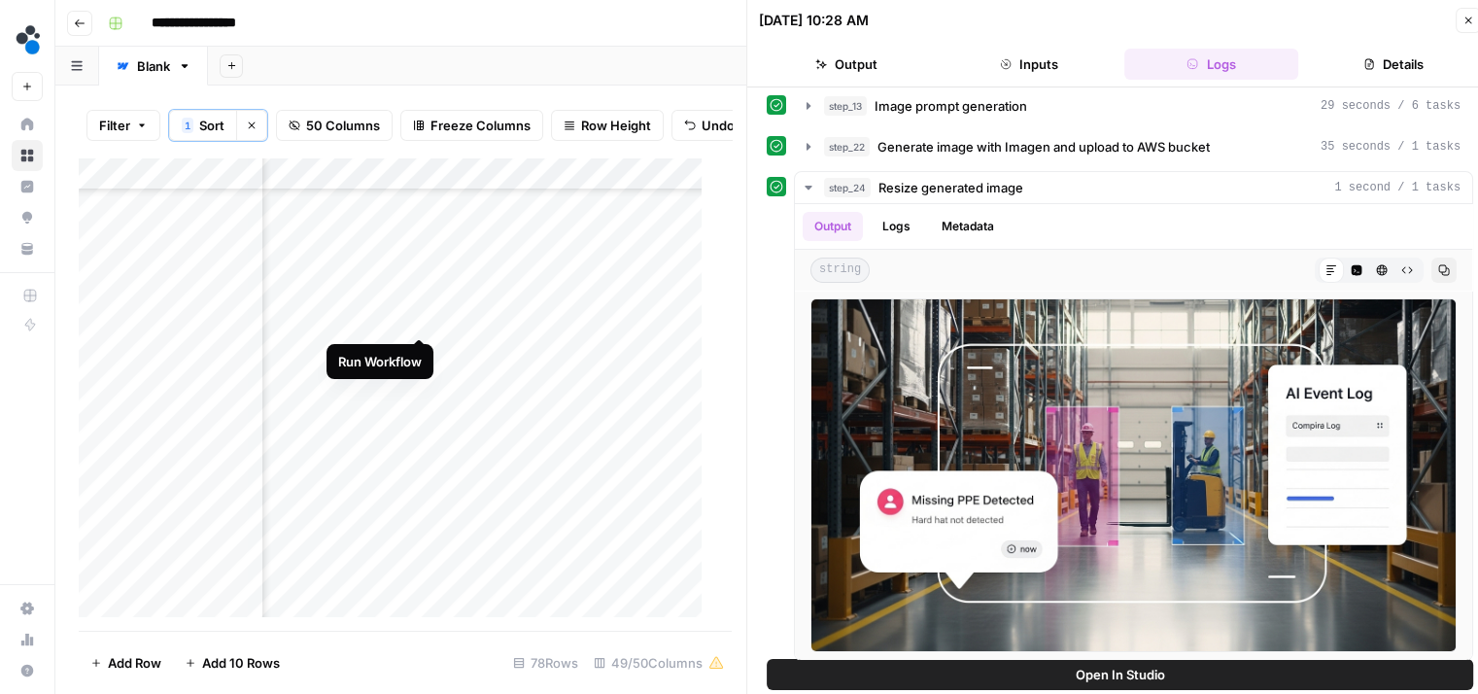
click at [419, 318] on div "Add Column" at bounding box center [398, 394] width 638 height 474
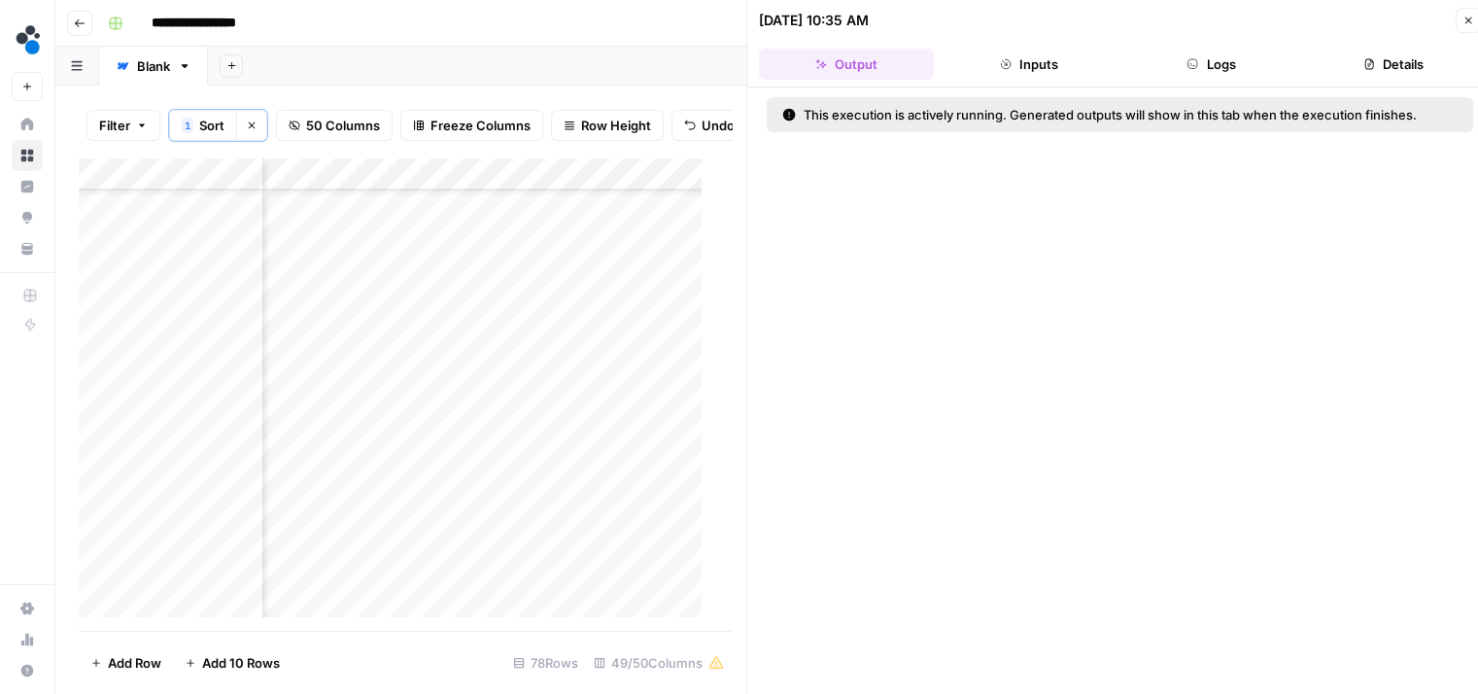
scroll to position [1865, 4962]
click at [417, 336] on div "Add Column" at bounding box center [398, 394] width 638 height 474
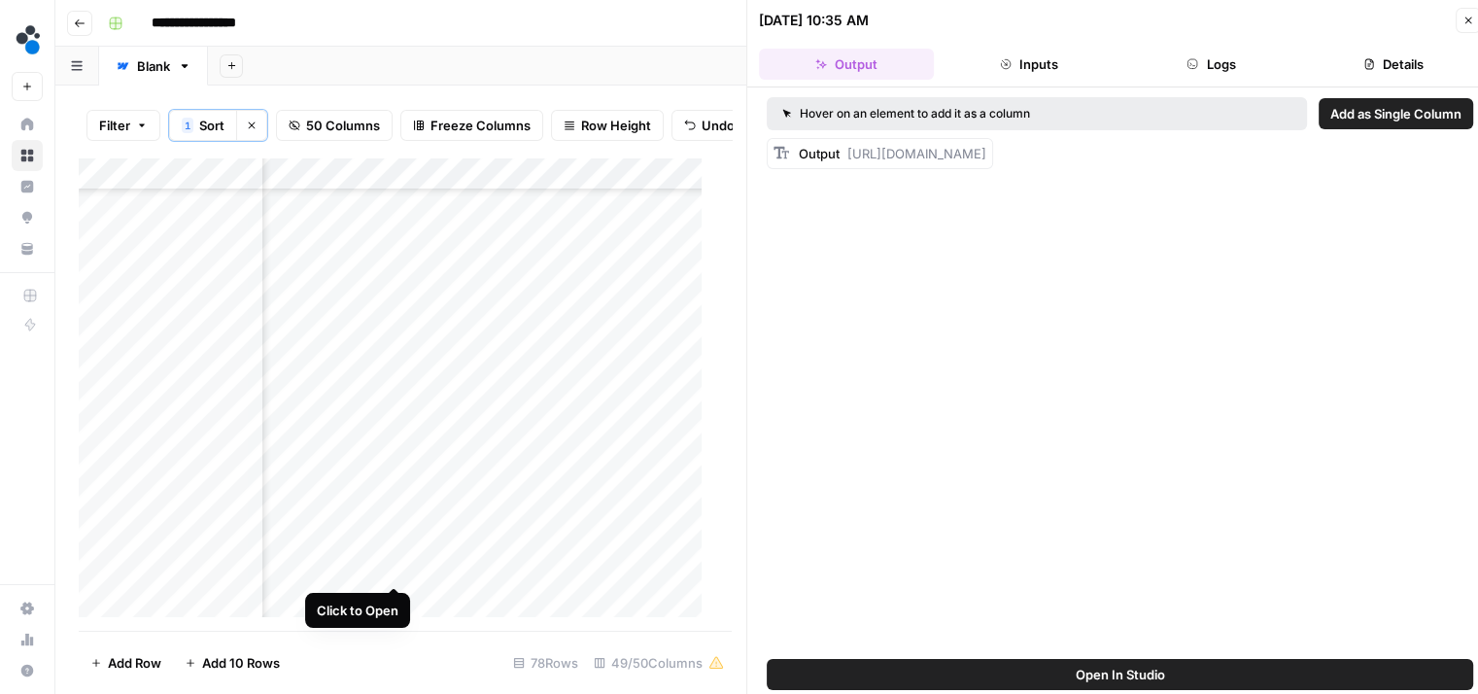
click at [392, 562] on div "Add Column" at bounding box center [398, 394] width 638 height 474
click at [1202, 65] on button "Logs" at bounding box center [1211, 64] width 175 height 31
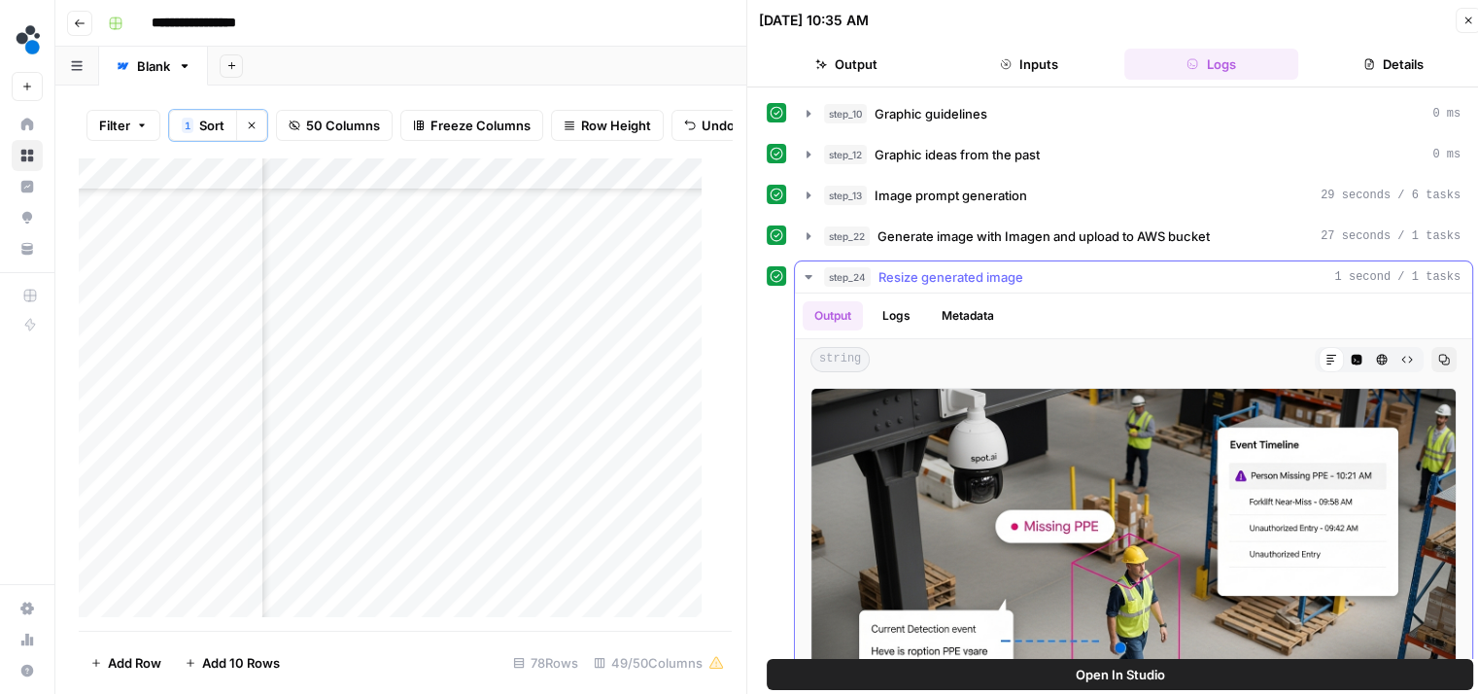
scroll to position [89, 0]
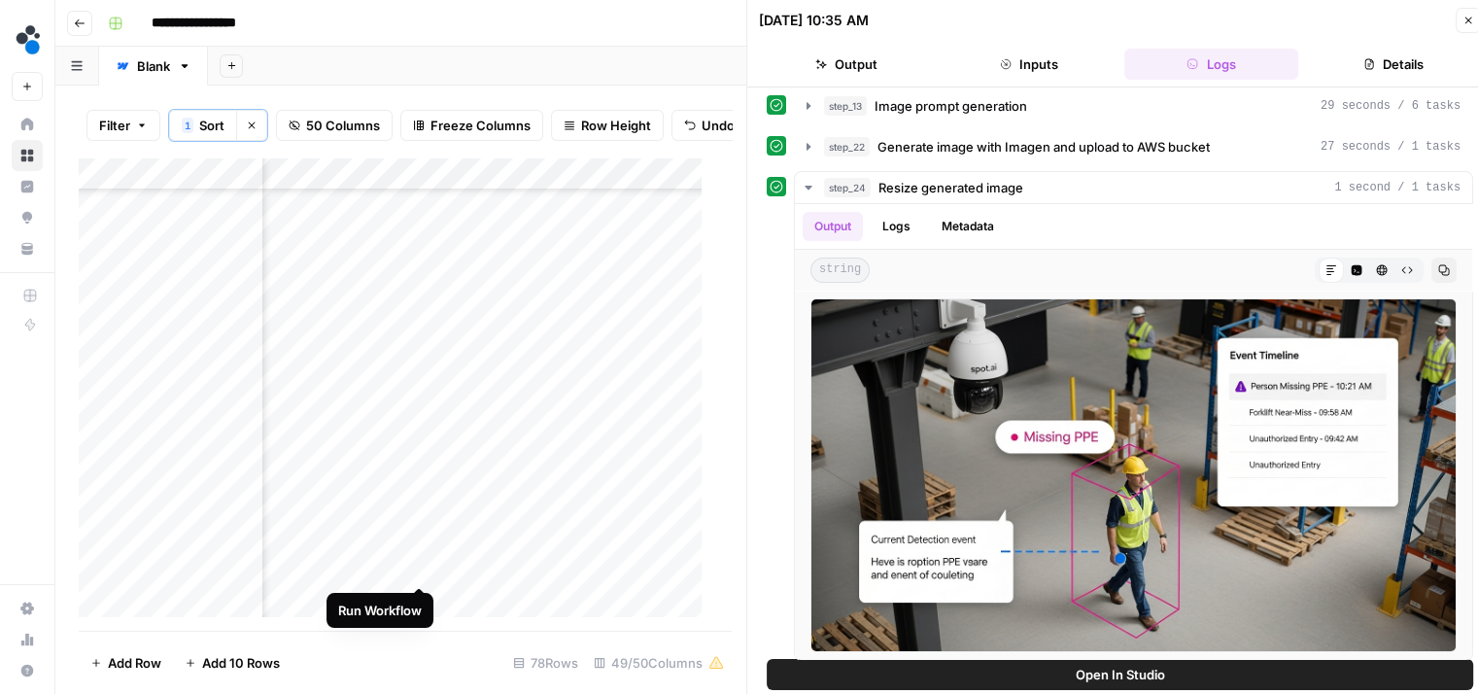
click at [423, 564] on div "Add Column" at bounding box center [398, 394] width 638 height 474
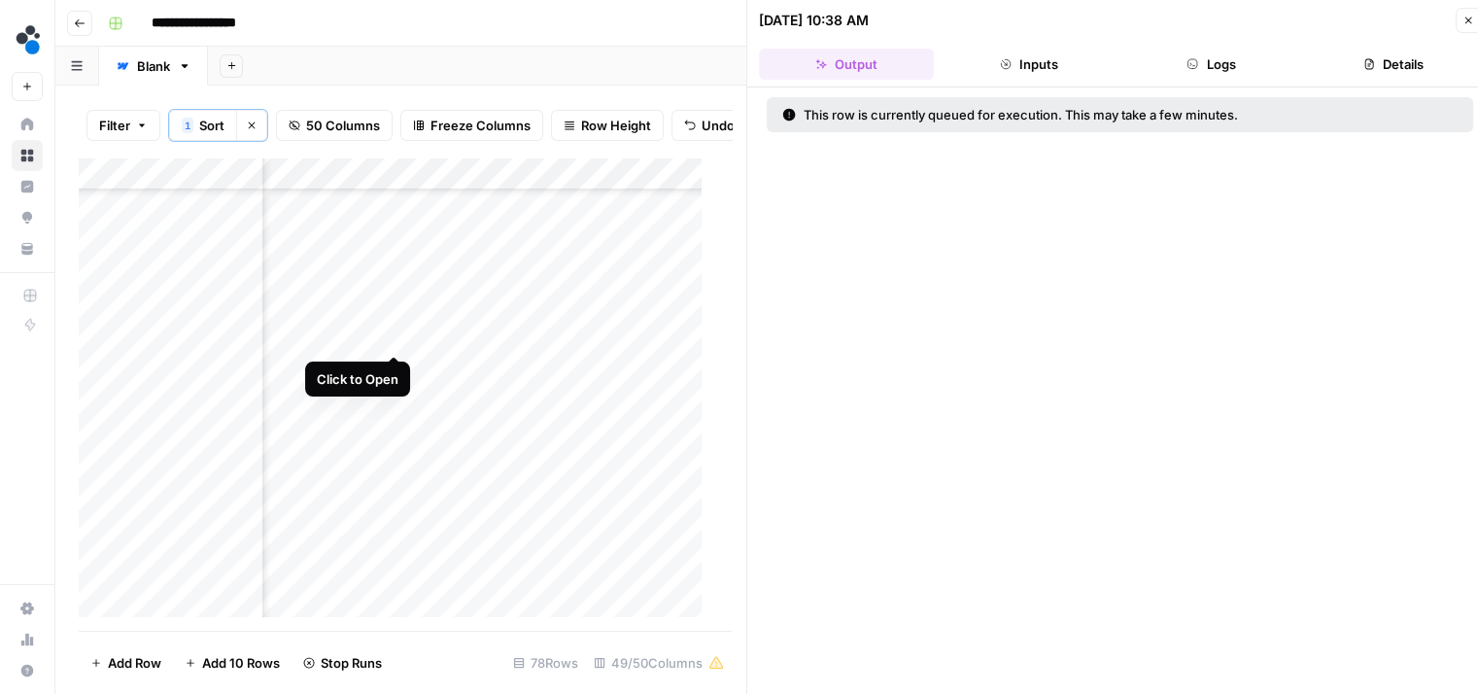
click at [392, 332] on div "Add Column" at bounding box center [398, 394] width 638 height 474
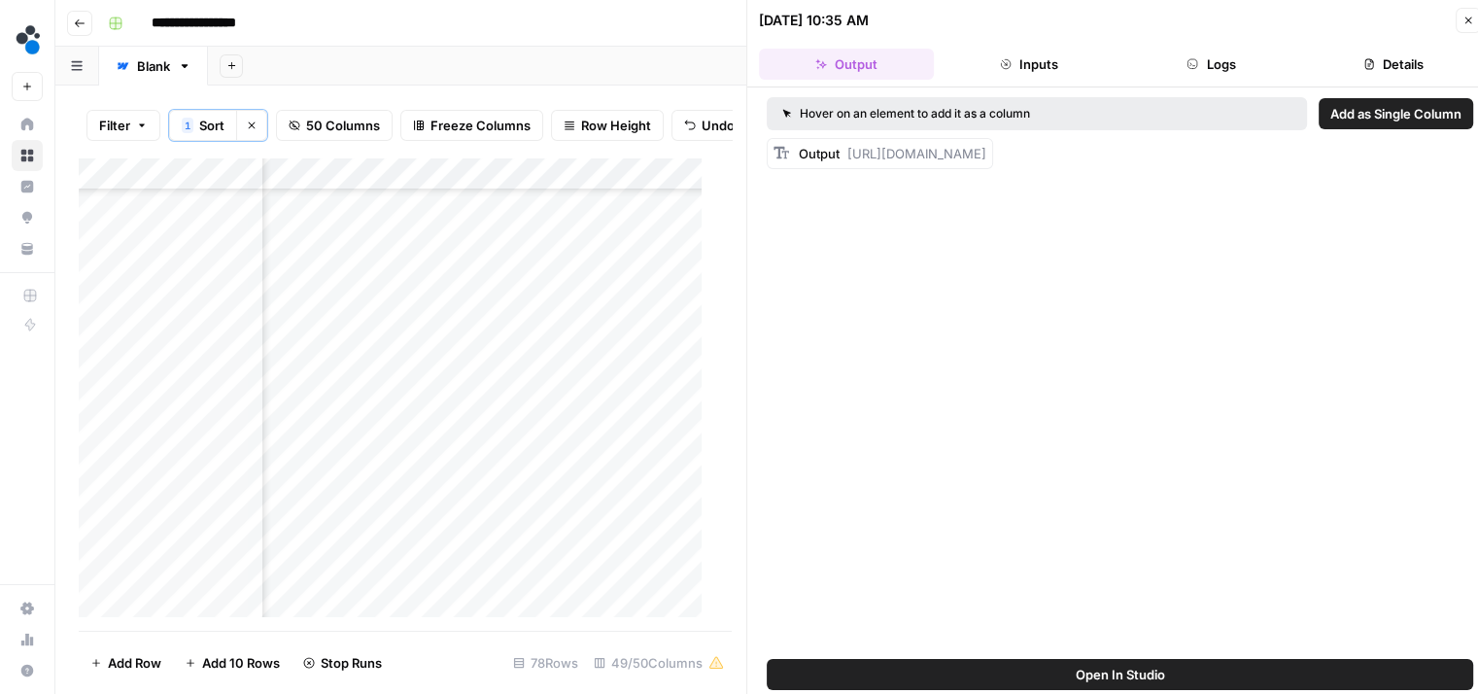
click at [1177, 62] on button "Logs" at bounding box center [1211, 64] width 175 height 31
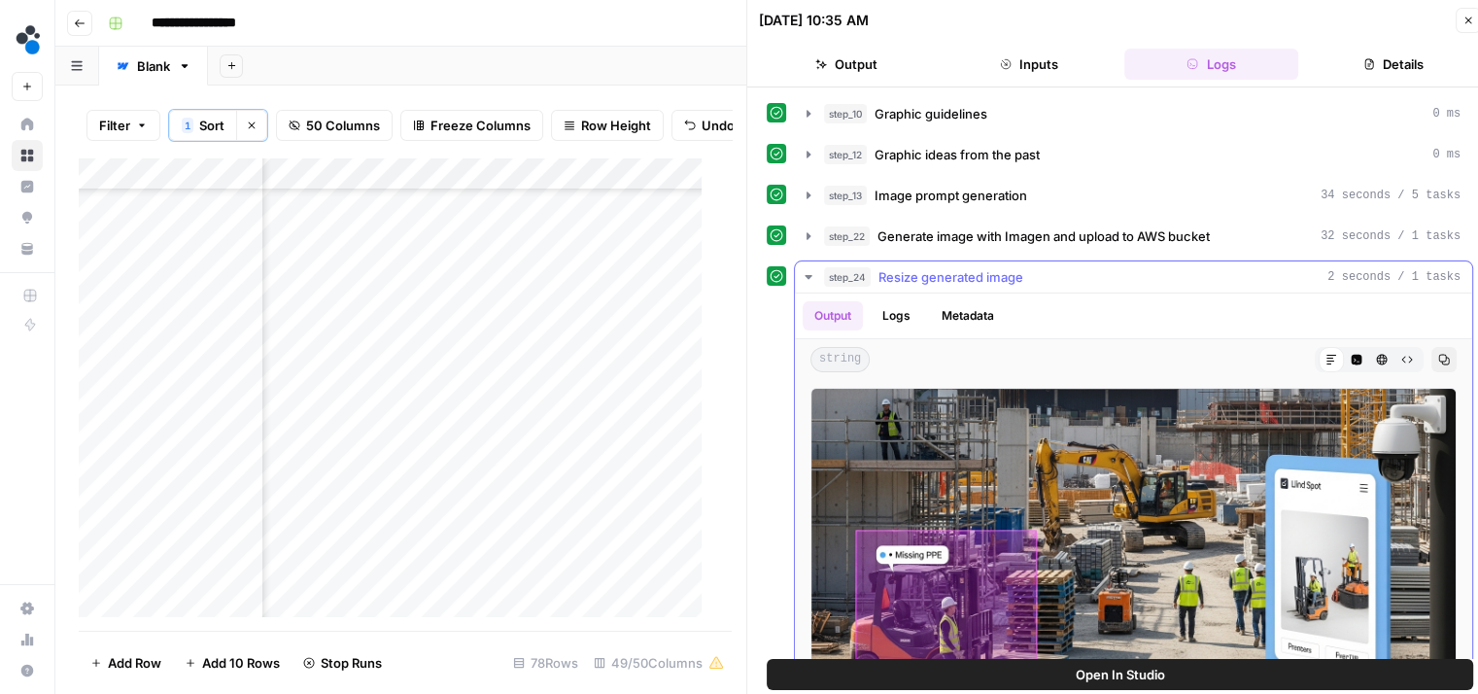
scroll to position [89, 0]
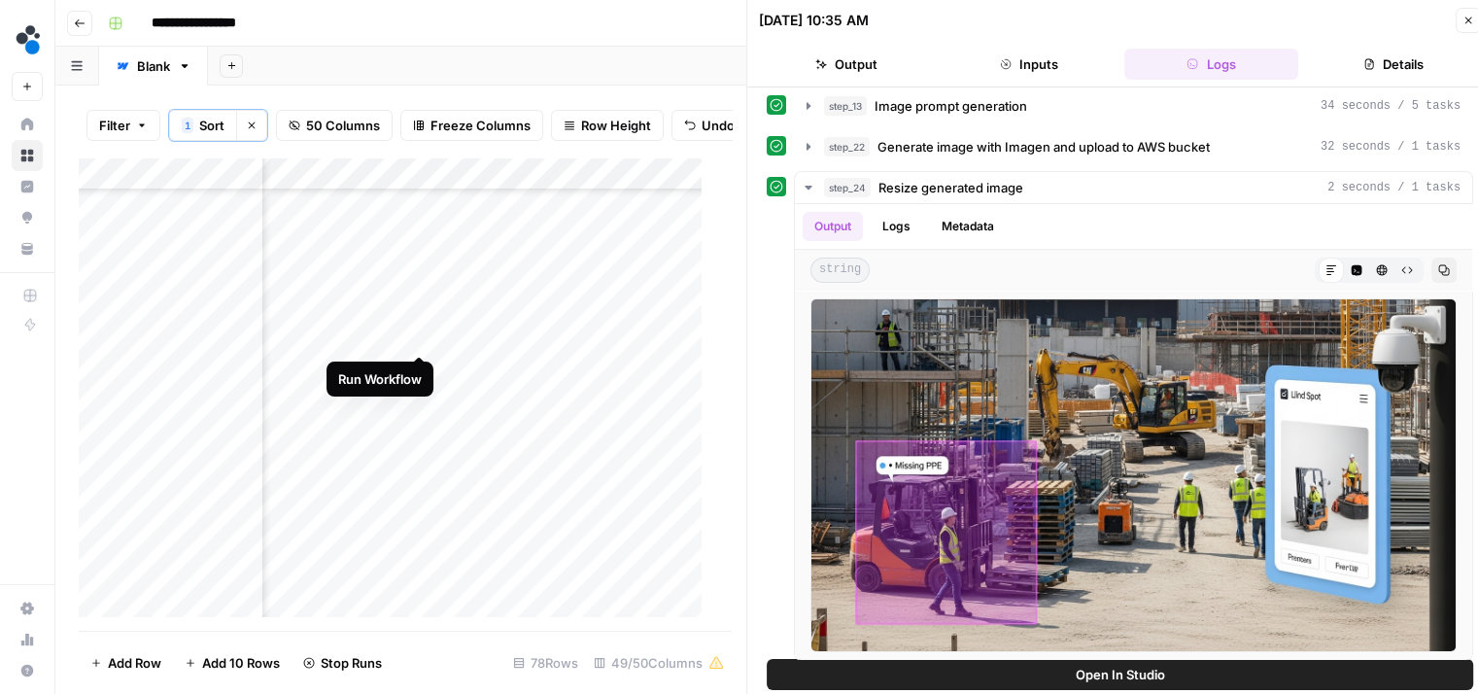
click at [414, 336] on div "Add Column" at bounding box center [398, 394] width 638 height 474
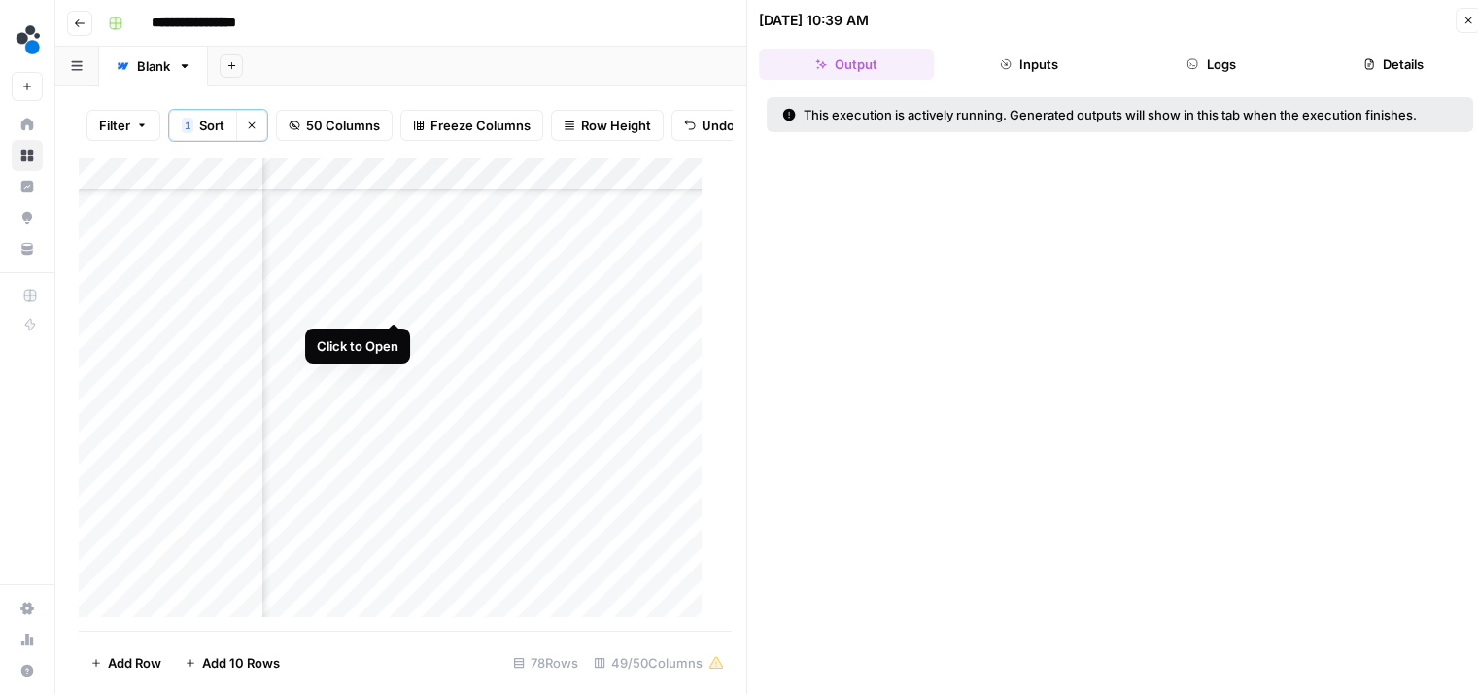
click at [392, 300] on div "Add Column" at bounding box center [398, 394] width 638 height 474
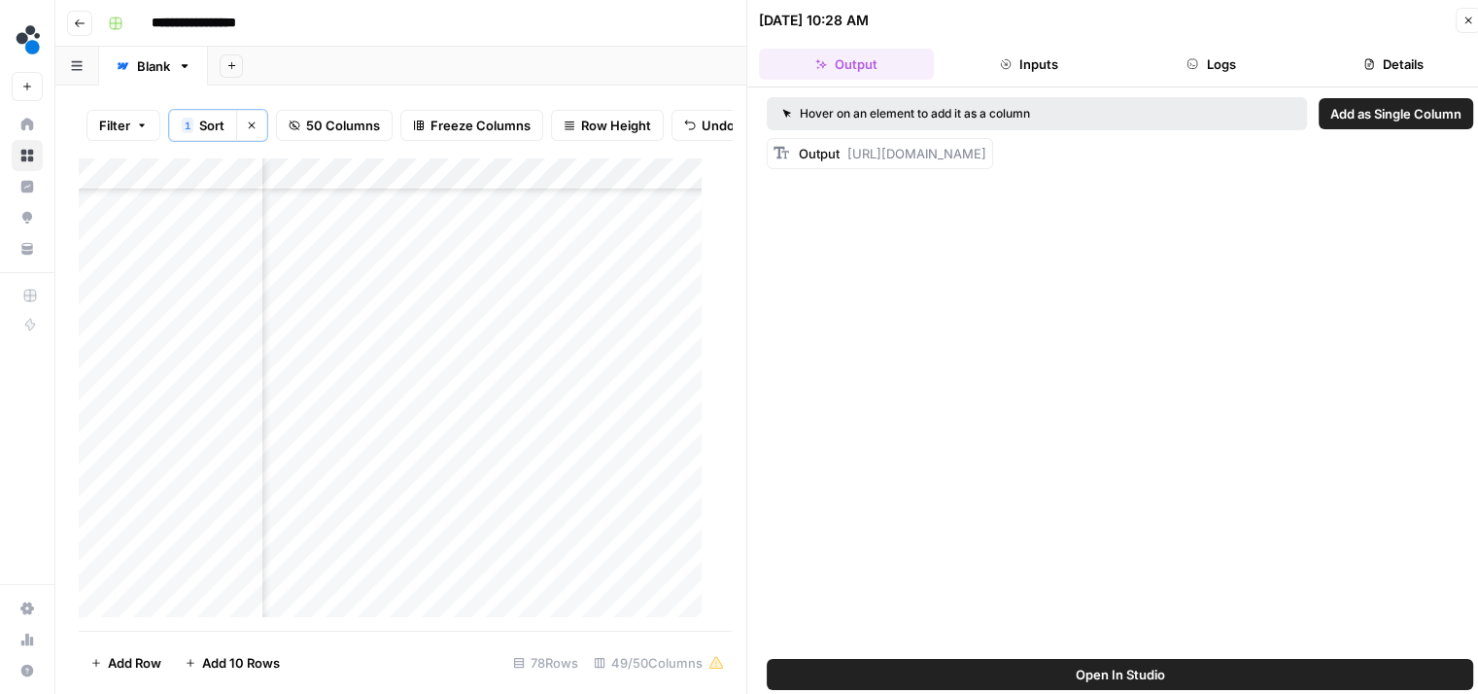
click at [1212, 72] on button "Logs" at bounding box center [1211, 64] width 175 height 31
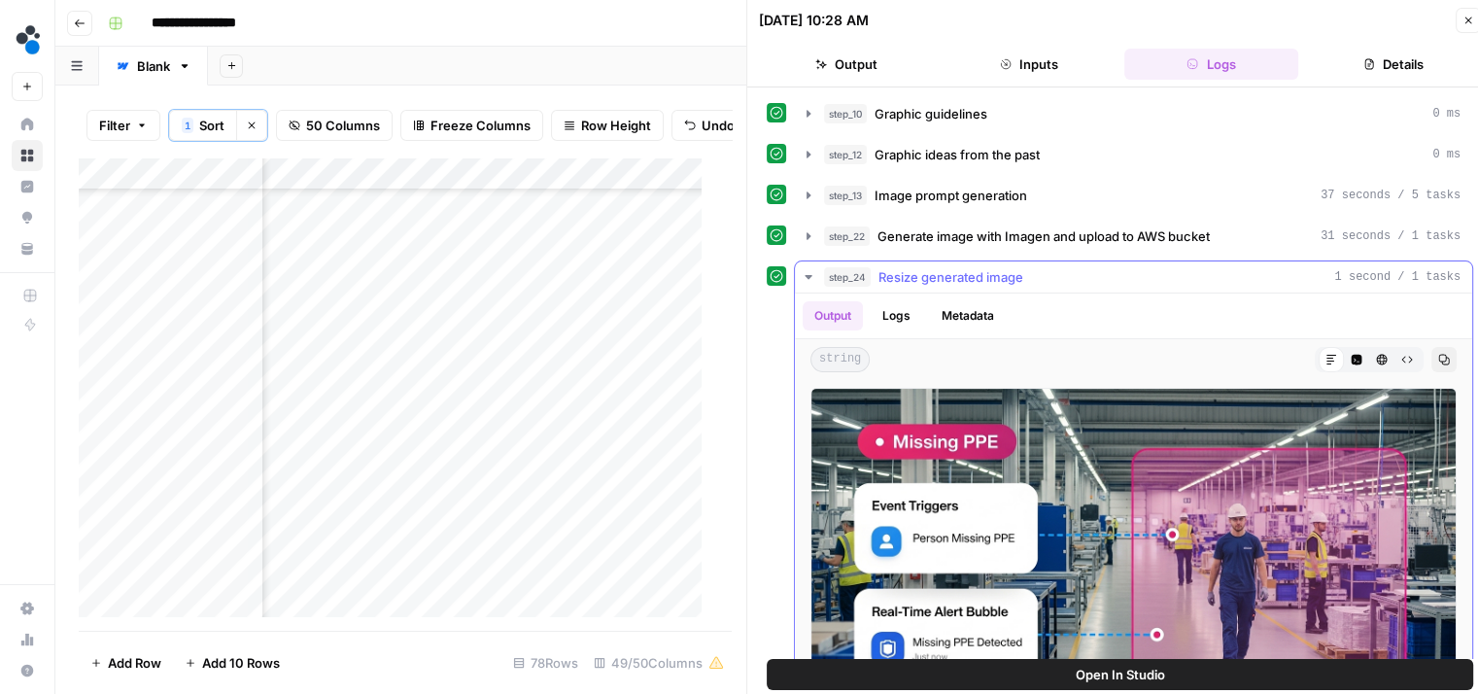
scroll to position [89, 0]
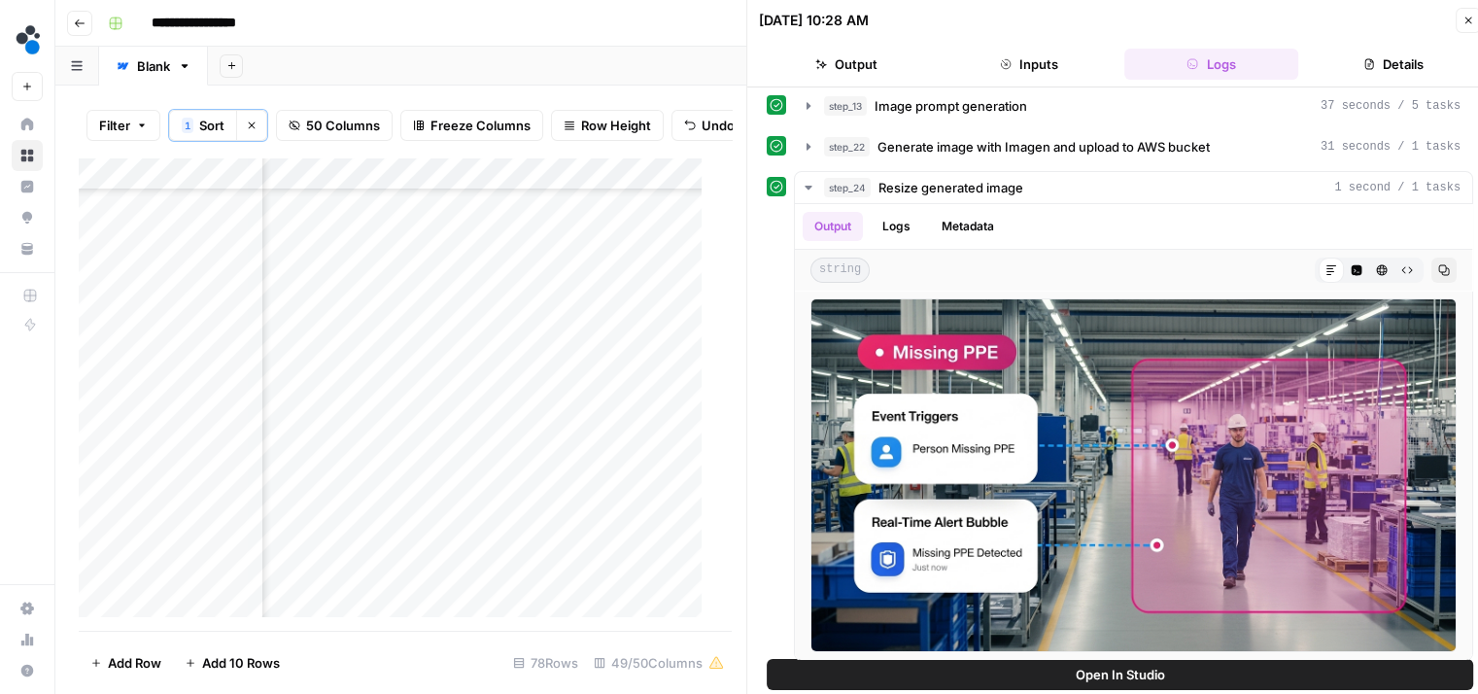
click at [869, 70] on button "Output" at bounding box center [846, 64] width 175 height 31
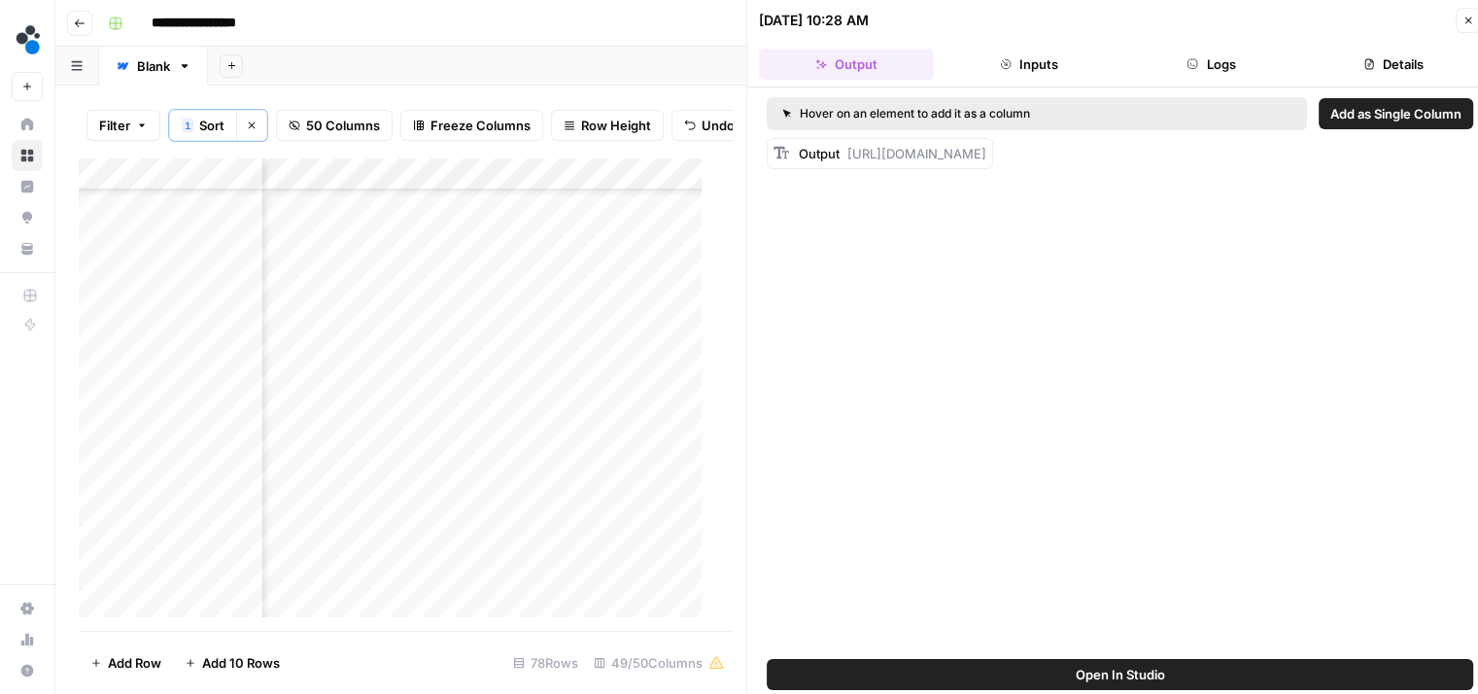
scroll to position [0, 0]
drag, startPoint x: 865, startPoint y: 230, endPoint x: 847, endPoint y: 156, distance: 75.9
click at [847, 156] on div "Output https://cdn.airops.com/rails/active_storage/representations/proxy/eyJfcm…" at bounding box center [892, 153] width 187 height 19
copy span "https://cdn.airops.com/rails/active_storage/representations/proxy/eyJfcmFpbHMiO…"
click at [591, 300] on div "Add Column" at bounding box center [398, 394] width 638 height 474
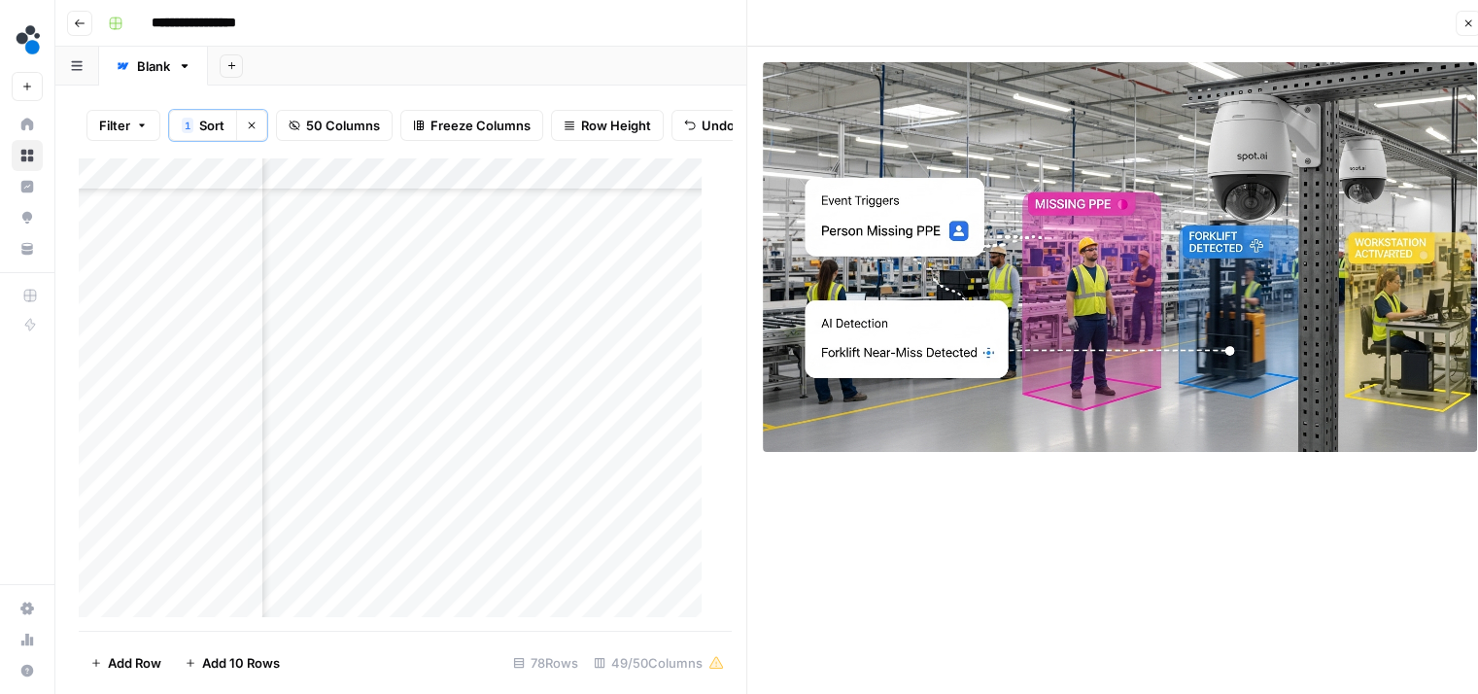
click at [533, 300] on div "Add Column" at bounding box center [398, 394] width 638 height 474
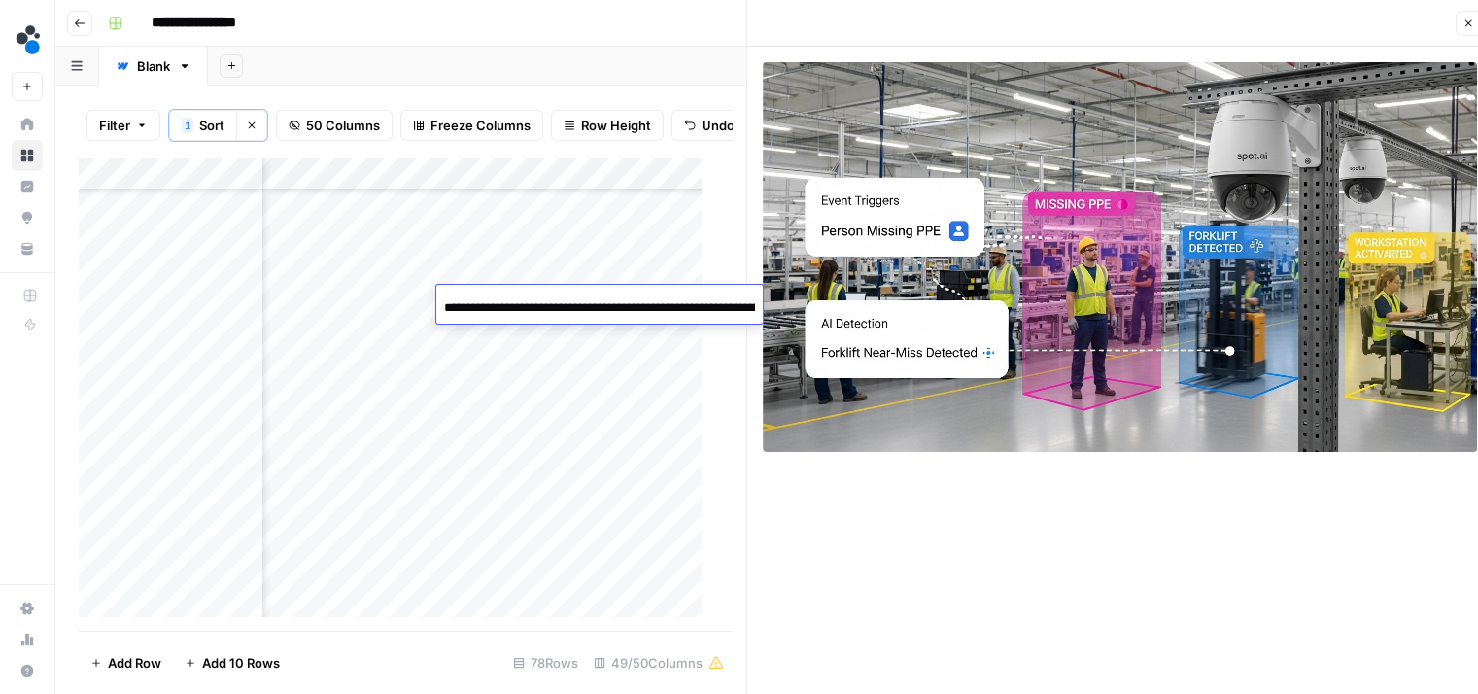
click at [533, 300] on input "**********" at bounding box center [599, 307] width 311 height 23
type input "**********"
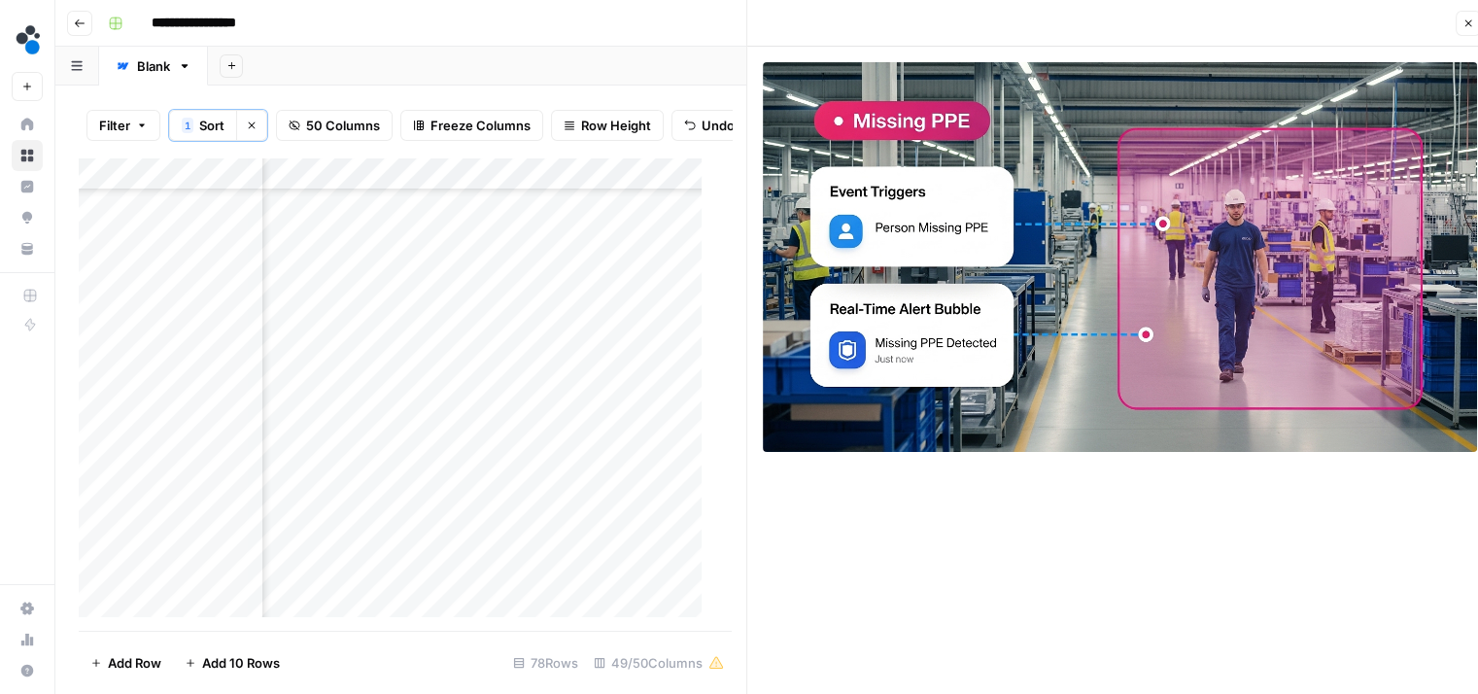
click at [654, 305] on div "Add Column" at bounding box center [398, 394] width 638 height 474
click at [680, 300] on div "Add Column" at bounding box center [398, 394] width 638 height 474
click at [436, 569] on div "Add Column" at bounding box center [398, 394] width 638 height 474
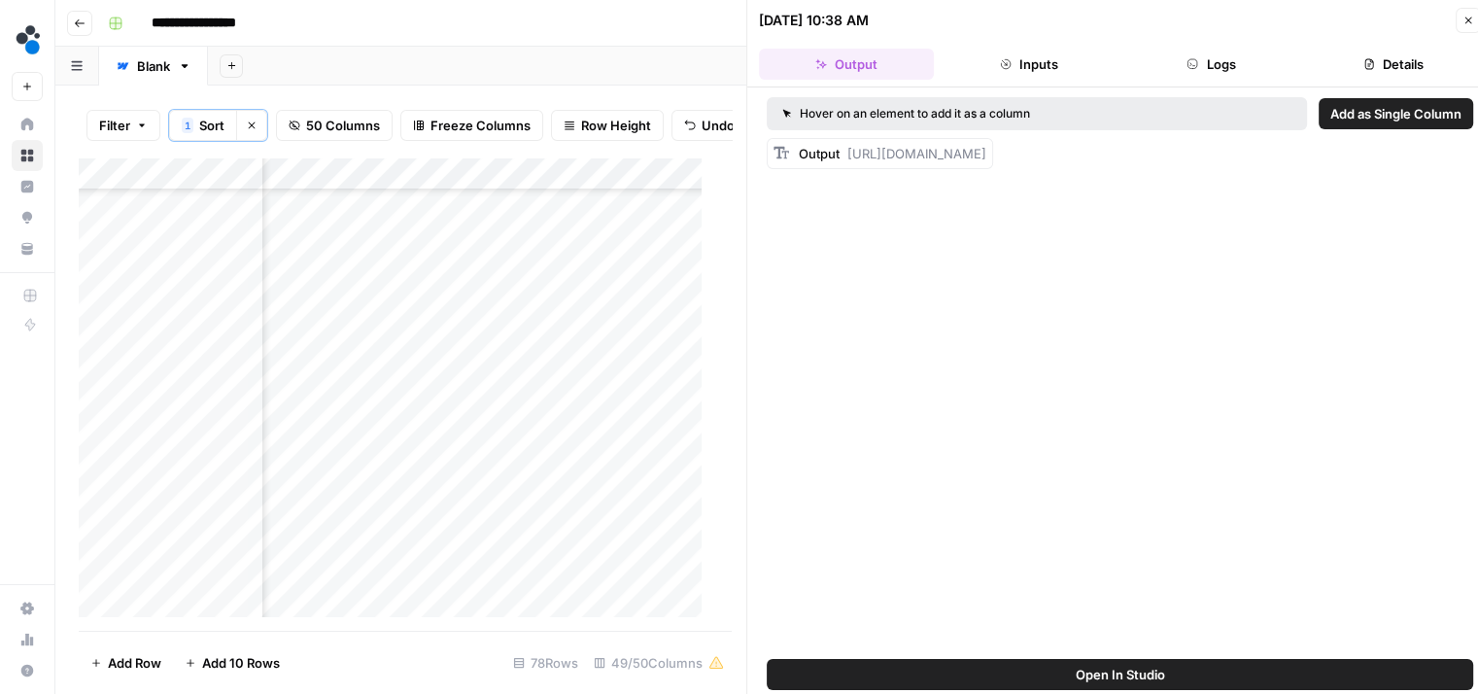
click at [1212, 61] on button "Logs" at bounding box center [1211, 64] width 175 height 31
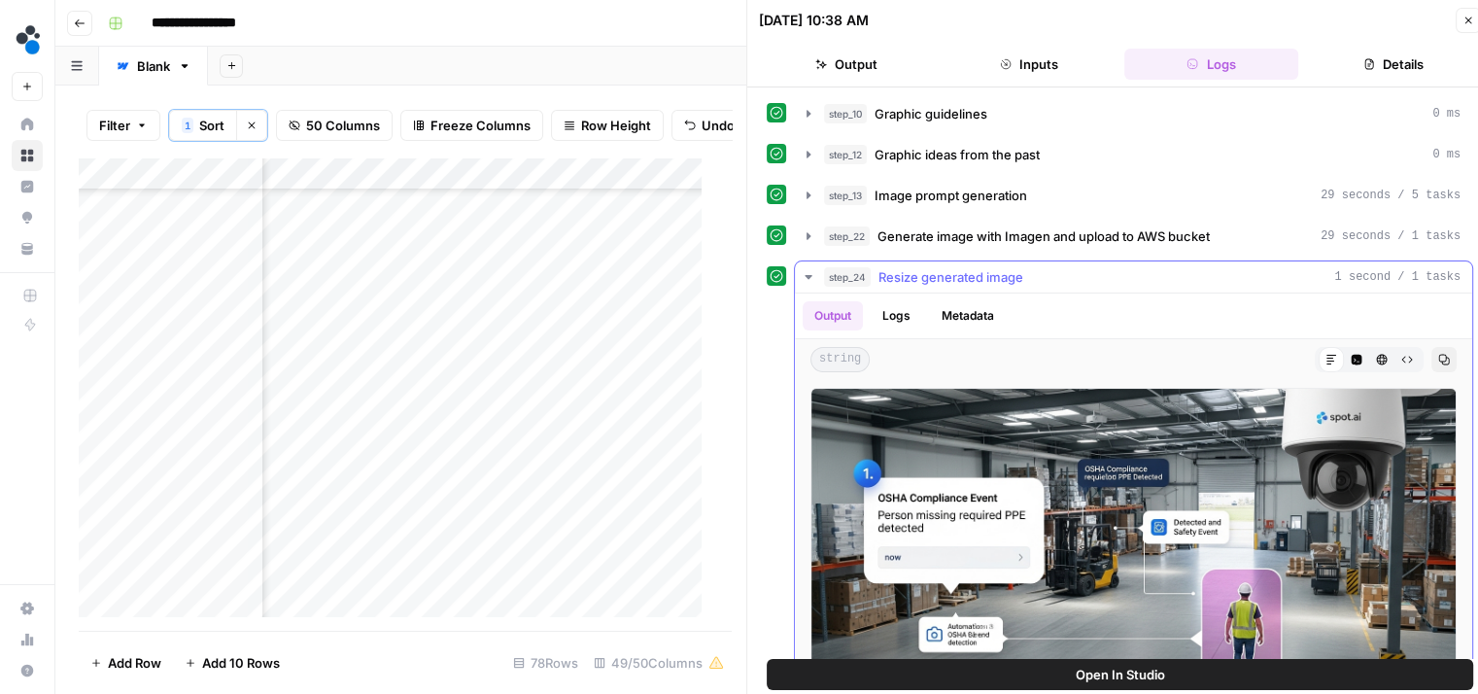
scroll to position [89, 0]
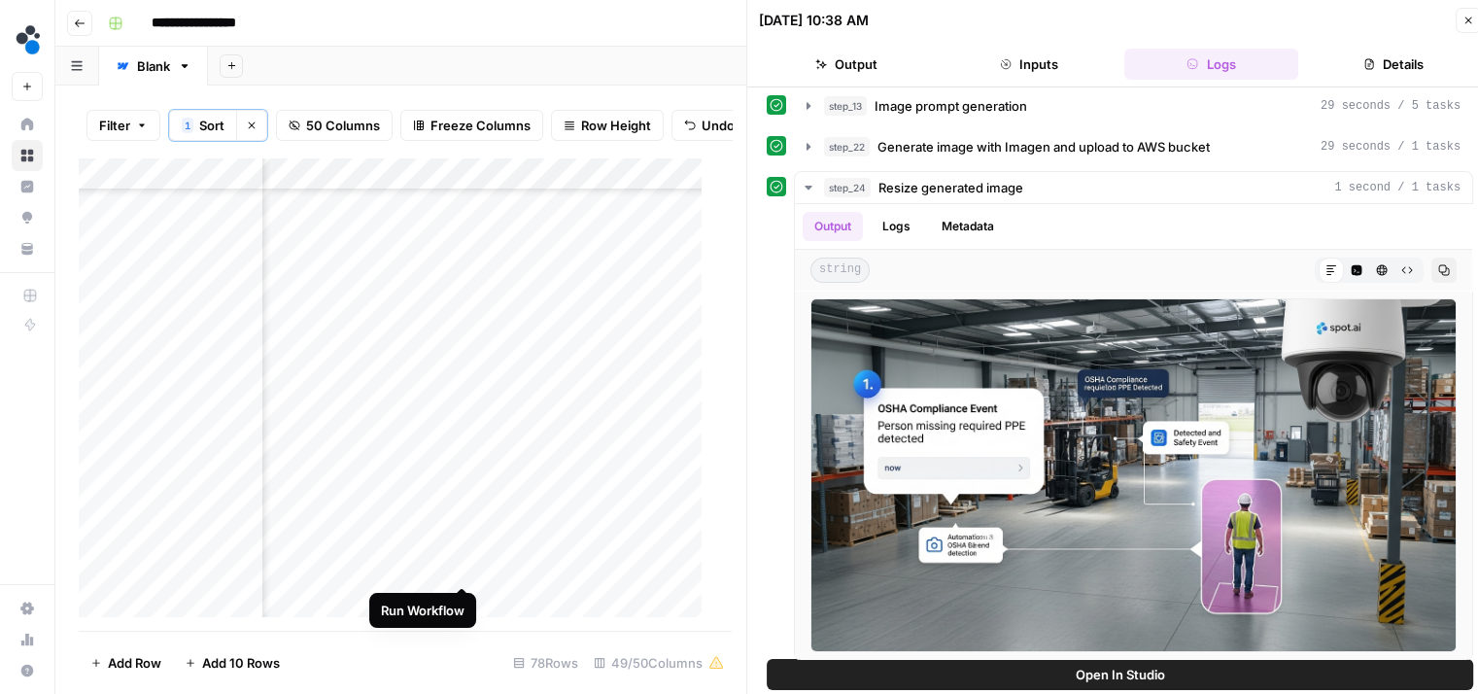
click at [460, 562] on div "Add Column" at bounding box center [398, 394] width 638 height 474
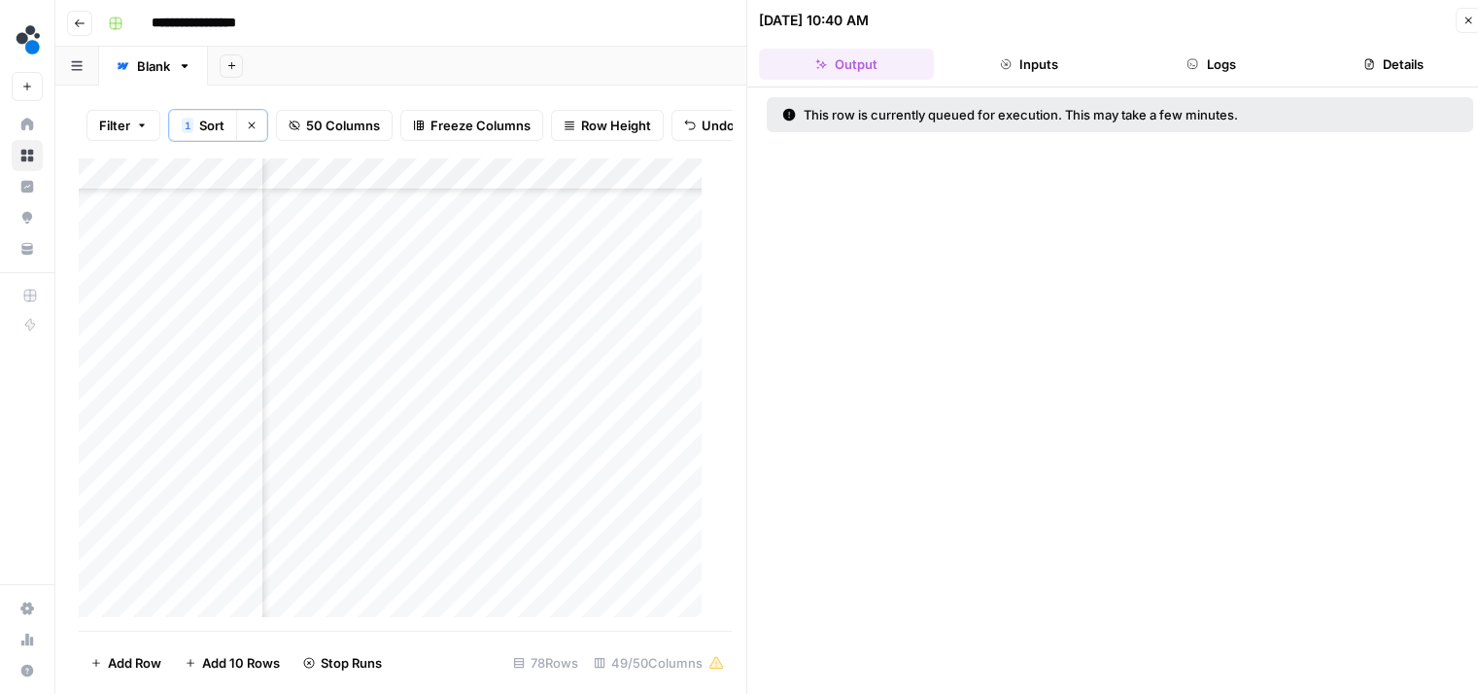
click at [395, 339] on div "Add Column" at bounding box center [398, 394] width 638 height 474
click at [432, 335] on div "Add Column" at bounding box center [398, 394] width 638 height 474
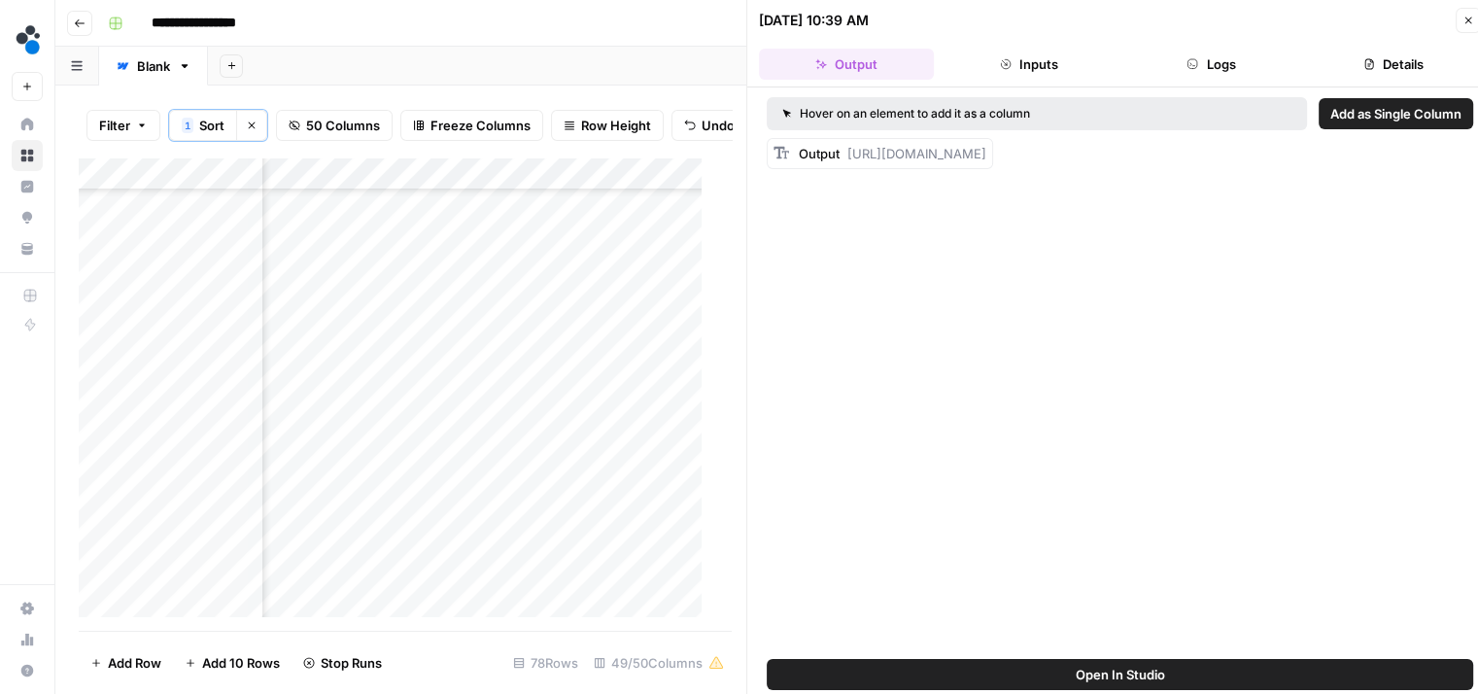
click at [1195, 64] on icon "button" at bounding box center [1192, 64] width 12 height 12
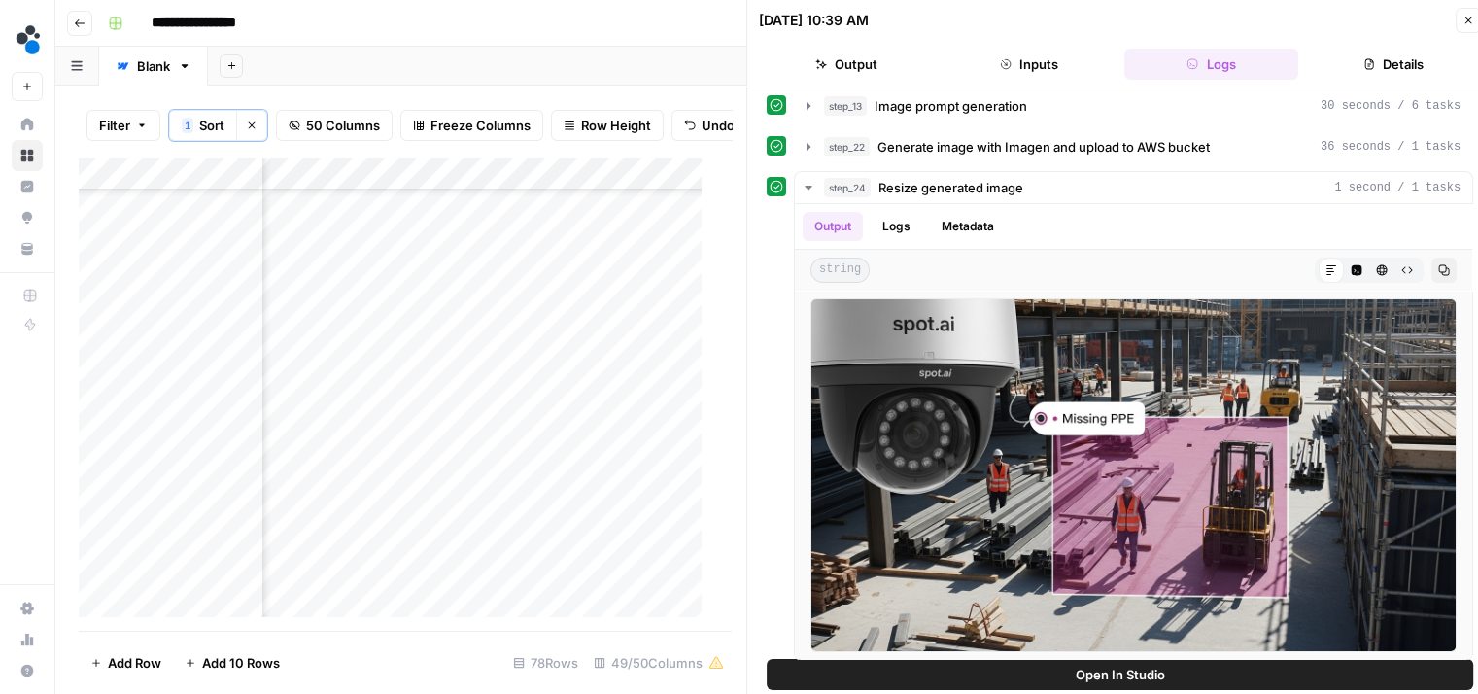
click at [461, 331] on div "Add Column" at bounding box center [398, 394] width 638 height 474
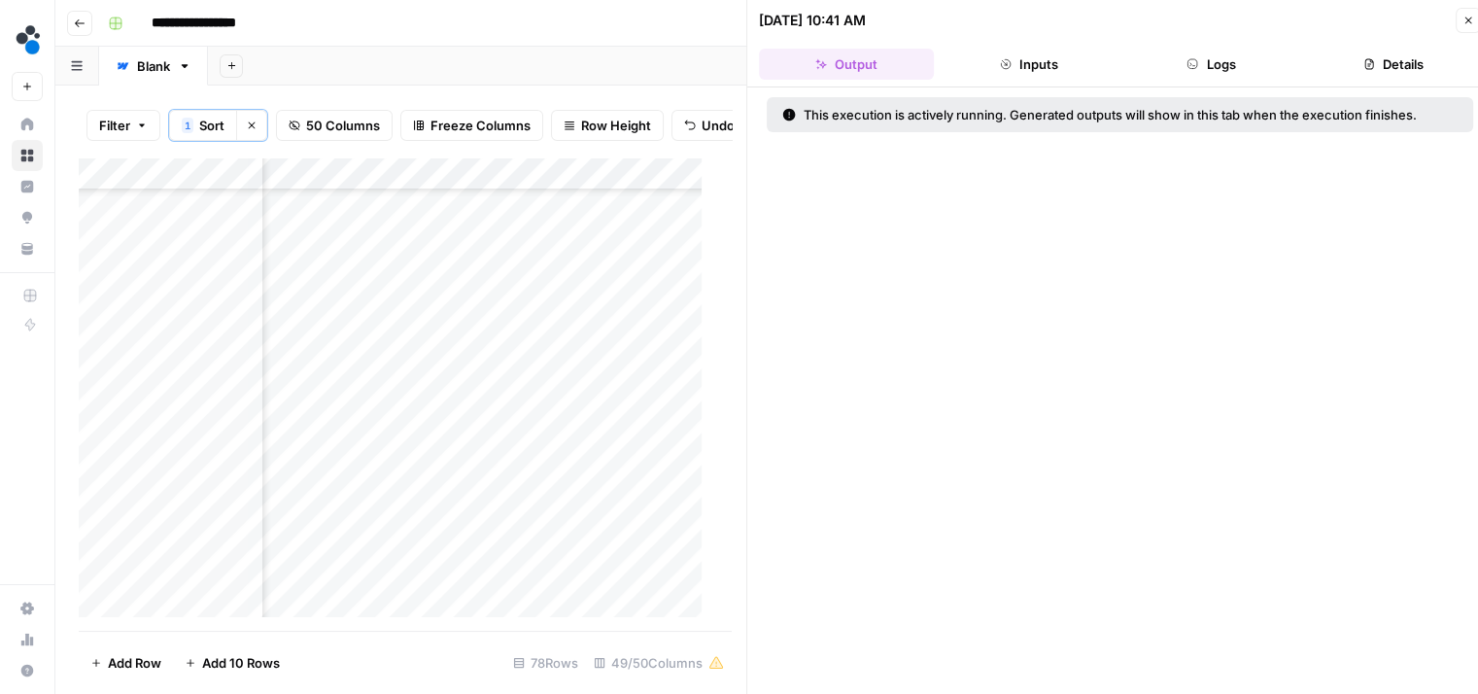
scroll to position [1834, 4920]
click at [433, 265] on div "Add Column" at bounding box center [398, 394] width 638 height 474
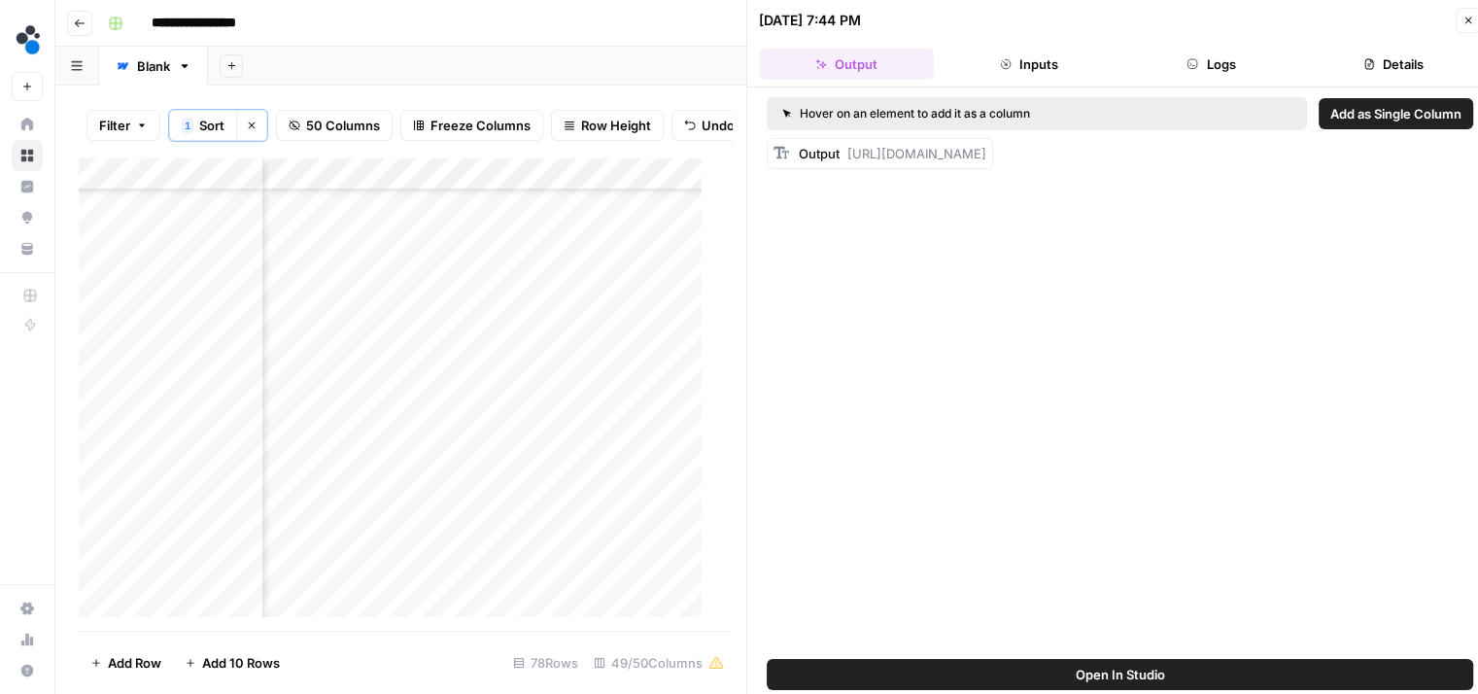
click at [1239, 73] on button "Logs" at bounding box center [1211, 64] width 175 height 31
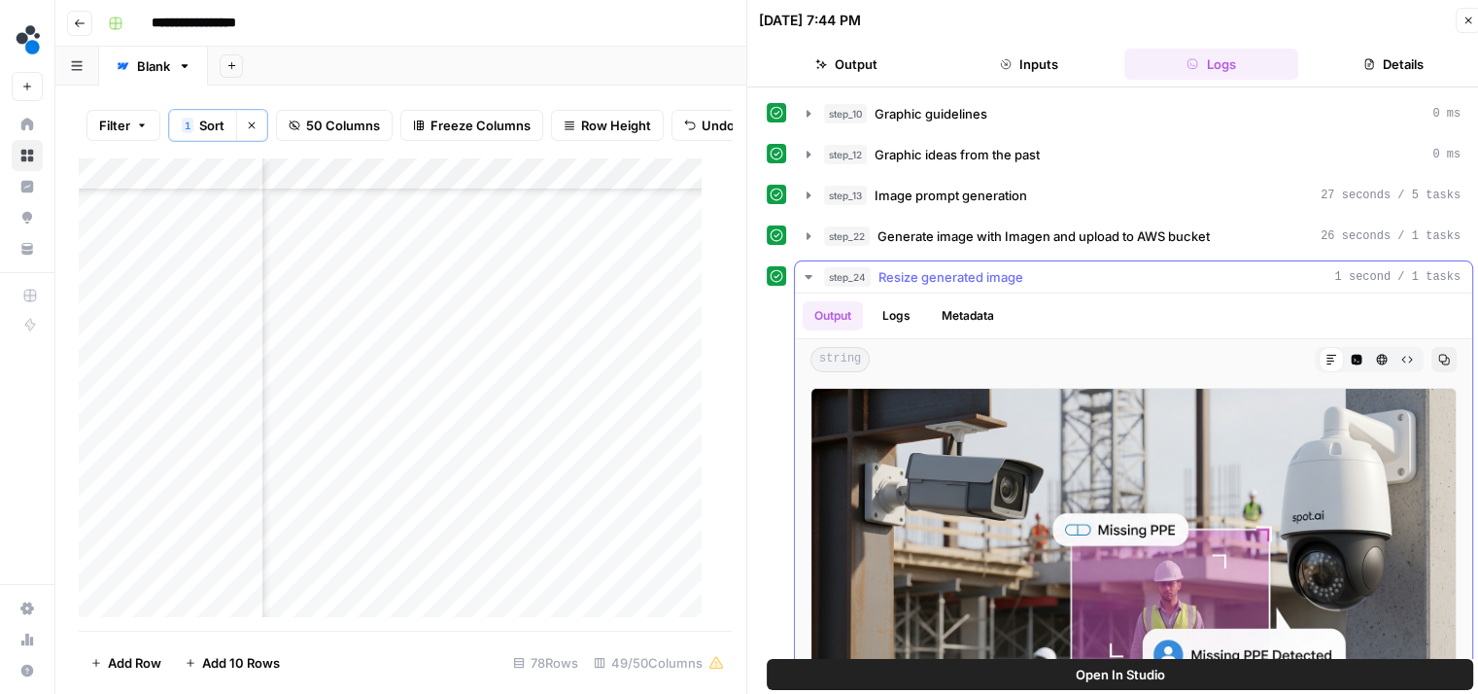
scroll to position [89, 0]
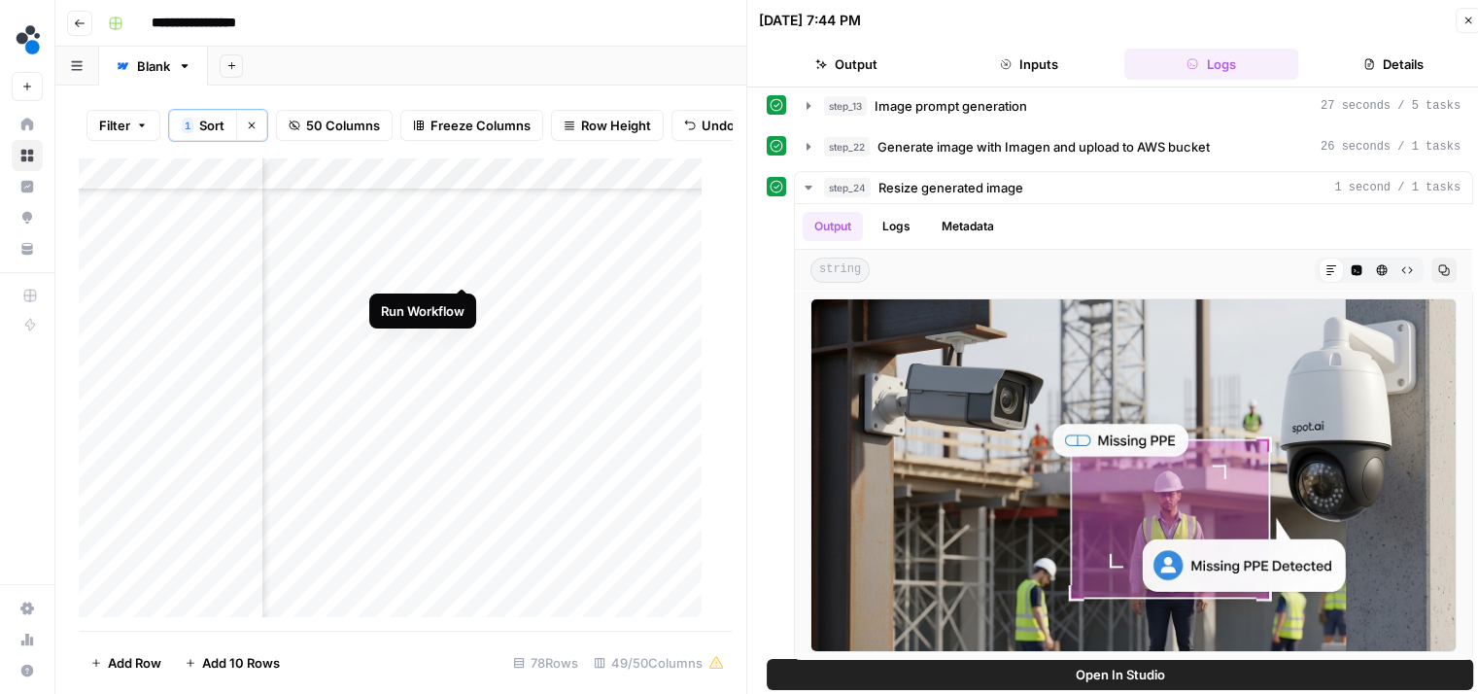
click at [458, 262] on div "Add Column" at bounding box center [398, 394] width 638 height 474
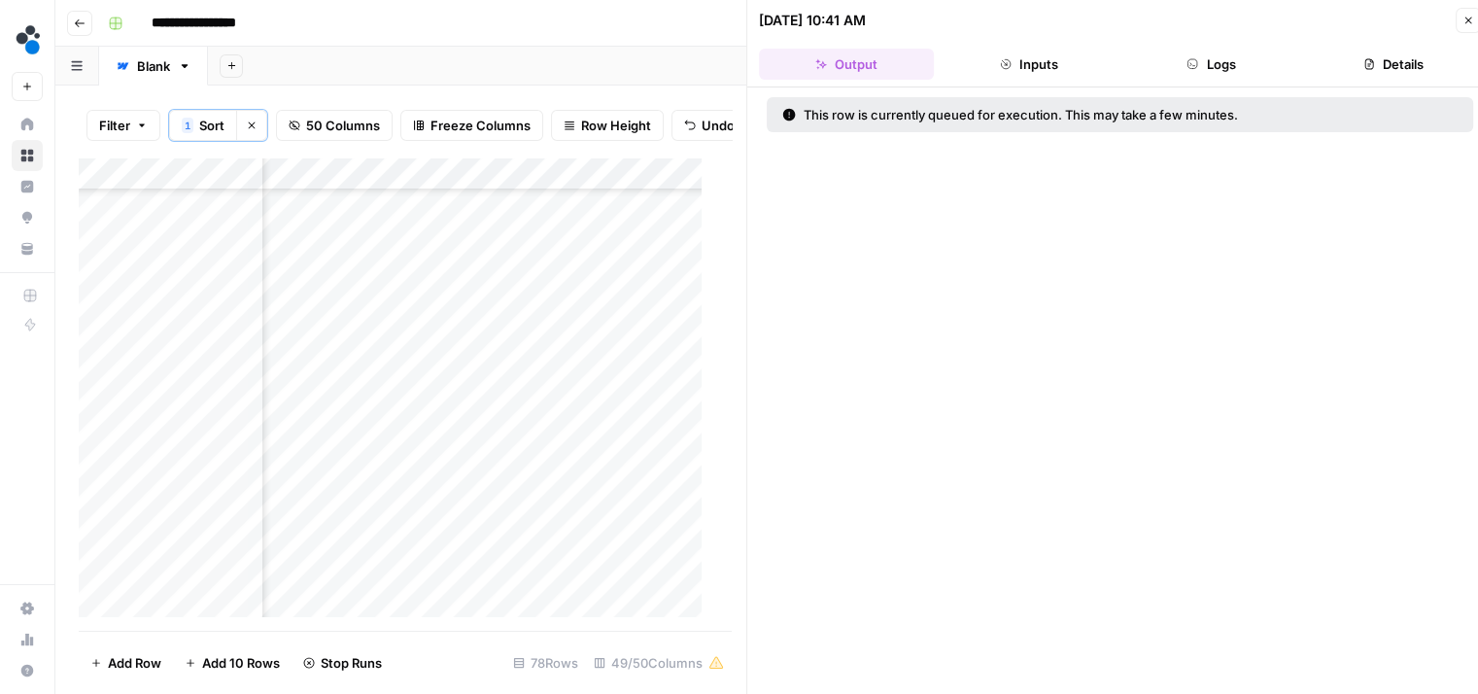
scroll to position [1873, 4920]
click at [440, 559] on div "Add Column" at bounding box center [398, 394] width 638 height 474
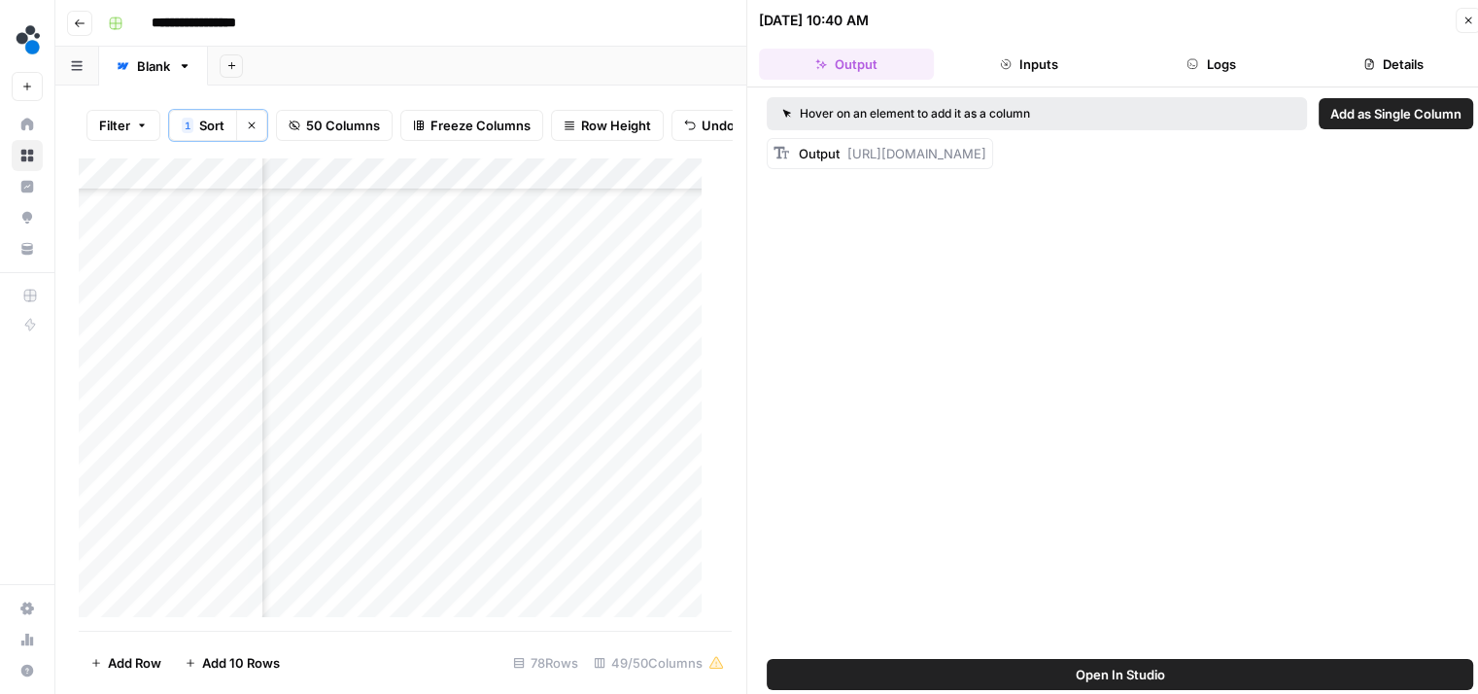
click at [1201, 79] on header "09/19/25 at 10:40 AM Close Output Inputs Logs Details" at bounding box center [1119, 43] width 745 height 87
click at [1217, 64] on button "Logs" at bounding box center [1211, 64] width 175 height 31
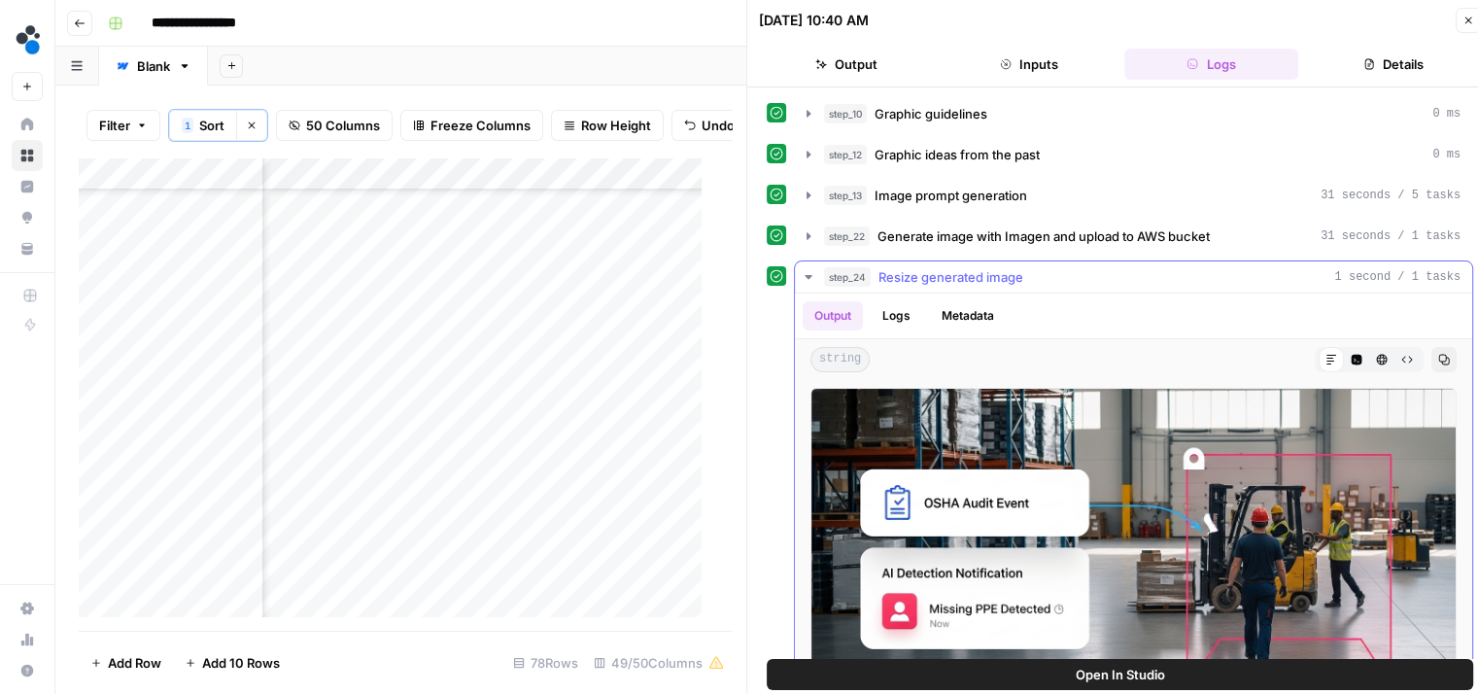
scroll to position [89, 0]
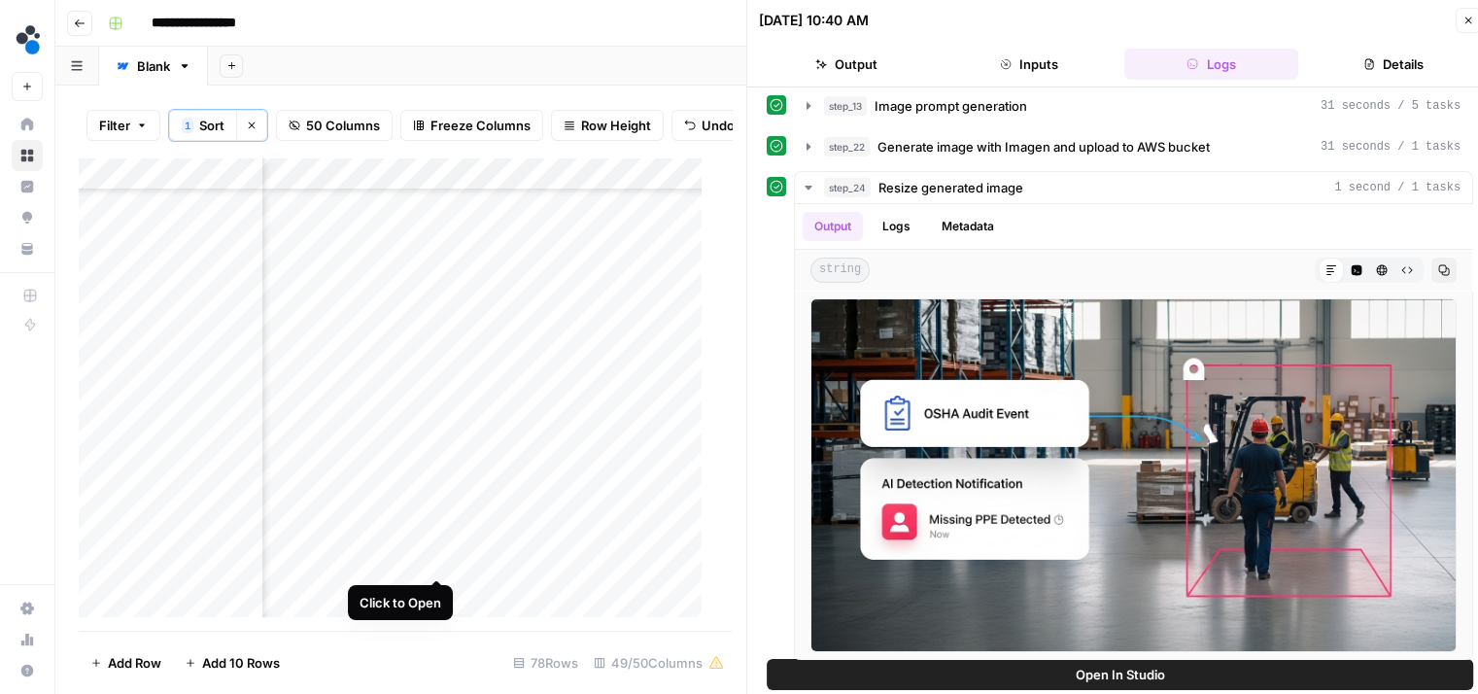
click at [435, 561] on div "Add Column" at bounding box center [398, 394] width 638 height 474
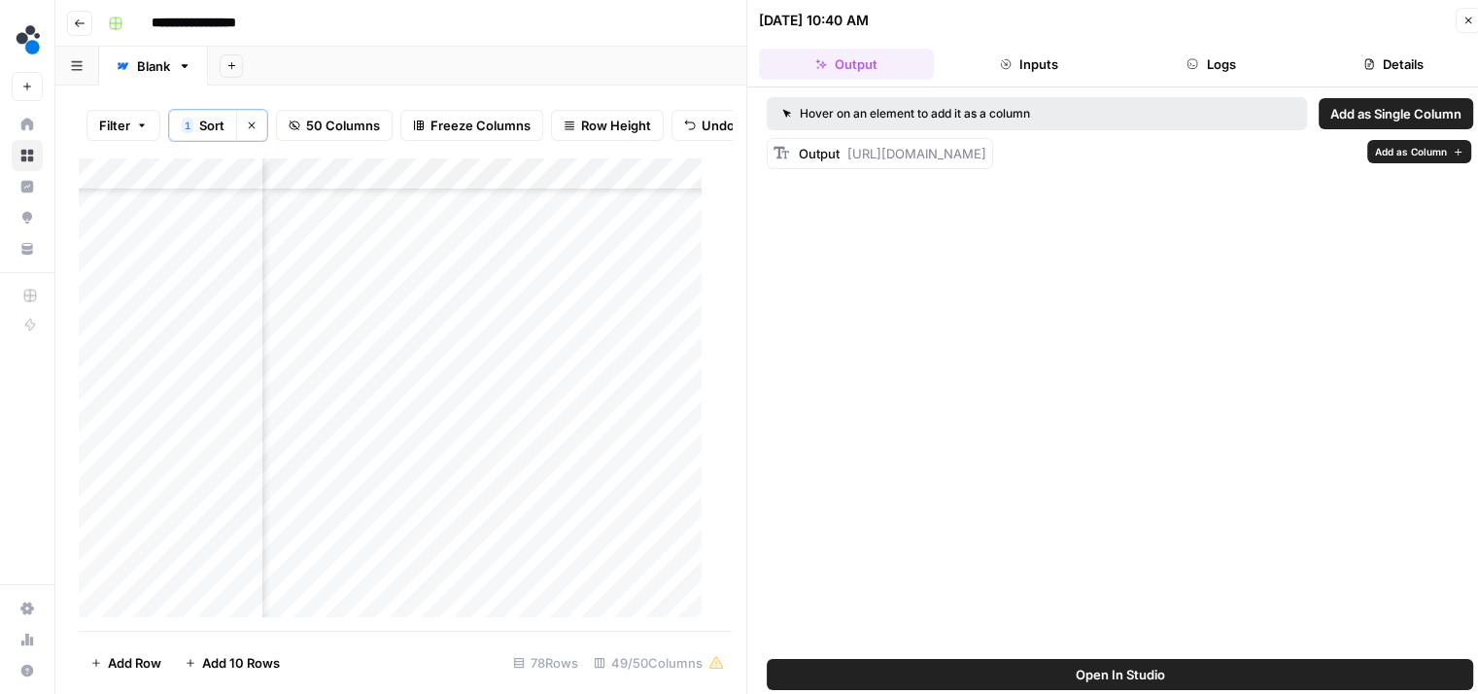
drag, startPoint x: 873, startPoint y: 238, endPoint x: 844, endPoint y: 149, distance: 94.0
click at [844, 149] on div "Output https://cdn.airops.com/rails/active_storage/representations/proxy/eyJfcm…" at bounding box center [892, 153] width 187 height 19
copy span "https://cdn.airops.com/rails/active_storage/representations/proxy/eyJfcmFpbHMiO…"
click at [563, 566] on div "Add Column" at bounding box center [398, 394] width 638 height 474
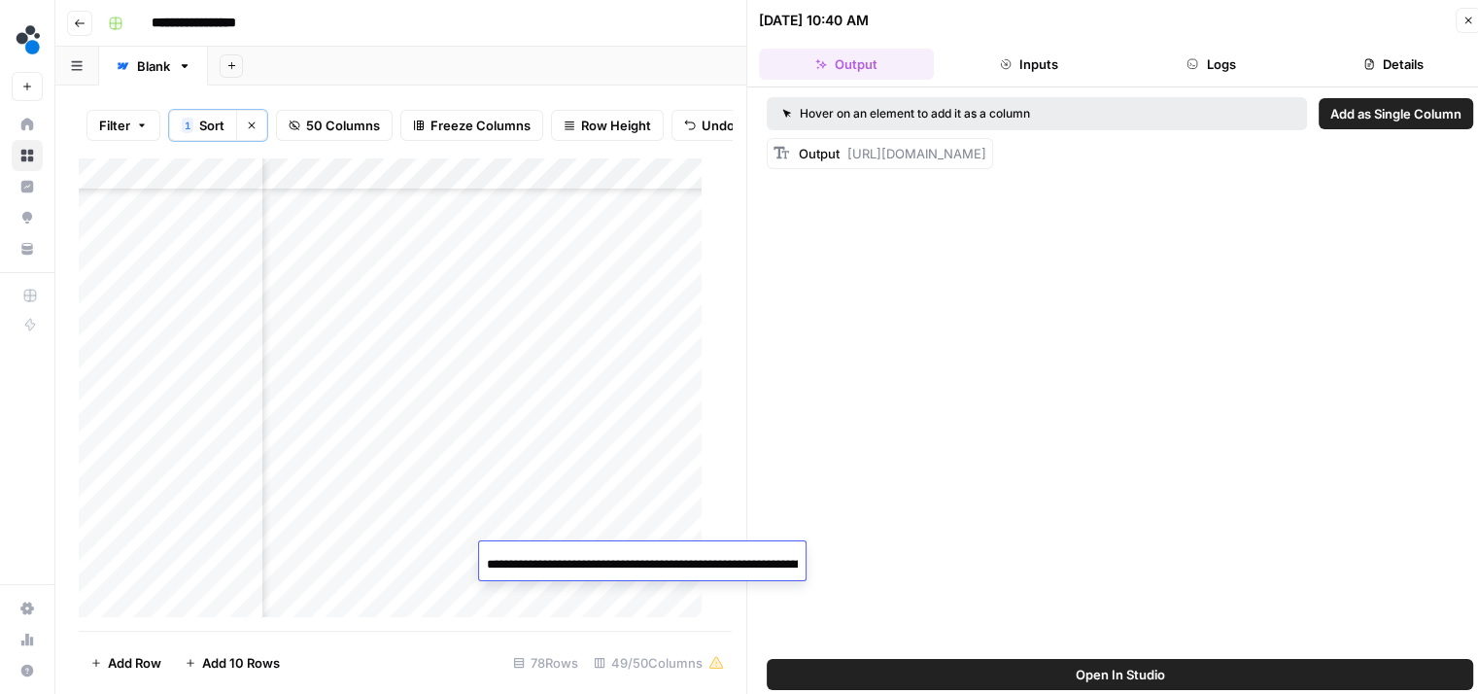
scroll to position [0, 2377]
click at [563, 566] on input "**********" at bounding box center [642, 564] width 311 height 23
type input "**********"
click at [536, 550] on div "Add Column" at bounding box center [398, 394] width 638 height 474
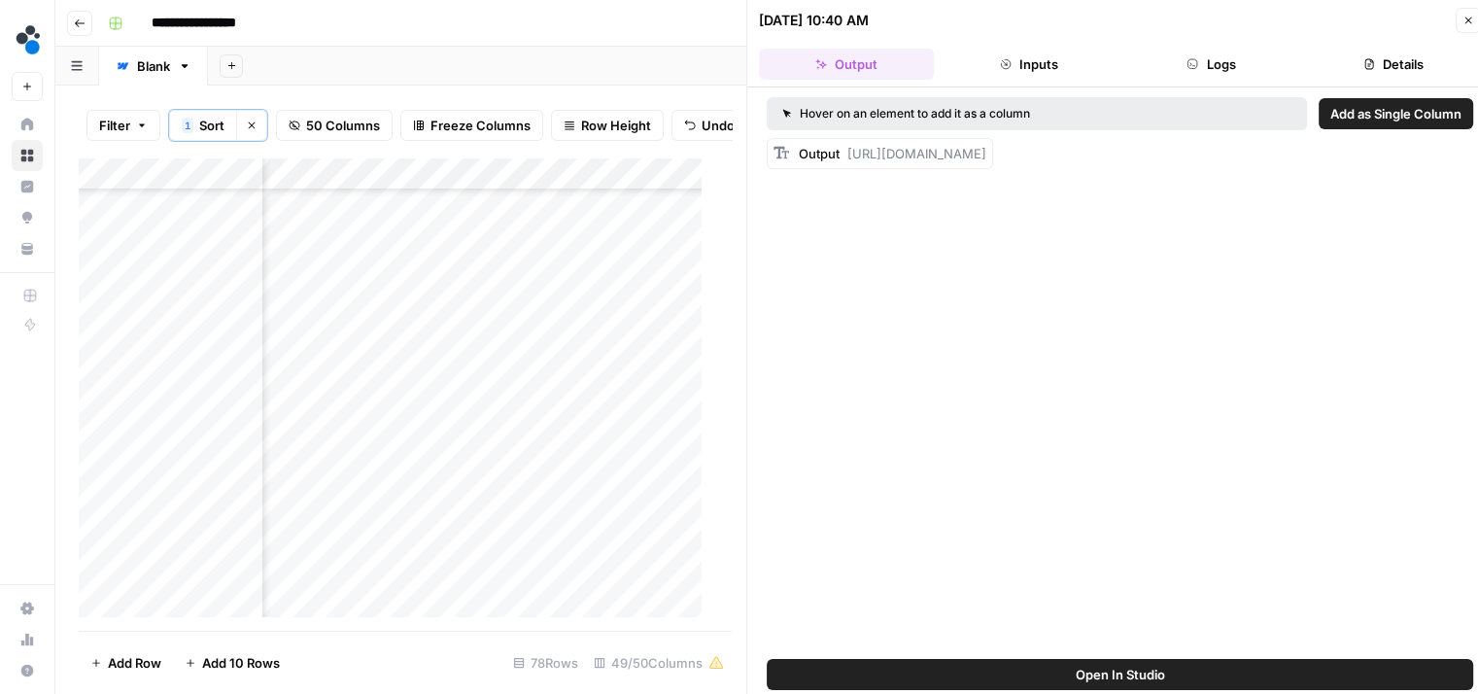
scroll to position [1873, 8626]
click at [495, 560] on div "Add Column" at bounding box center [398, 394] width 638 height 474
click at [563, 562] on div "Add Column" at bounding box center [398, 394] width 638 height 474
click at [348, 386] on div "Add Column" at bounding box center [398, 394] width 638 height 474
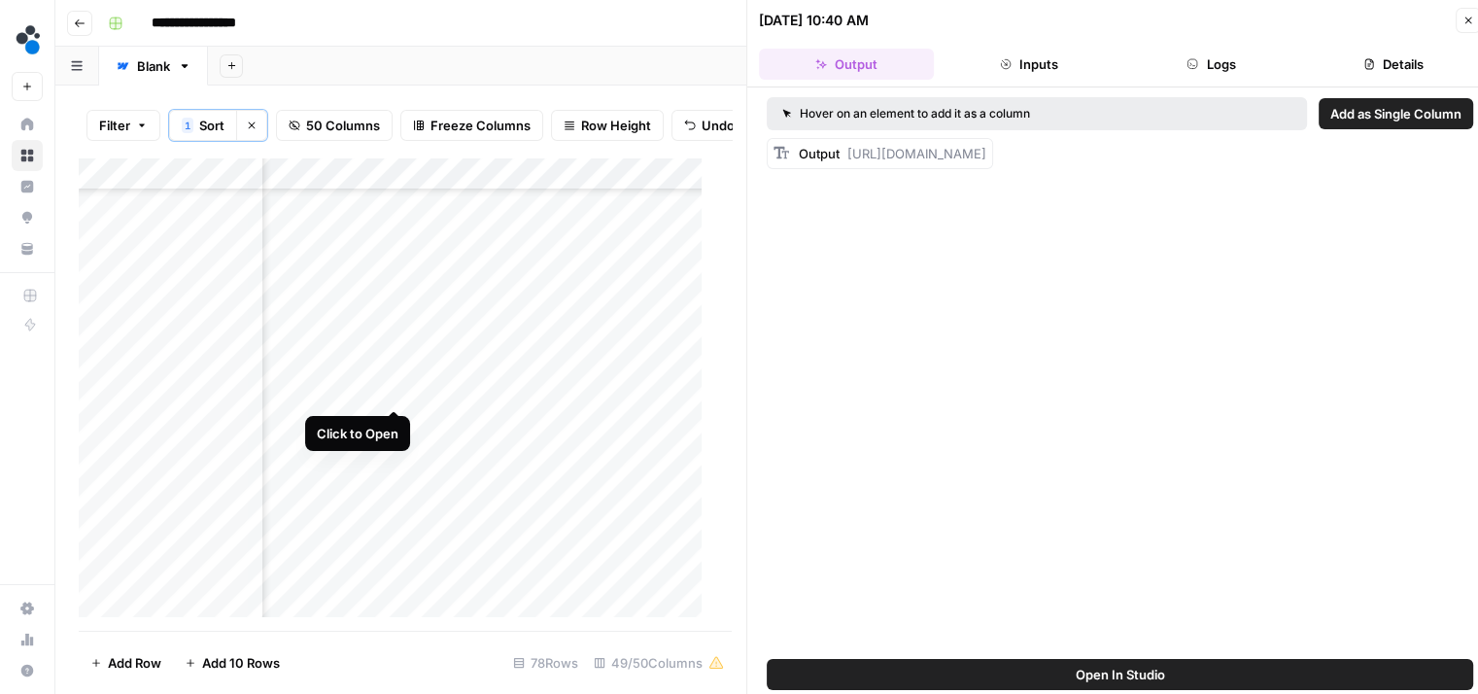
click at [392, 388] on div "Add Column" at bounding box center [398, 394] width 638 height 474
click at [1149, 66] on button "Logs" at bounding box center [1211, 64] width 175 height 31
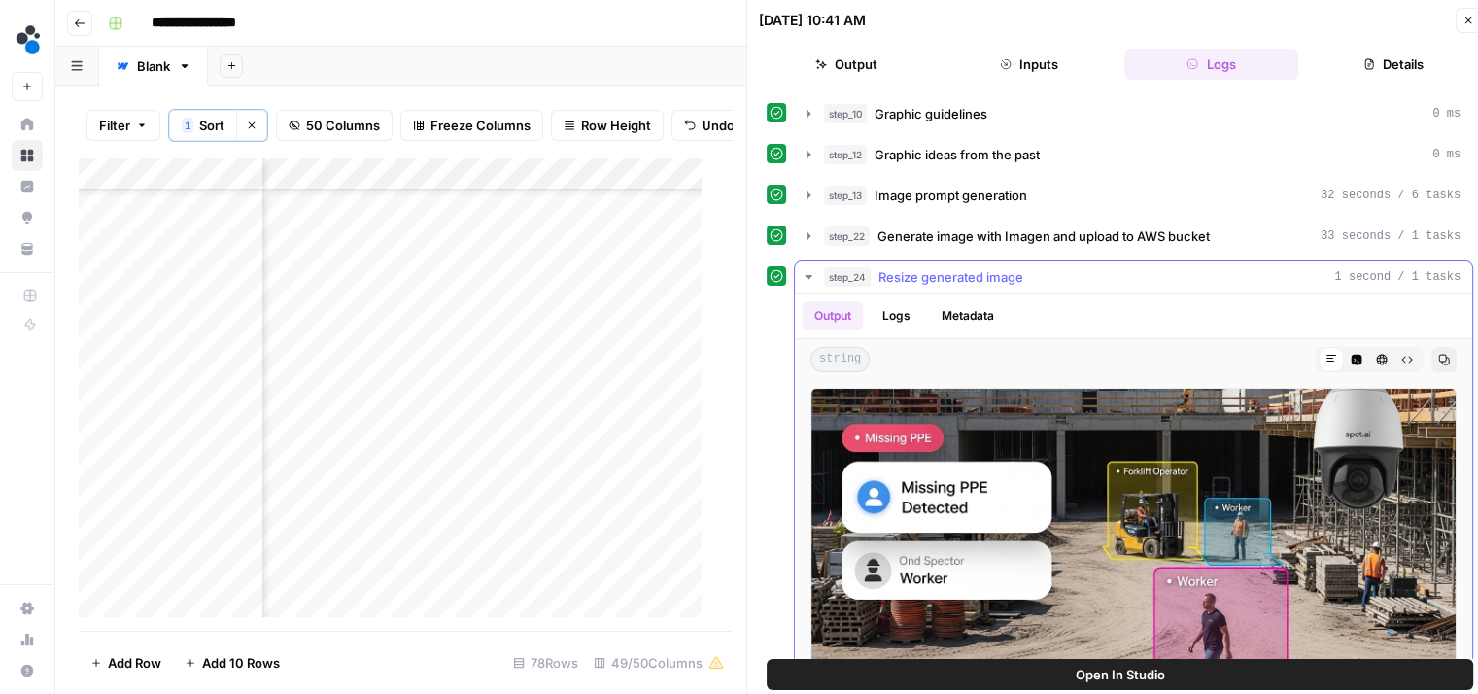
scroll to position [89, 0]
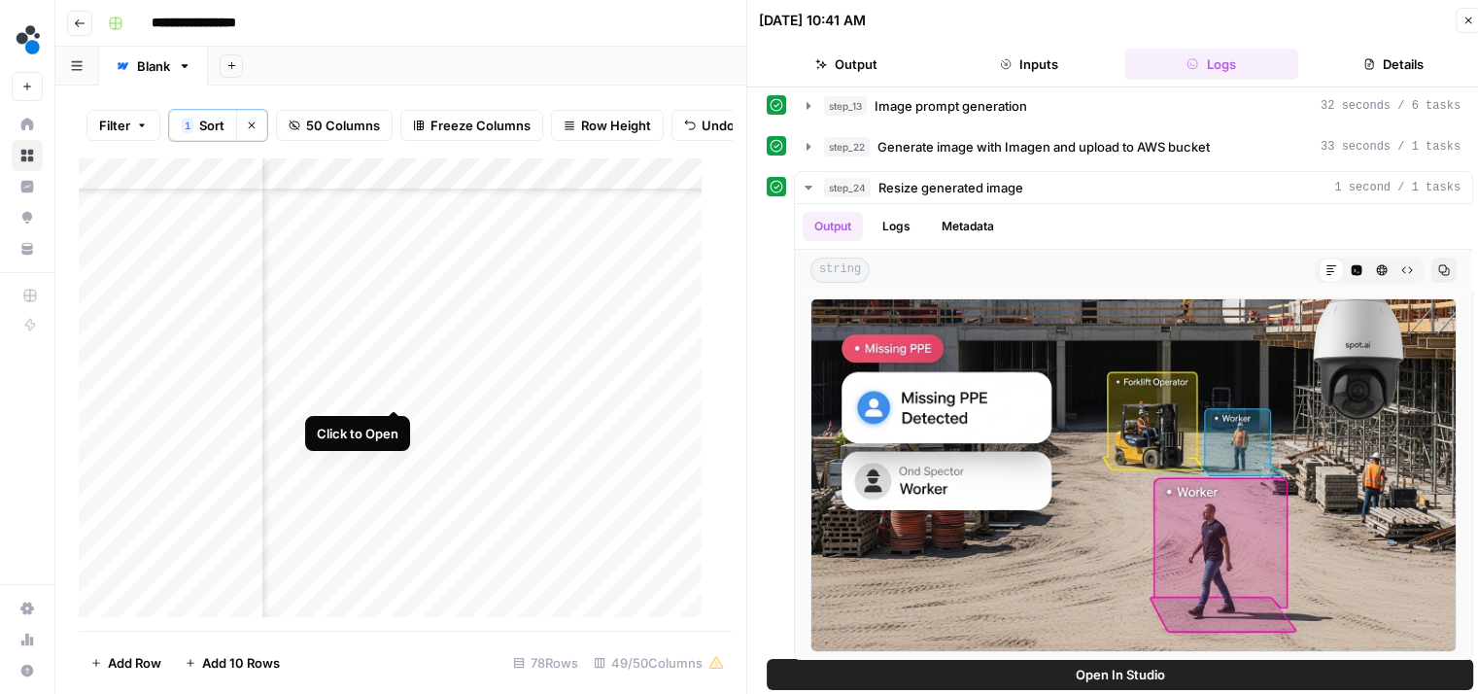
click at [396, 386] on div "Add Column" at bounding box center [398, 394] width 638 height 474
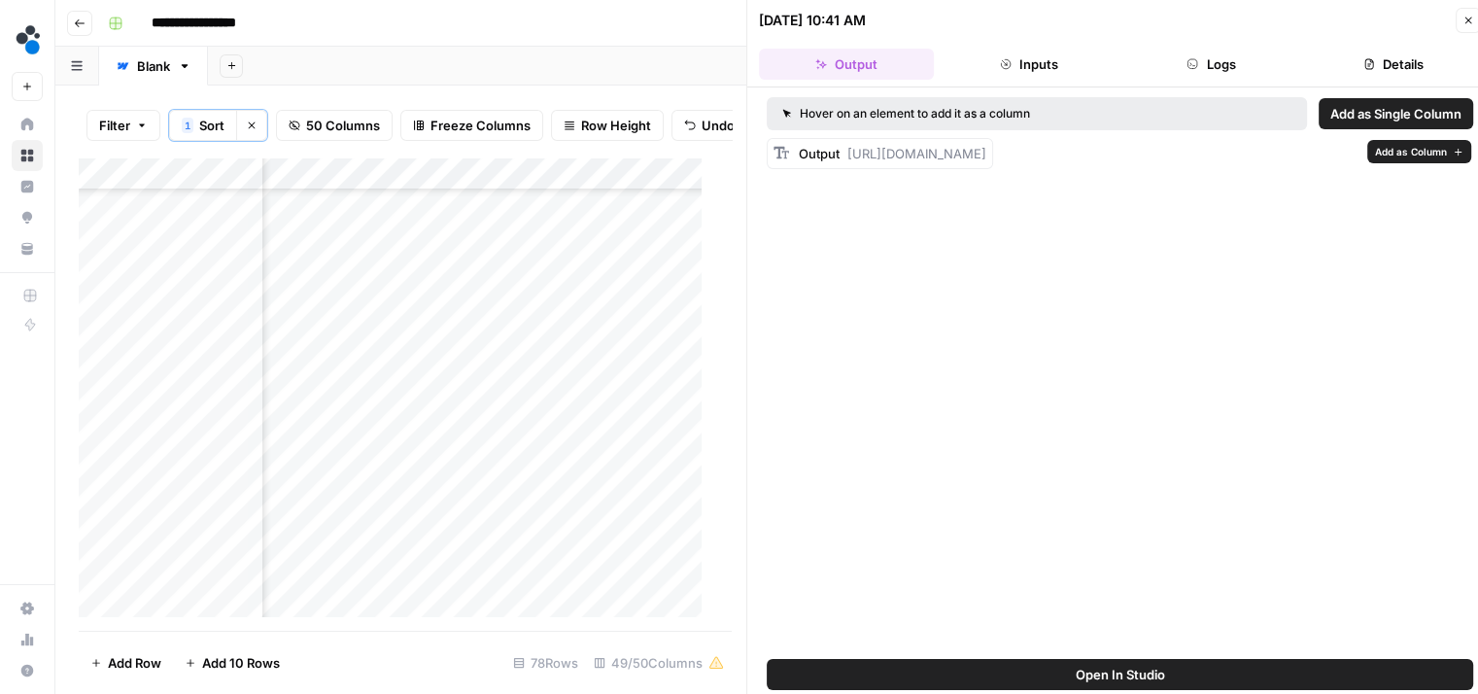
drag, startPoint x: 847, startPoint y: 235, endPoint x: 842, endPoint y: 156, distance: 78.8
click at [842, 156] on div "Output https://cdn.airops.com/rails/active_storage/representations/proxy/eyJfcm…" at bounding box center [892, 153] width 187 height 19
copy span "https://cdn.airops.com/rails/active_storage/representations/proxy/eyJfcmFpbHMiO…"
click at [505, 386] on div "Add Column" at bounding box center [398, 394] width 638 height 474
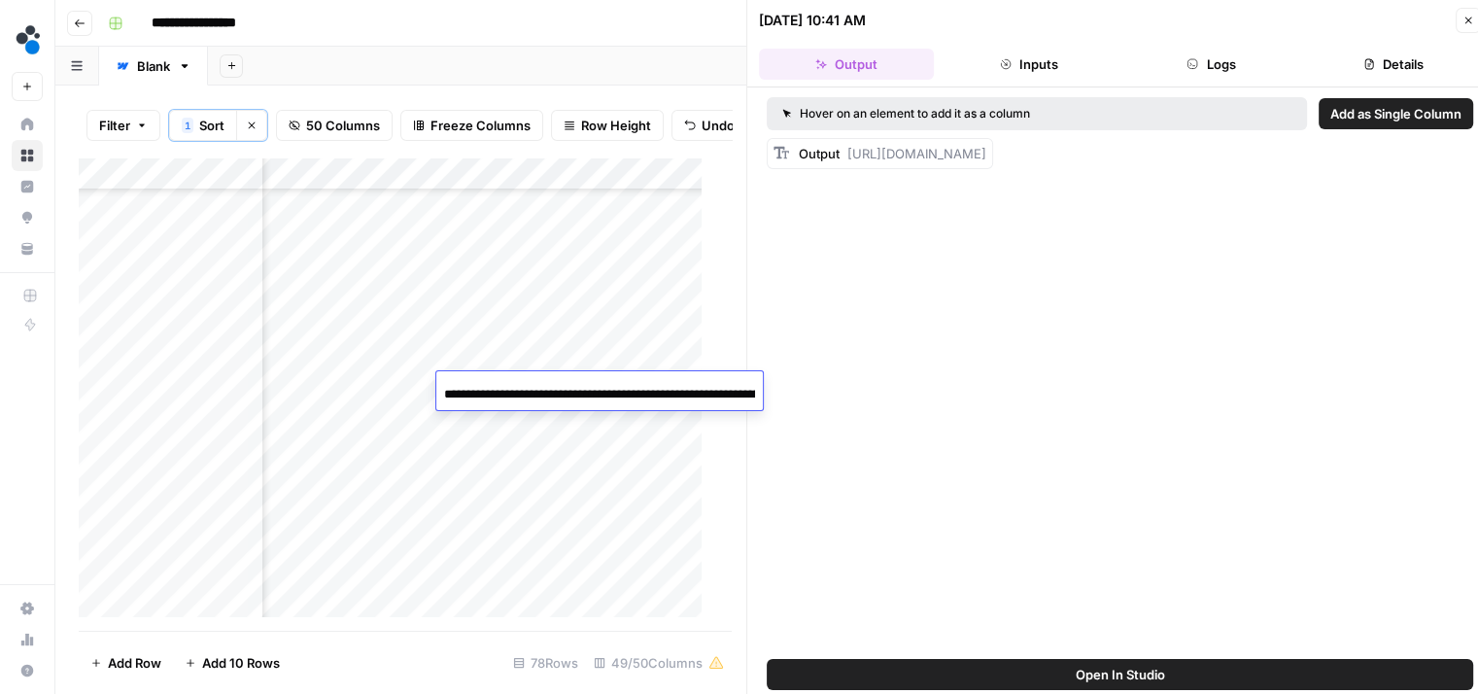
scroll to position [0, 2332]
click at [505, 386] on input "**********" at bounding box center [599, 394] width 311 height 23
type input "**********"
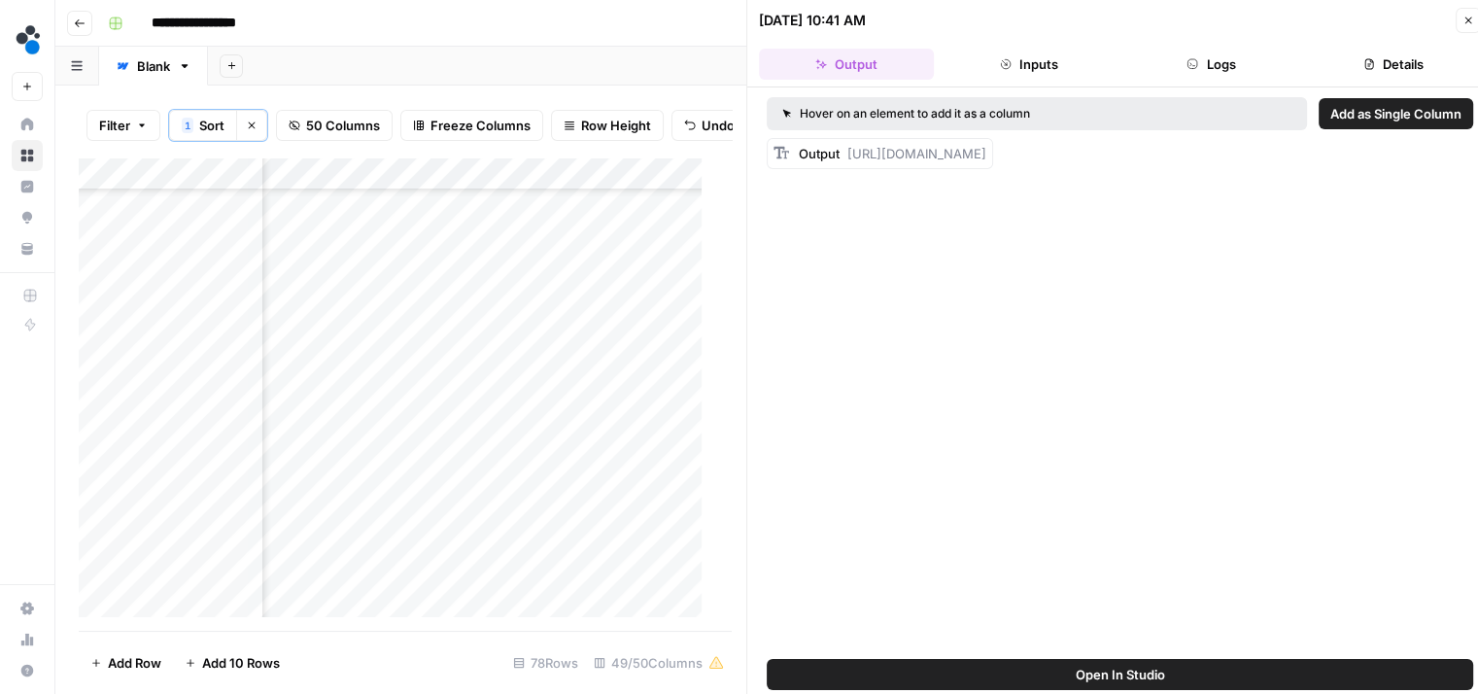
click at [505, 386] on div "Add Column" at bounding box center [398, 394] width 638 height 474
click at [676, 389] on div "Add Column" at bounding box center [398, 394] width 638 height 474
click at [348, 330] on div "Add Column" at bounding box center [398, 394] width 638 height 474
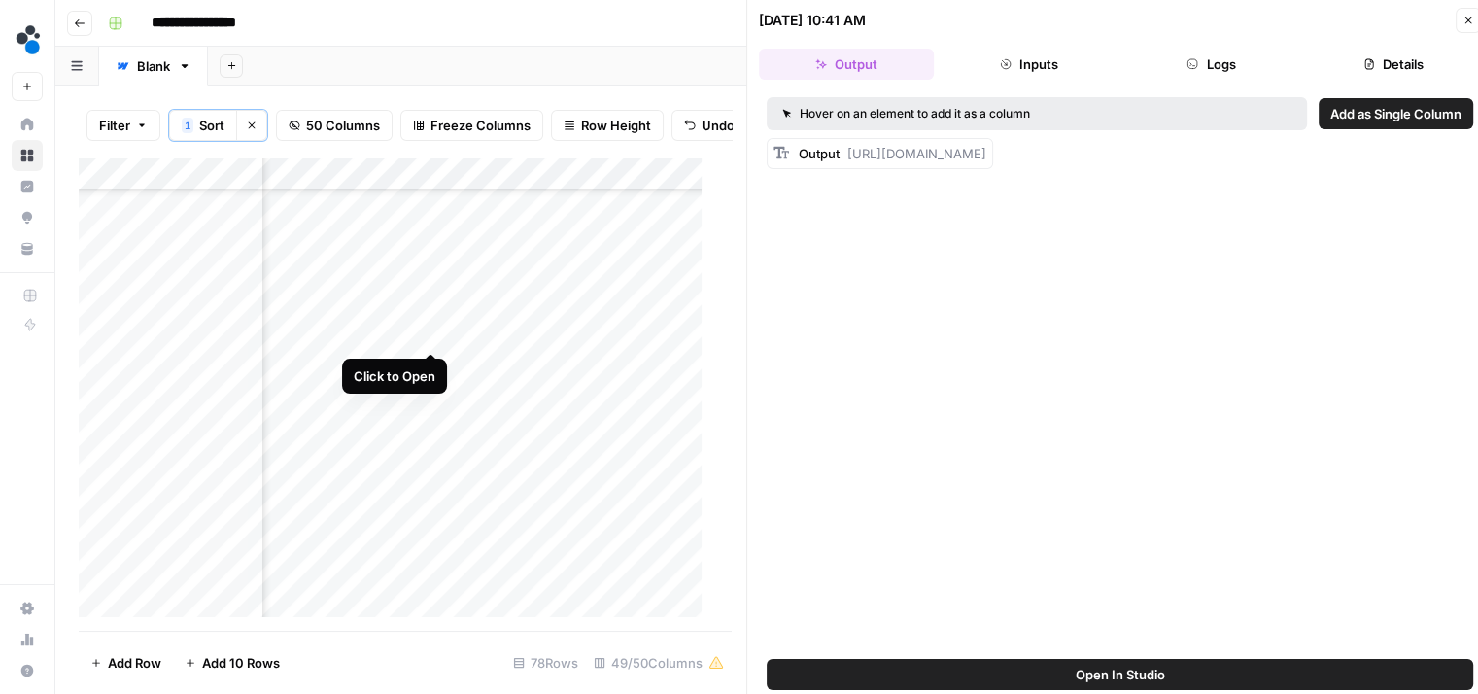
click at [427, 327] on div "Add Column" at bounding box center [398, 394] width 638 height 474
click at [1221, 55] on button "Logs" at bounding box center [1211, 64] width 175 height 31
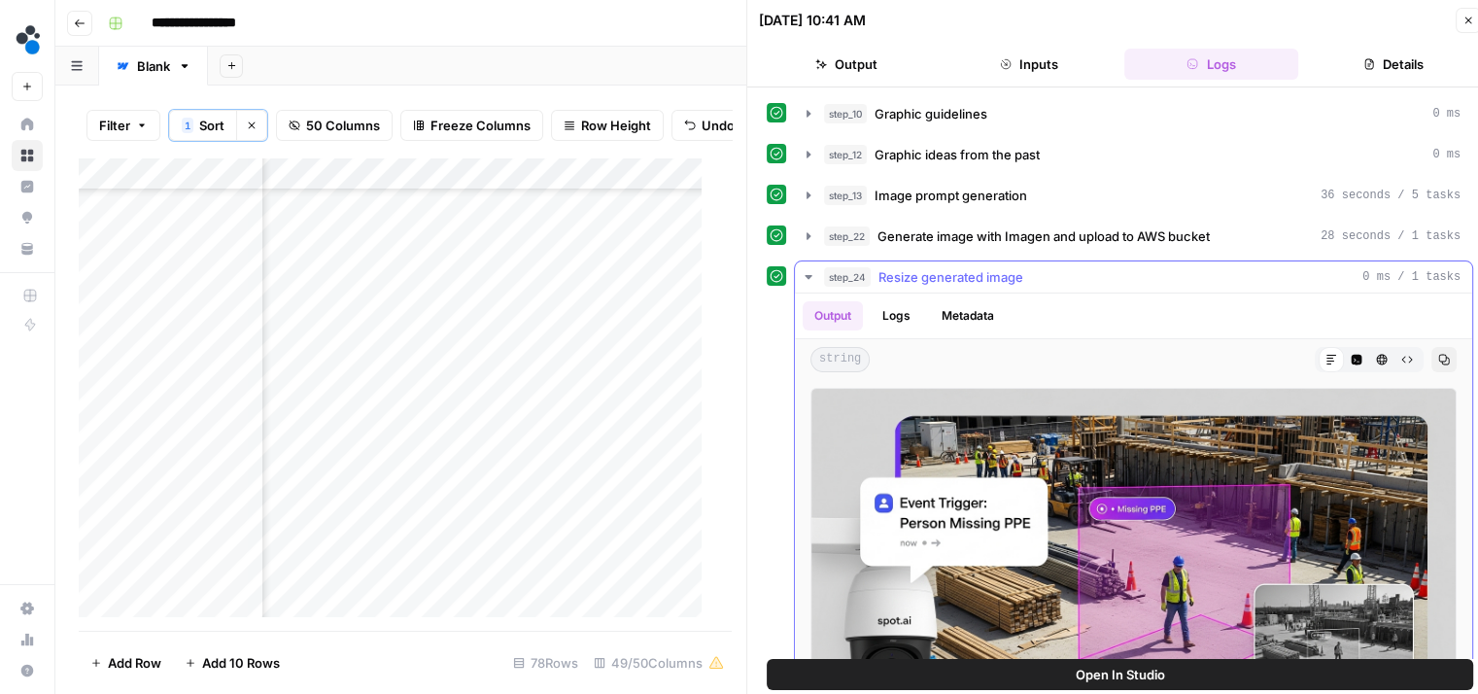
scroll to position [89, 0]
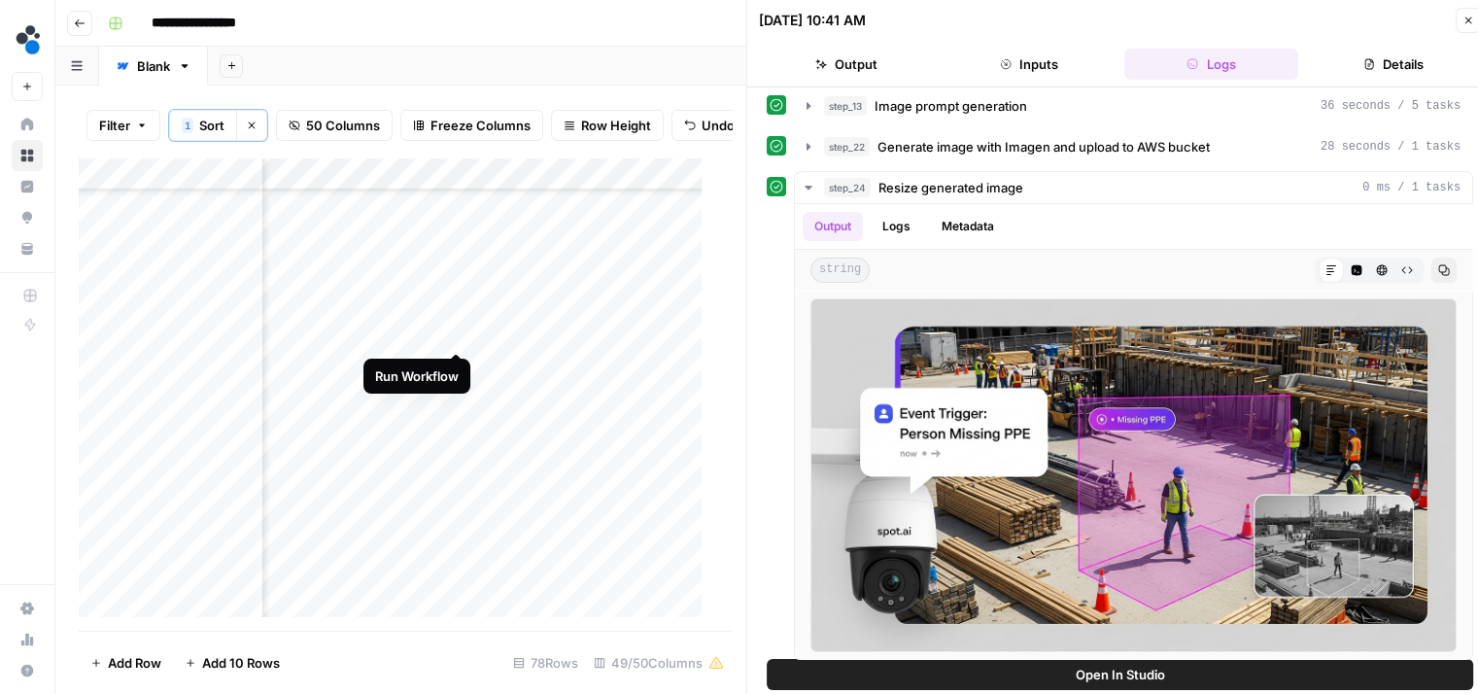
click at [456, 331] on div "Add Column" at bounding box center [398, 394] width 638 height 474
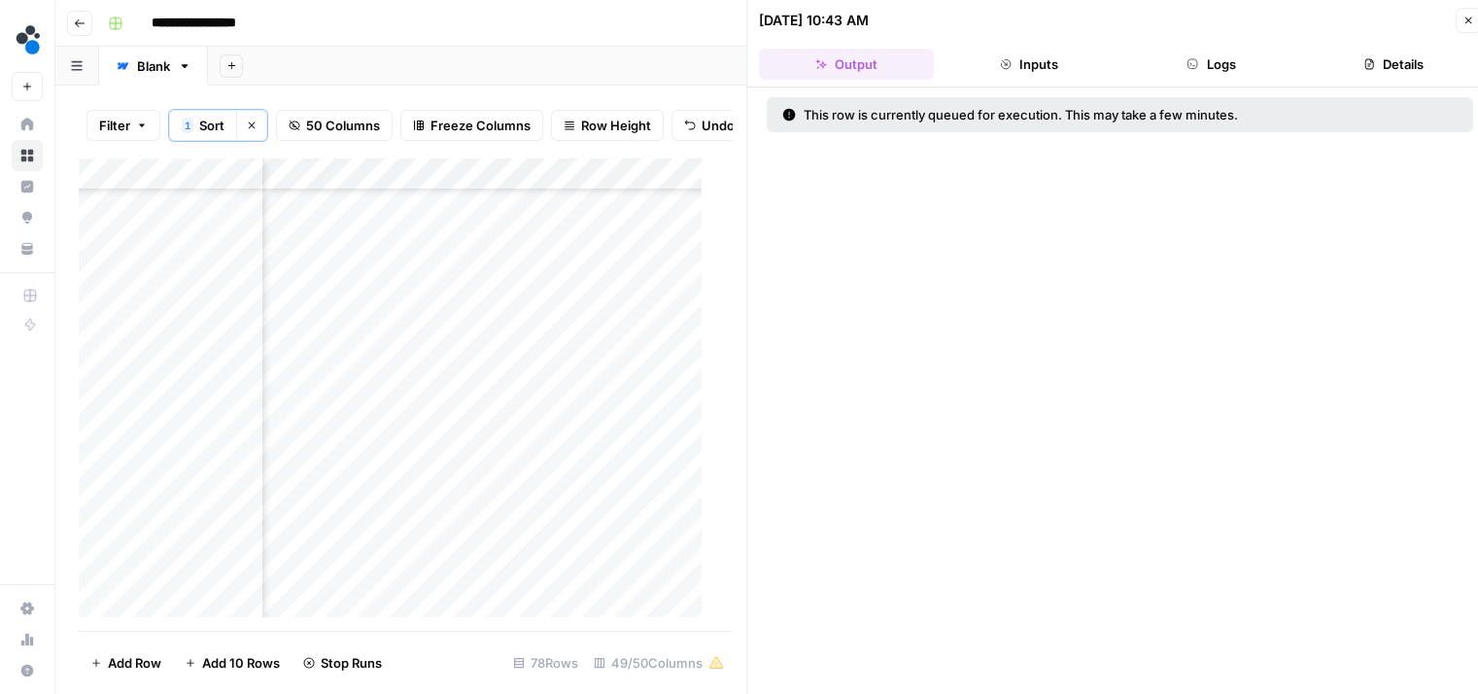
scroll to position [1619, 4926]
click at [429, 351] on div "Add Column" at bounding box center [398, 394] width 638 height 474
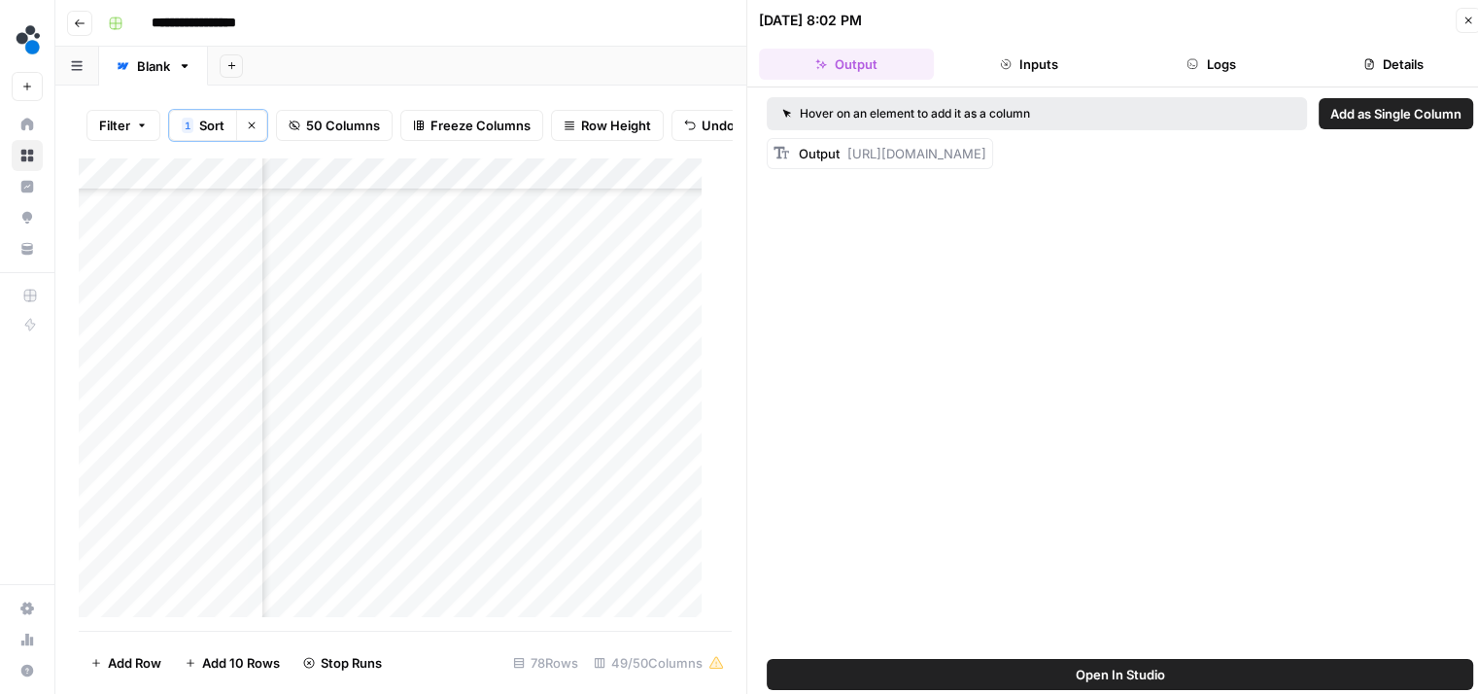
click at [1181, 63] on button "Logs" at bounding box center [1211, 64] width 175 height 31
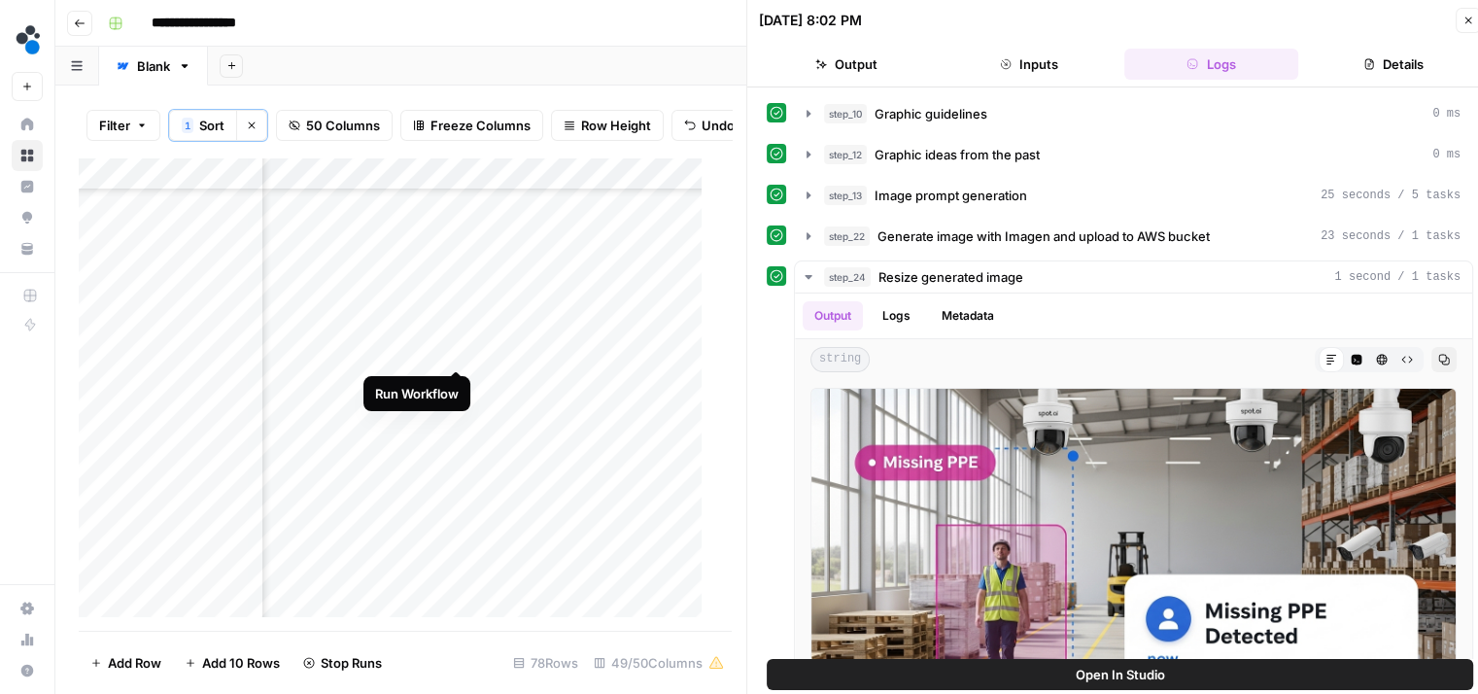
click at [452, 349] on div "Add Column" at bounding box center [398, 394] width 638 height 474
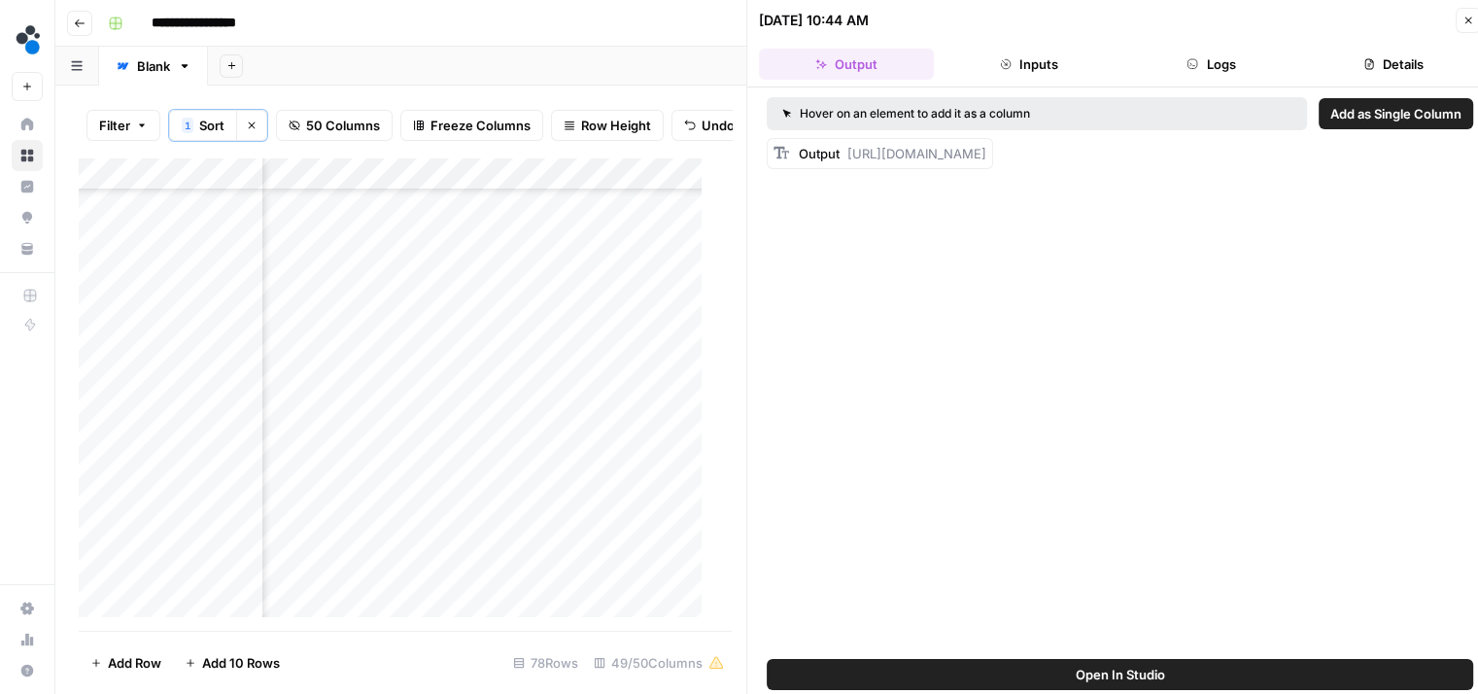
click at [458, 486] on div "Add Column" at bounding box center [398, 394] width 638 height 474
click at [424, 347] on div "Add Column" at bounding box center [398, 394] width 638 height 474
click at [1202, 32] on header "09/19/25 at 10:44 AM Close Output Inputs Logs Details" at bounding box center [1119, 43] width 745 height 87
click at [1202, 42] on header "09/19/25 at 10:44 AM Close Output Inputs Logs Details" at bounding box center [1119, 43] width 745 height 87
click at [1205, 54] on button "Logs" at bounding box center [1211, 64] width 175 height 31
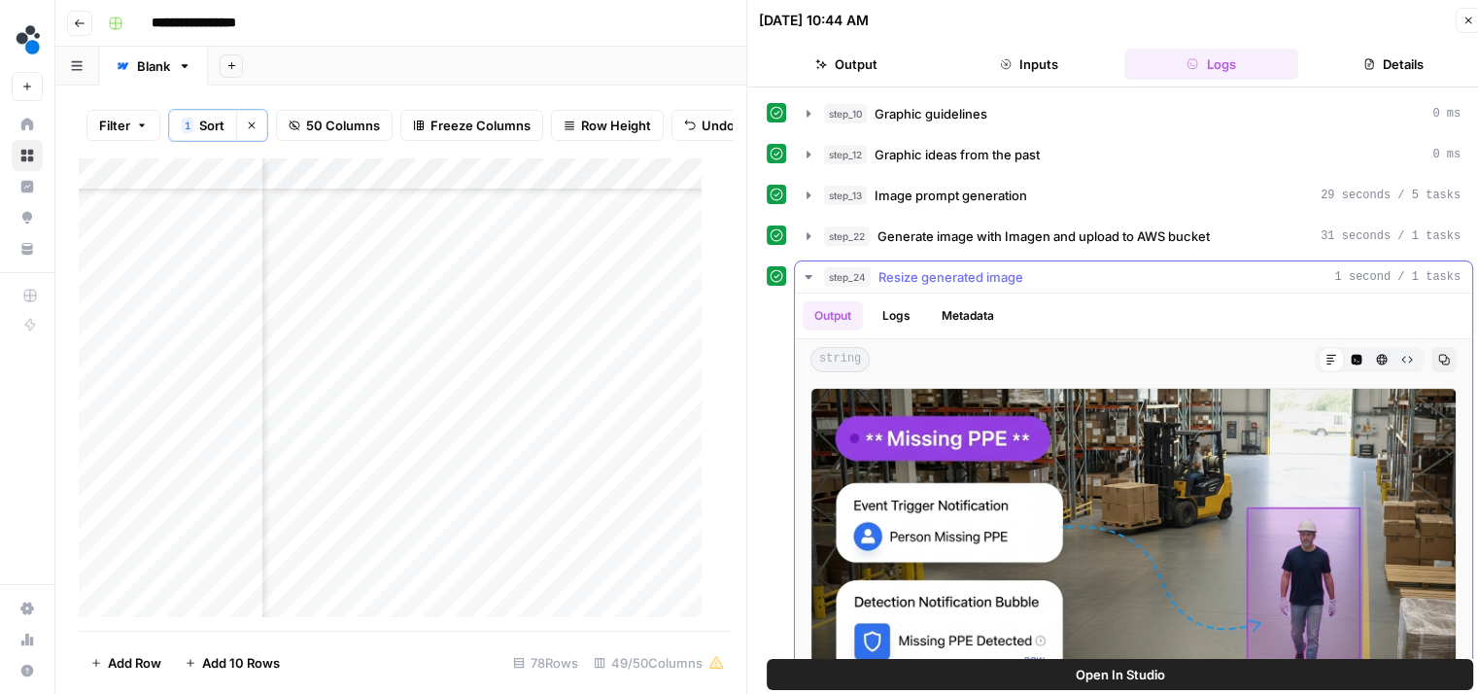
scroll to position [89, 0]
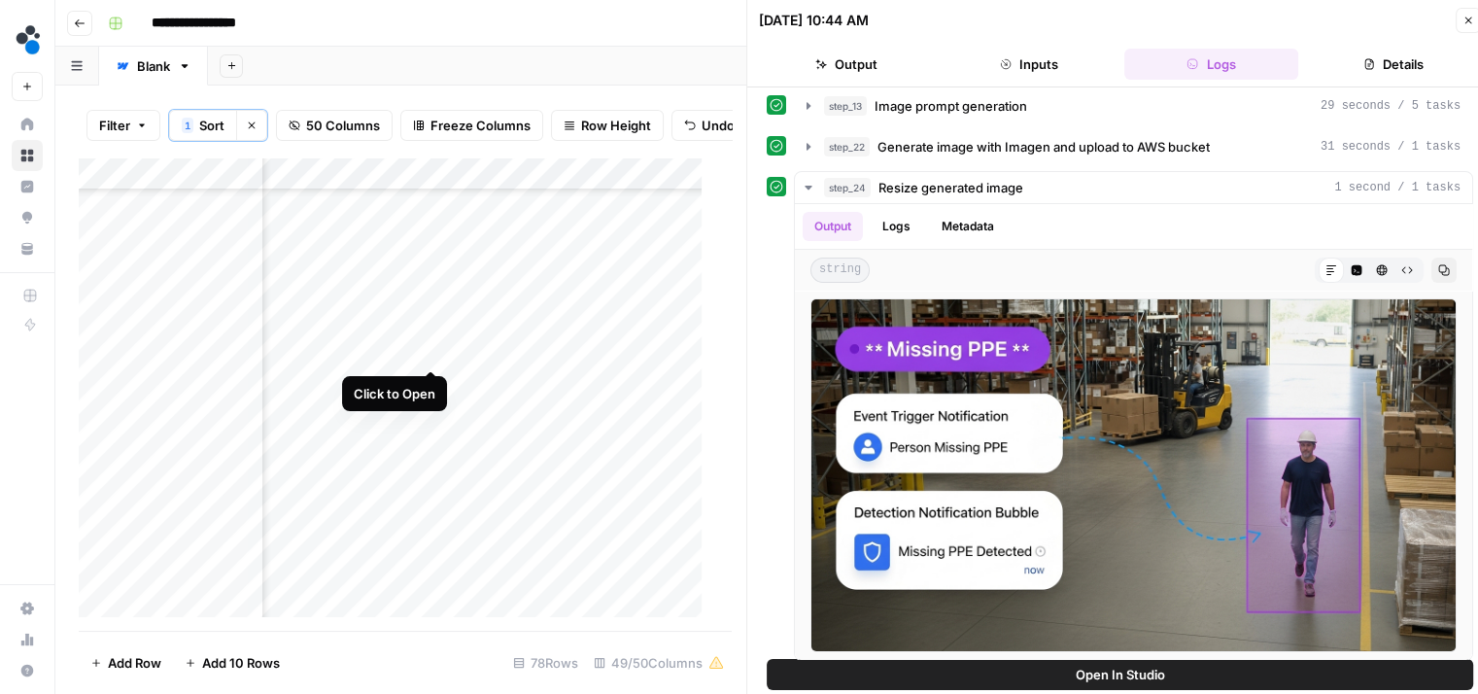
click at [431, 347] on div "Add Column" at bounding box center [398, 394] width 638 height 474
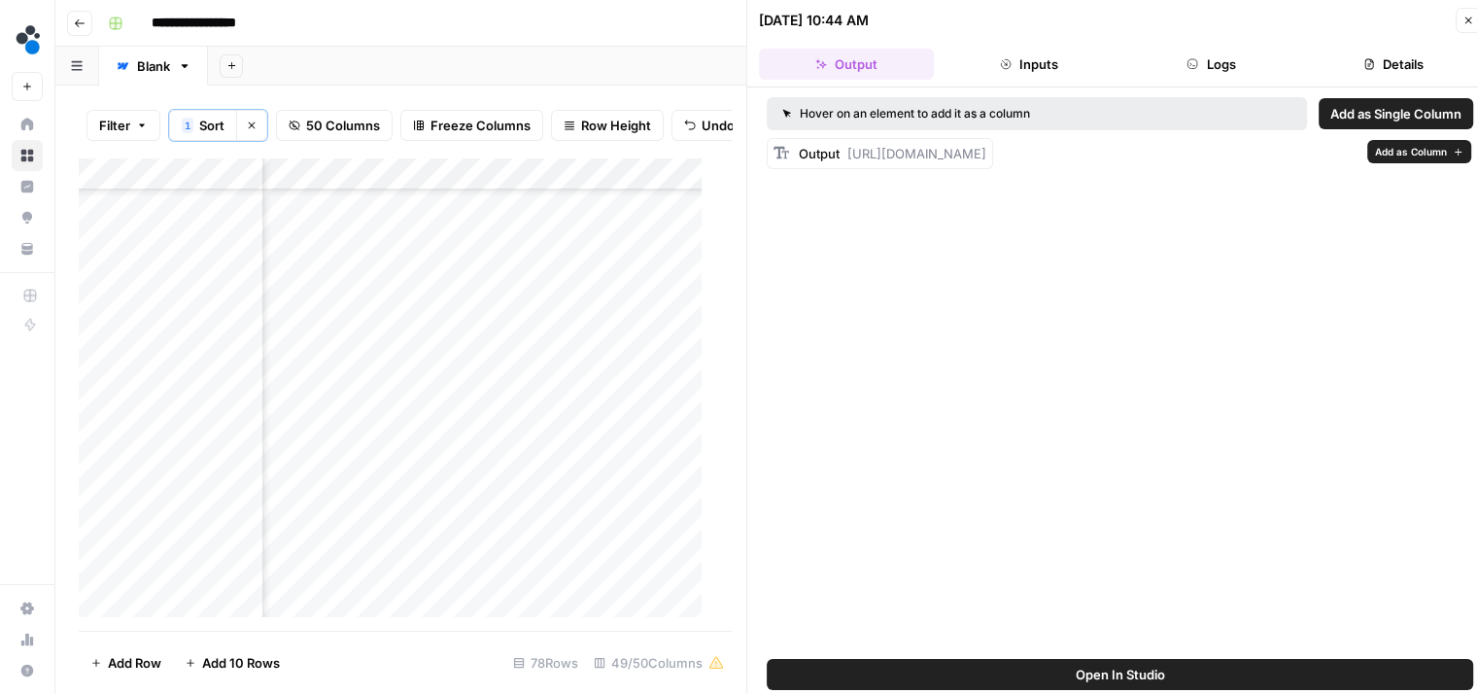
drag, startPoint x: 842, startPoint y: 237, endPoint x: 847, endPoint y: 157, distance: 79.8
click at [847, 157] on div "Output https://cdn.airops.com/rails/active_storage/representations/proxy/eyJfcm…" at bounding box center [892, 153] width 187 height 19
copy span "https://cdn.airops.com/rails/active_storage/representations/proxy/eyJfcmFpbHMiO…"
click at [570, 351] on div "Add Column" at bounding box center [398, 394] width 638 height 474
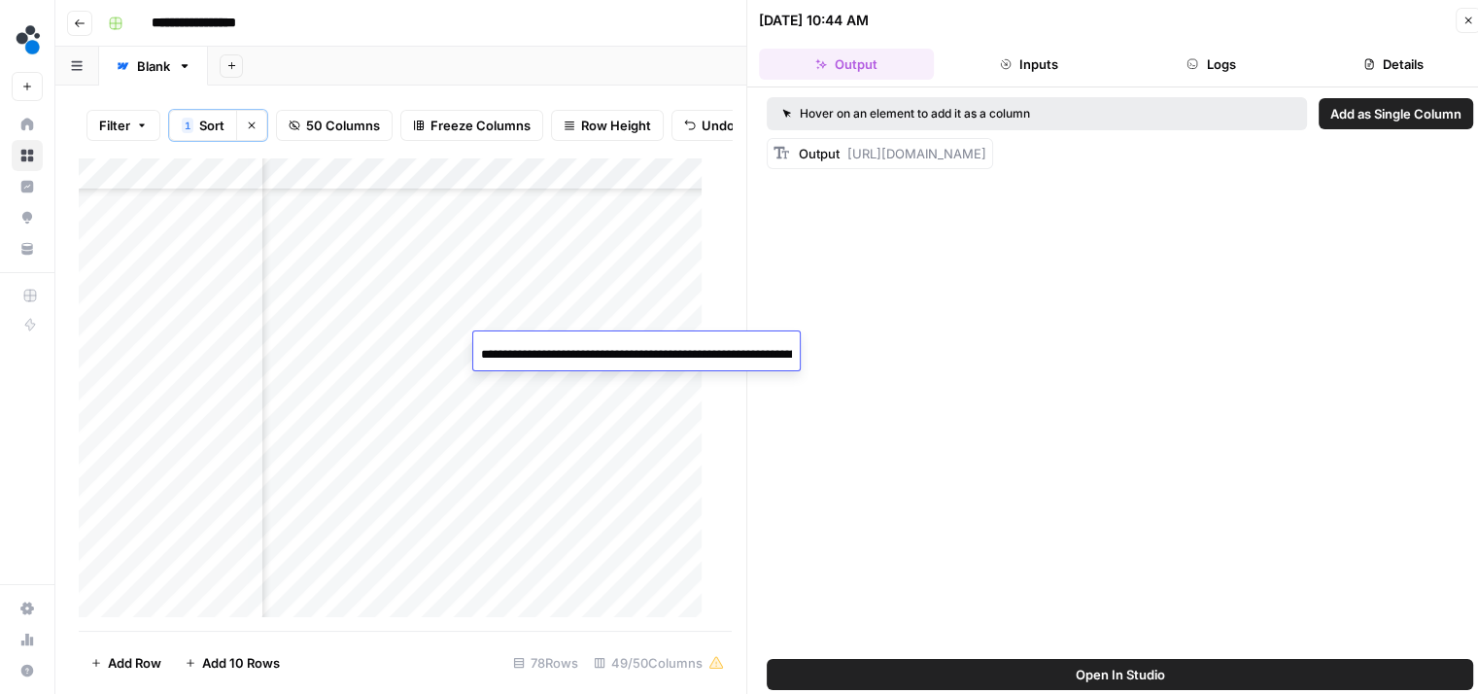
scroll to position [0, 2363]
type input "**********"
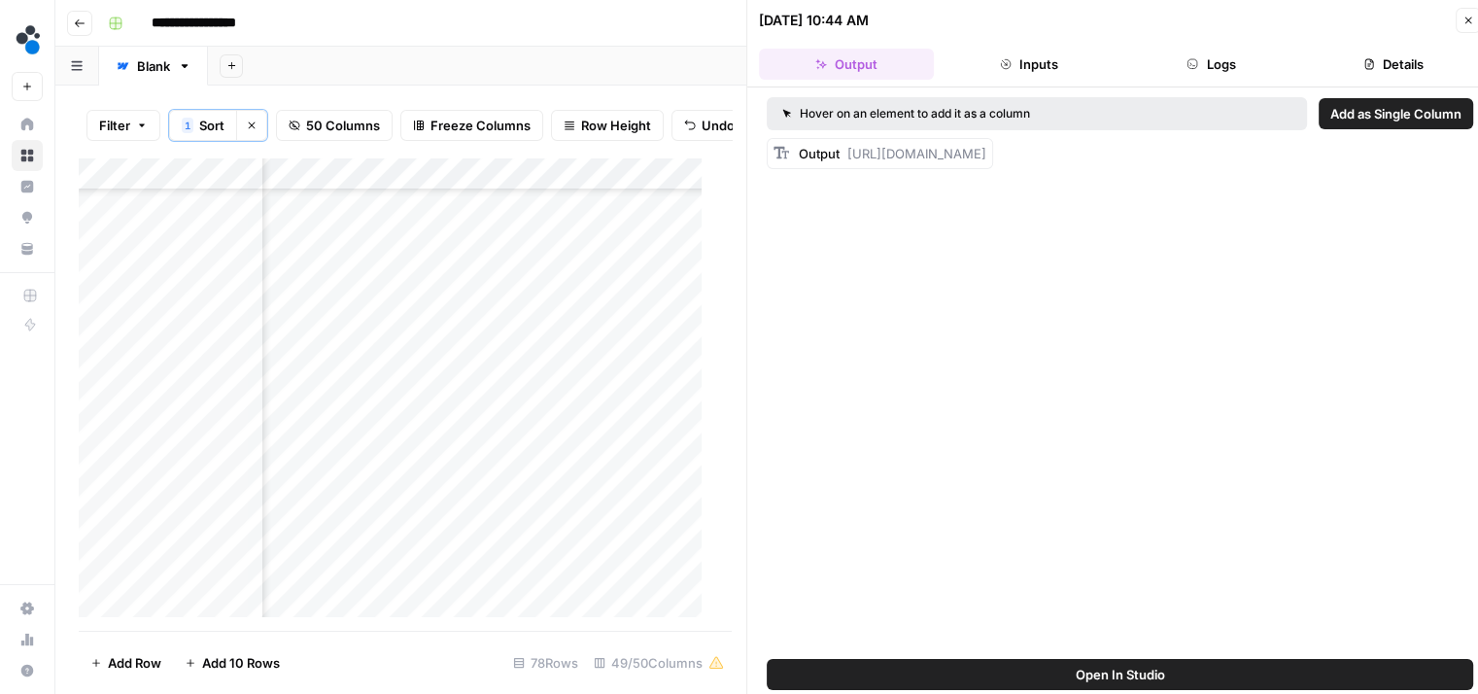
scroll to position [1619, 8443]
click at [680, 350] on div "Add Column" at bounding box center [398, 394] width 638 height 474
click at [540, 487] on div "Add Column" at bounding box center [398, 394] width 638 height 474
click at [402, 479] on div "Add Column" at bounding box center [398, 394] width 638 height 474
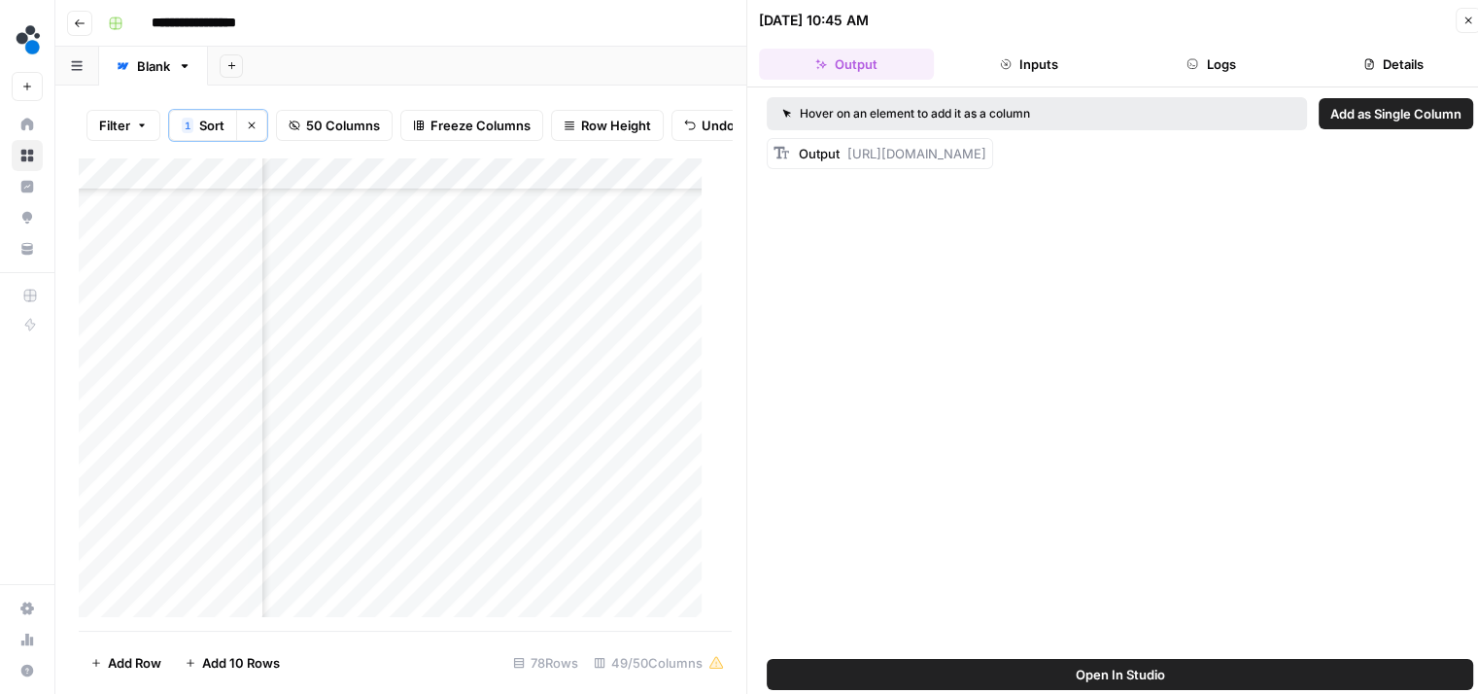
click at [1212, 51] on button "Logs" at bounding box center [1211, 64] width 175 height 31
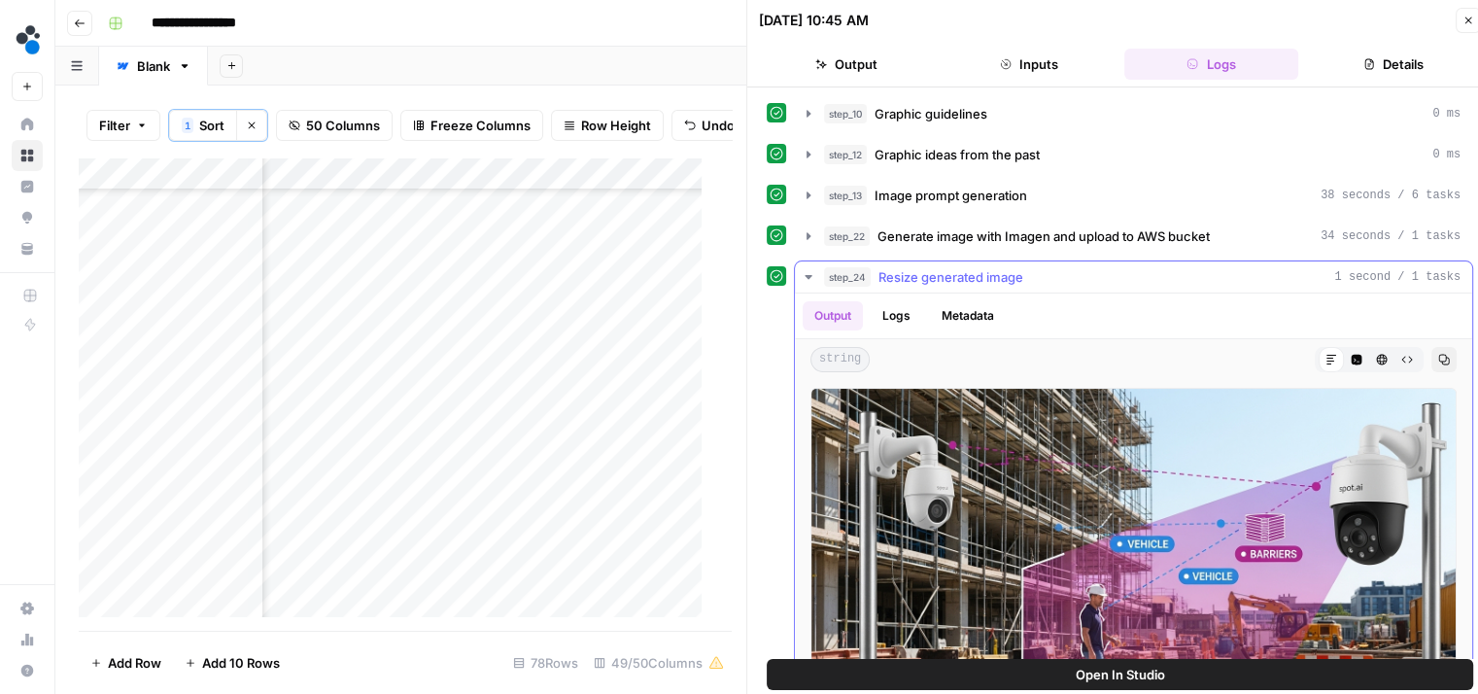
scroll to position [89, 0]
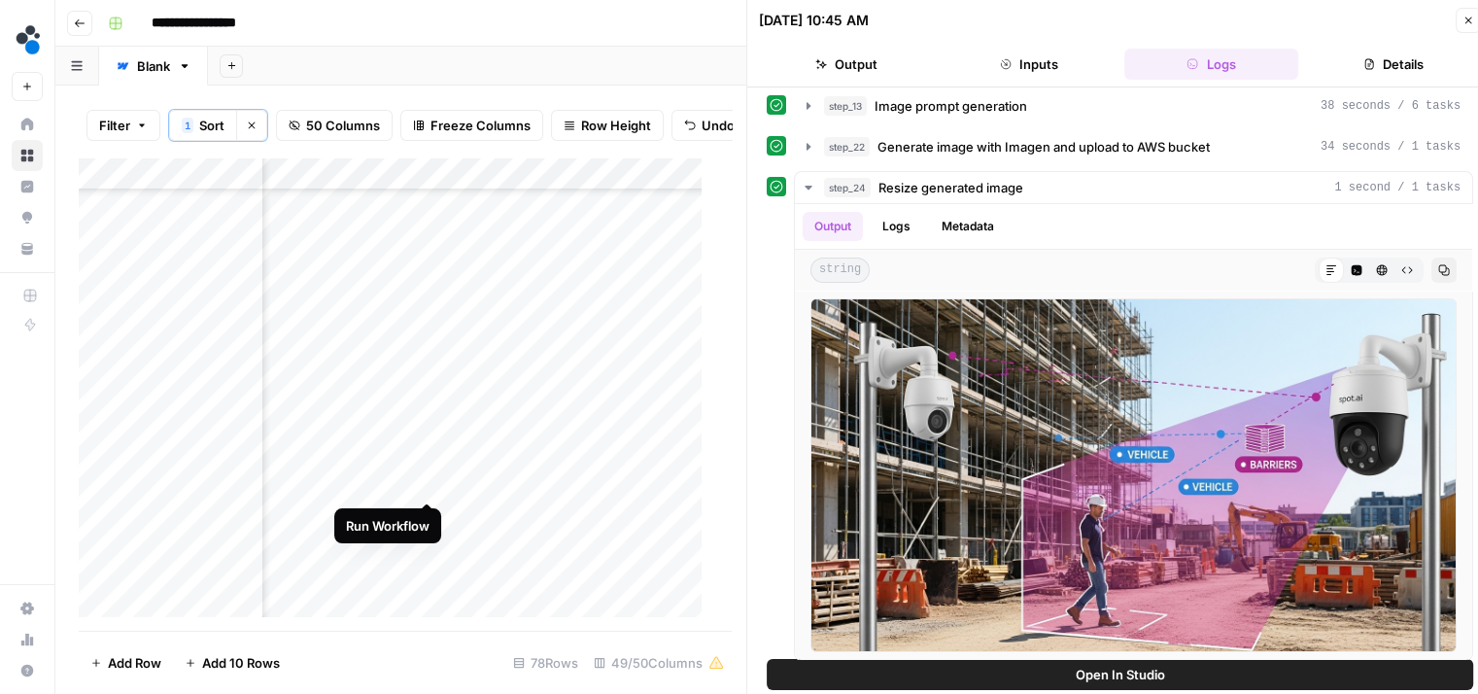
click at [426, 478] on div "Add Column" at bounding box center [398, 394] width 638 height 474
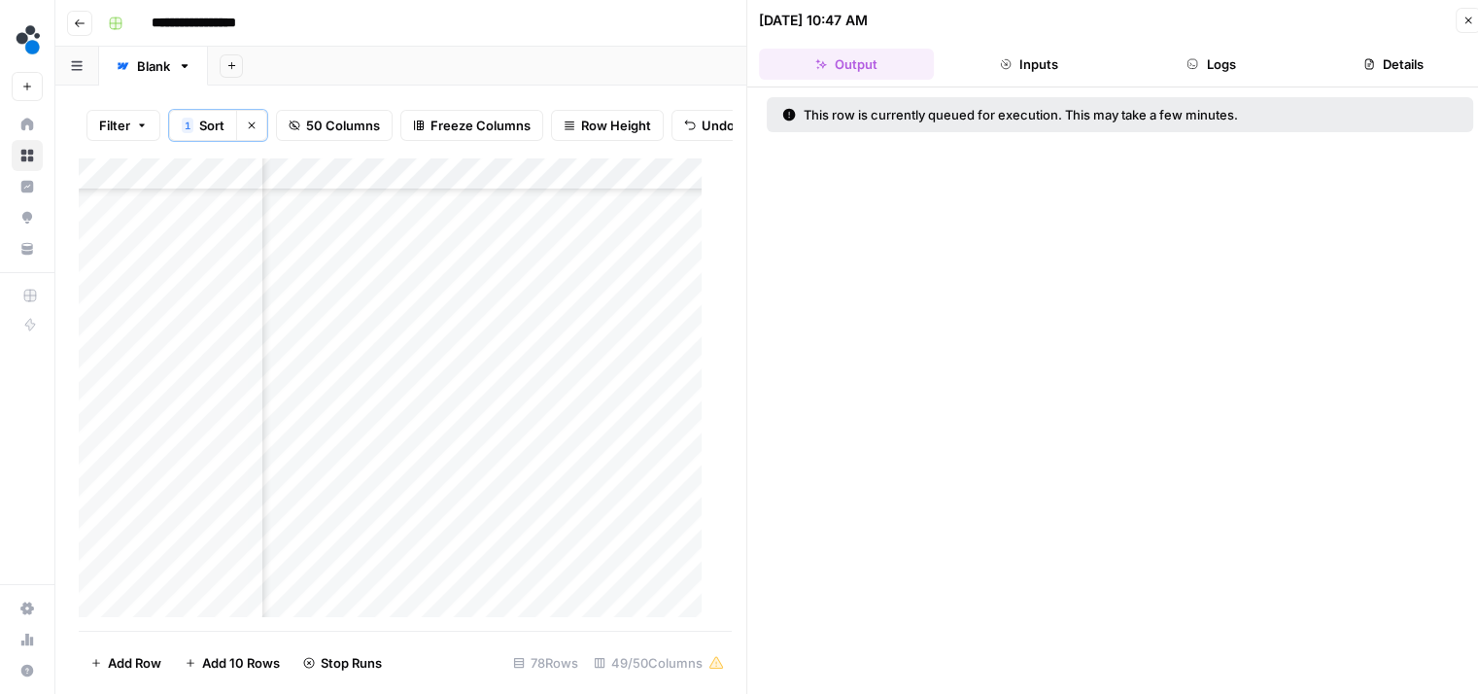
scroll to position [532, 4955]
click at [401, 308] on div "Add Column" at bounding box center [398, 394] width 638 height 474
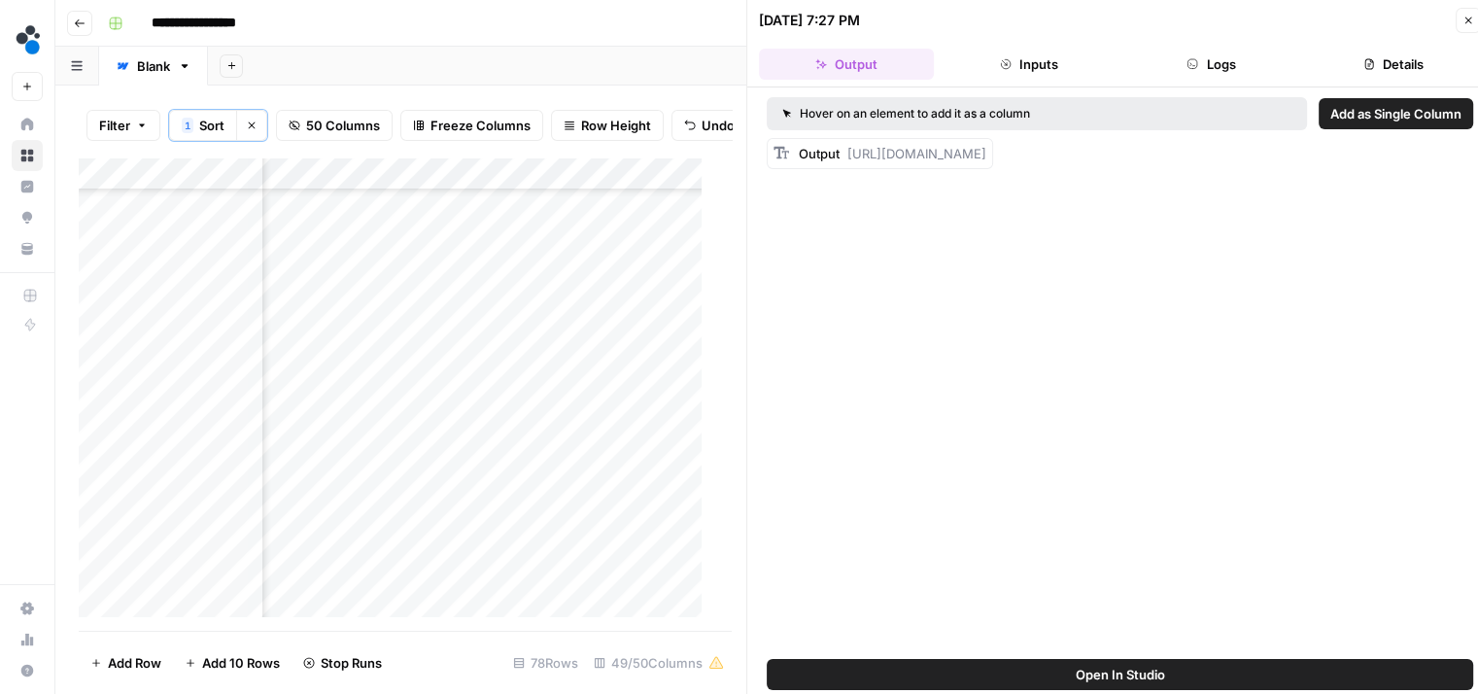
click at [1216, 56] on button "Logs" at bounding box center [1211, 64] width 175 height 31
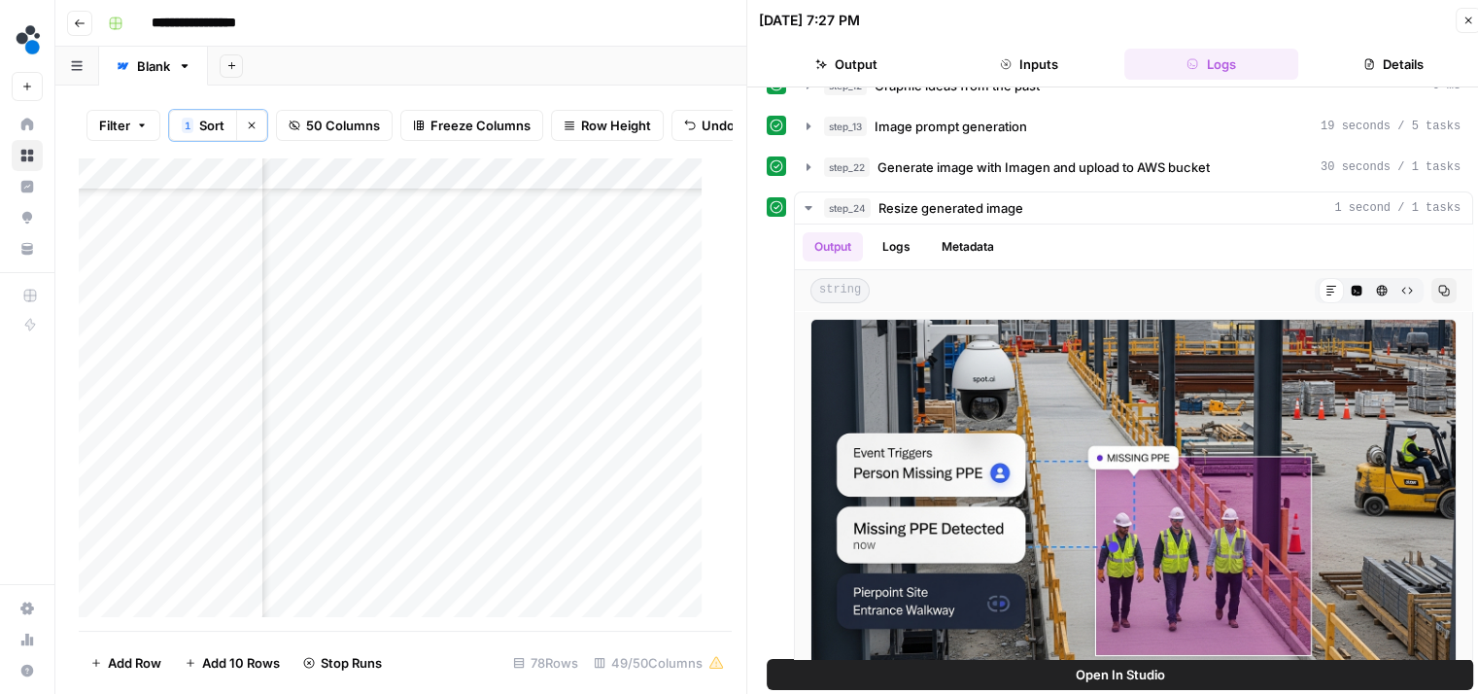
scroll to position [225, 4955]
click at [397, 292] on div "Add Column" at bounding box center [398, 394] width 638 height 474
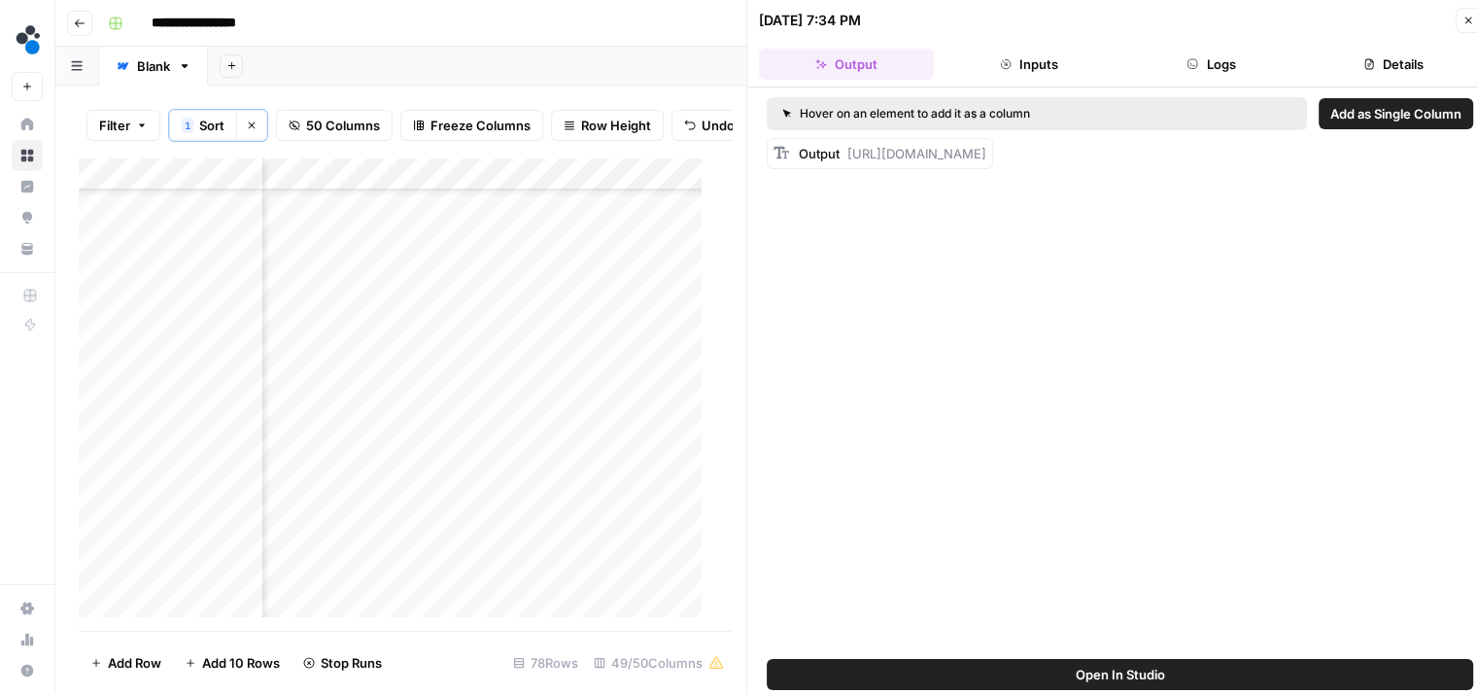
click at [1198, 71] on button "Logs" at bounding box center [1211, 64] width 175 height 31
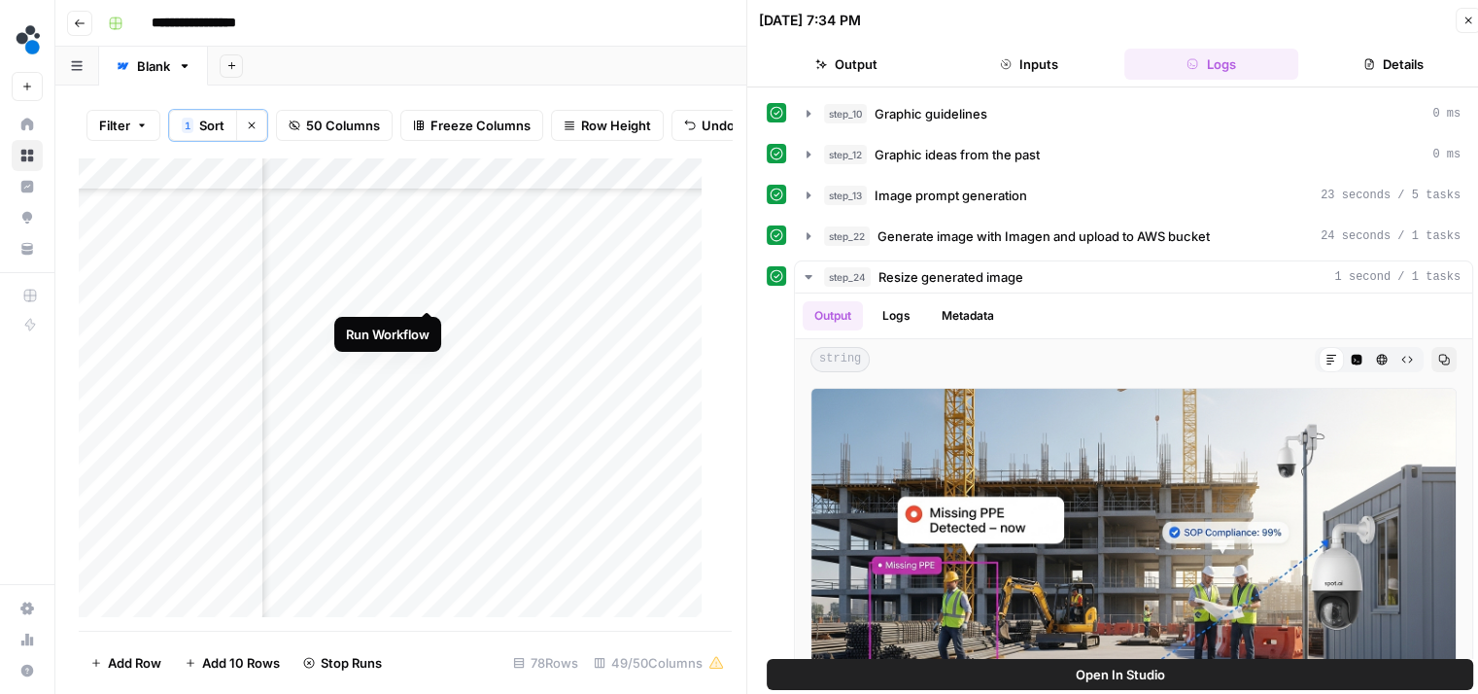
click at [427, 288] on div "Add Column" at bounding box center [398, 394] width 638 height 474
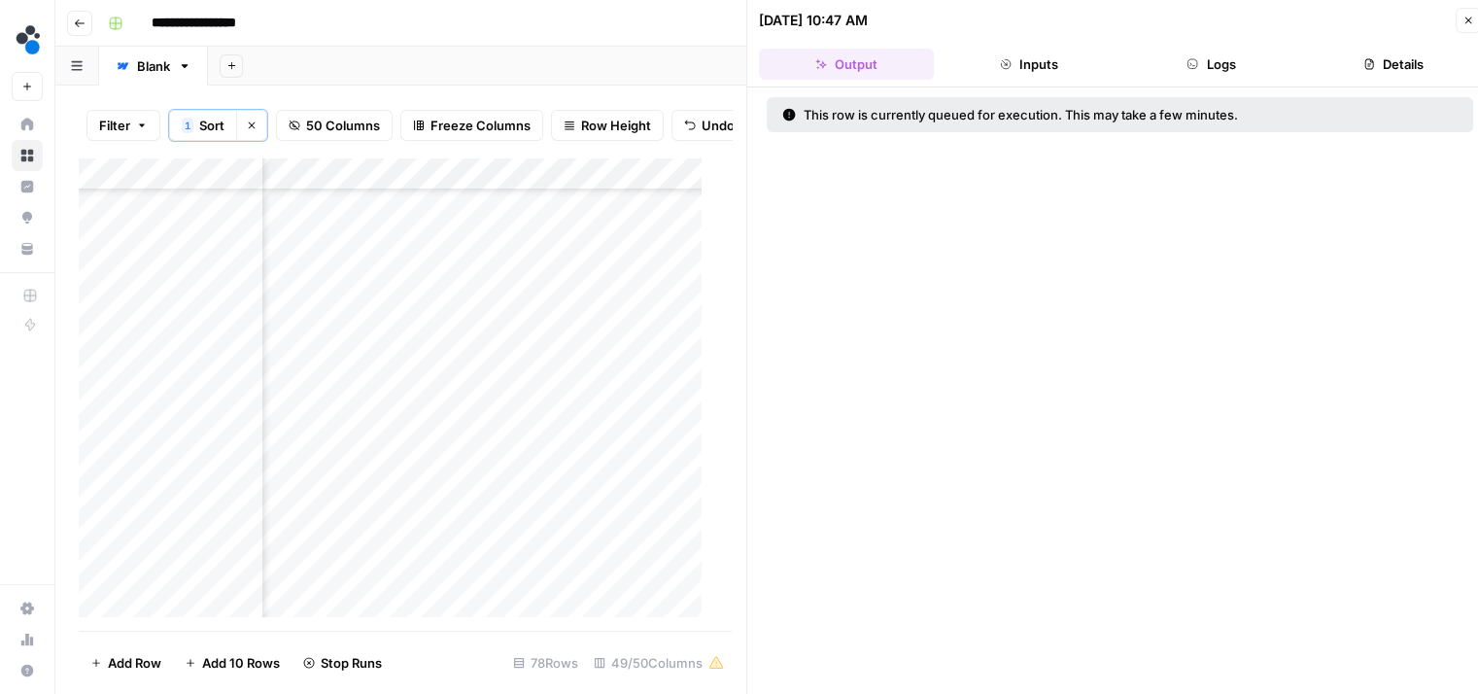
click at [404, 187] on div "Add Column" at bounding box center [398, 394] width 638 height 474
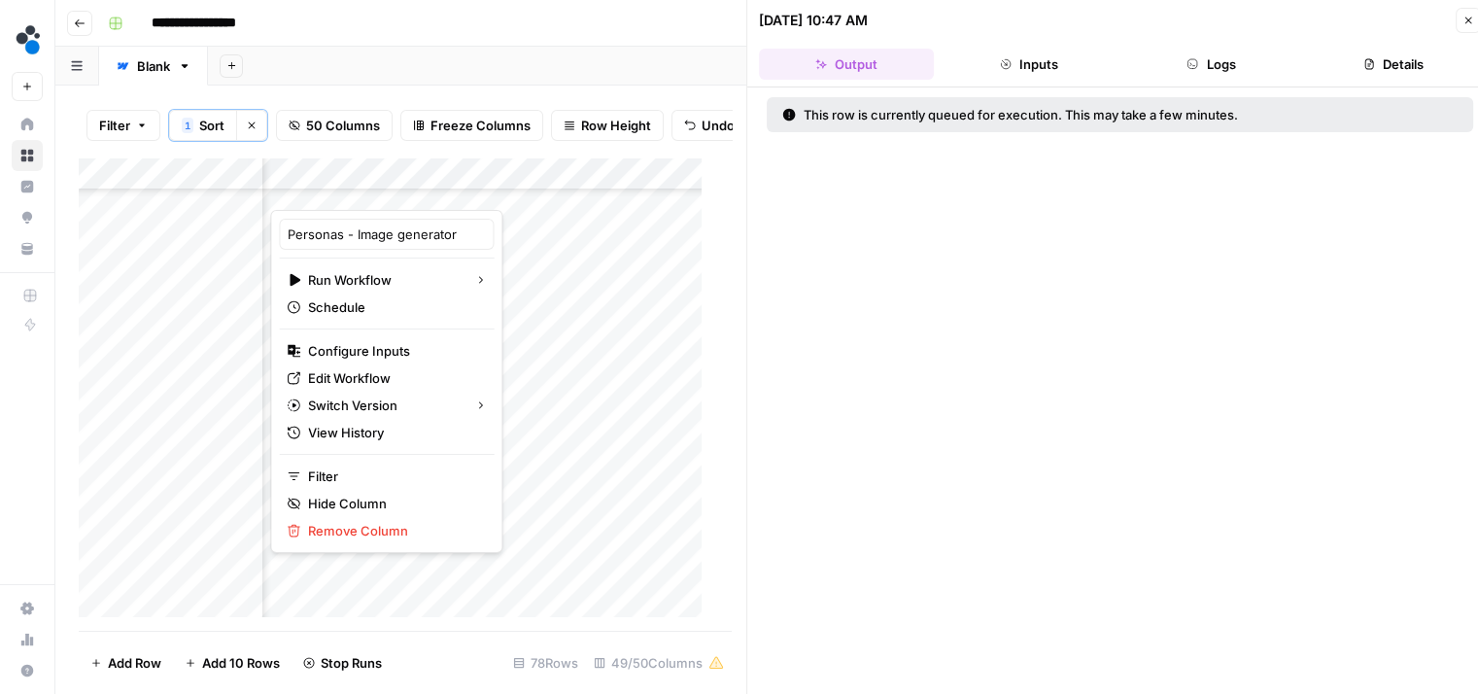
click at [913, 366] on div "This row is currently queued for execution. This may take a few minutes." at bounding box center [1119, 398] width 745 height 622
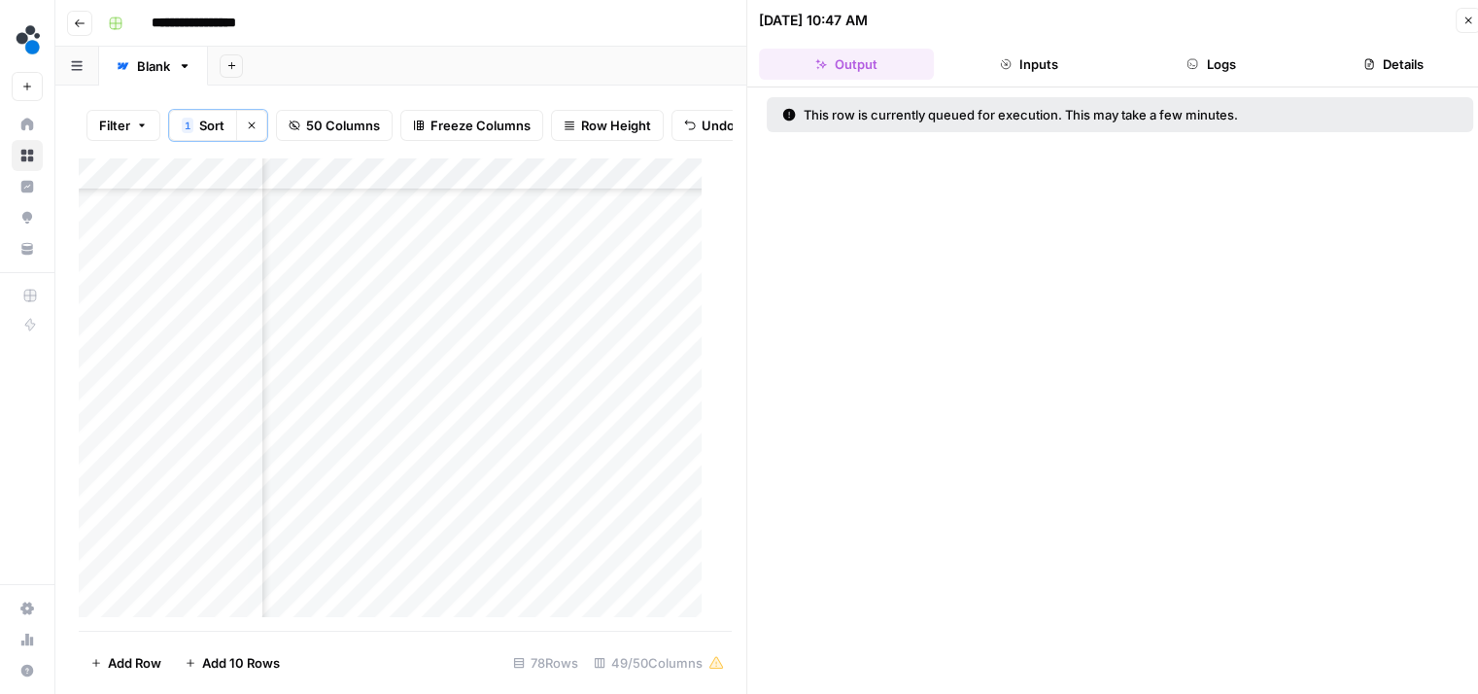
scroll to position [1636, 4955]
click at [399, 464] on div "Add Column" at bounding box center [398, 394] width 638 height 474
click at [1166, 63] on button "Logs" at bounding box center [1211, 64] width 175 height 31
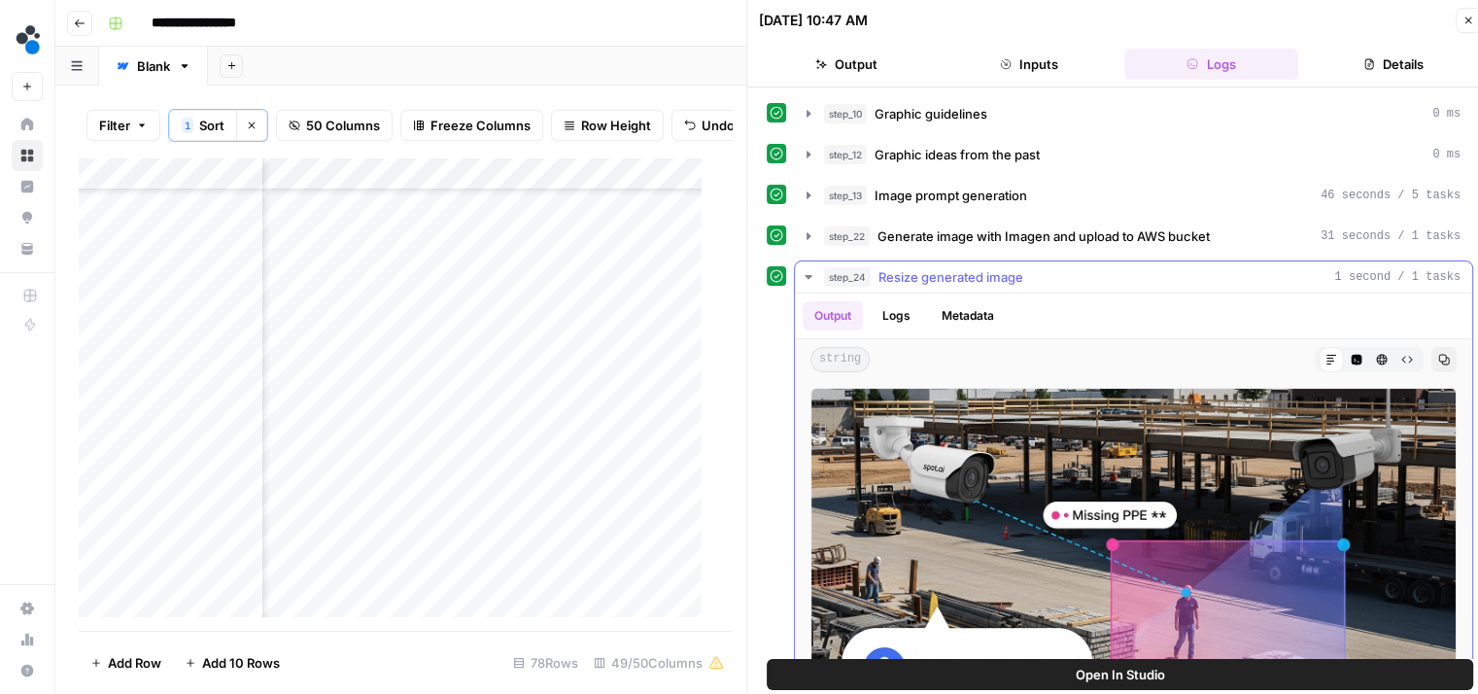
scroll to position [89, 0]
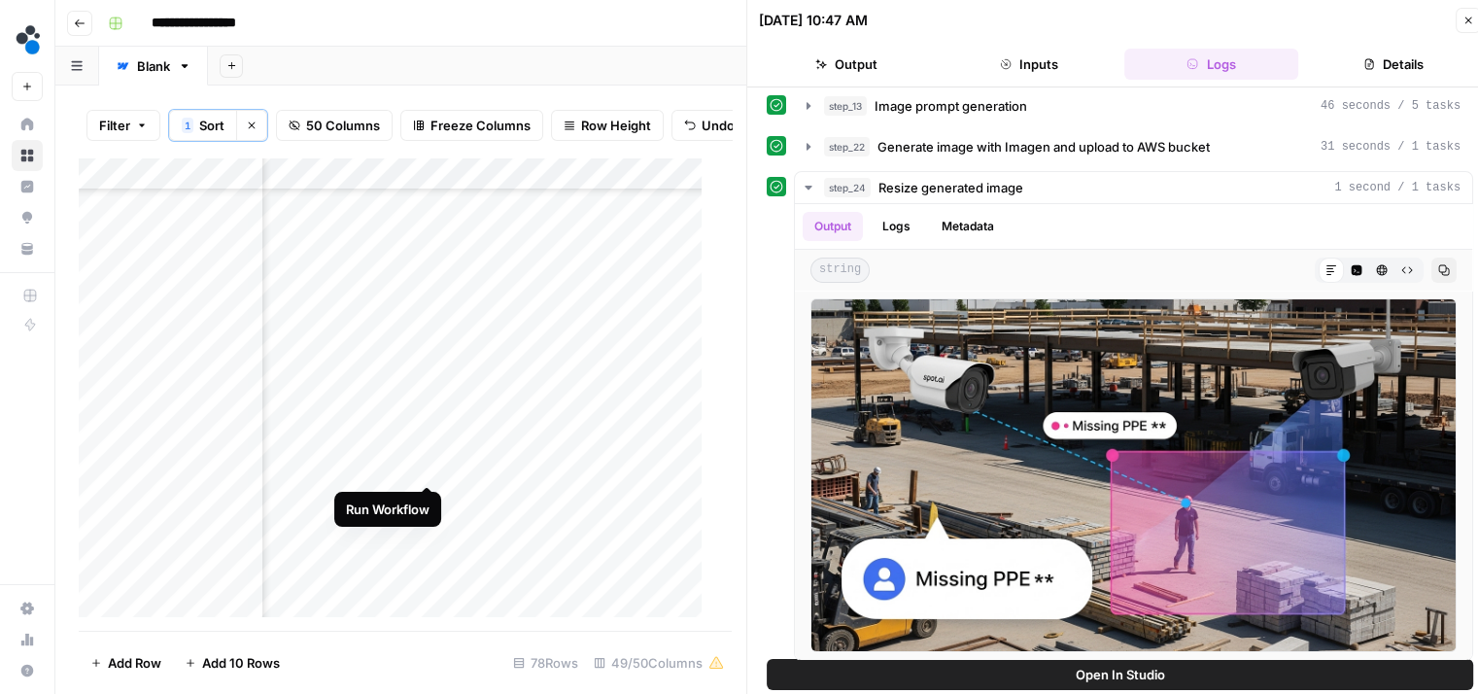
click at [428, 467] on div "Add Column" at bounding box center [398, 394] width 638 height 474
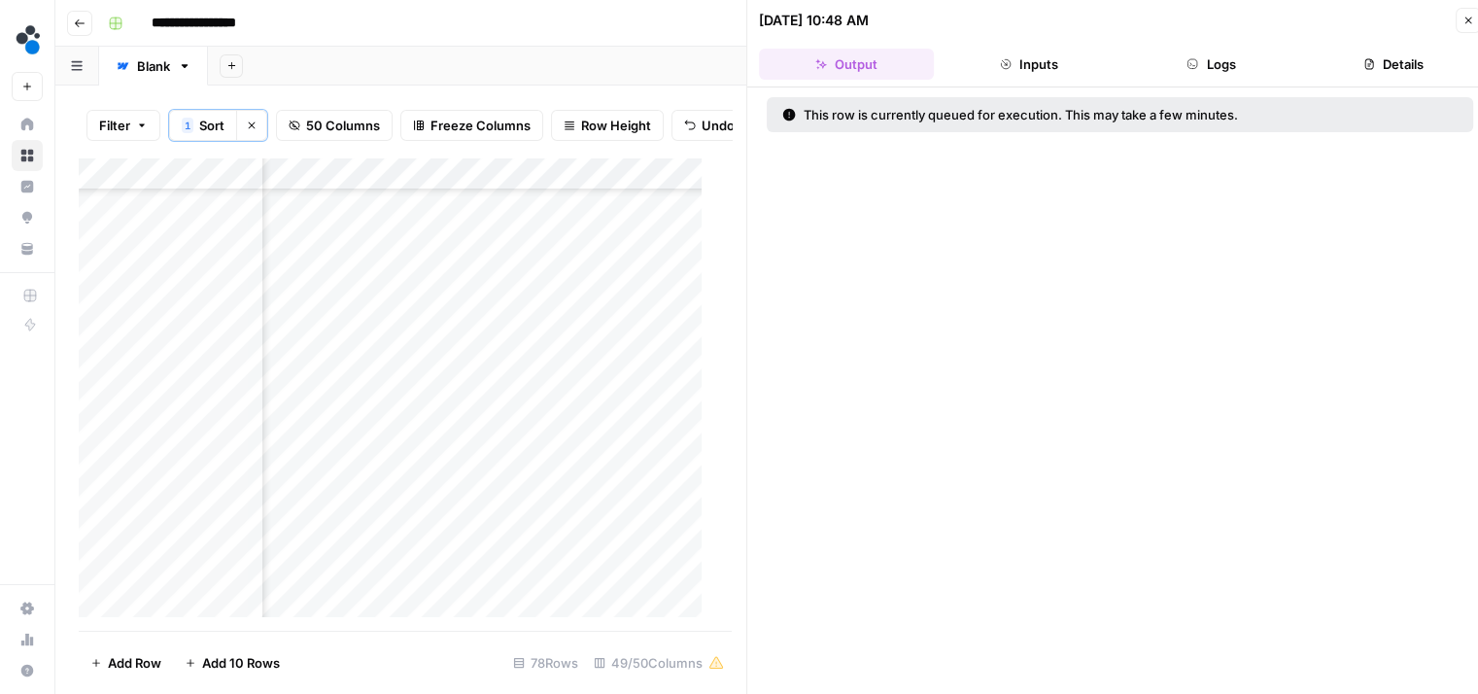
scroll to position [225, 4955]
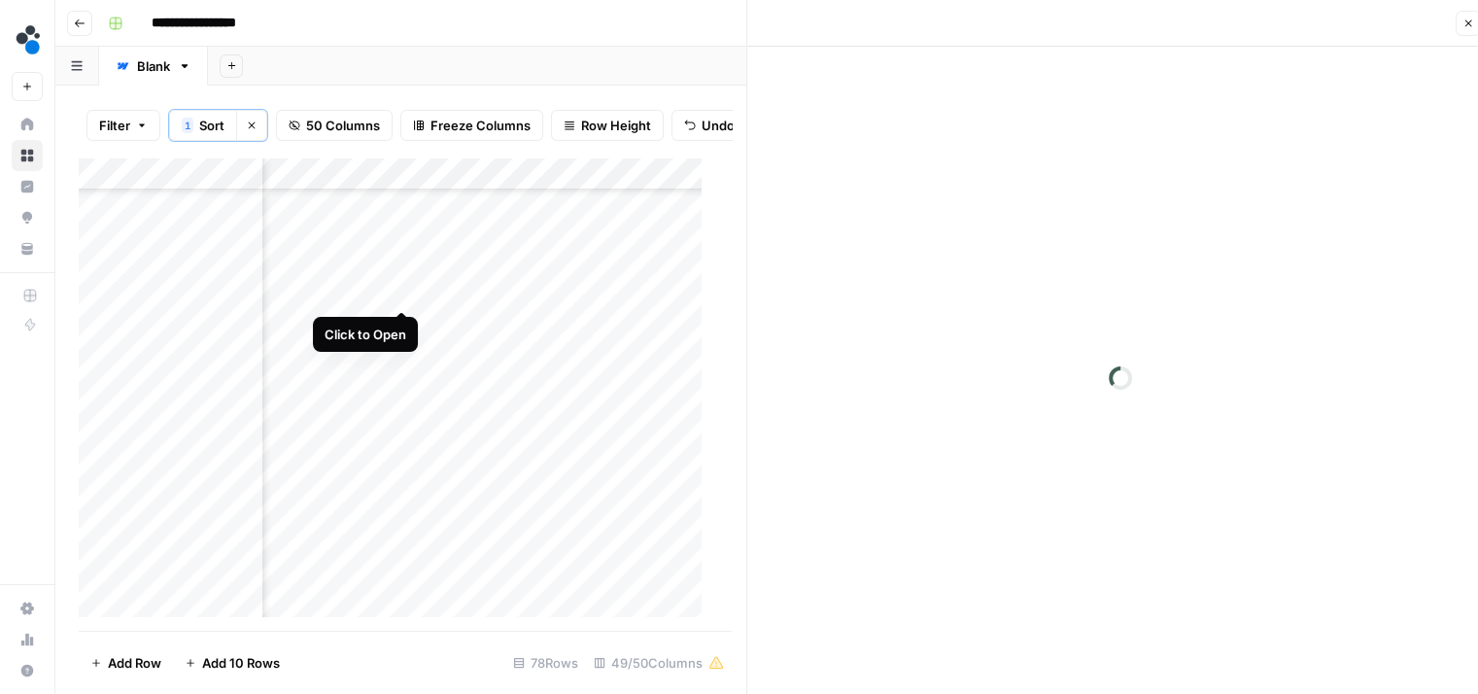
scroll to position [225, 4955]
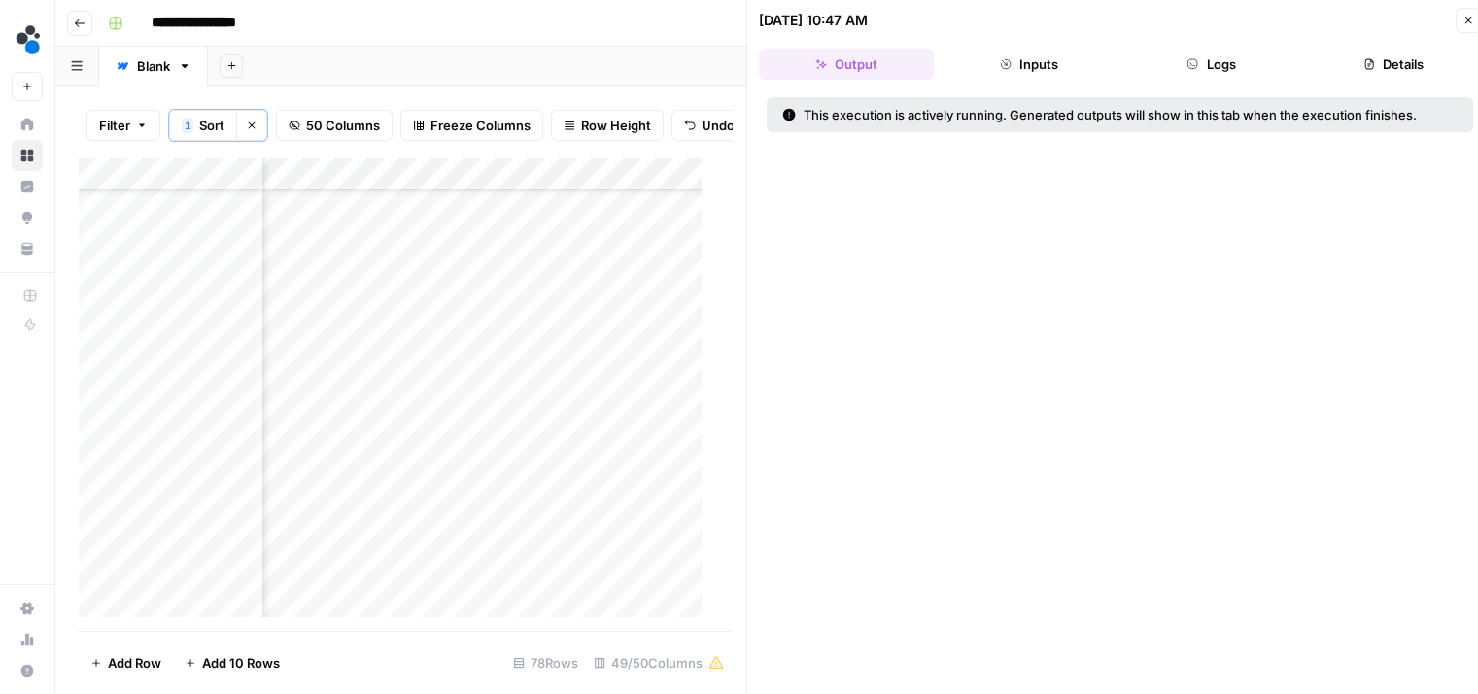
click at [1185, 68] on button "Logs" at bounding box center [1211, 64] width 175 height 31
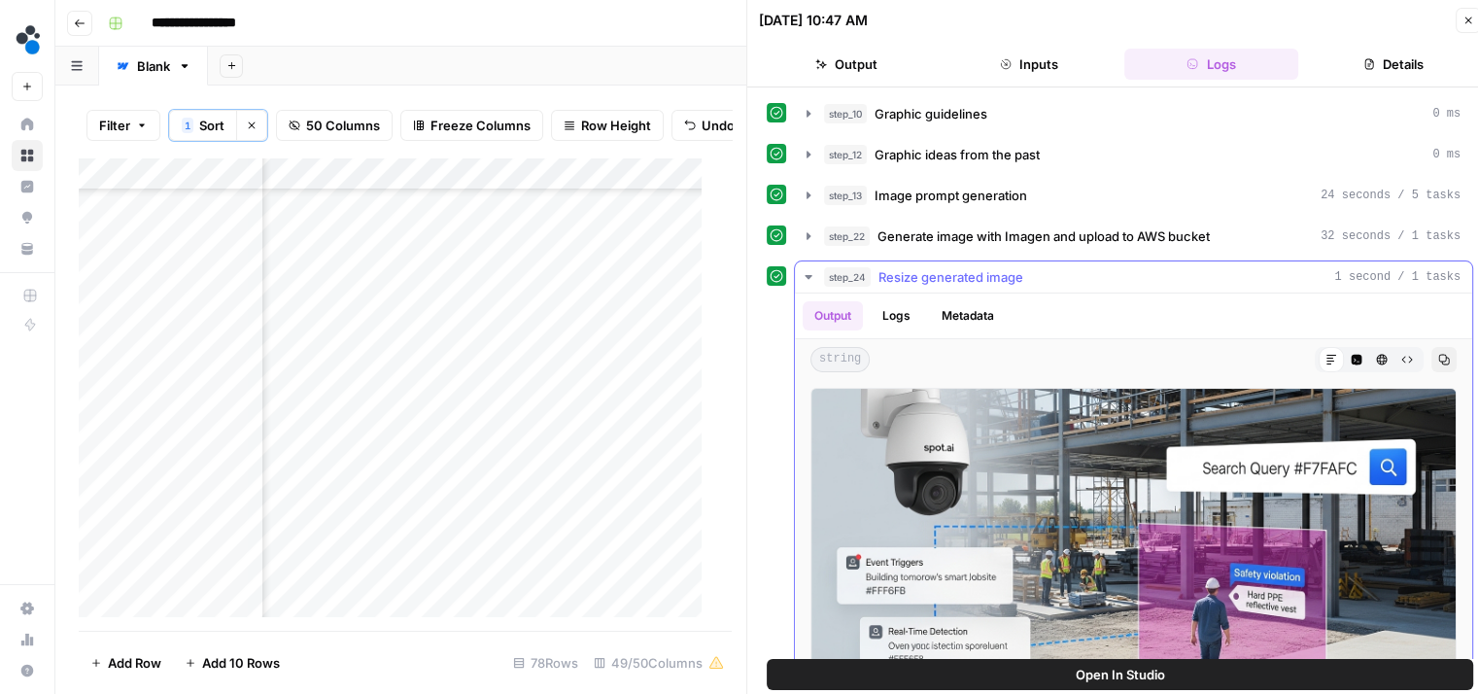
scroll to position [73, 0]
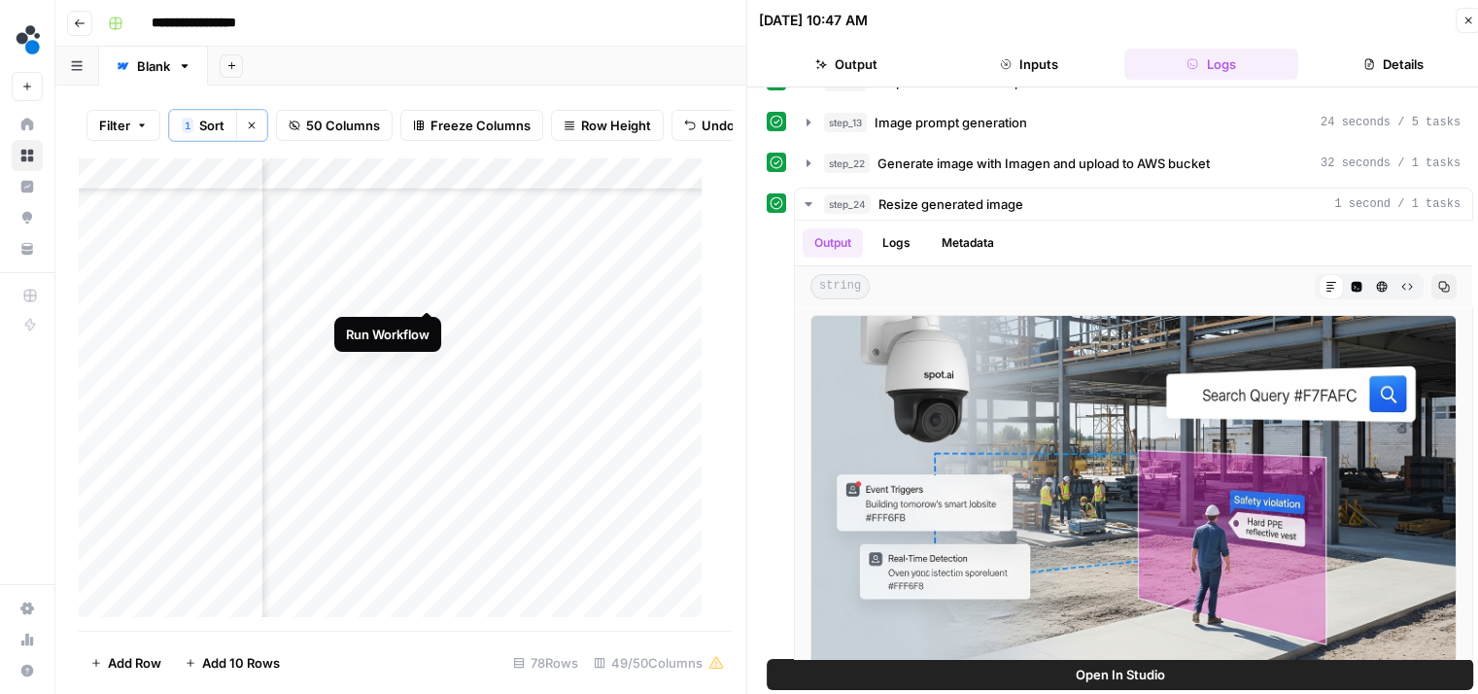
click at [426, 283] on div "Add Column" at bounding box center [398, 394] width 638 height 474
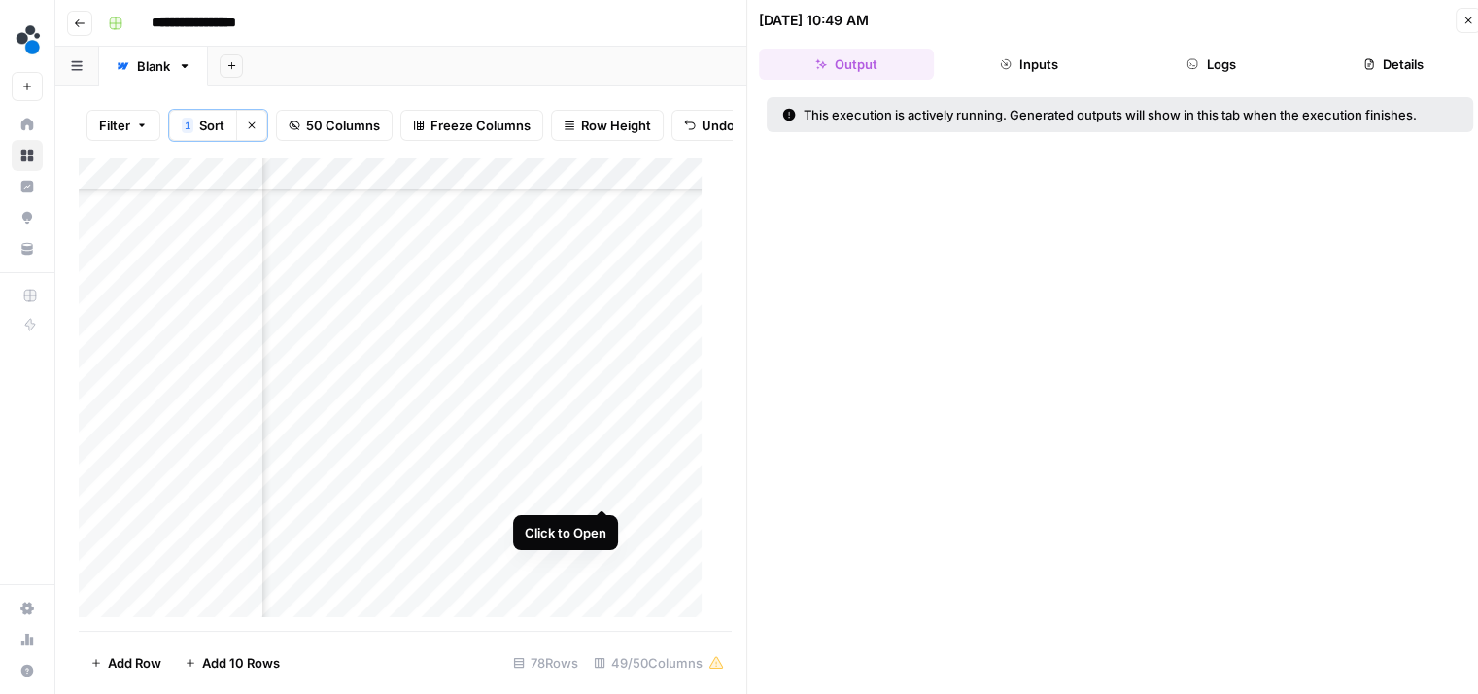
click at [598, 485] on div "Add Column" at bounding box center [398, 394] width 638 height 474
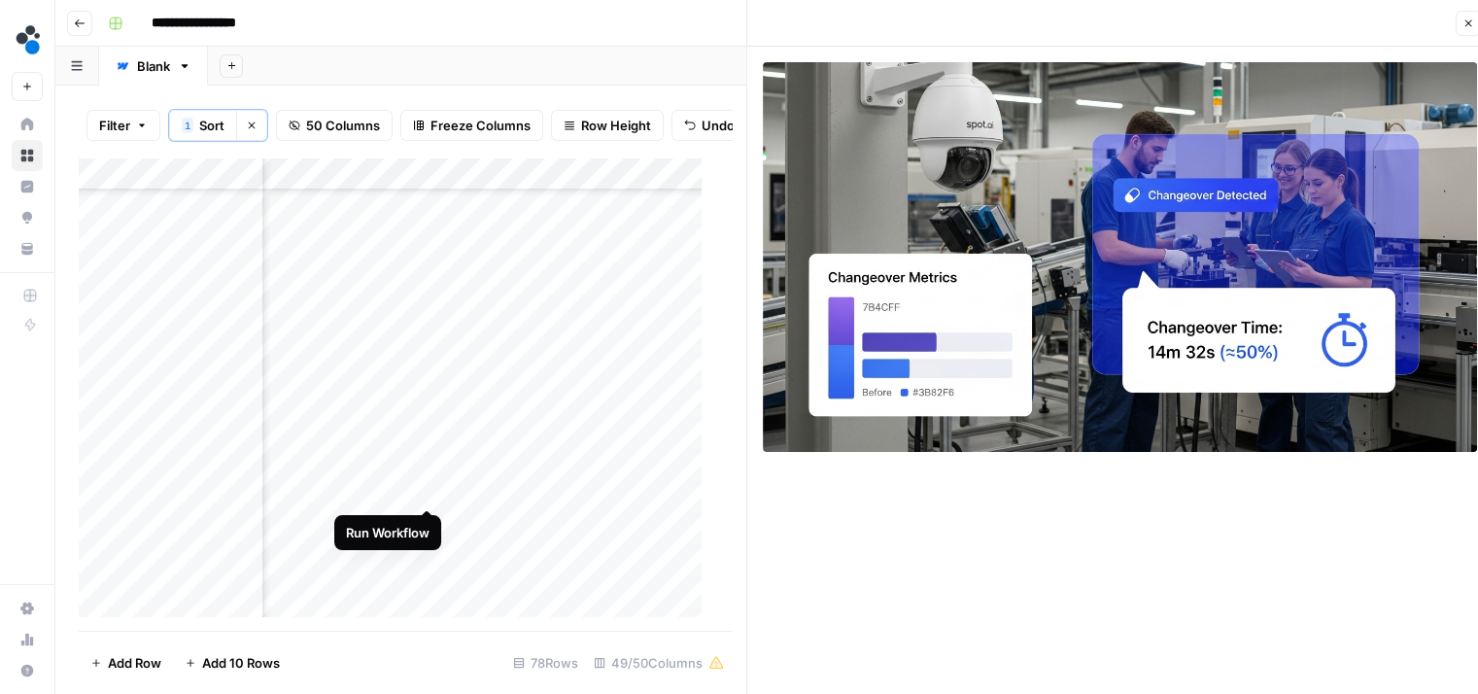
click at [424, 487] on div "Add Column" at bounding box center [398, 394] width 638 height 474
click at [400, 470] on div "Add Column" at bounding box center [398, 394] width 638 height 474
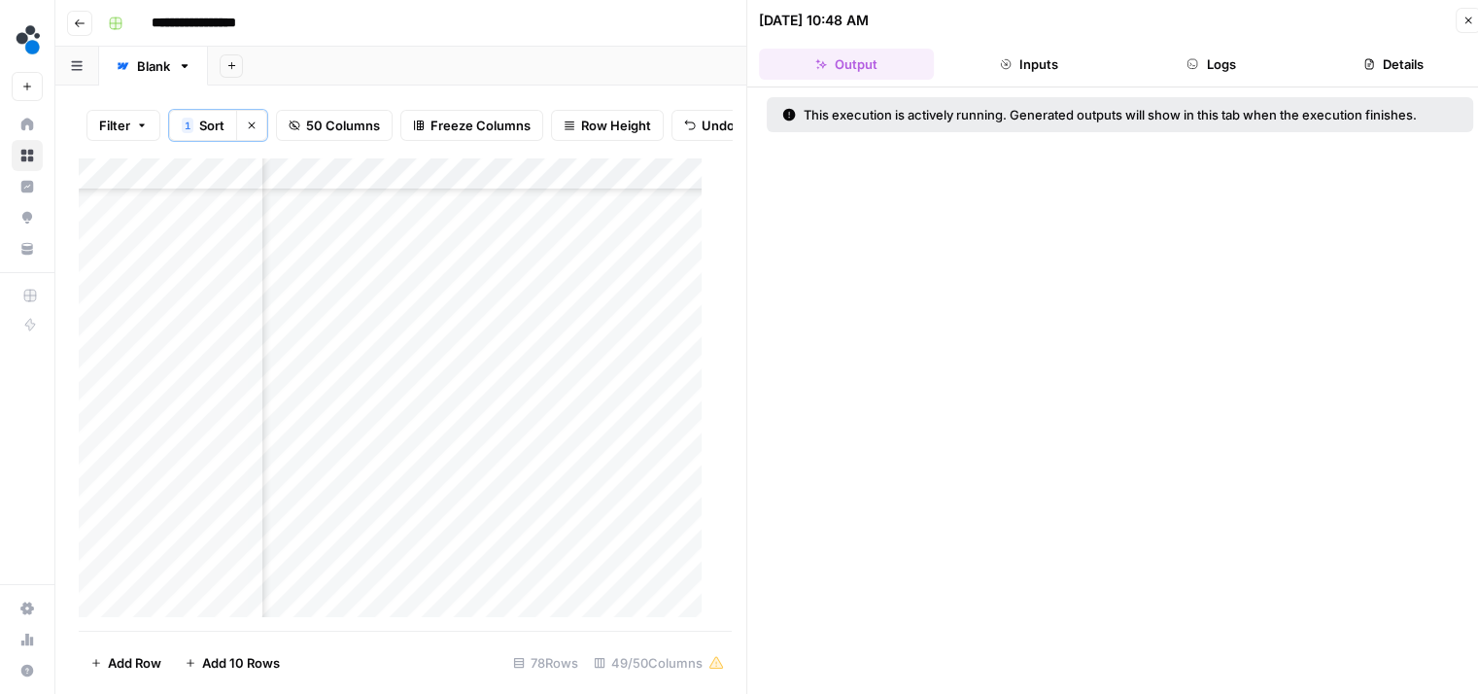
click at [1203, 52] on button "Logs" at bounding box center [1211, 64] width 175 height 31
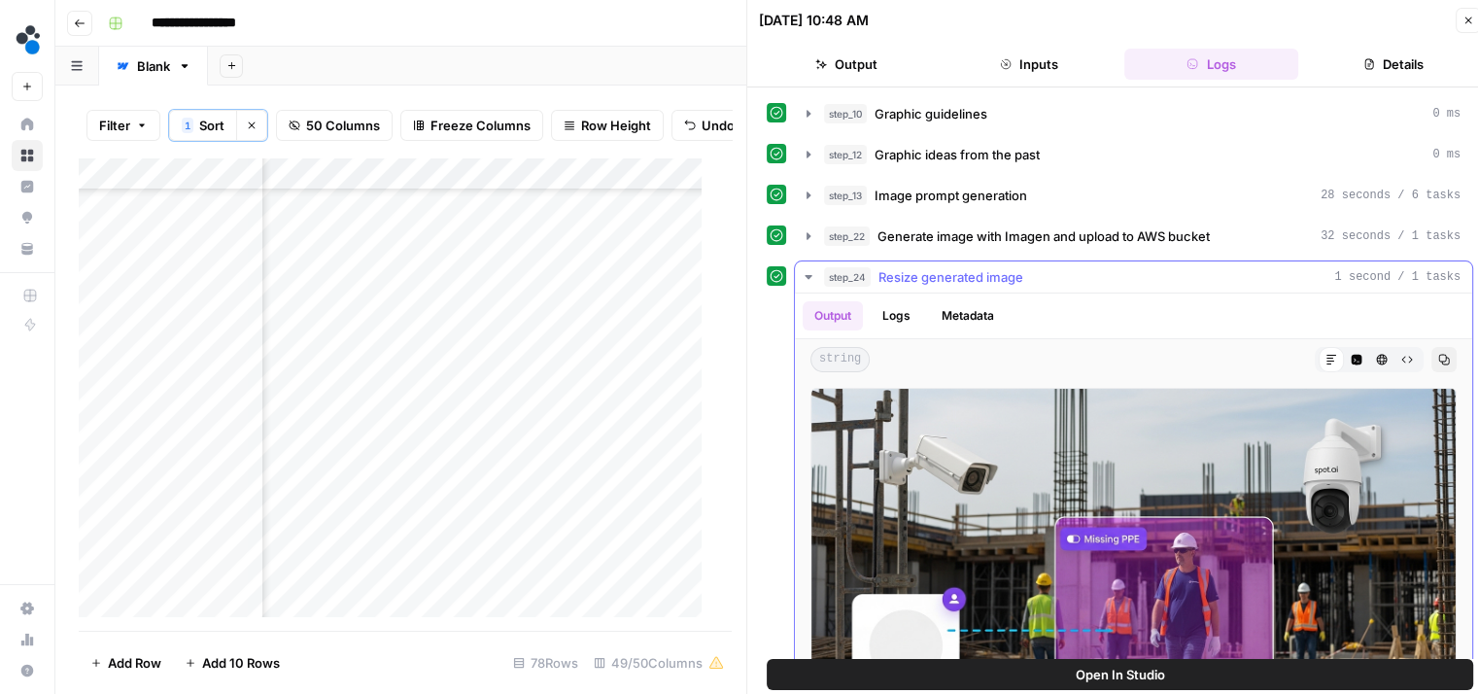
scroll to position [89, 0]
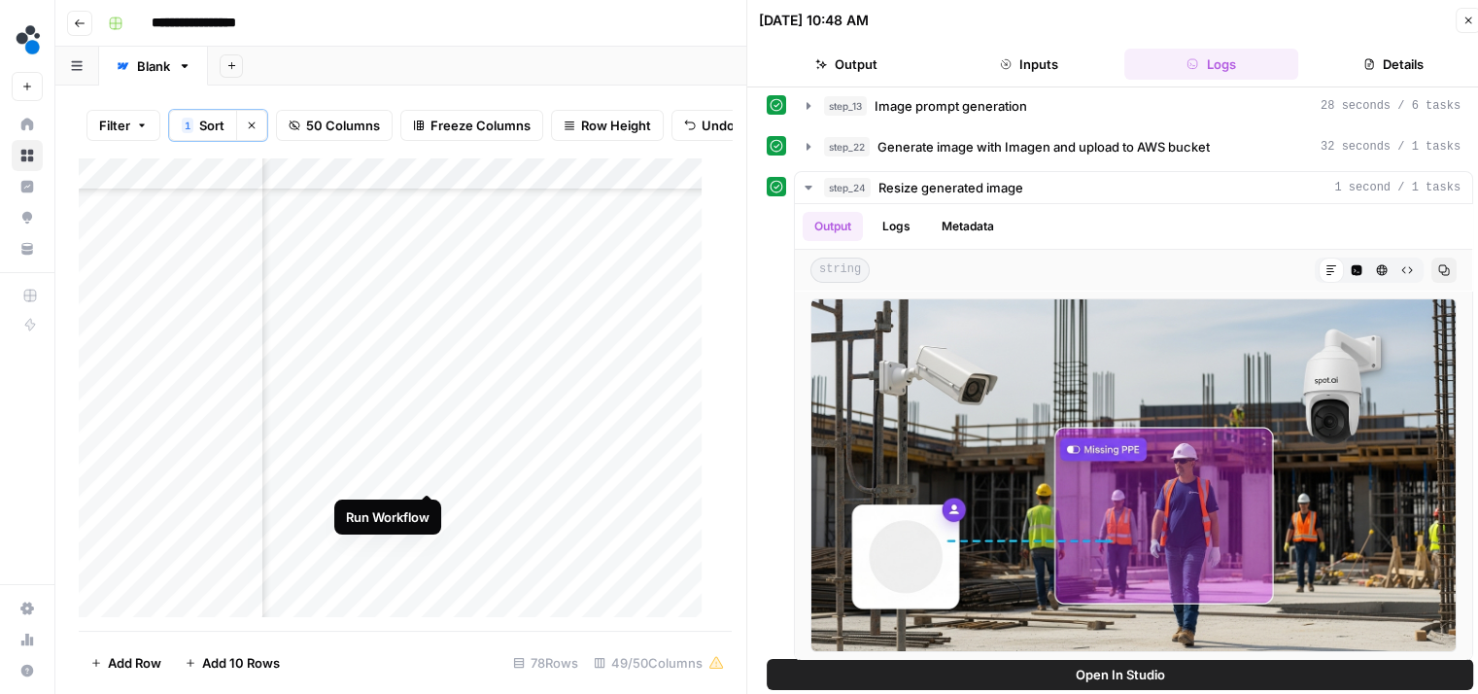
click at [428, 471] on div "Add Column" at bounding box center [398, 394] width 638 height 474
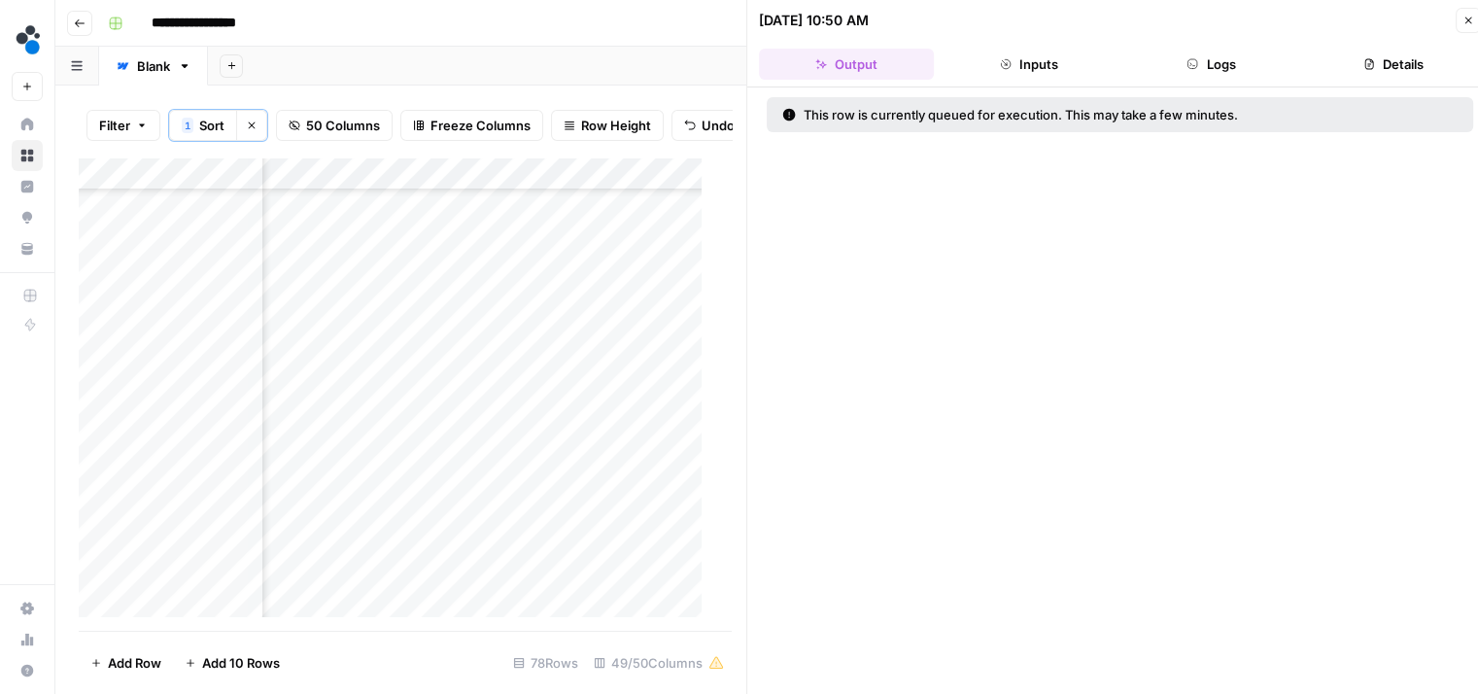
scroll to position [256, 4955]
click at [402, 257] on div "Add Column" at bounding box center [398, 394] width 638 height 474
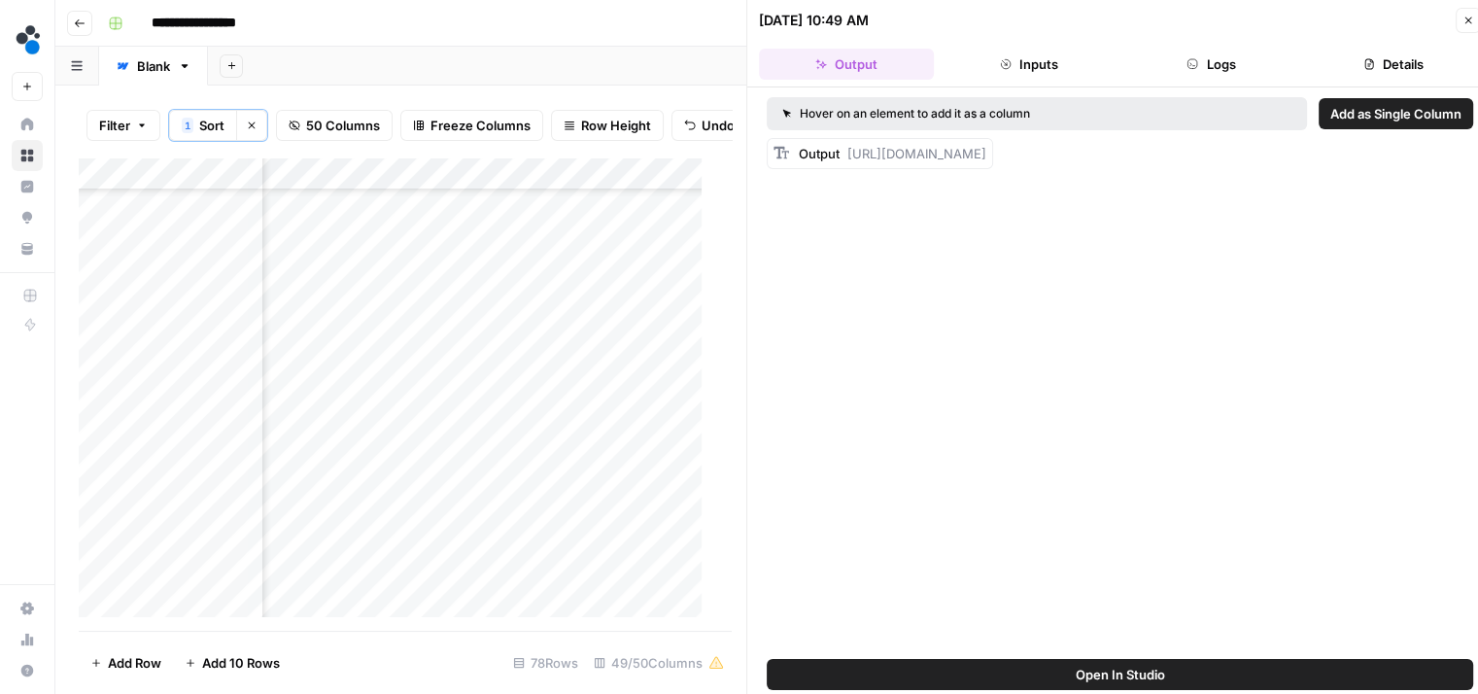
click at [1197, 53] on button "Logs" at bounding box center [1211, 64] width 175 height 31
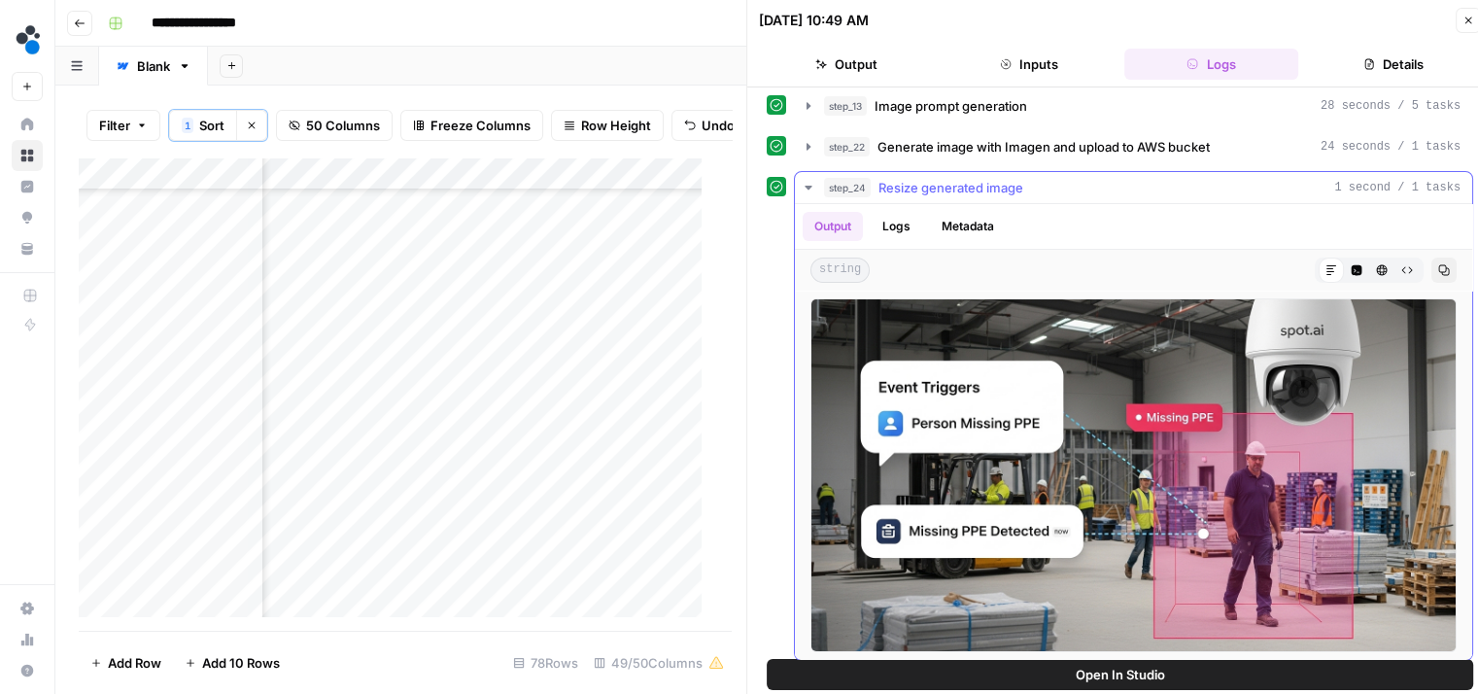
scroll to position [16, 0]
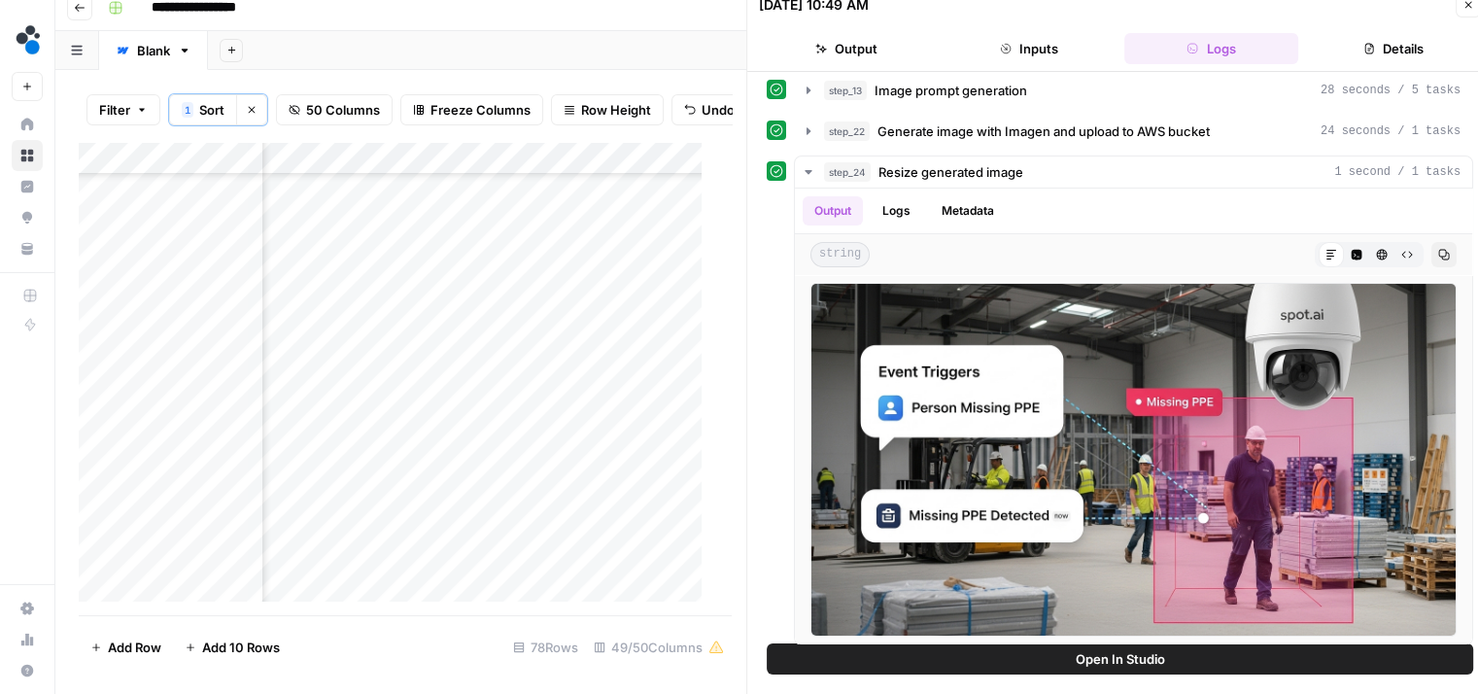
click at [842, 55] on button "Output" at bounding box center [846, 48] width 175 height 31
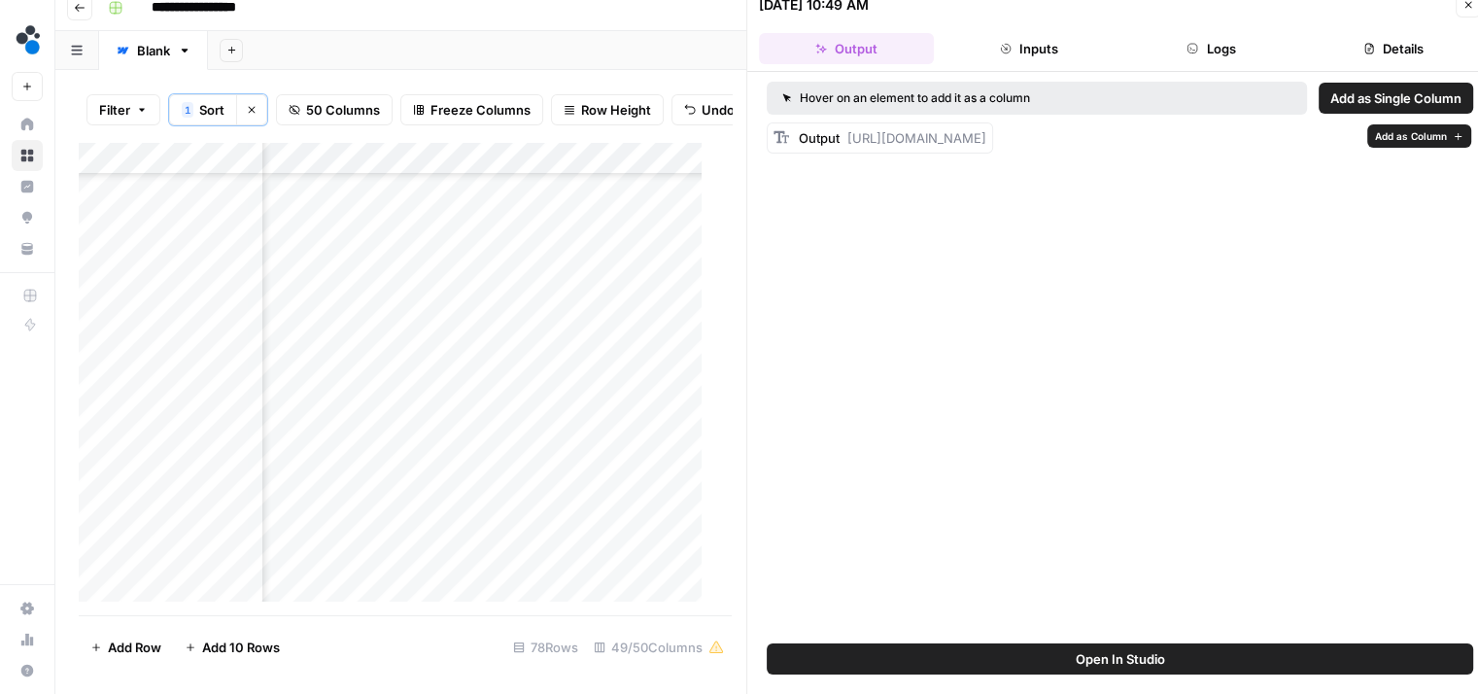
drag, startPoint x: 865, startPoint y: 221, endPoint x: 848, endPoint y: 141, distance: 82.3
click at [848, 141] on div "Output https://cdn.airops.com/rails/active_storage/representations/proxy/eyJfcm…" at bounding box center [892, 137] width 187 height 19
copy span "https://cdn.airops.com/rails/active_storage/representations/proxy/eyJfcmFpbHMiO…"
click at [536, 248] on div "Add Column" at bounding box center [398, 379] width 638 height 474
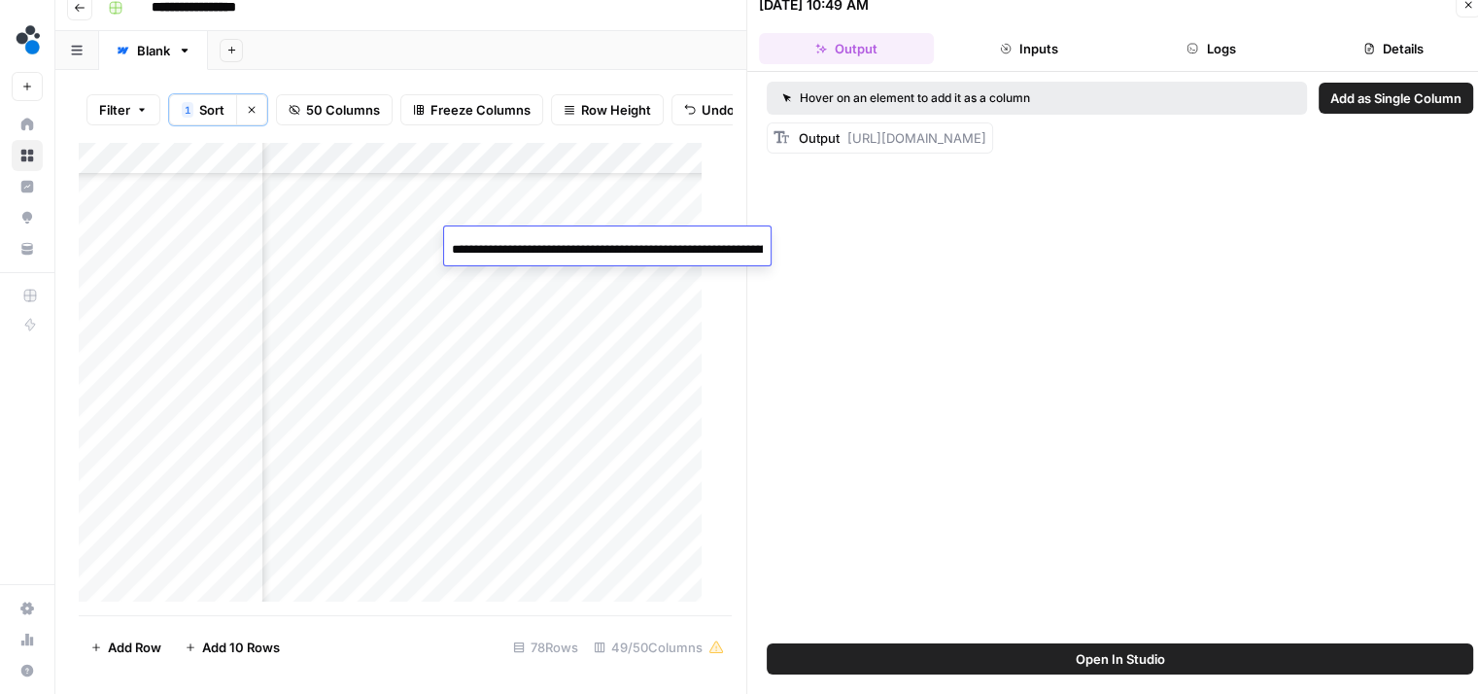
scroll to position [0, 2347]
click at [549, 249] on input "**********" at bounding box center [607, 249] width 311 height 23
type input "**********"
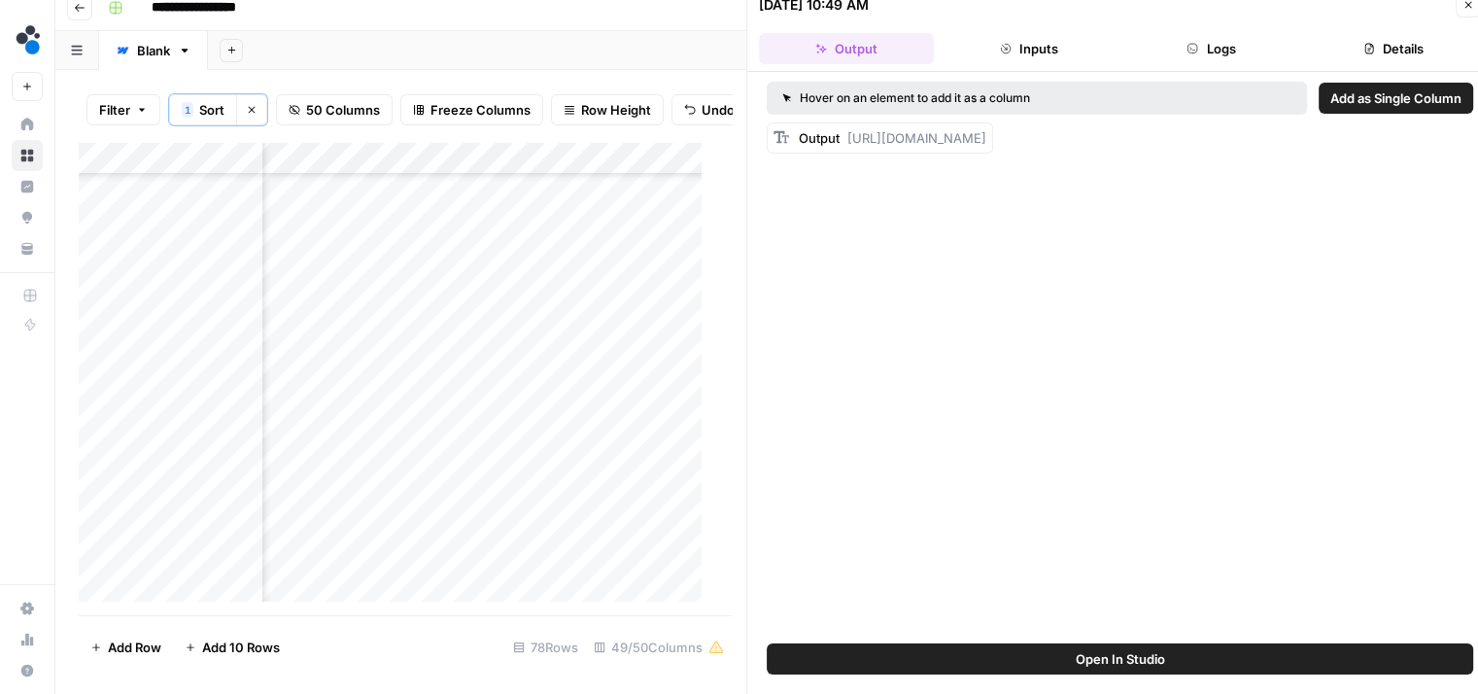
scroll to position [256, 8443]
click at [679, 246] on div "Add Column" at bounding box center [398, 379] width 638 height 474
click at [392, 476] on div "Add Column" at bounding box center [398, 379] width 638 height 474
click at [1202, 63] on button "Logs" at bounding box center [1211, 48] width 175 height 31
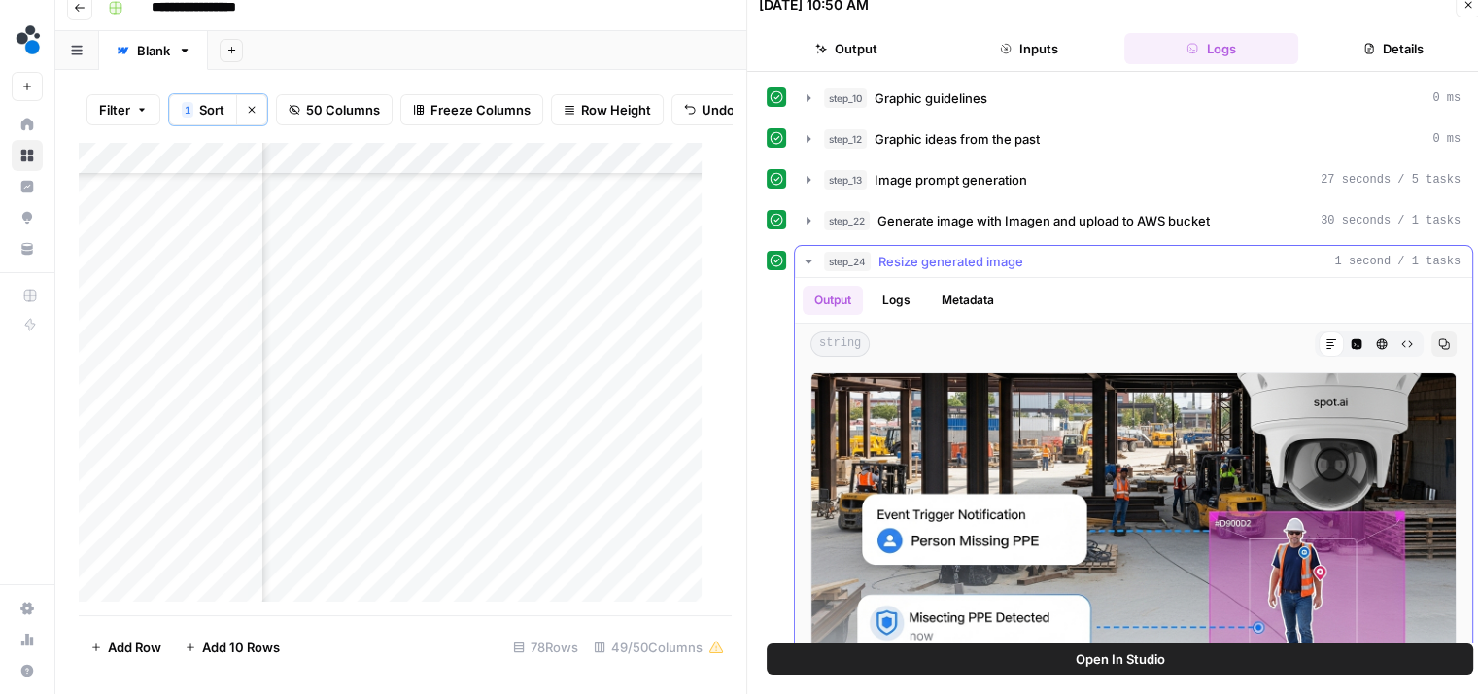
scroll to position [89, 0]
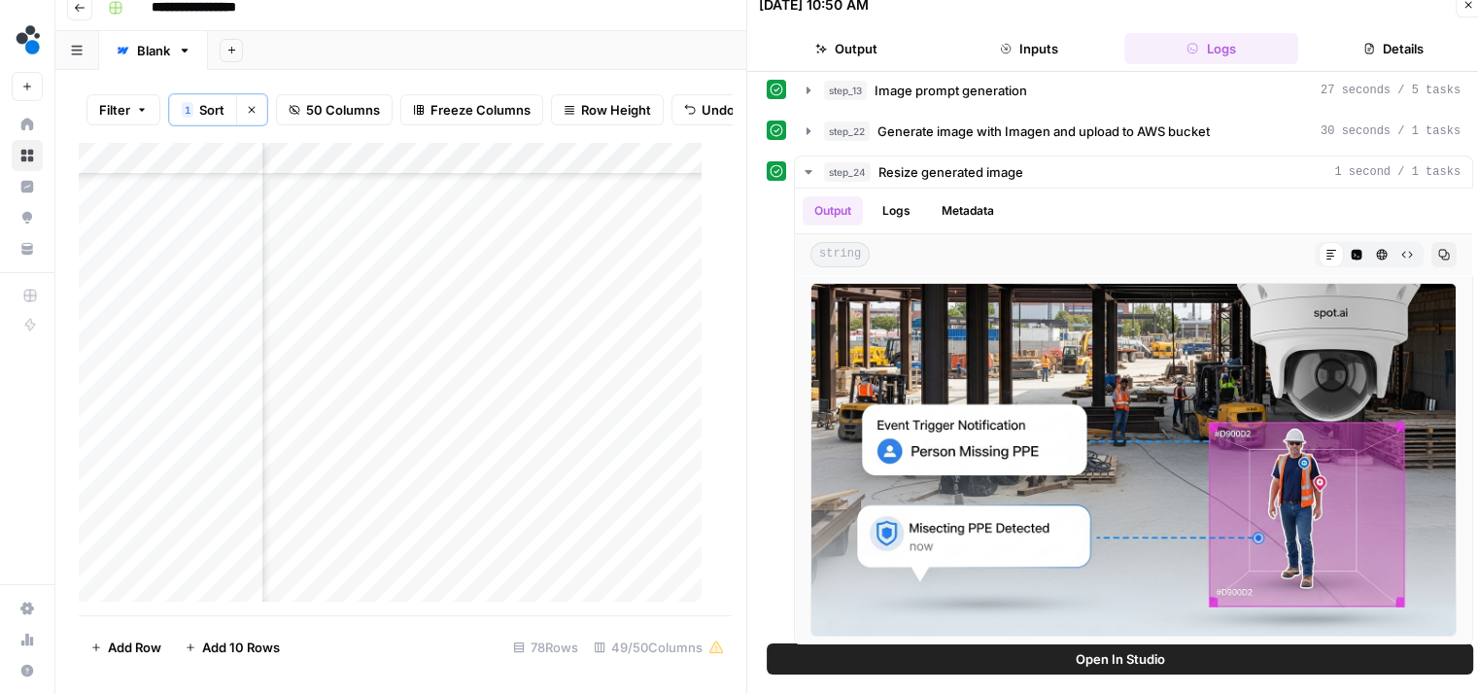
click at [416, 479] on div "Add Column" at bounding box center [398, 379] width 638 height 474
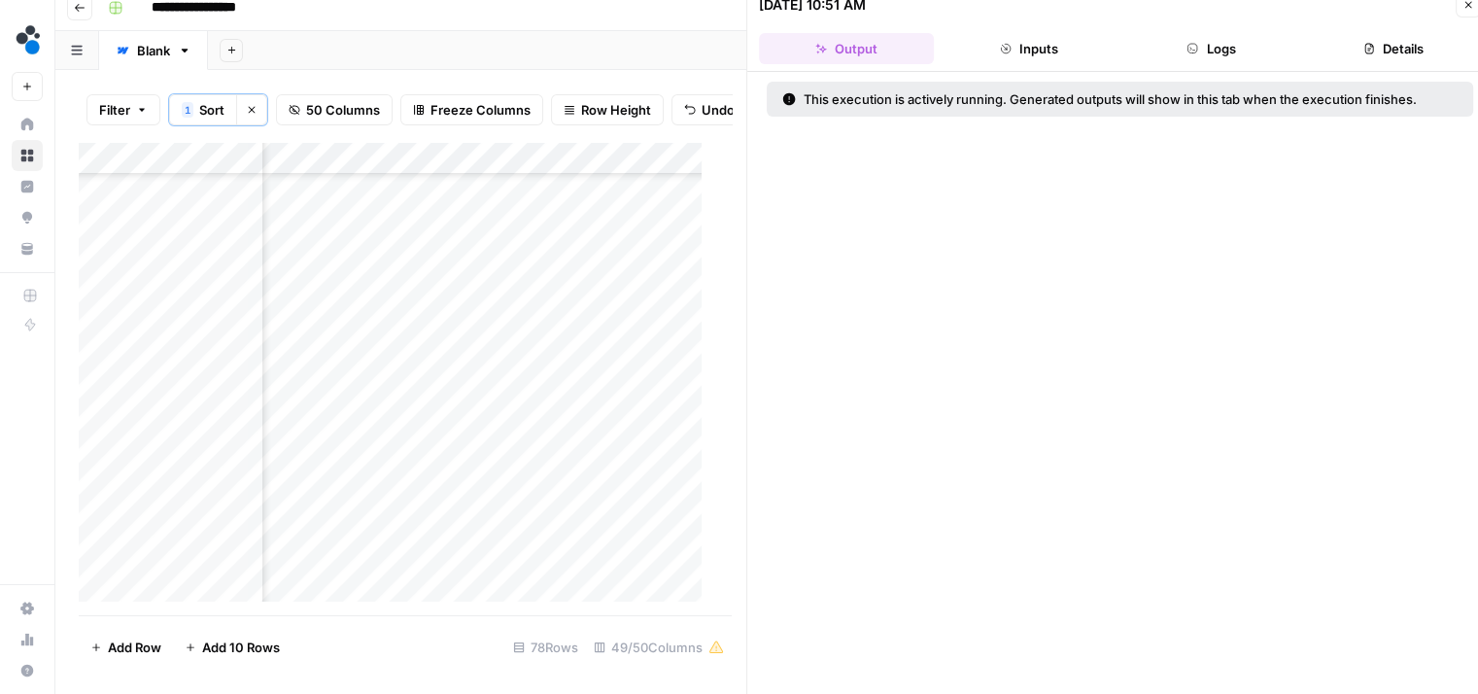
scroll to position [423, 4962]
click at [391, 276] on div "Add Column" at bounding box center [398, 379] width 638 height 474
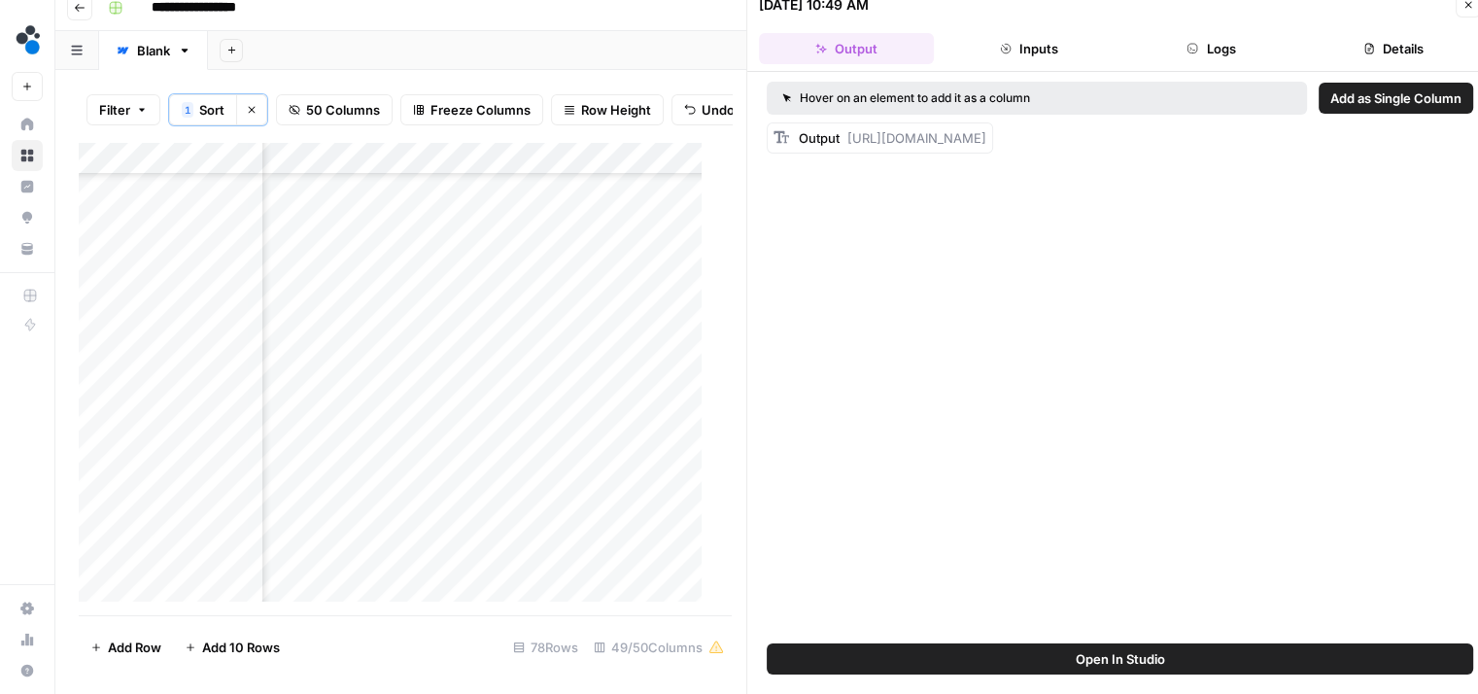
click at [1218, 53] on button "Logs" at bounding box center [1211, 48] width 175 height 31
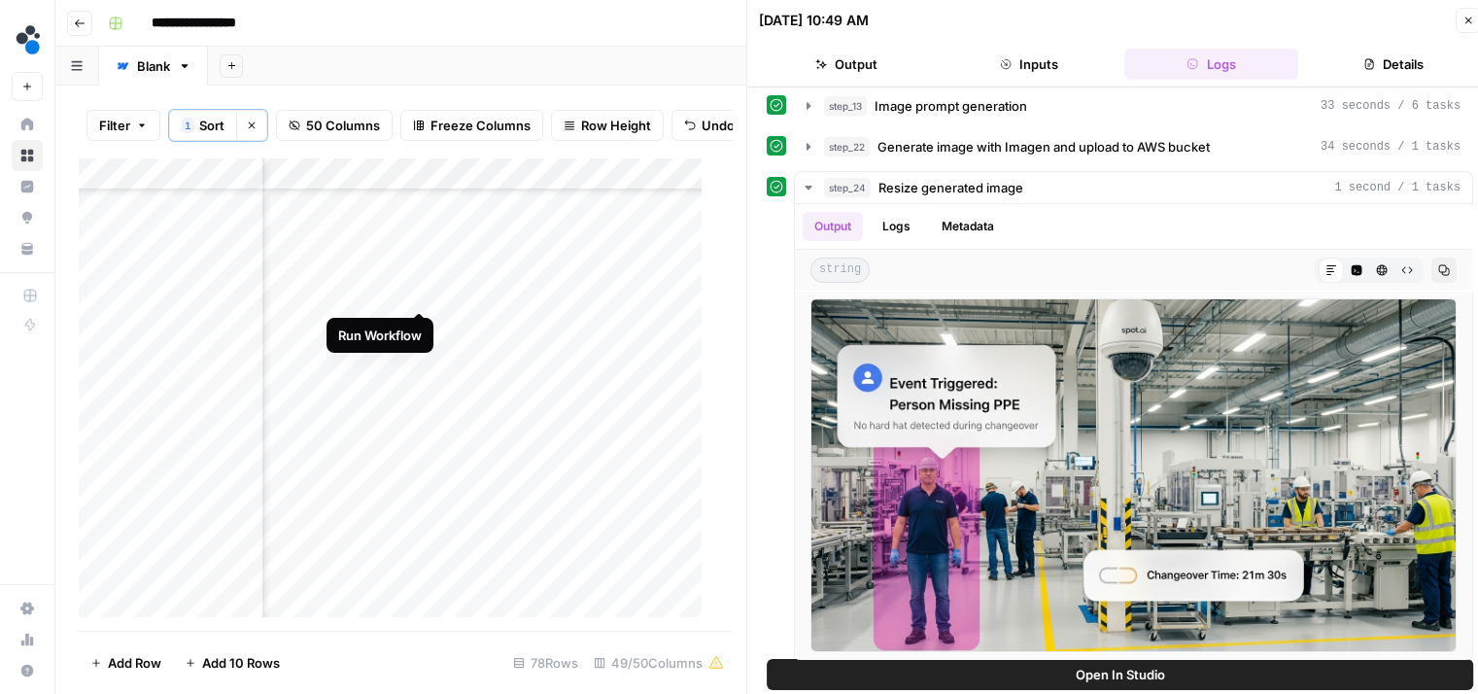
click at [419, 293] on div "Add Column" at bounding box center [398, 394] width 638 height 474
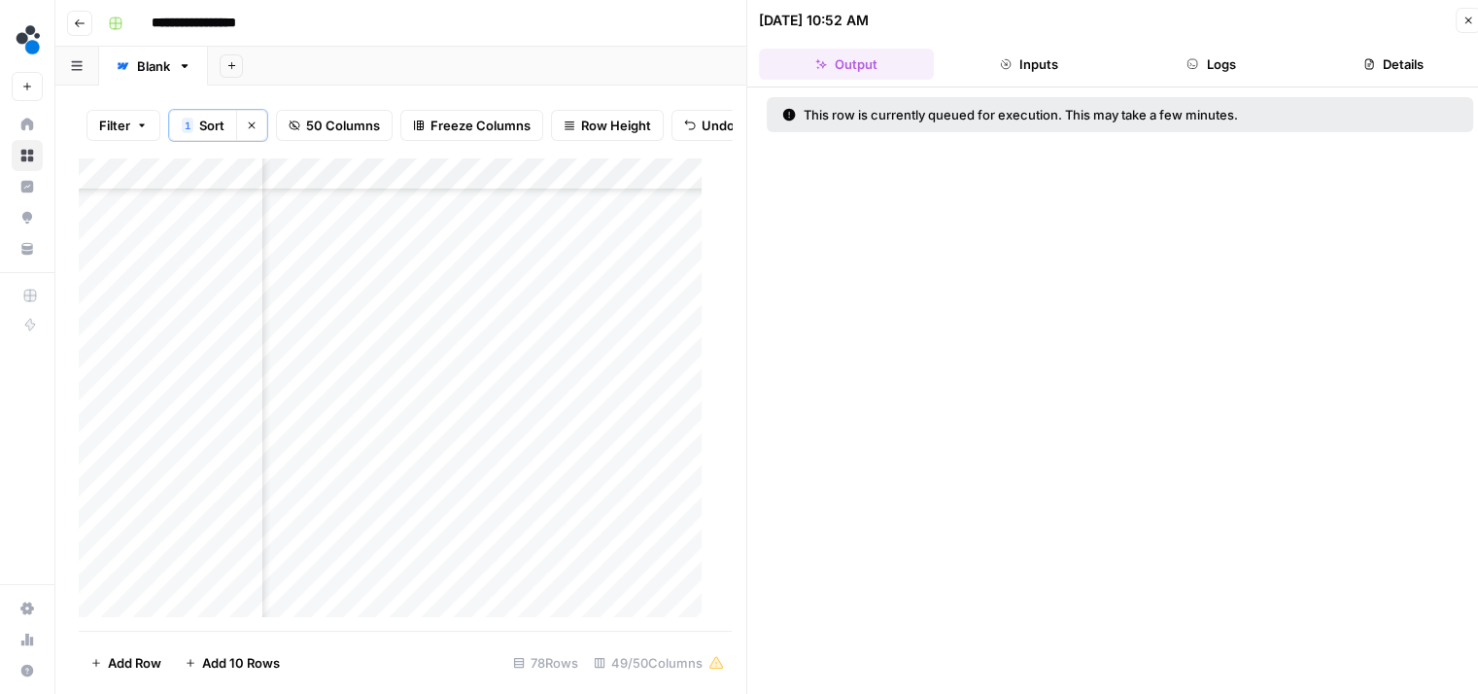
scroll to position [1584, 4962]
click at [395, 521] on div "Add Column" at bounding box center [398, 394] width 638 height 474
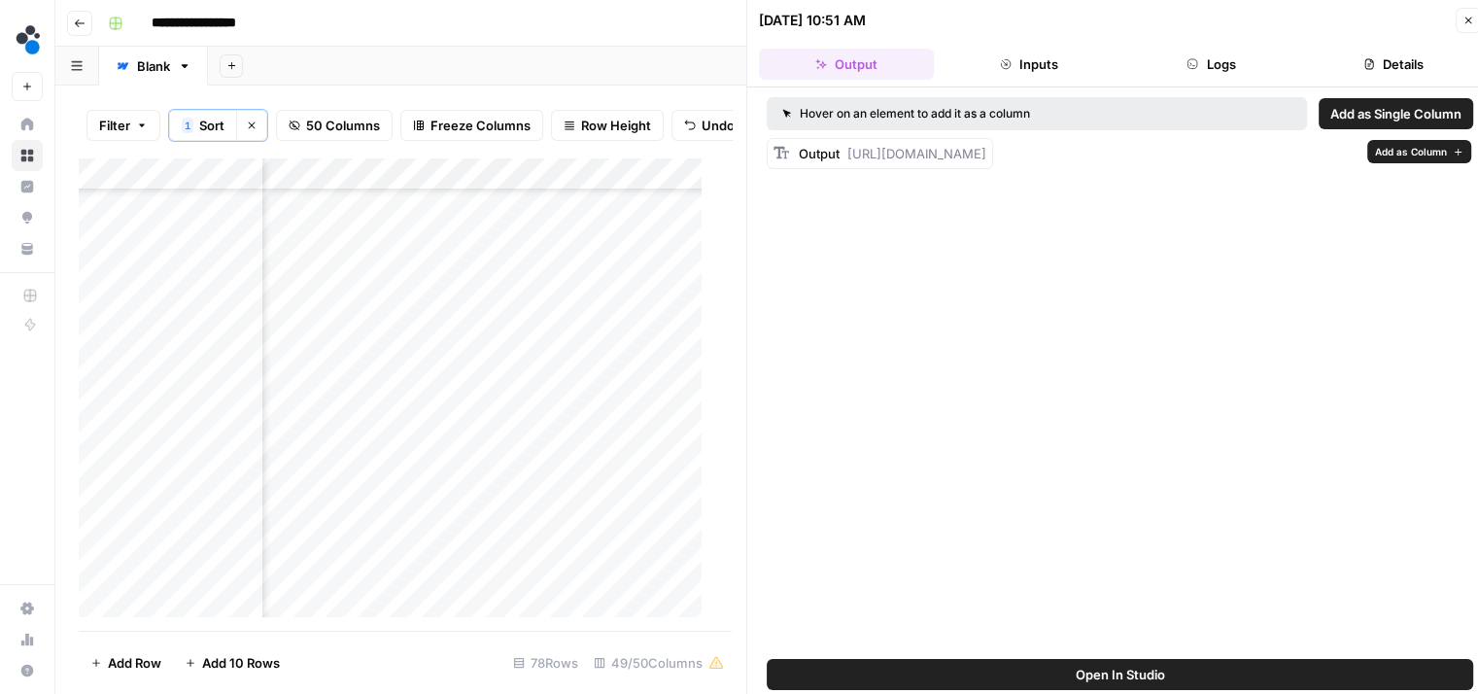
click at [1168, 67] on button "Logs" at bounding box center [1211, 64] width 175 height 31
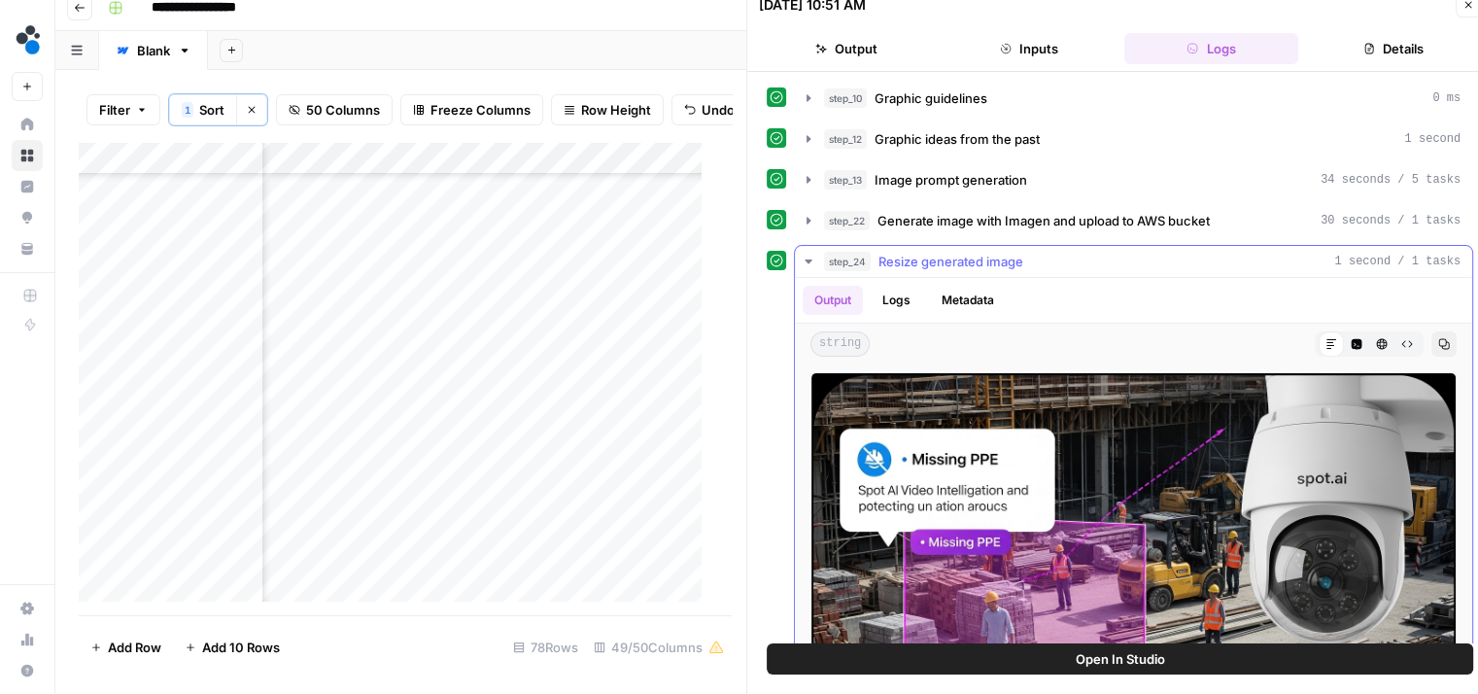
scroll to position [89, 0]
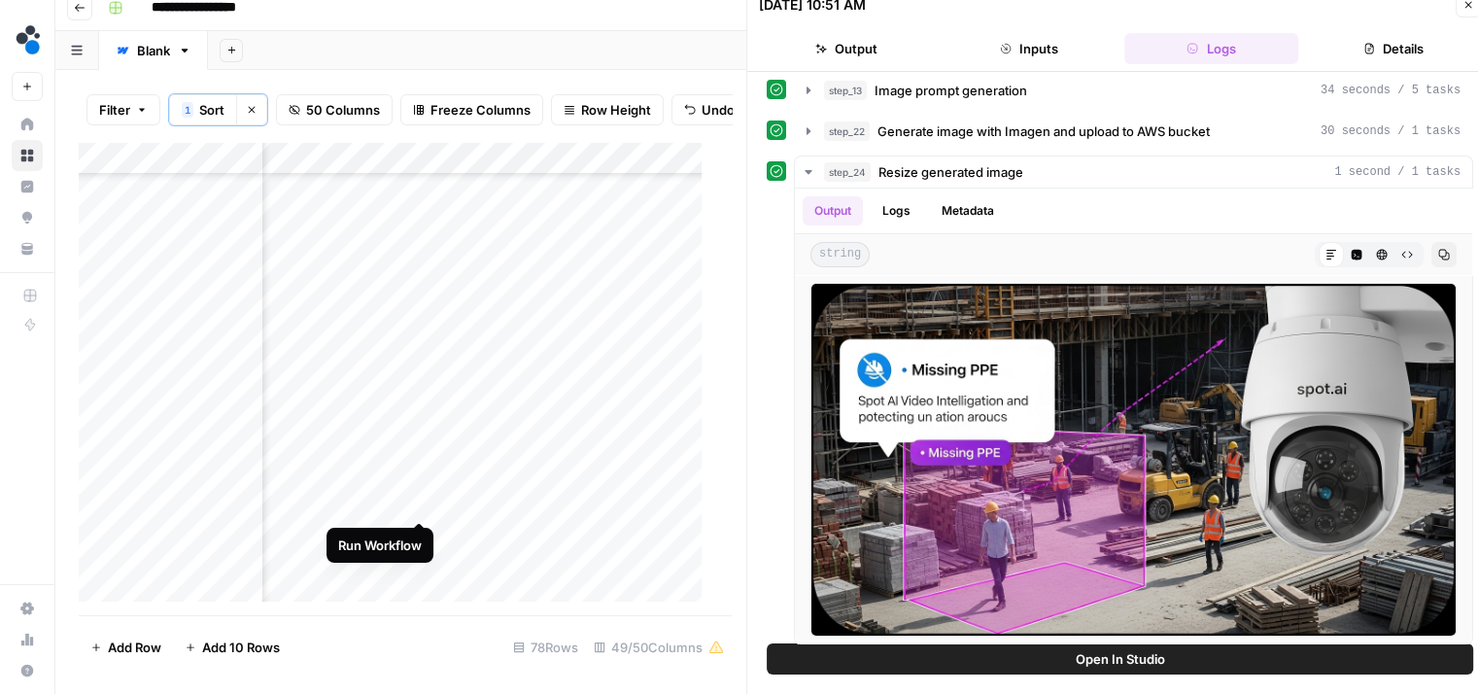
click at [421, 500] on div "Add Column" at bounding box center [398, 379] width 638 height 474
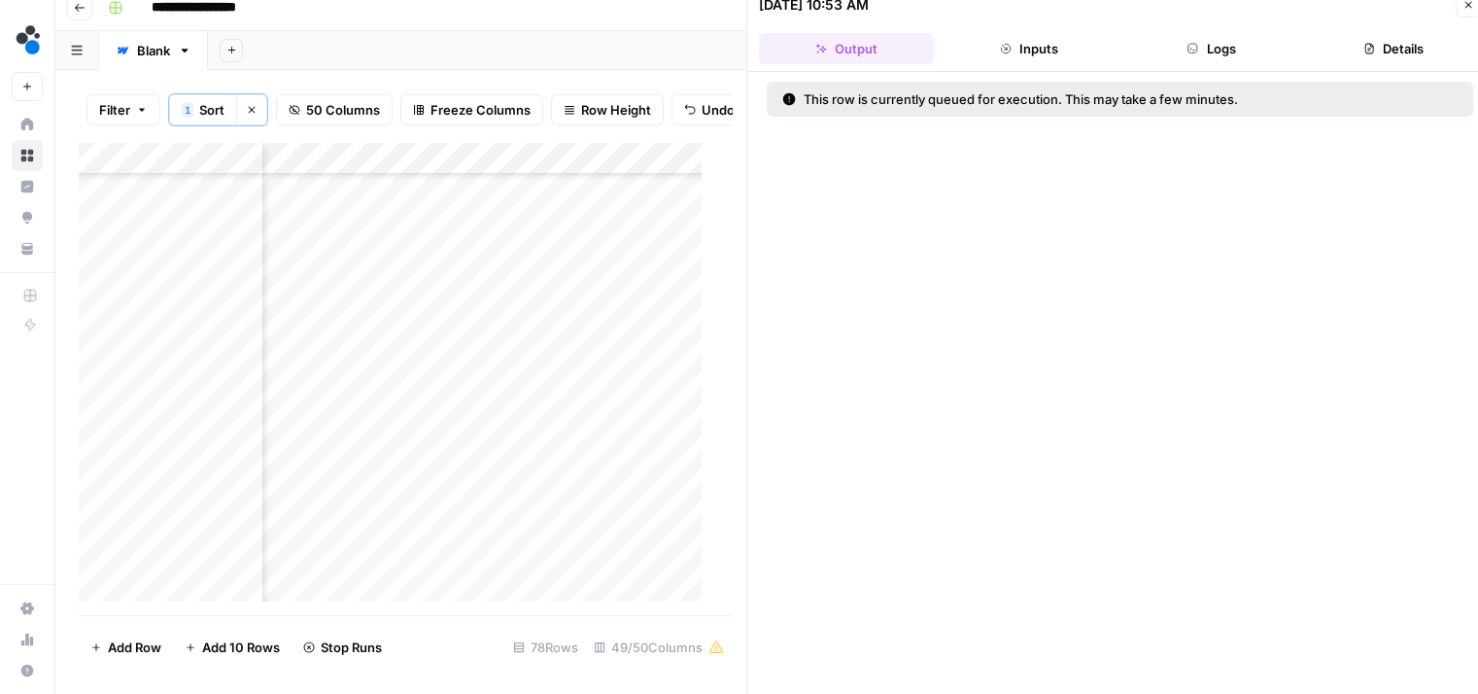
scroll to position [389, 4962]
click at [395, 310] on div "Add Column" at bounding box center [398, 379] width 638 height 474
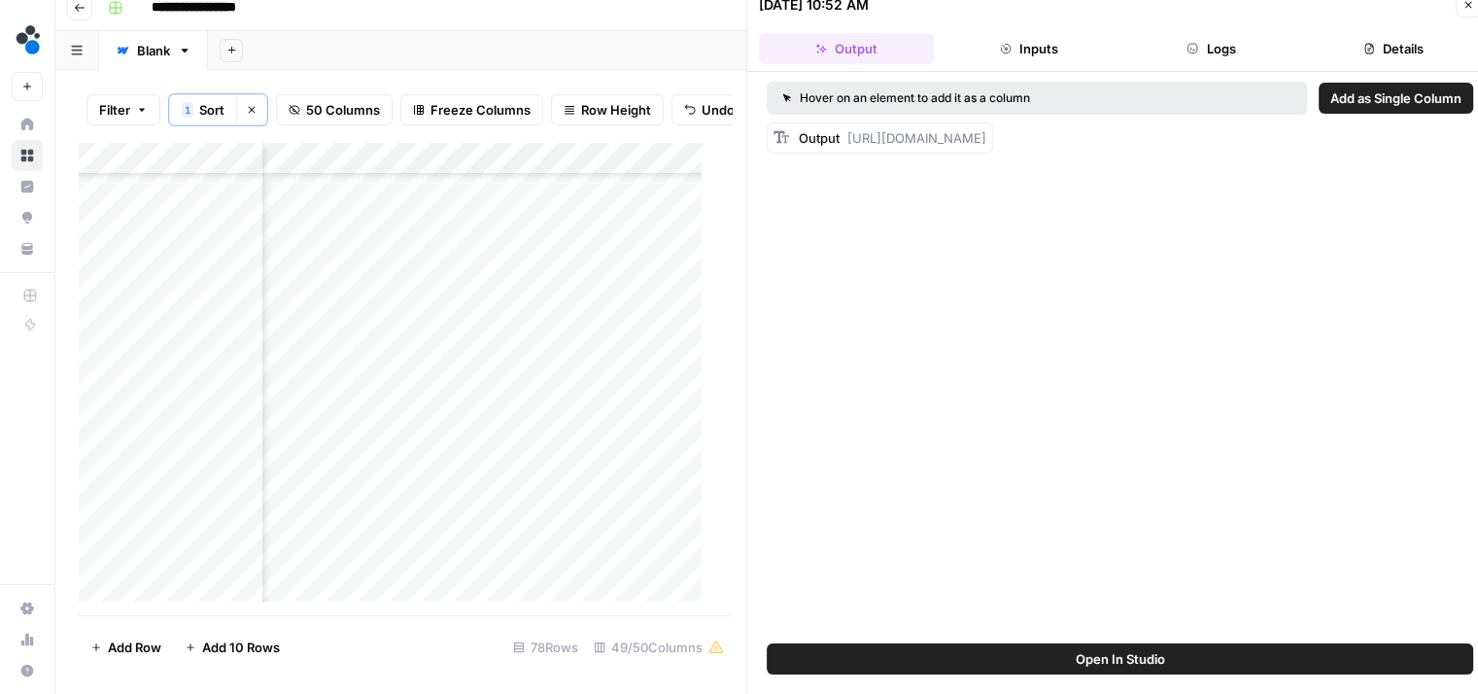
click at [1226, 54] on button "Logs" at bounding box center [1211, 48] width 175 height 31
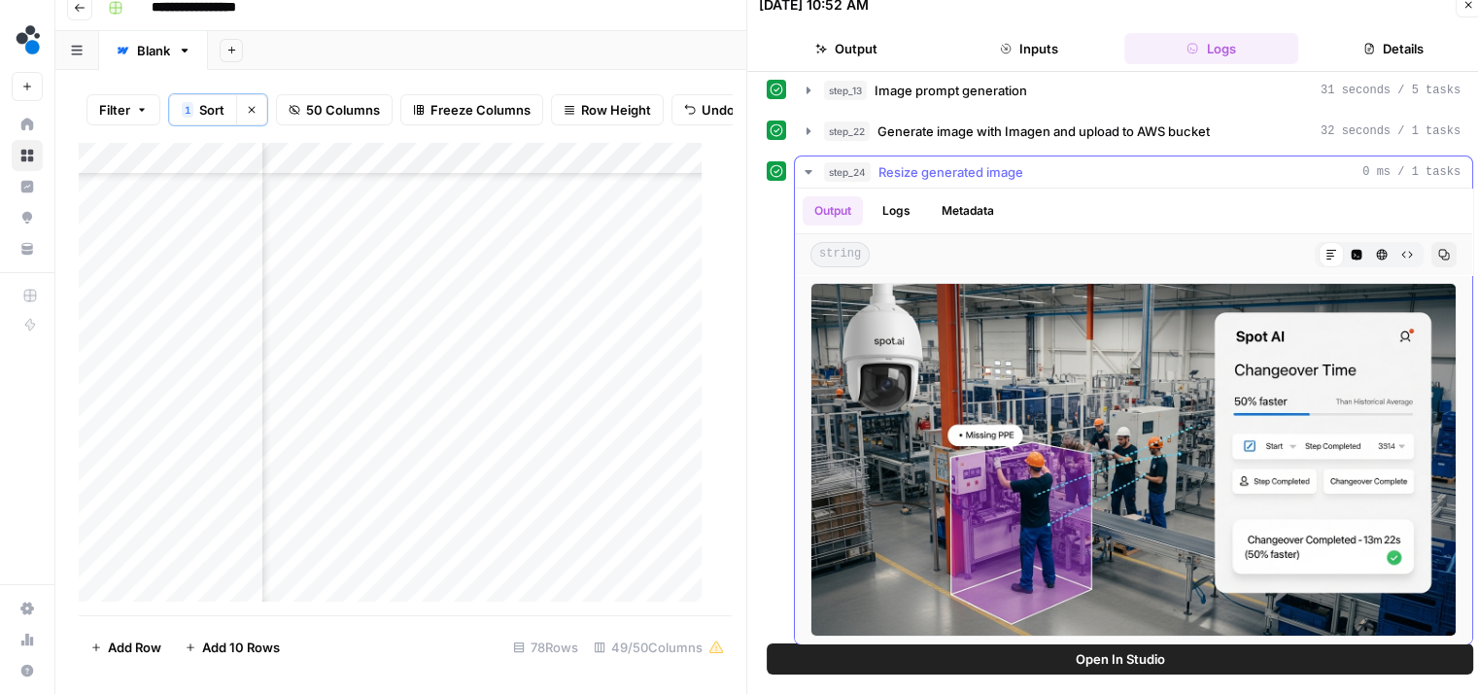
scroll to position [88, 0]
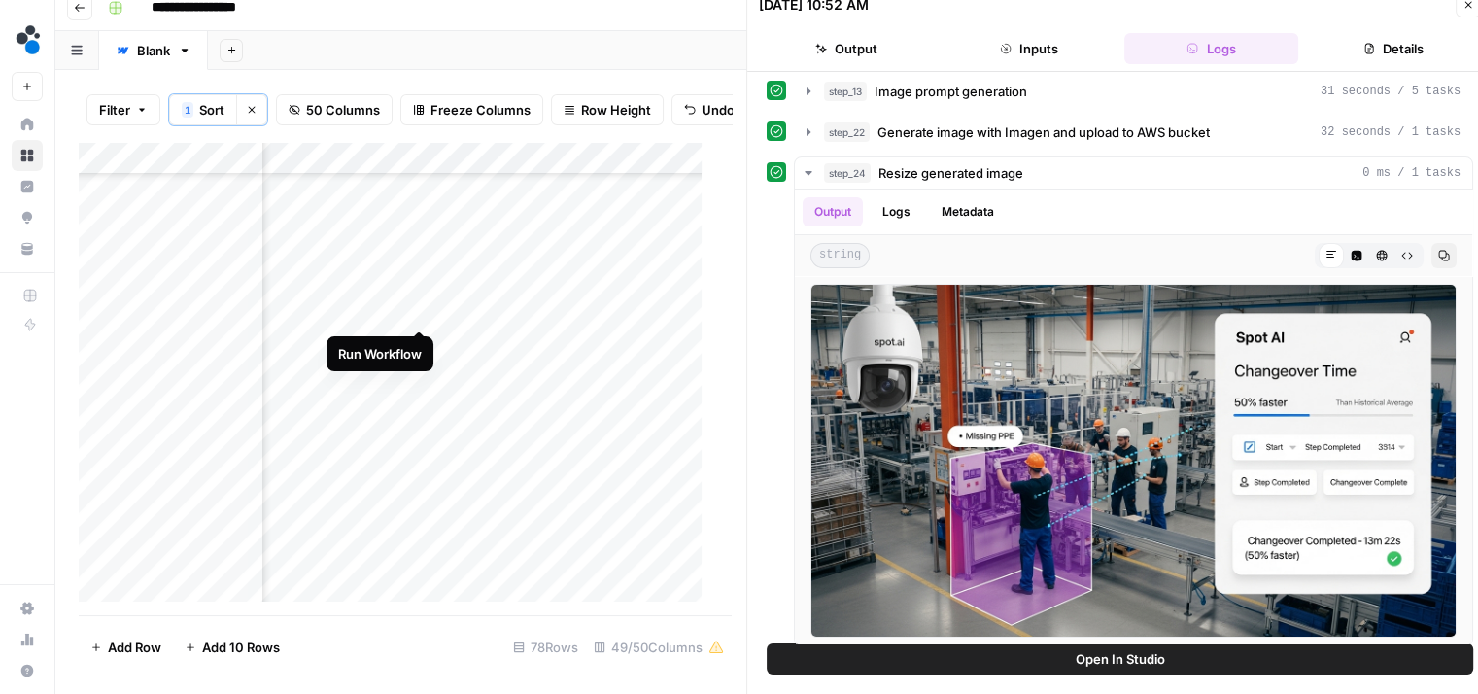
click at [420, 311] on div "Add Column" at bounding box center [398, 379] width 638 height 474
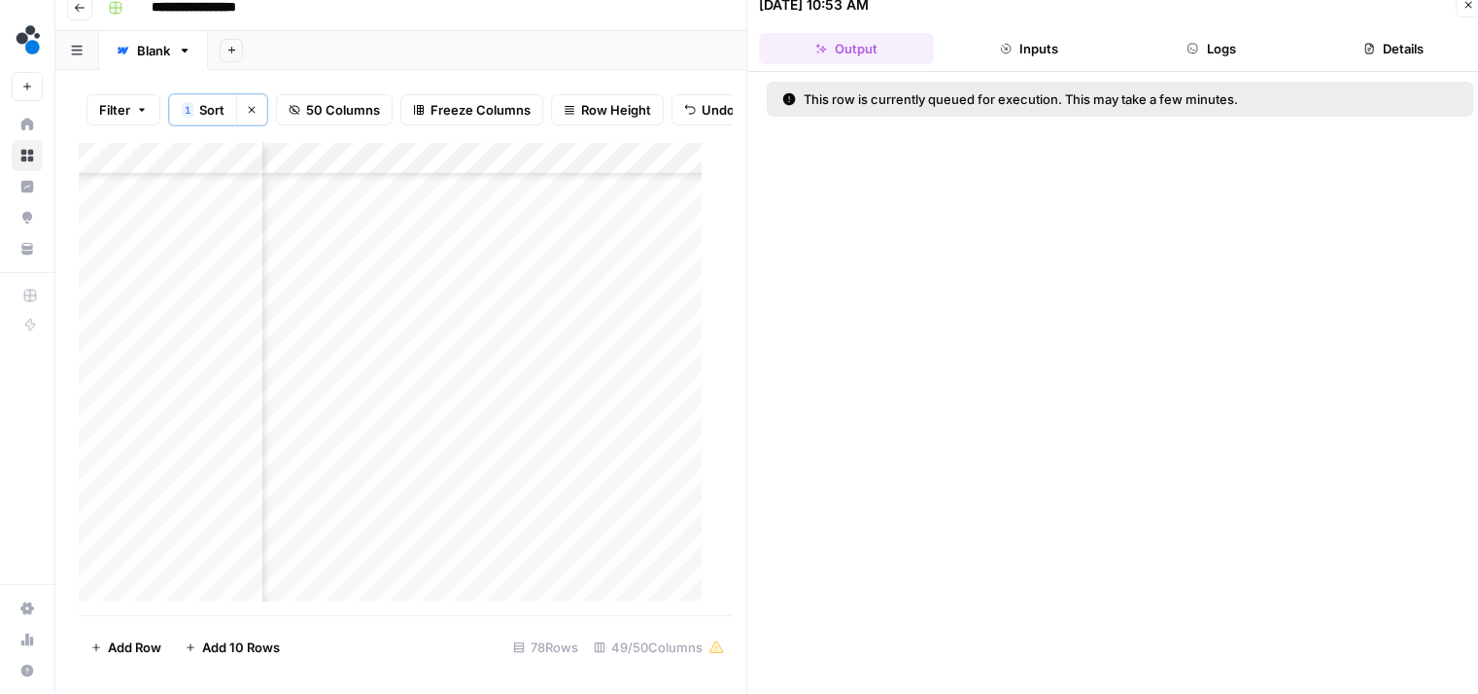
scroll to position [1655, 4962]
click at [389, 429] on div "Add Column" at bounding box center [398, 379] width 638 height 474
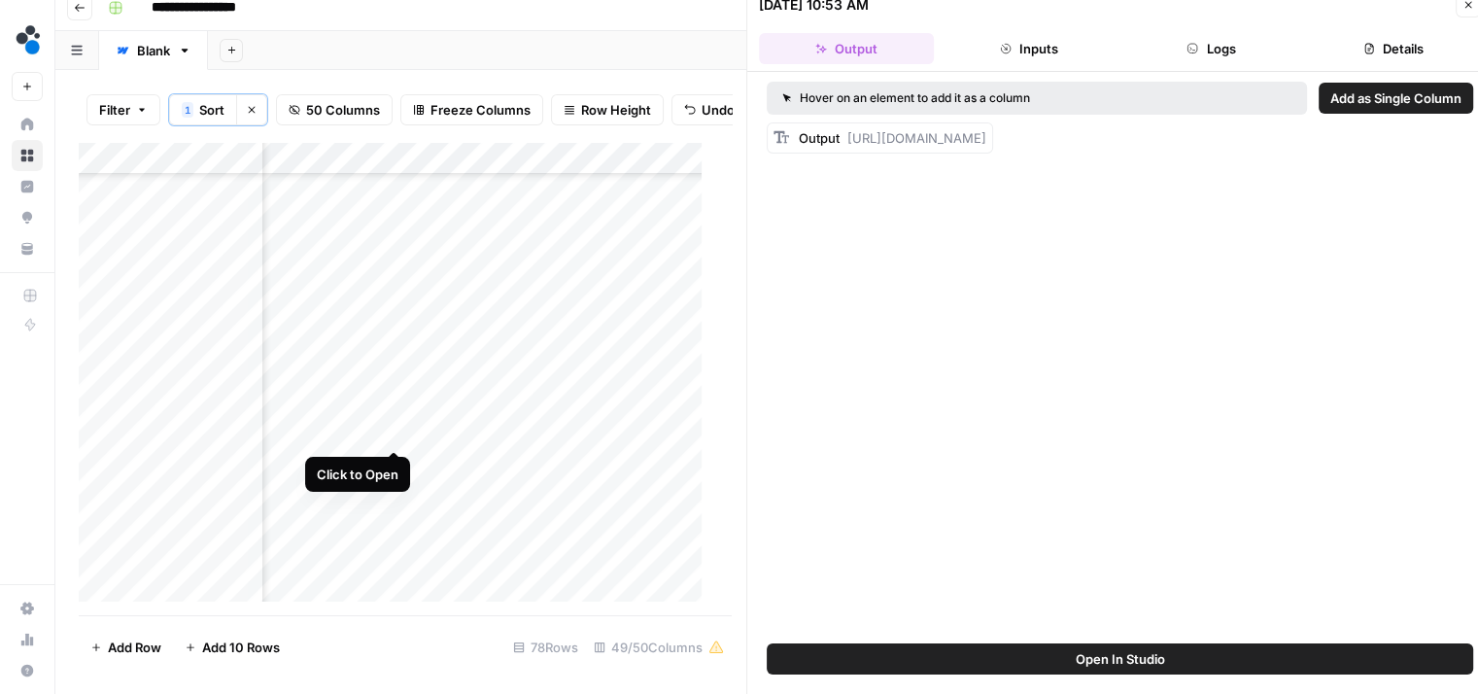
click at [392, 433] on div "Add Column" at bounding box center [398, 379] width 638 height 474
click at [1195, 51] on icon "button" at bounding box center [1193, 49] width 10 height 10
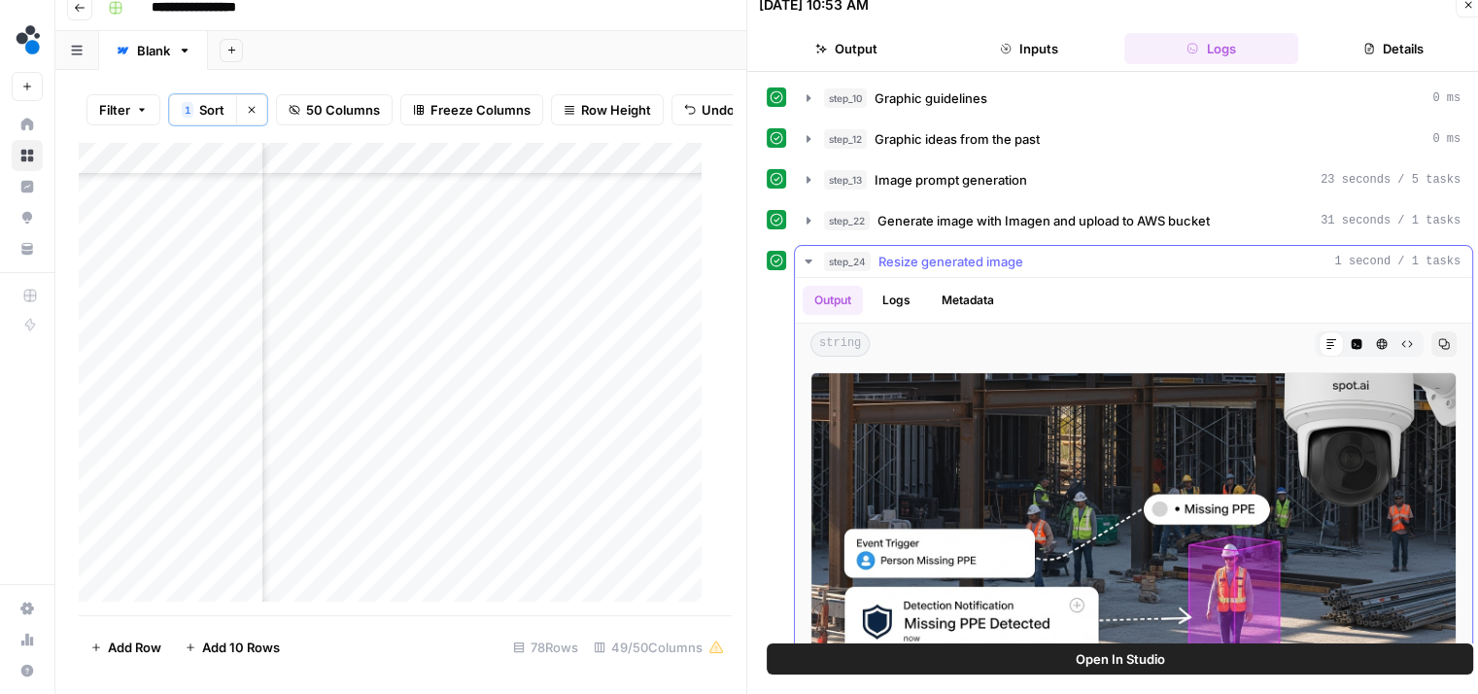
scroll to position [89, 0]
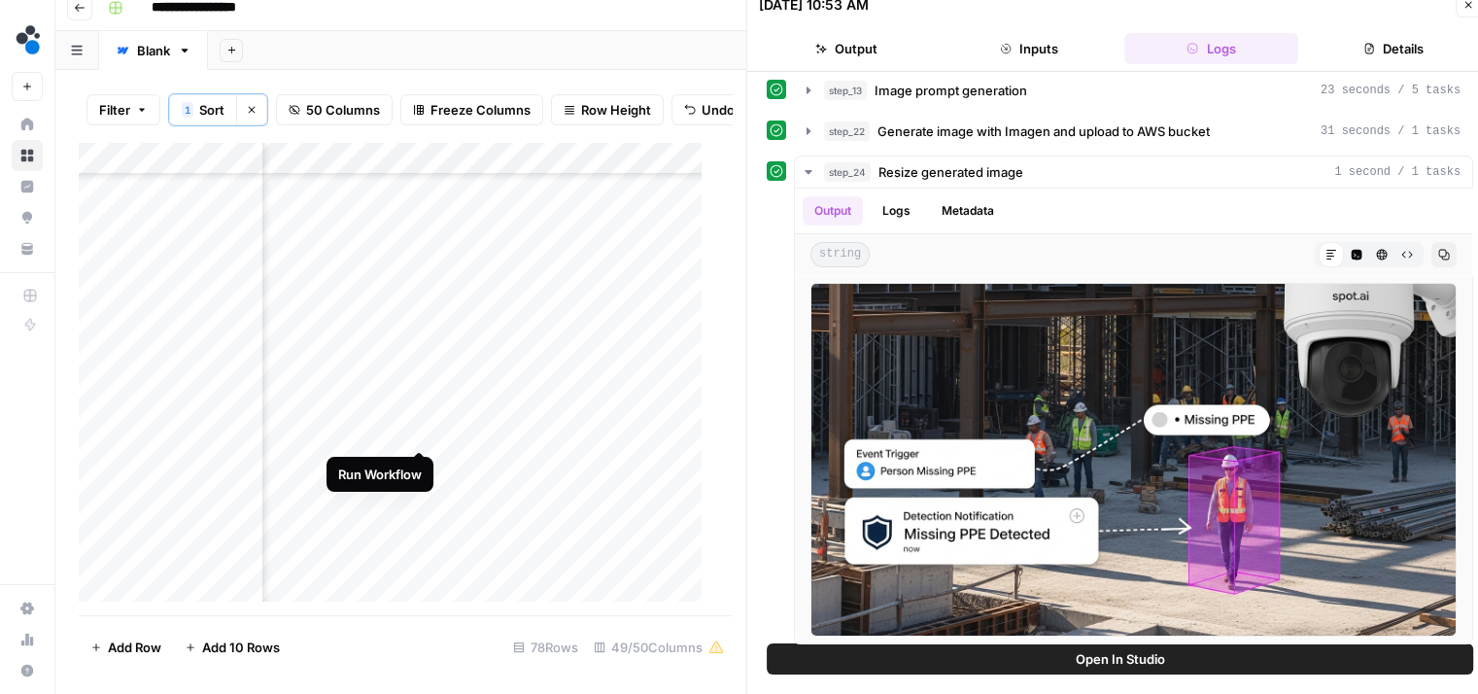
click at [420, 428] on div "Add Column" at bounding box center [398, 379] width 638 height 474
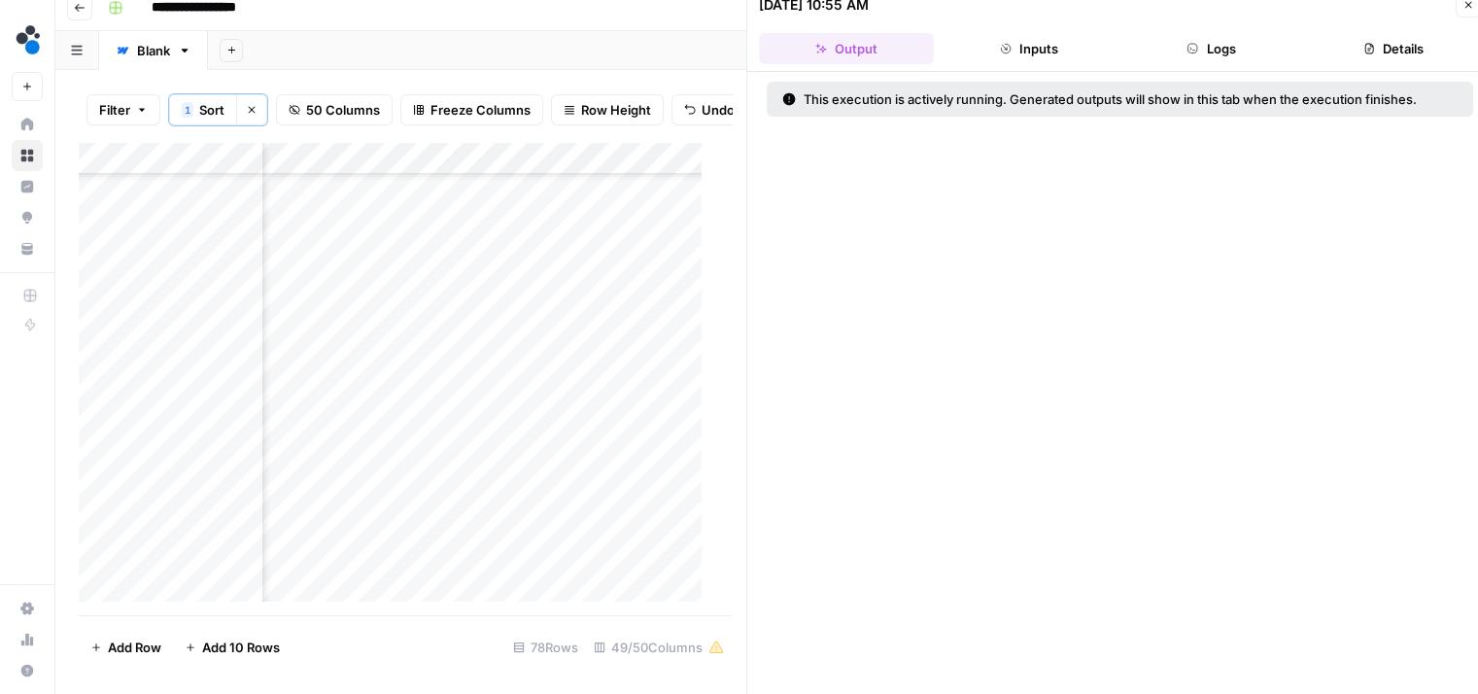
scroll to position [377, 4962]
click at [389, 321] on div "Add Column" at bounding box center [398, 379] width 638 height 474
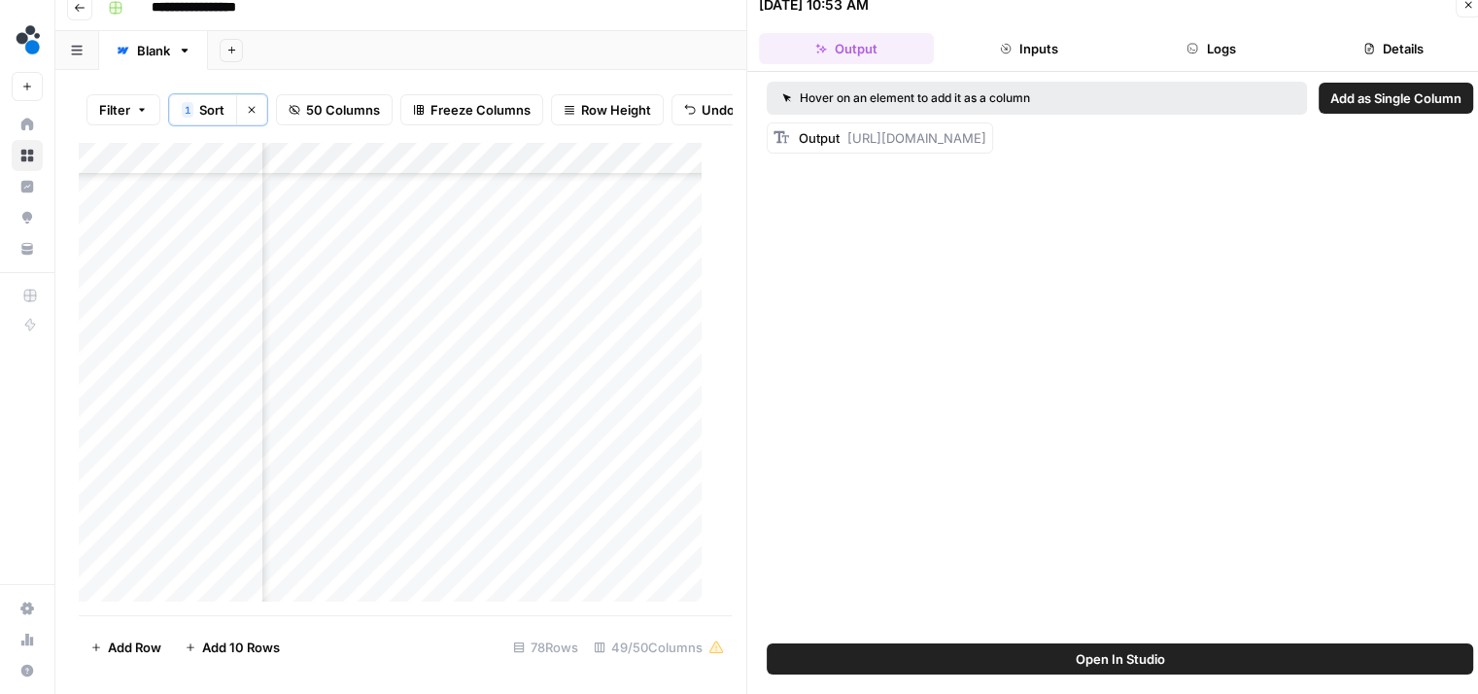
click at [1195, 51] on icon "button" at bounding box center [1192, 49] width 12 height 12
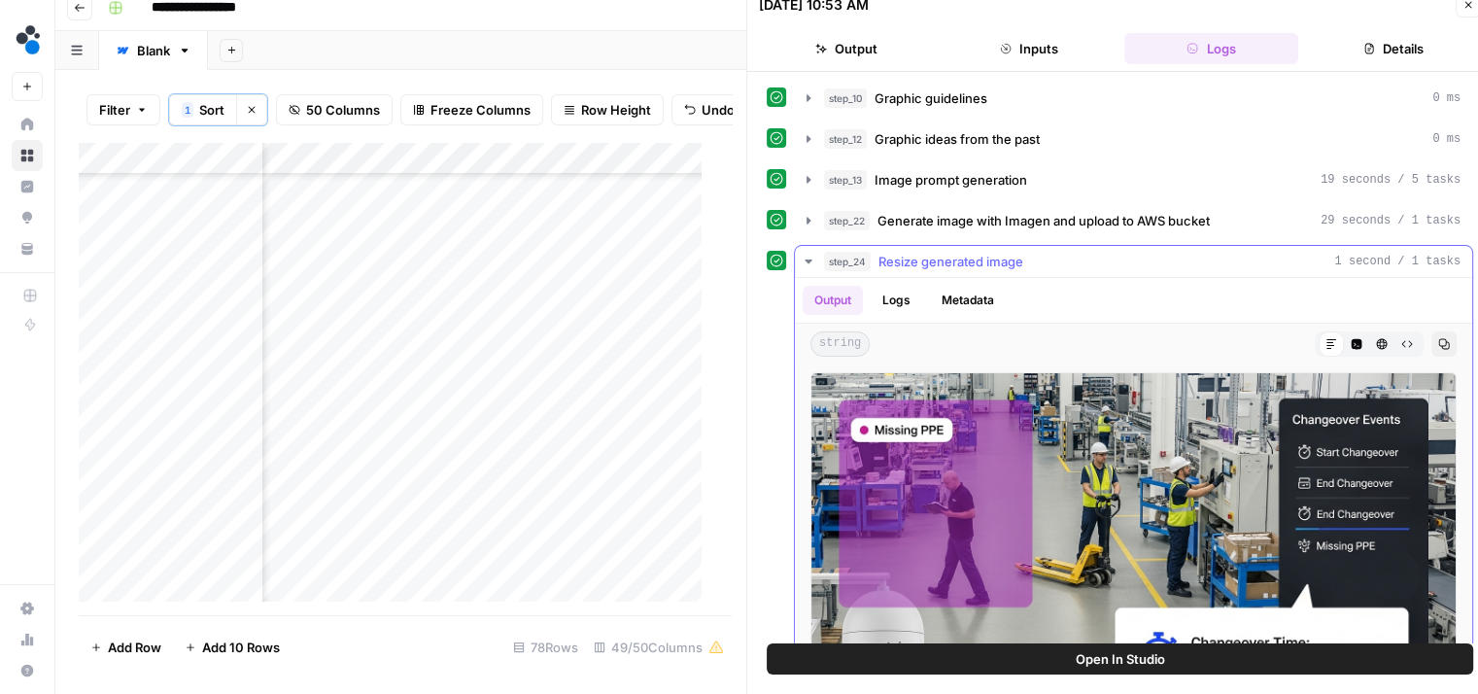
scroll to position [89, 0]
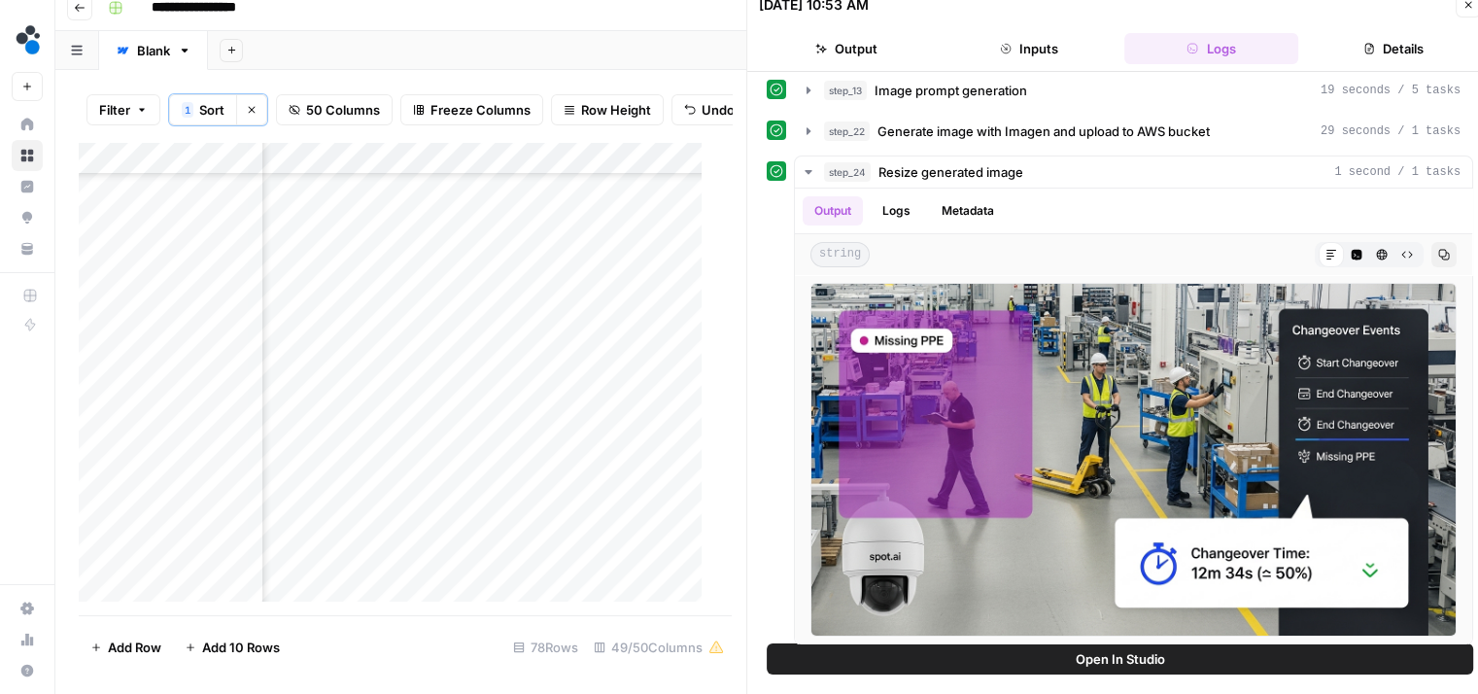
click at [847, 55] on button "Output" at bounding box center [846, 48] width 175 height 31
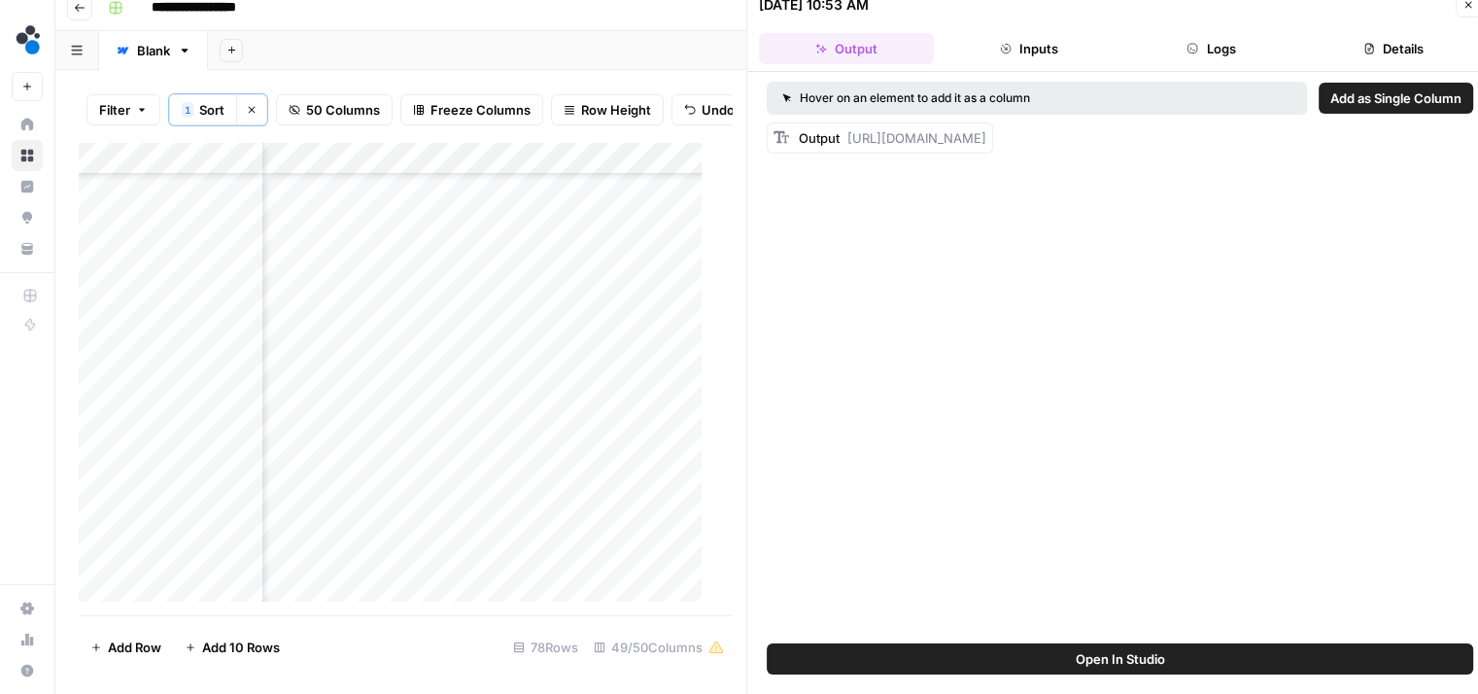
scroll to position [0, 0]
drag, startPoint x: 857, startPoint y: 215, endPoint x: 842, endPoint y: 133, distance: 82.9
click at [842, 133] on div "Output https://cdn.airops.com/rails/active_storage/representations/proxy/eyJfcm…" at bounding box center [892, 137] width 187 height 19
copy span "https://cdn.airops.com/rails/active_storage/representations/proxy/eyJfcmFpbHMiO…"
click at [541, 320] on div "Add Column" at bounding box center [398, 379] width 638 height 474
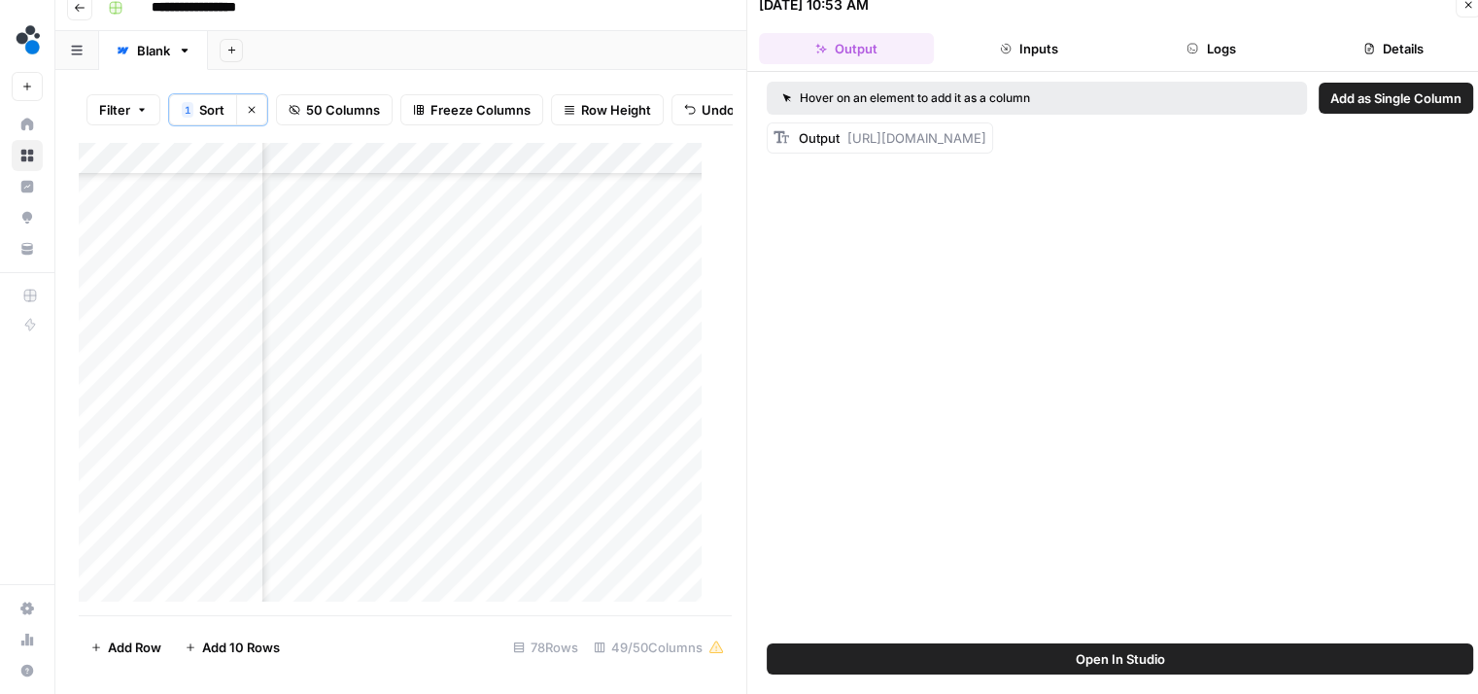
click at [541, 320] on div "Add Column" at bounding box center [398, 379] width 638 height 474
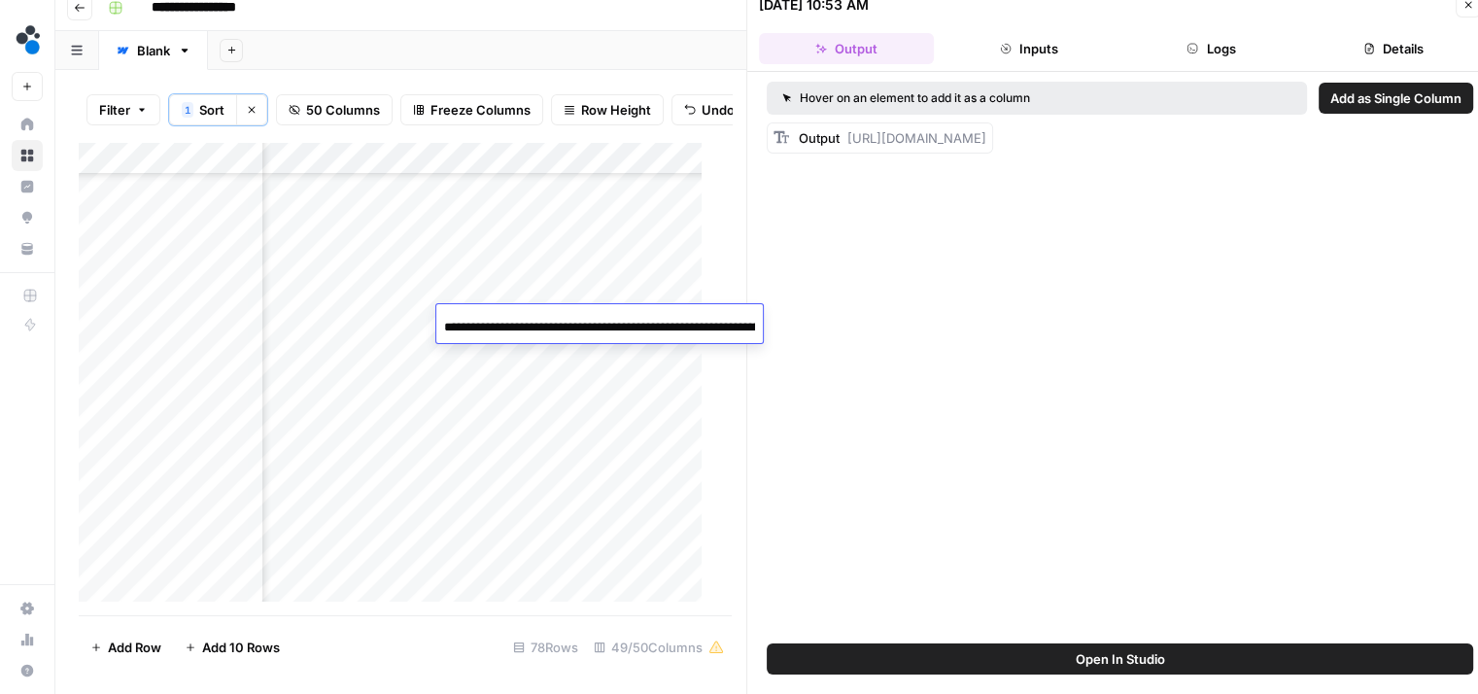
scroll to position [0, 311]
click at [541, 320] on input "**********" at bounding box center [599, 327] width 311 height 23
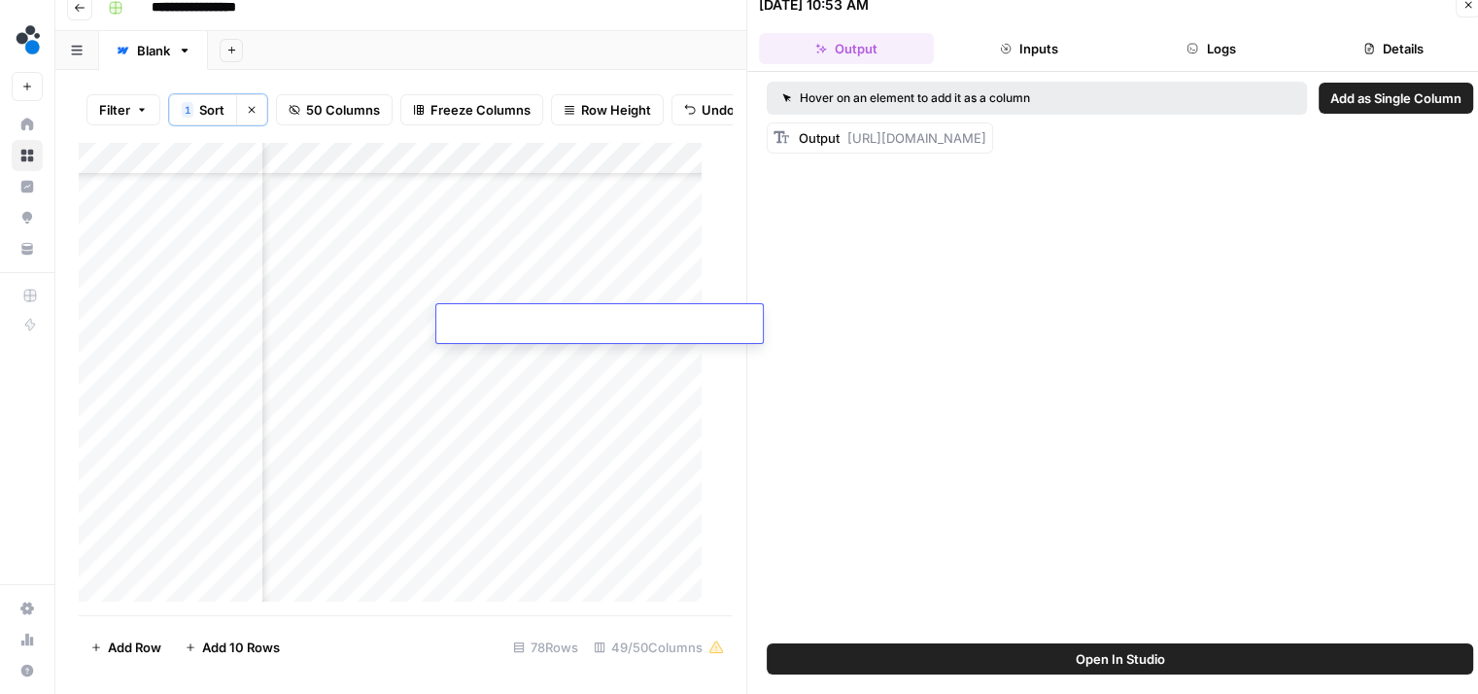
type input "**********"
click at [502, 324] on div "Add Column" at bounding box center [398, 379] width 638 height 474
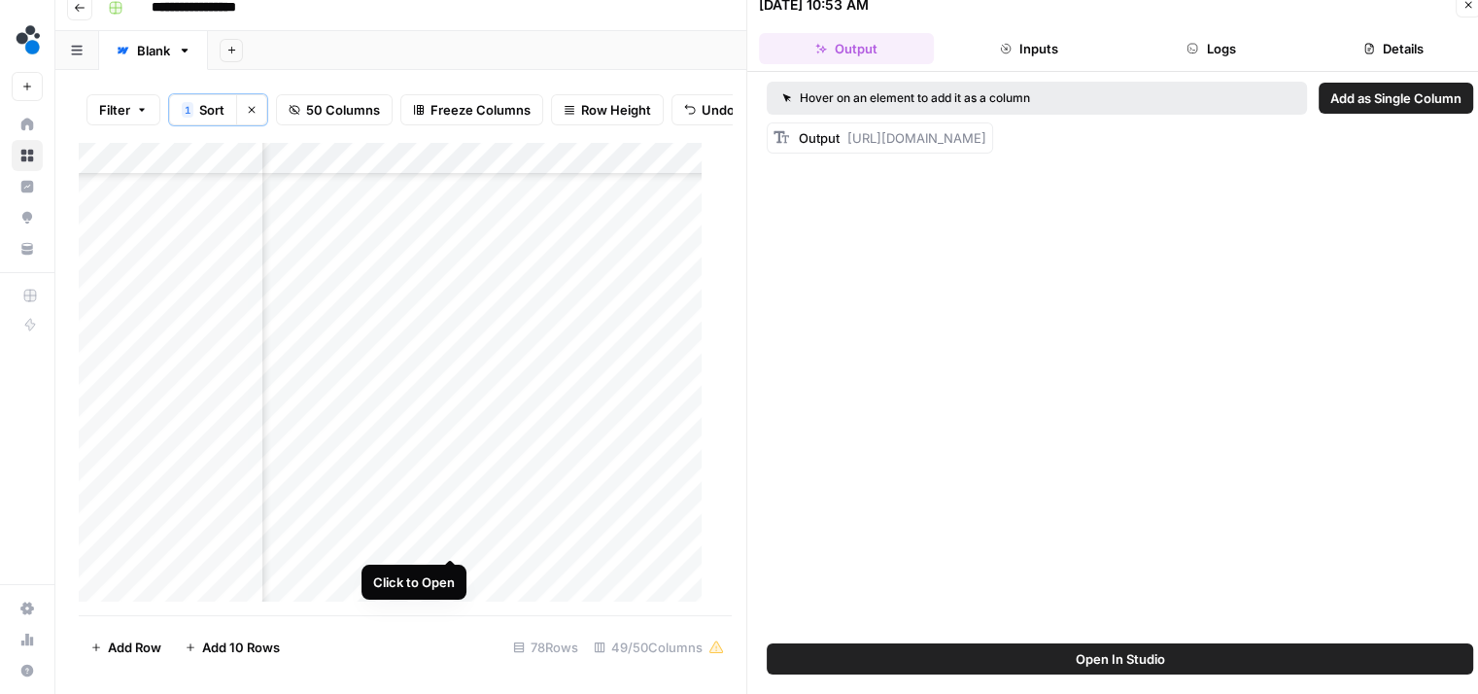
click at [447, 535] on div "Add Column" at bounding box center [398, 379] width 638 height 474
click at [1217, 50] on button "Logs" at bounding box center [1211, 48] width 175 height 31
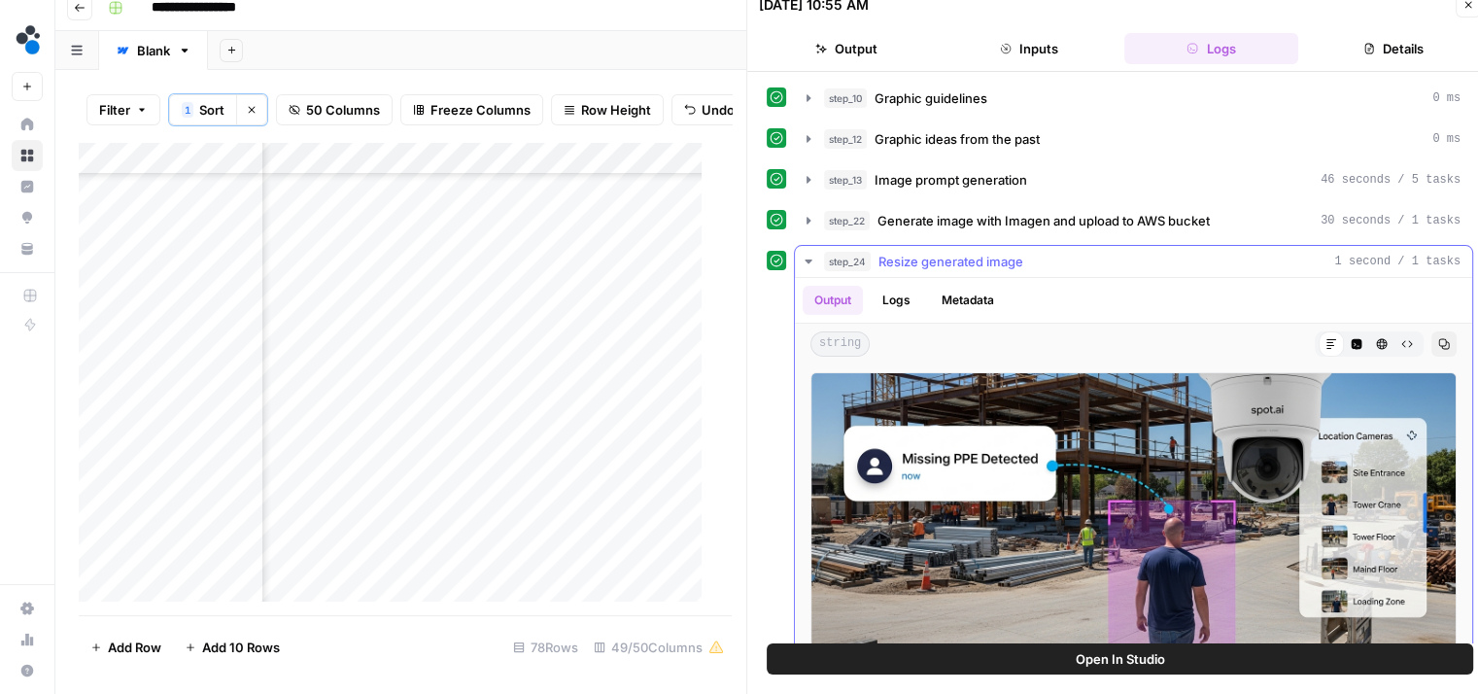
scroll to position [89, 0]
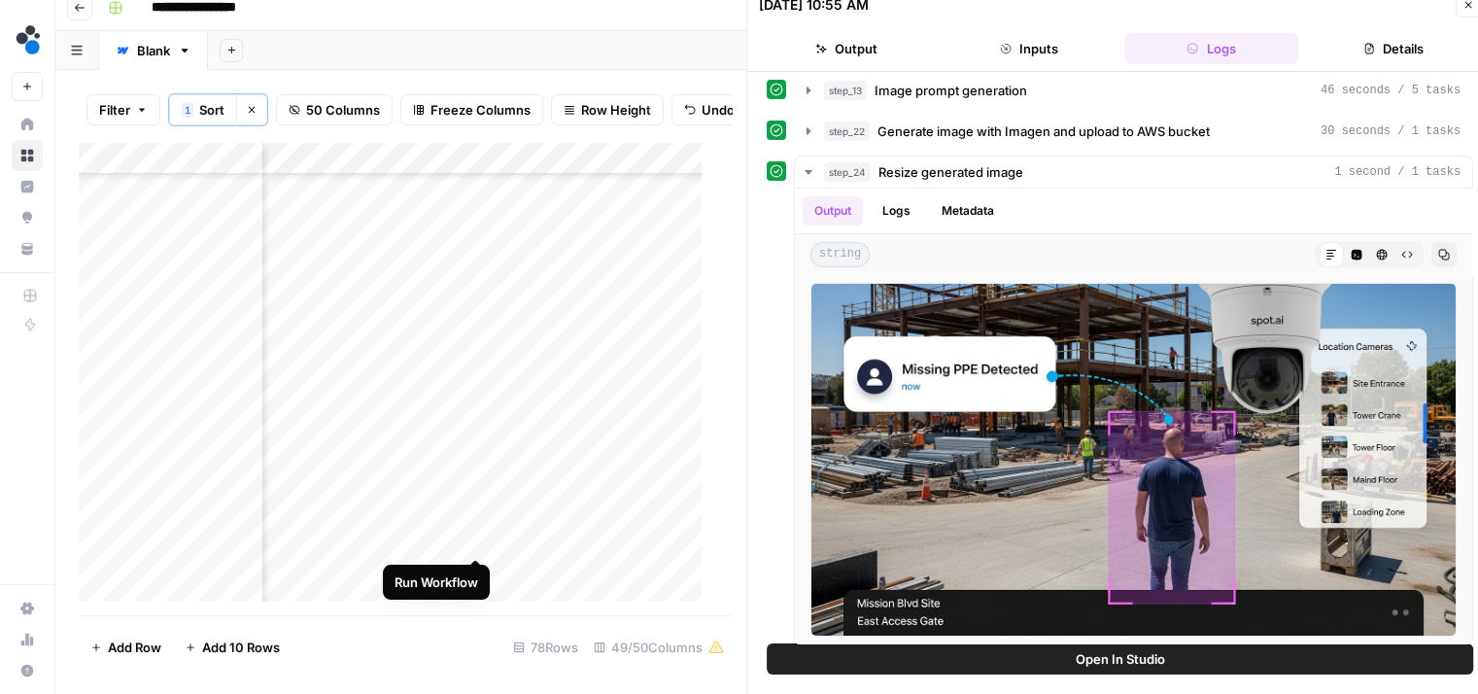
click at [474, 541] on div "Add Column" at bounding box center [398, 379] width 638 height 474
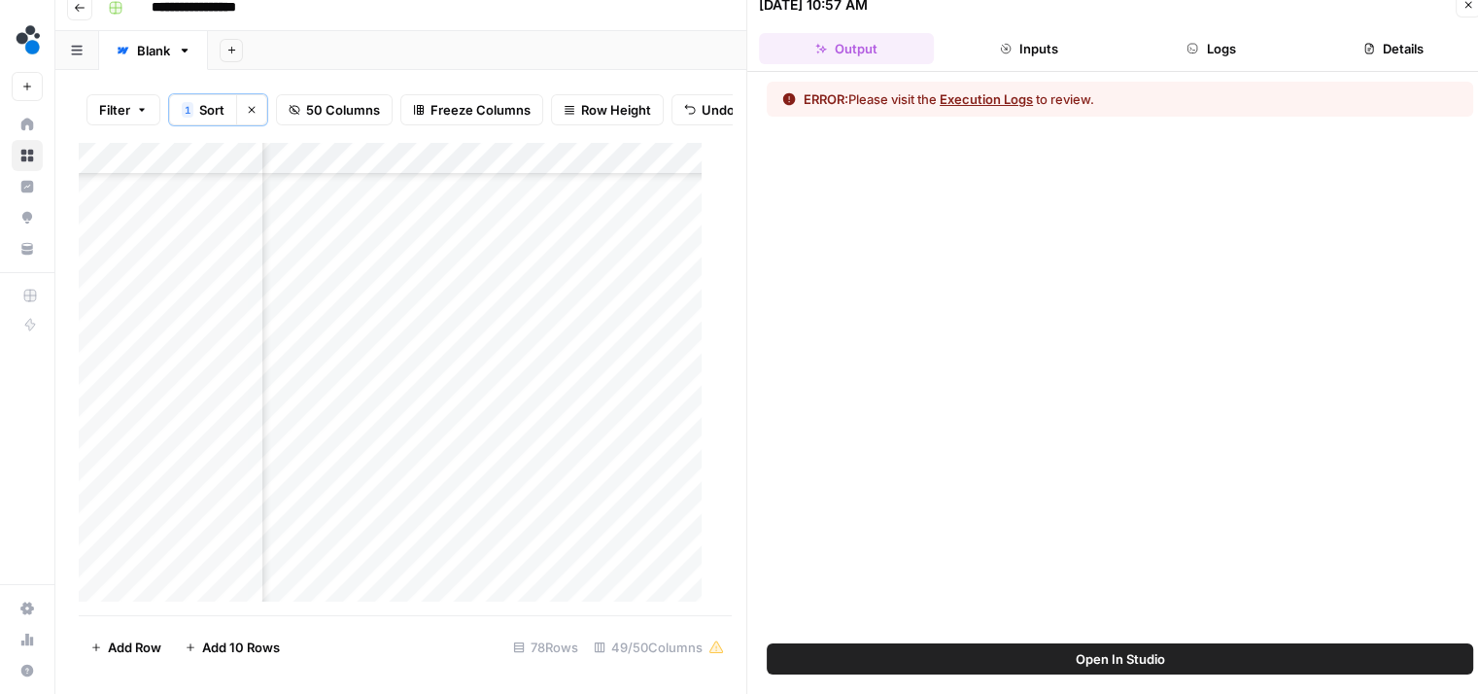
click at [474, 541] on div "Add Column" at bounding box center [398, 379] width 638 height 474
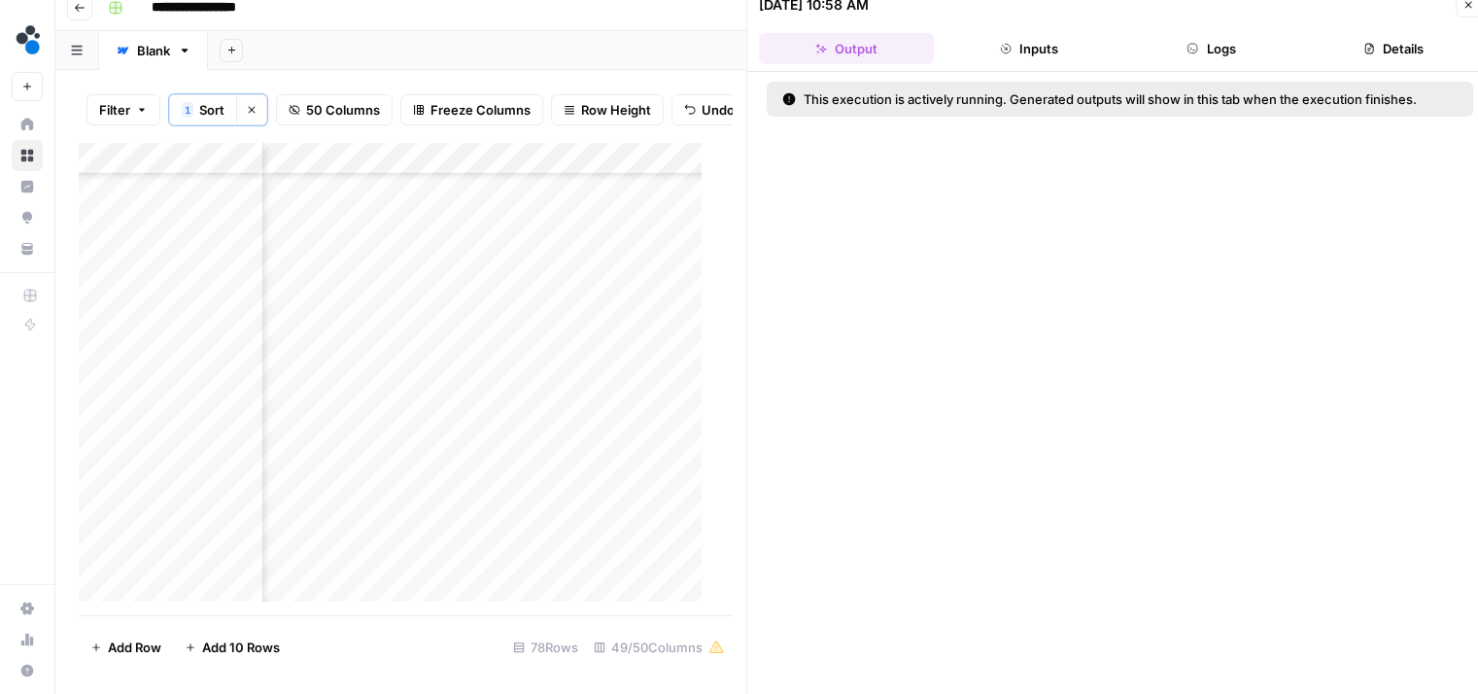
scroll to position [1548, 4907]
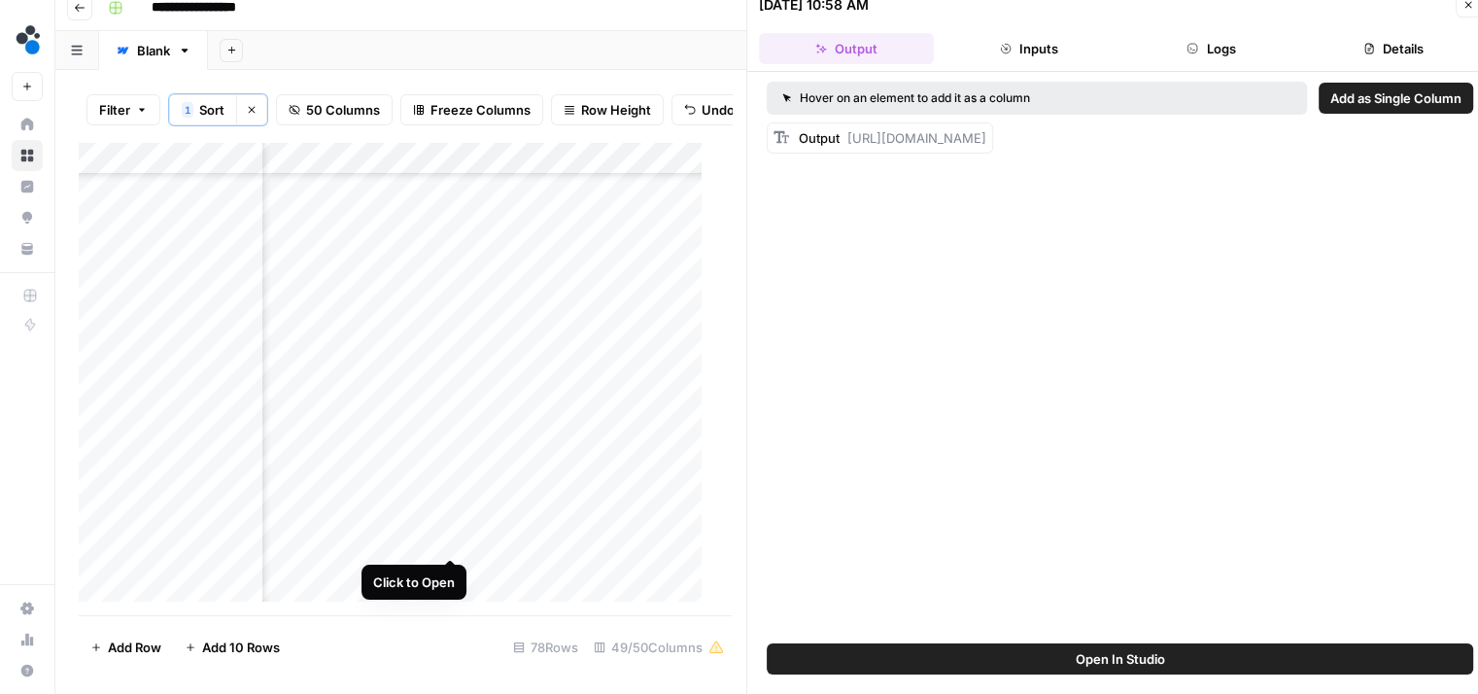
click at [451, 533] on div "Add Column" at bounding box center [398, 379] width 638 height 474
click at [1196, 45] on icon "button" at bounding box center [1193, 49] width 10 height 10
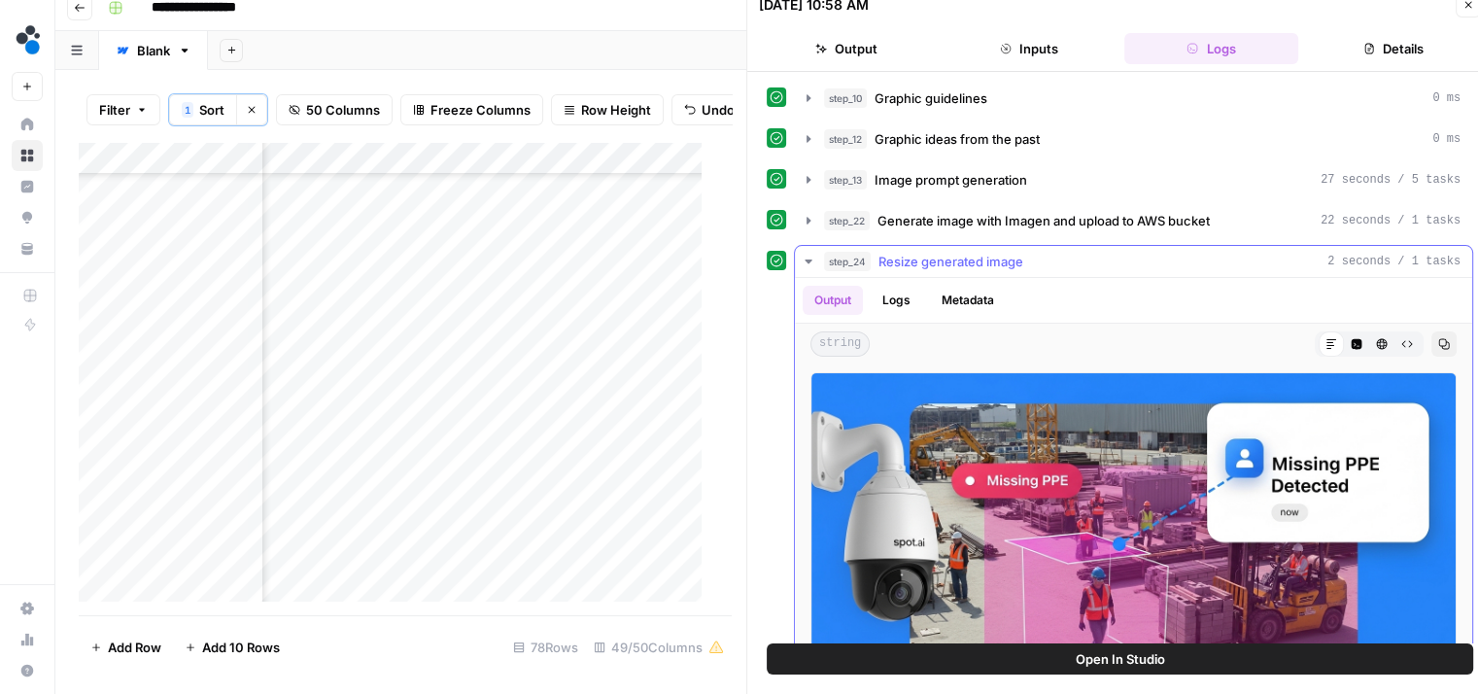
scroll to position [89, 0]
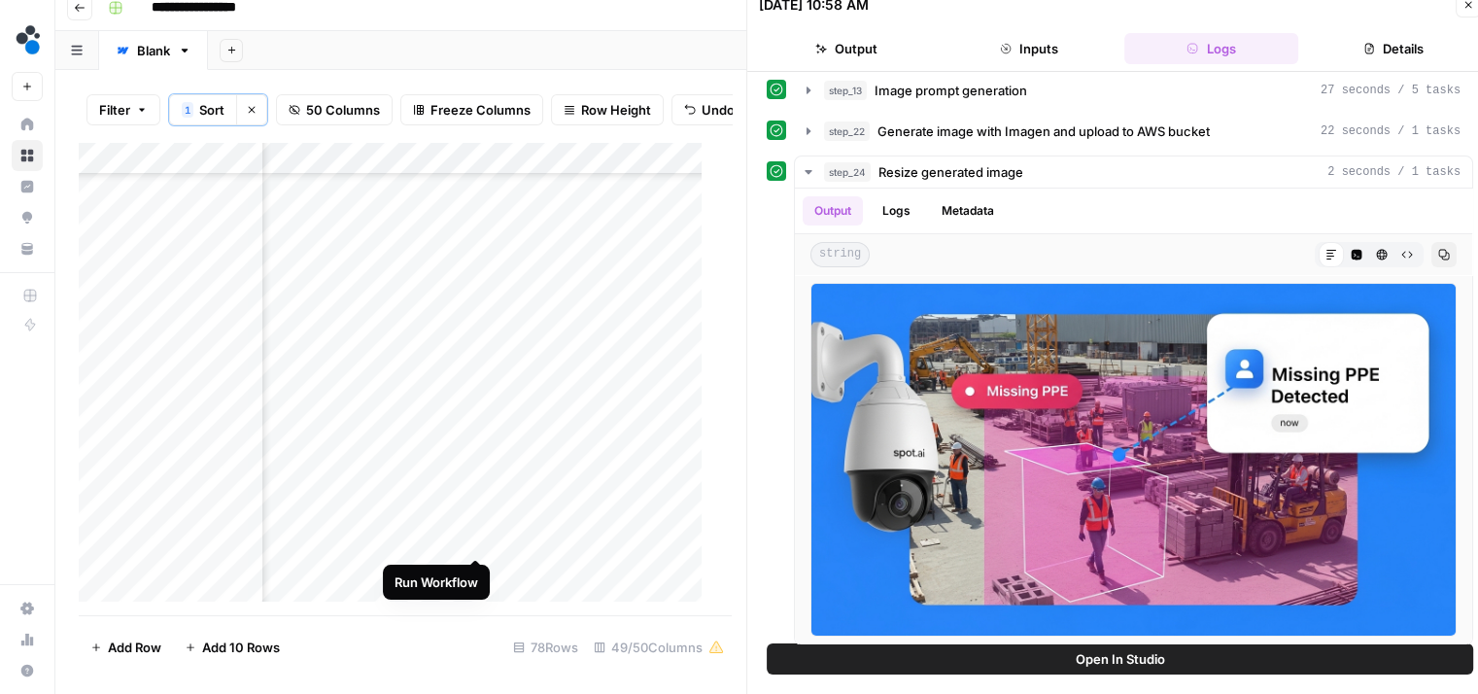
click at [474, 533] on div "Add Column" at bounding box center [398, 379] width 638 height 474
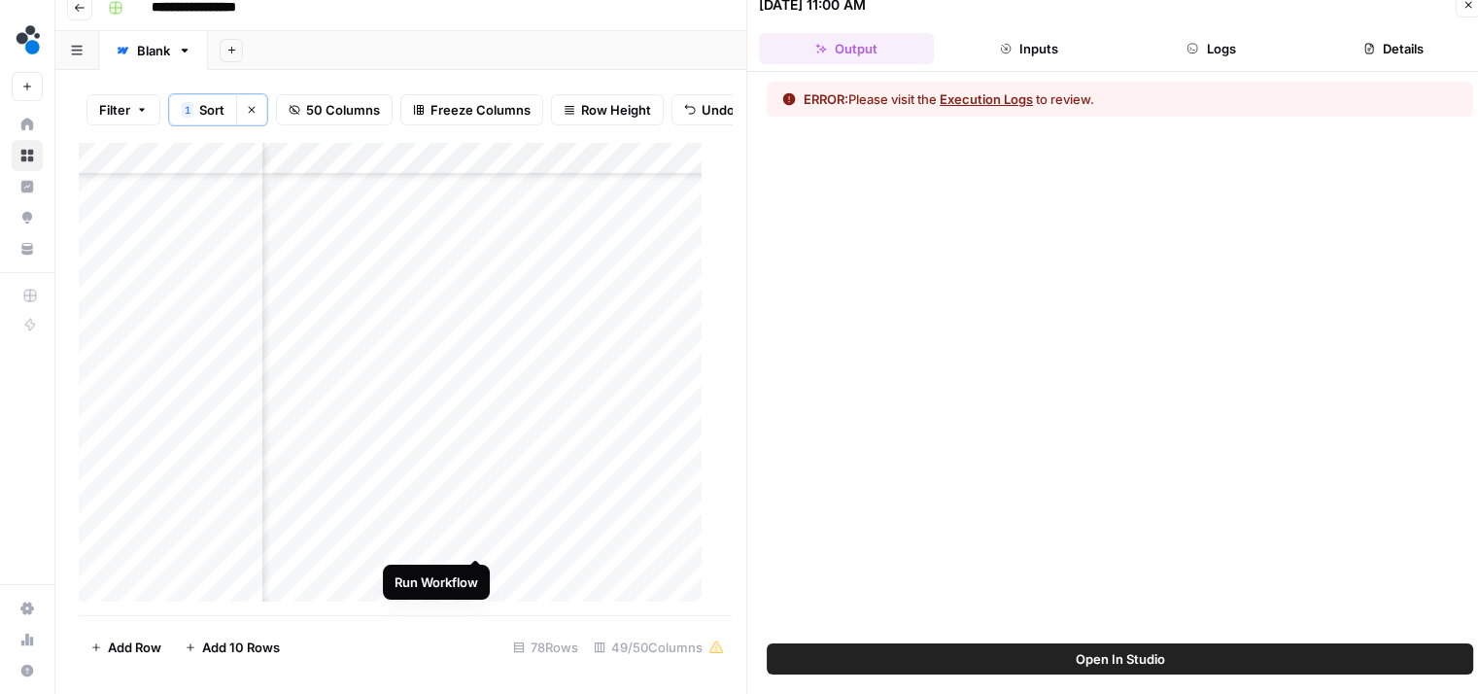
click at [477, 537] on div "Add Column" at bounding box center [398, 379] width 638 height 474
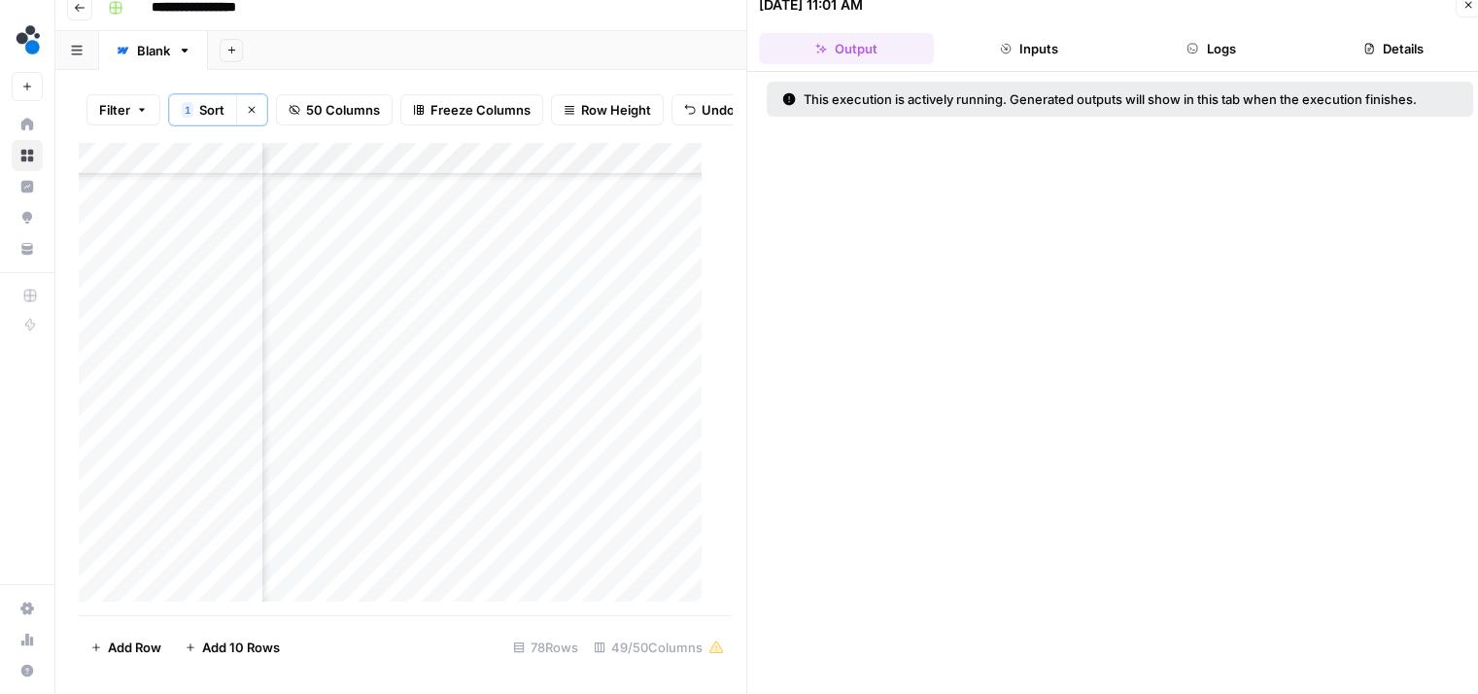
click at [1170, 46] on button "Logs" at bounding box center [1211, 48] width 175 height 31
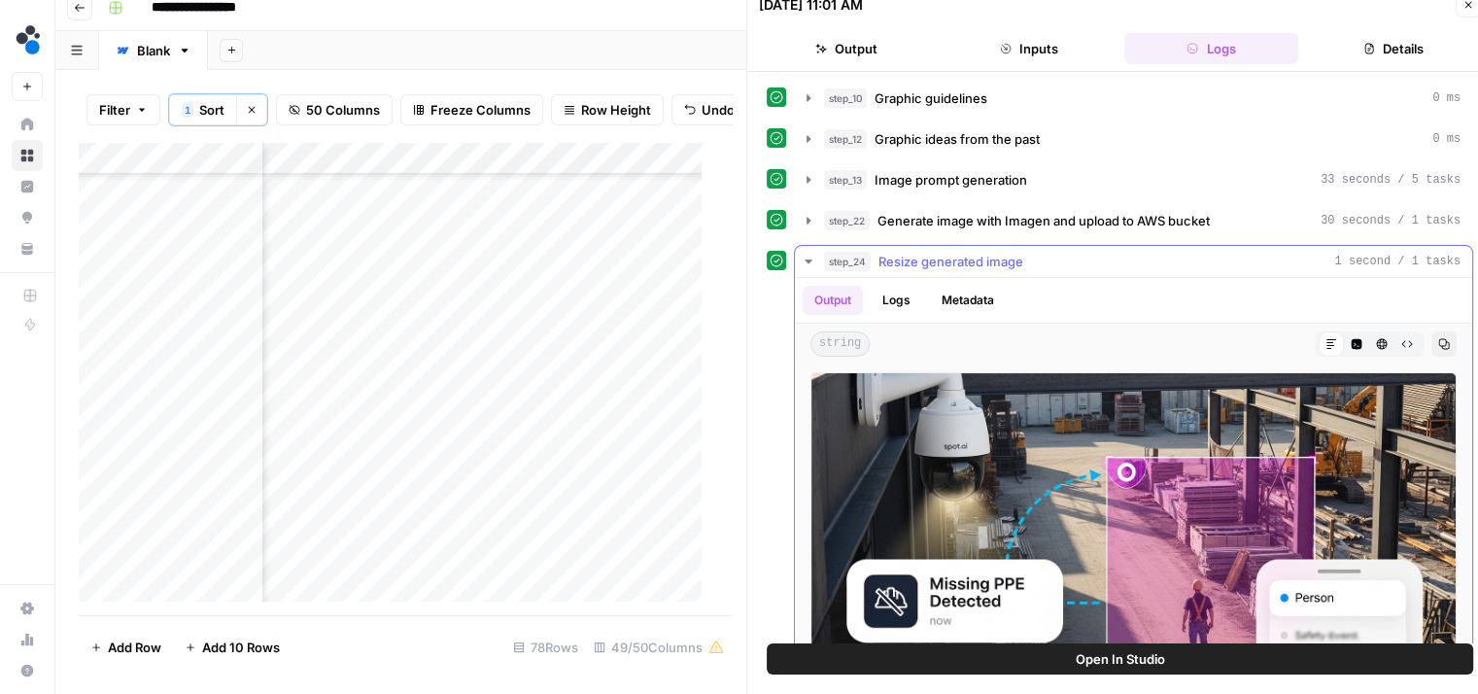
scroll to position [89, 0]
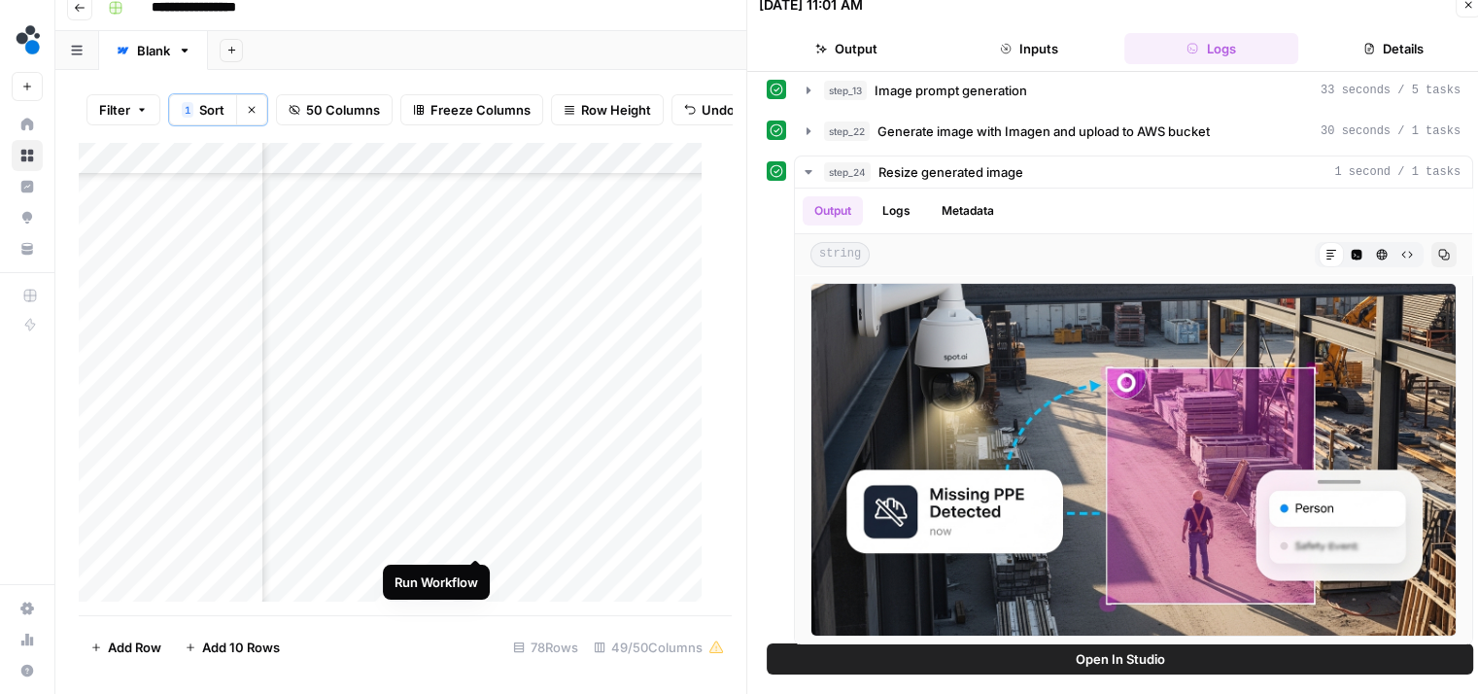
click at [476, 537] on div "Add Column" at bounding box center [398, 379] width 638 height 474
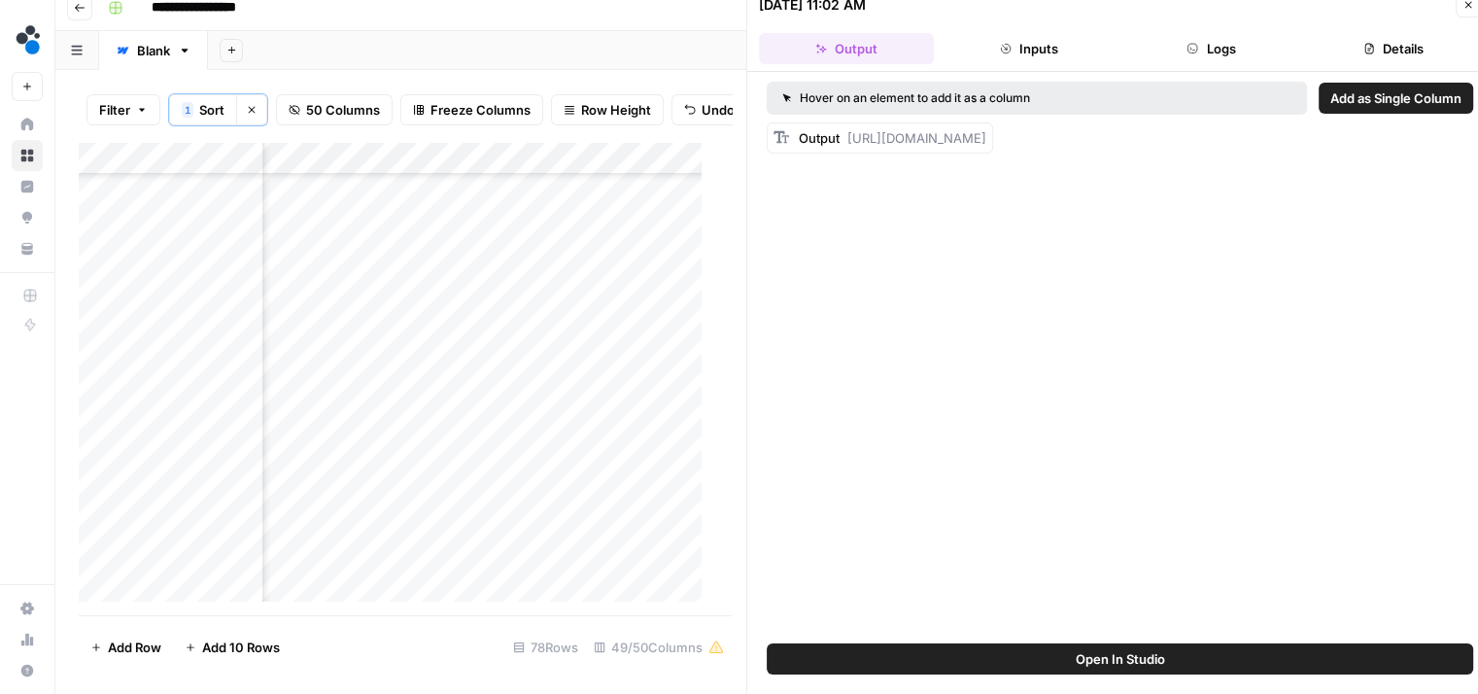
click at [1216, 58] on button "Logs" at bounding box center [1211, 48] width 175 height 31
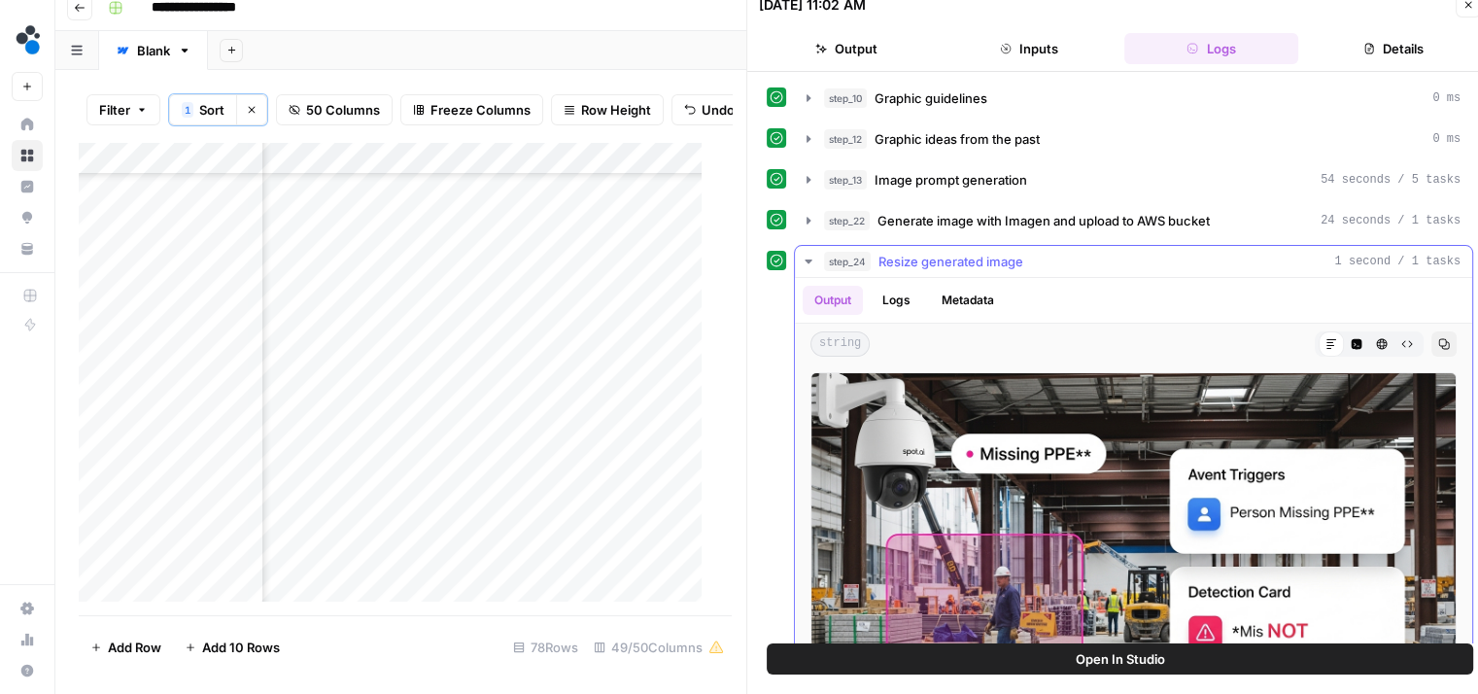
scroll to position [89, 0]
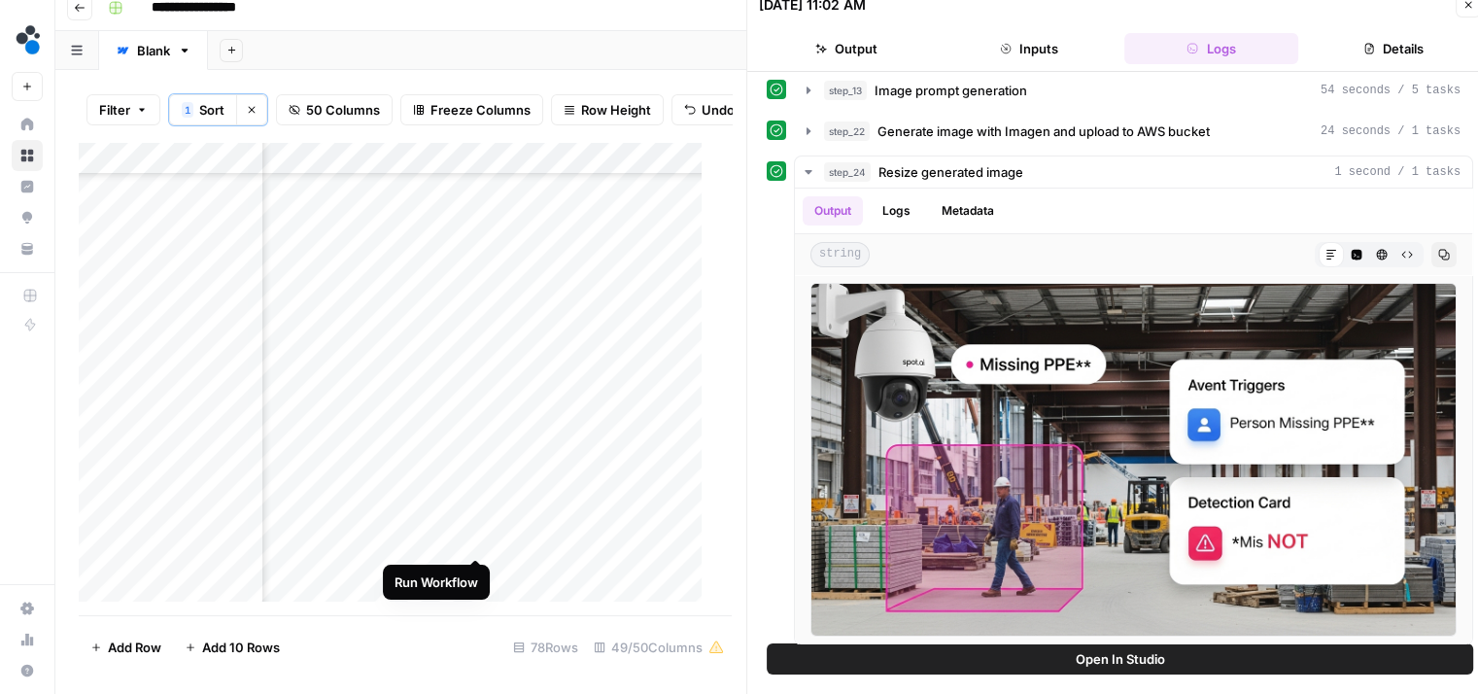
click at [470, 535] on div "Add Column" at bounding box center [398, 379] width 638 height 474
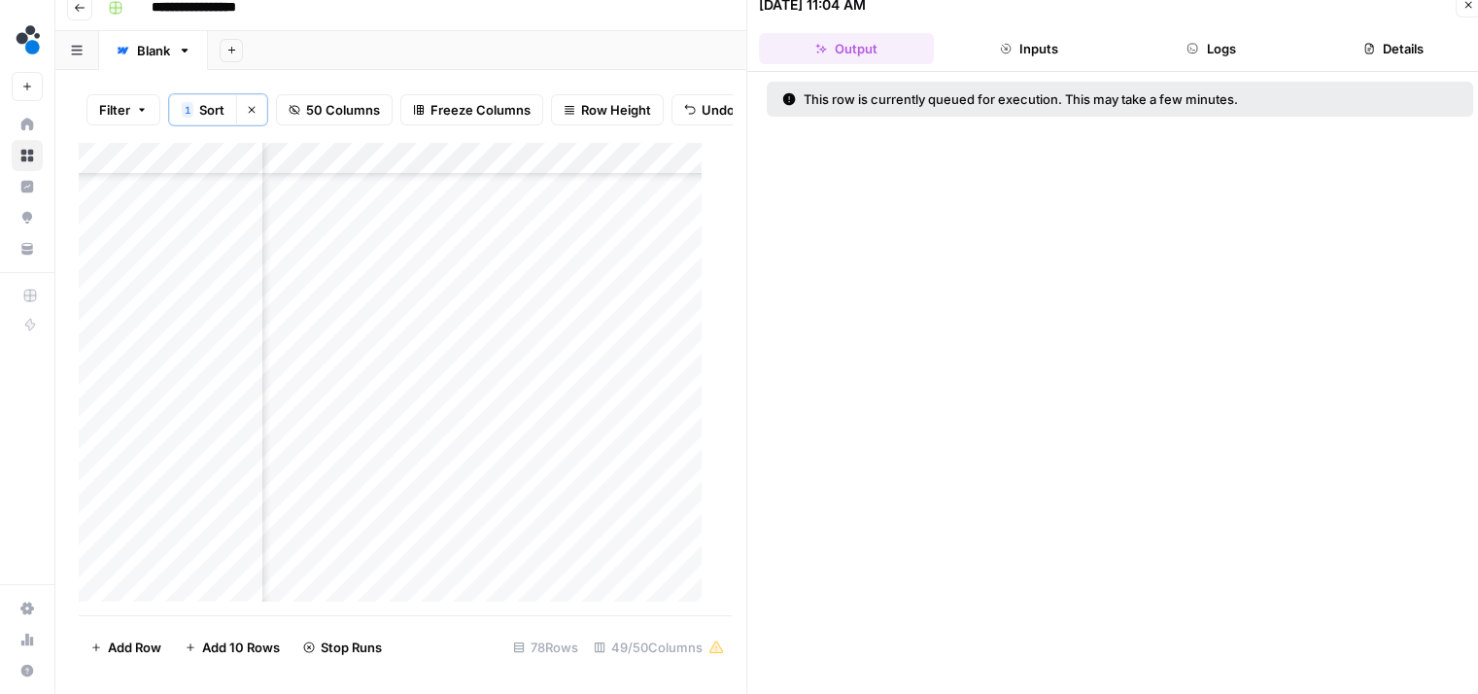
click at [1224, 56] on button "Logs" at bounding box center [1211, 48] width 175 height 31
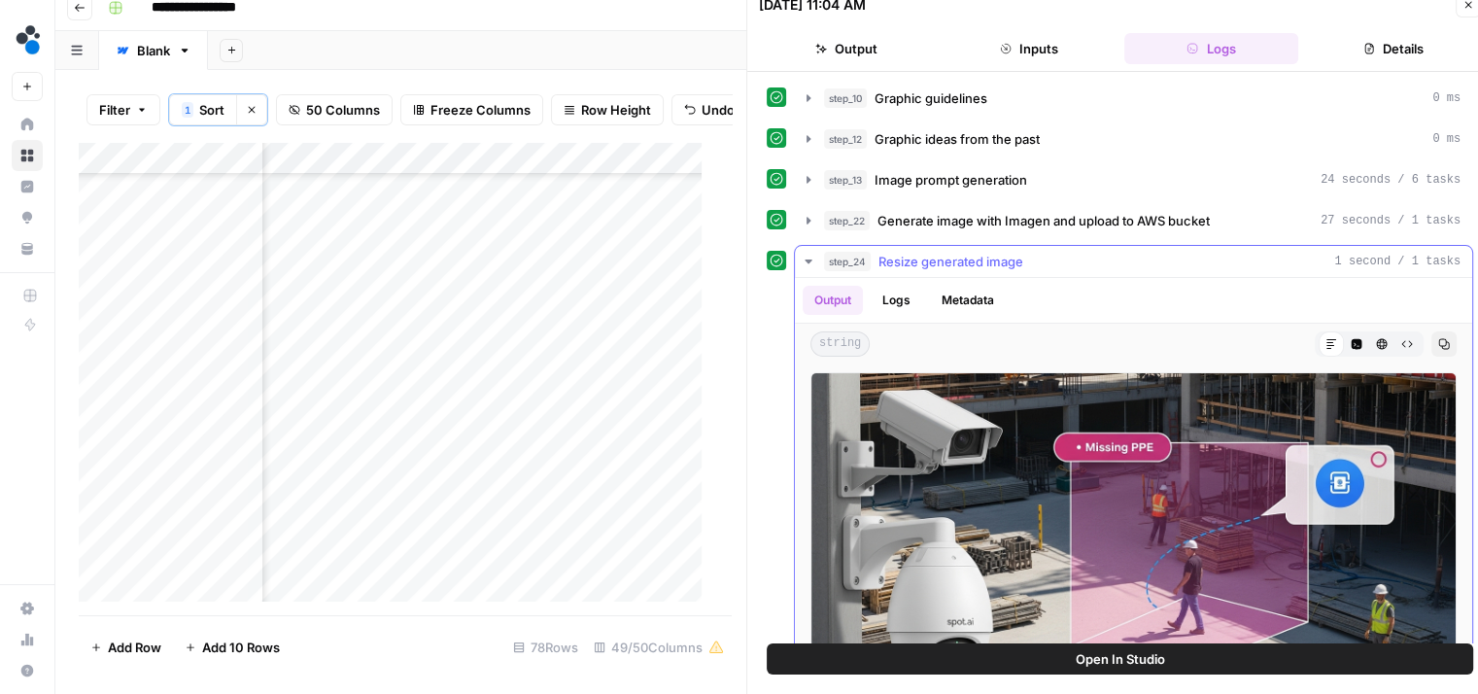
scroll to position [89, 0]
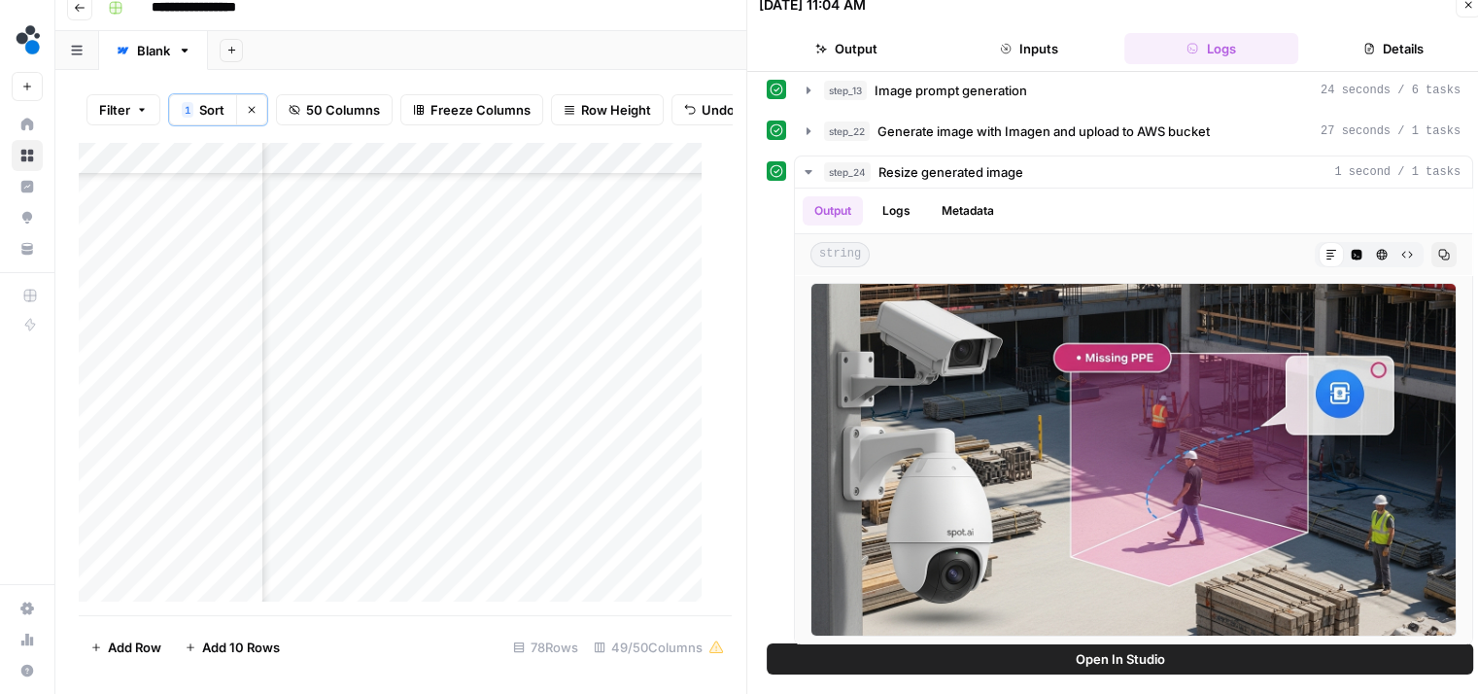
click at [854, 48] on button "Output" at bounding box center [846, 48] width 175 height 31
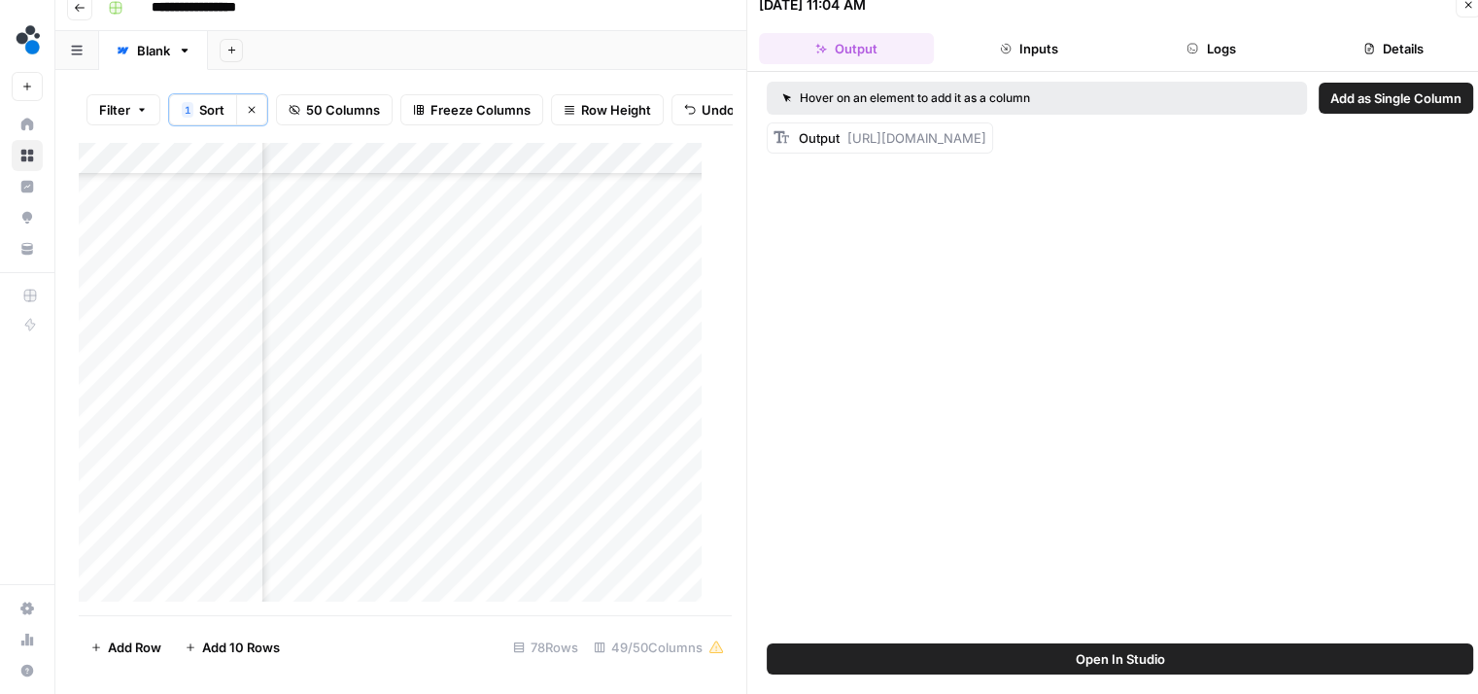
scroll to position [0, 0]
drag, startPoint x: 884, startPoint y: 219, endPoint x: 848, endPoint y: 126, distance: 99.0
click at [848, 128] on div "Output [URL][DOMAIN_NAME]" at bounding box center [892, 137] width 187 height 19
copy span "[URL][DOMAIN_NAME]"
click at [562, 536] on div "Add Column" at bounding box center [398, 379] width 638 height 474
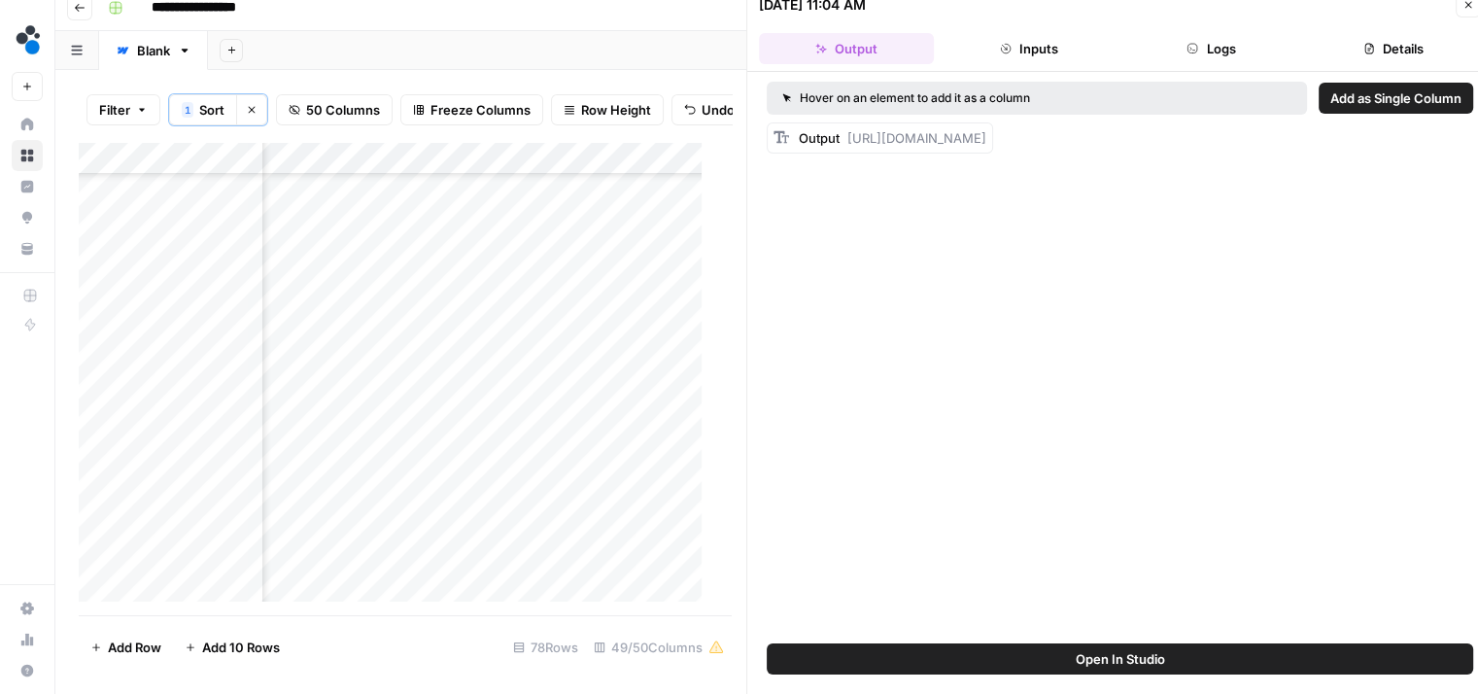
click at [562, 536] on div "Add Column" at bounding box center [398, 379] width 638 height 474
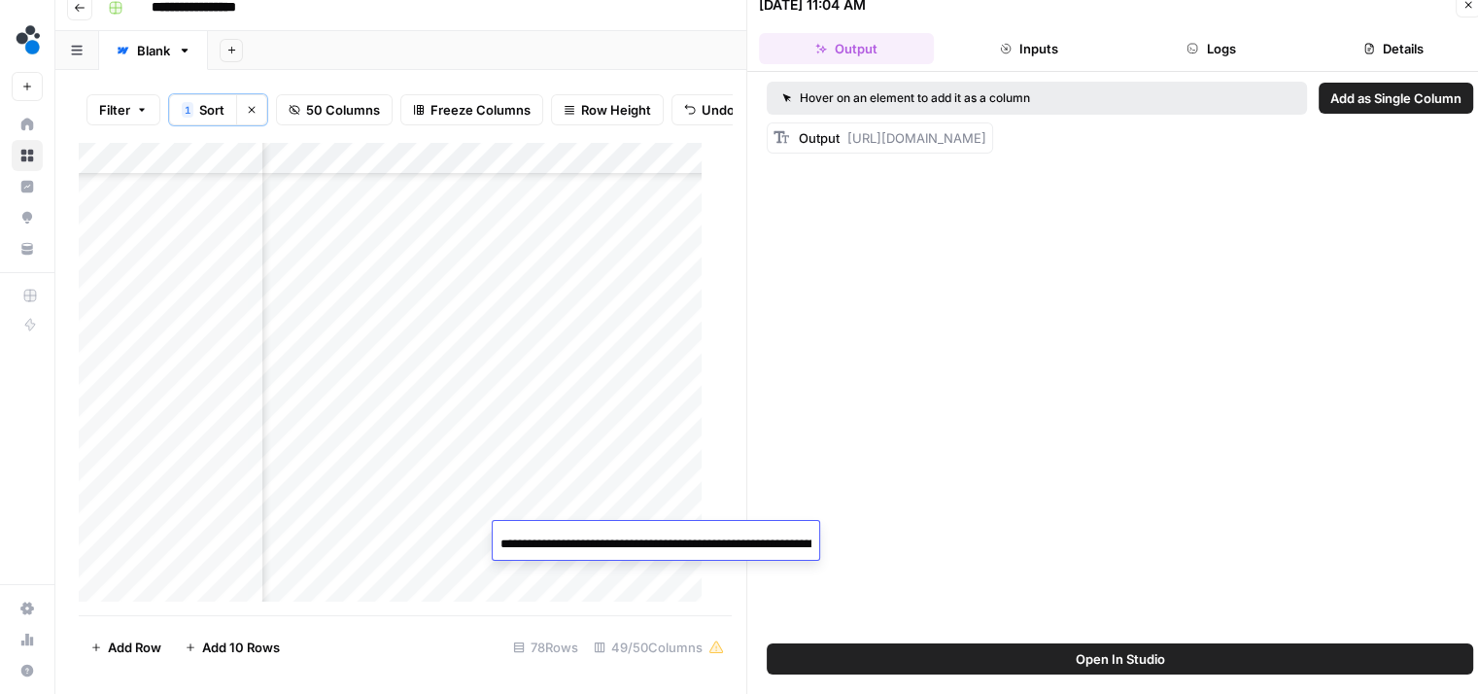
scroll to position [0, 2340]
click at [562, 536] on input "**********" at bounding box center [655, 543] width 311 height 23
type input "**********"
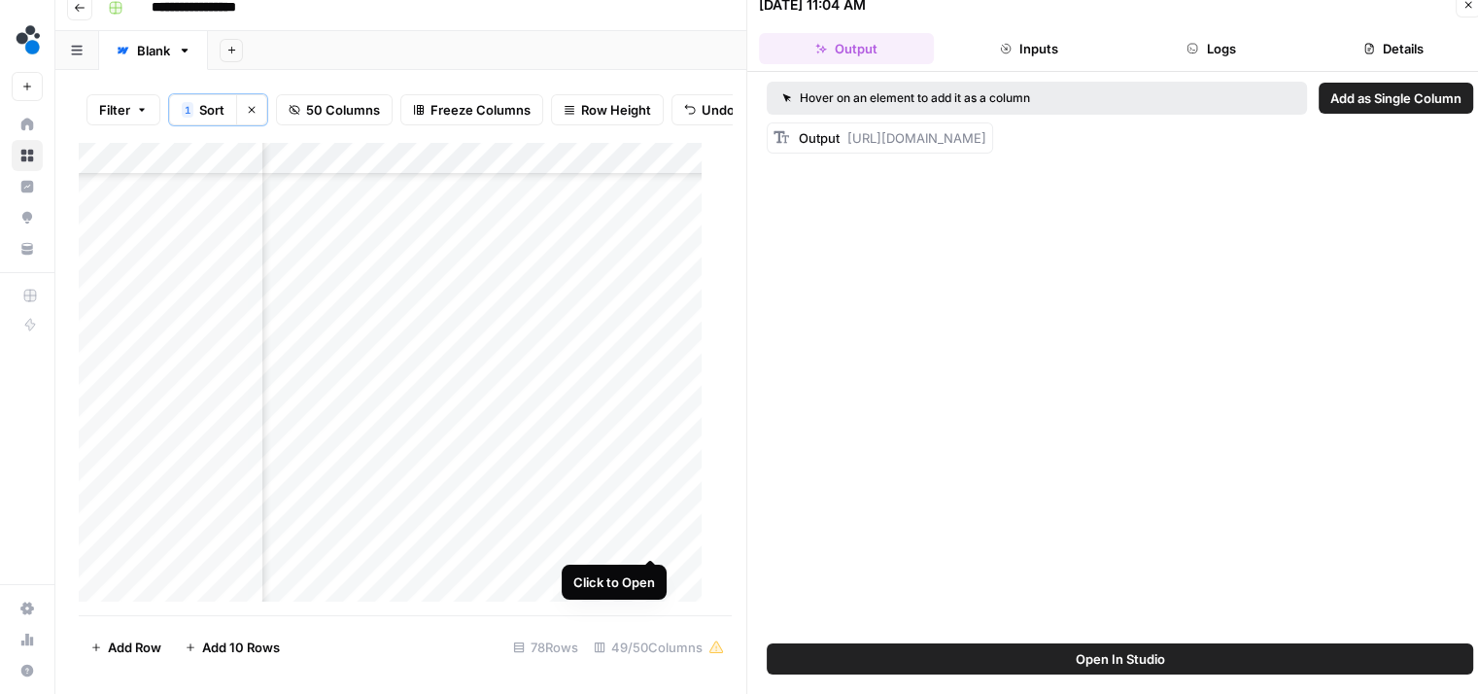
click at [649, 540] on div "Add Column" at bounding box center [398, 379] width 638 height 474
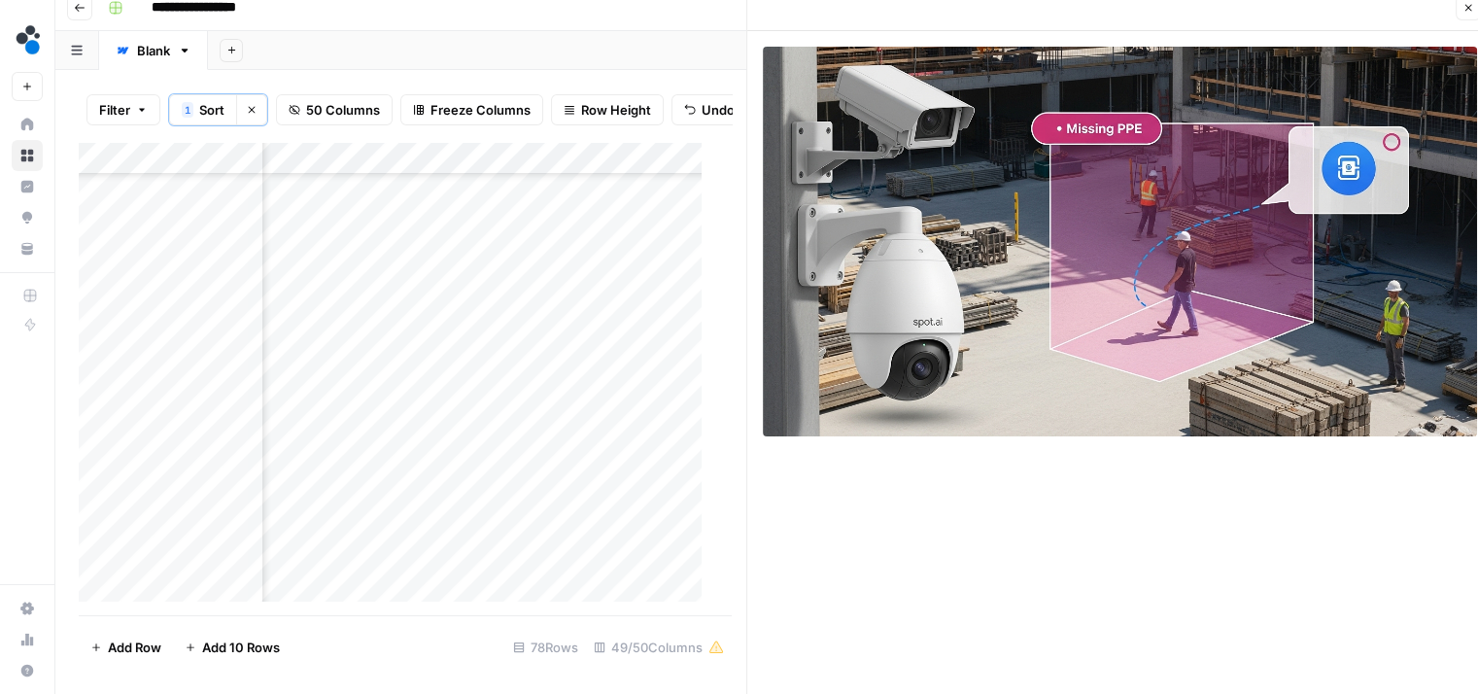
scroll to position [1548, 8443]
click at [679, 539] on div "Add Column" at bounding box center [398, 379] width 638 height 474
